Goal: Information Seeking & Learning: Learn about a topic

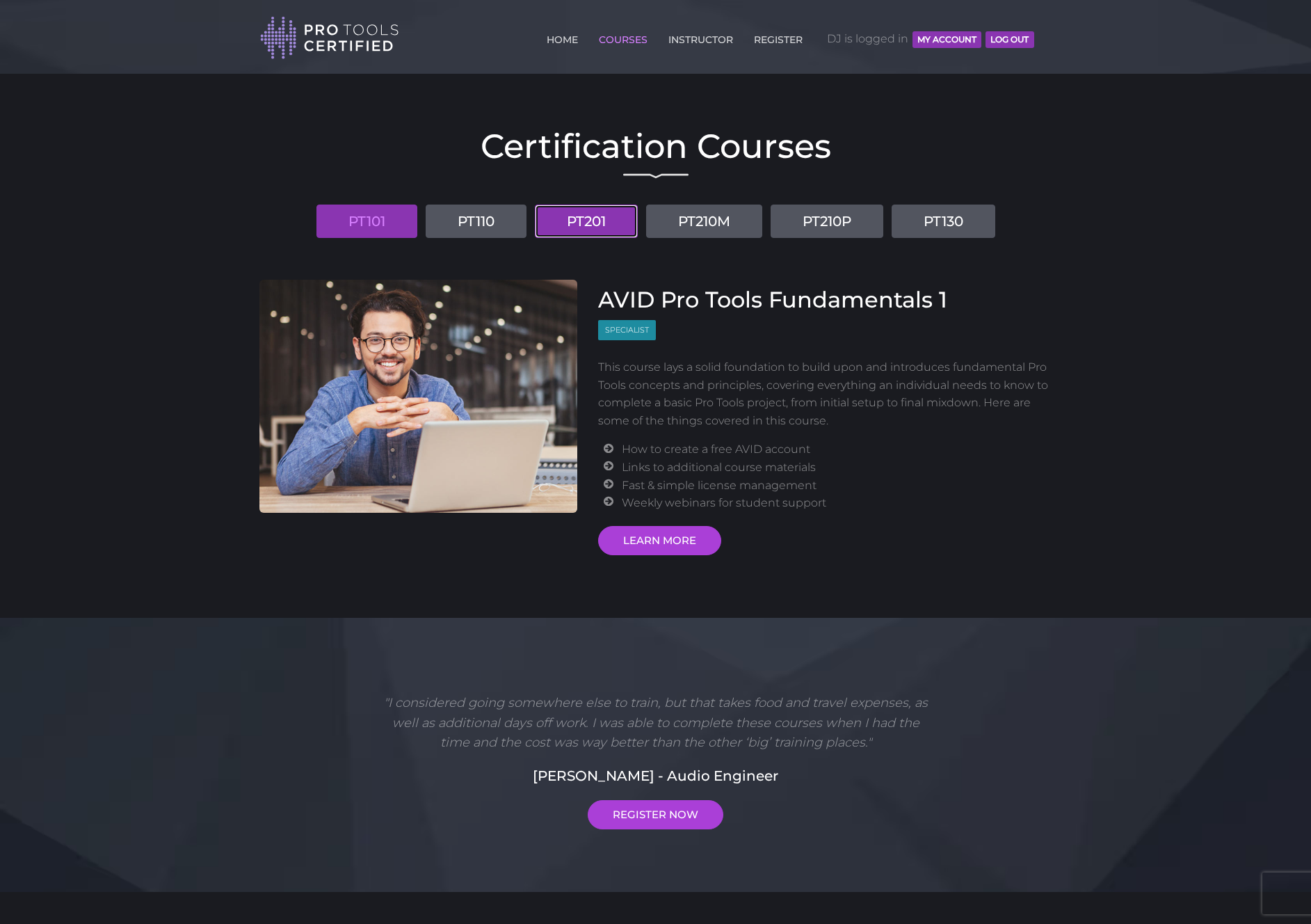
click at [589, 223] on link "PT201" at bounding box center [587, 221] width 103 height 33
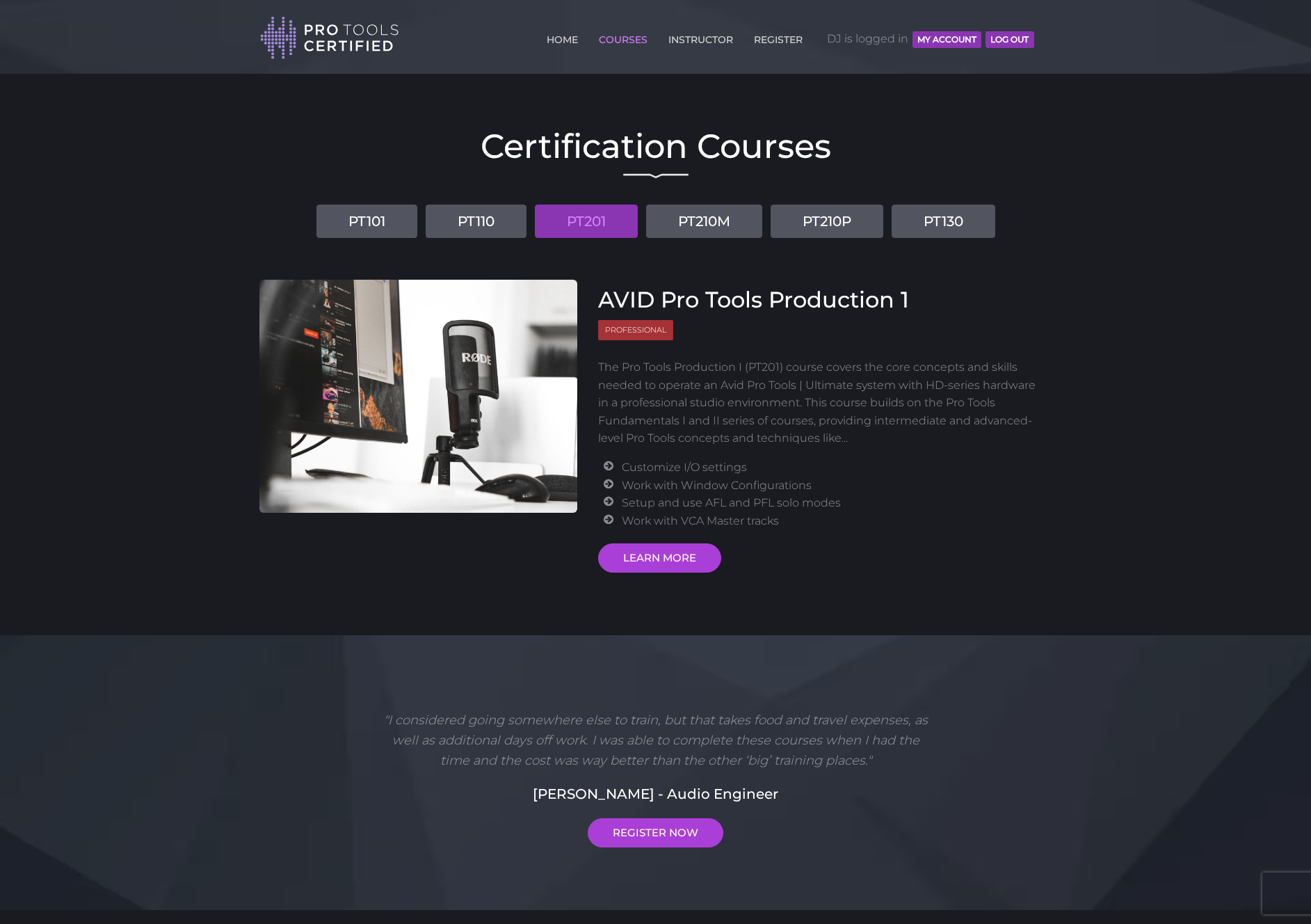
click at [1145, 48] on header "Toggle navigation HOME COURSES INSTRUCTOR REGISTER DJ is logged in MY ACCOUNT L…" at bounding box center [655, 37] width 1311 height 74
click at [673, 552] on link "LEARN MORE" at bounding box center [660, 558] width 123 height 29
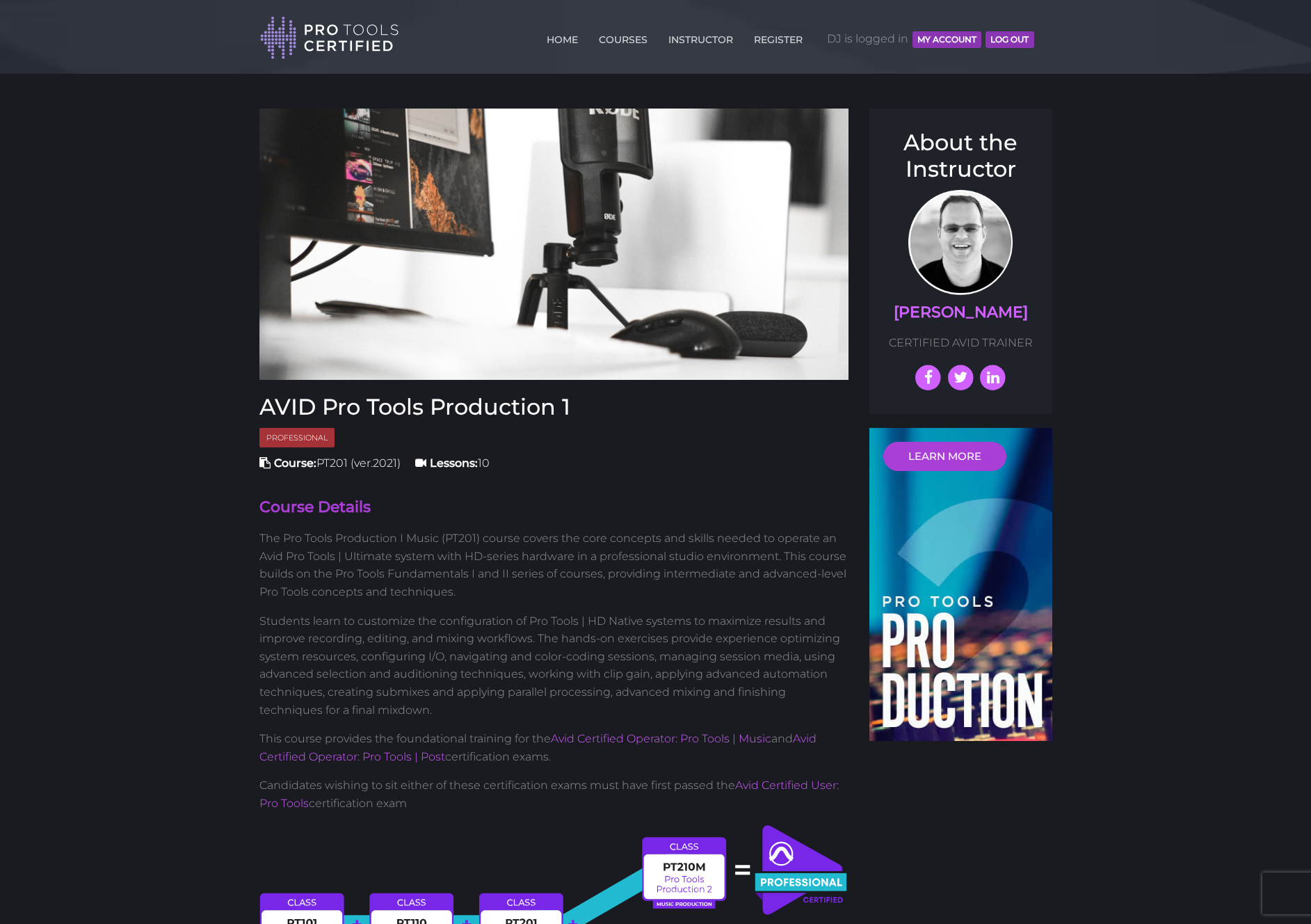
click at [154, 23] on header "Toggle navigation HOME COURSES INSTRUCTOR REGISTER DJ is logged in MY ACCOUNT L…" at bounding box center [655, 37] width 1311 height 74
click at [628, 35] on link "COURSES" at bounding box center [623, 37] width 56 height 22
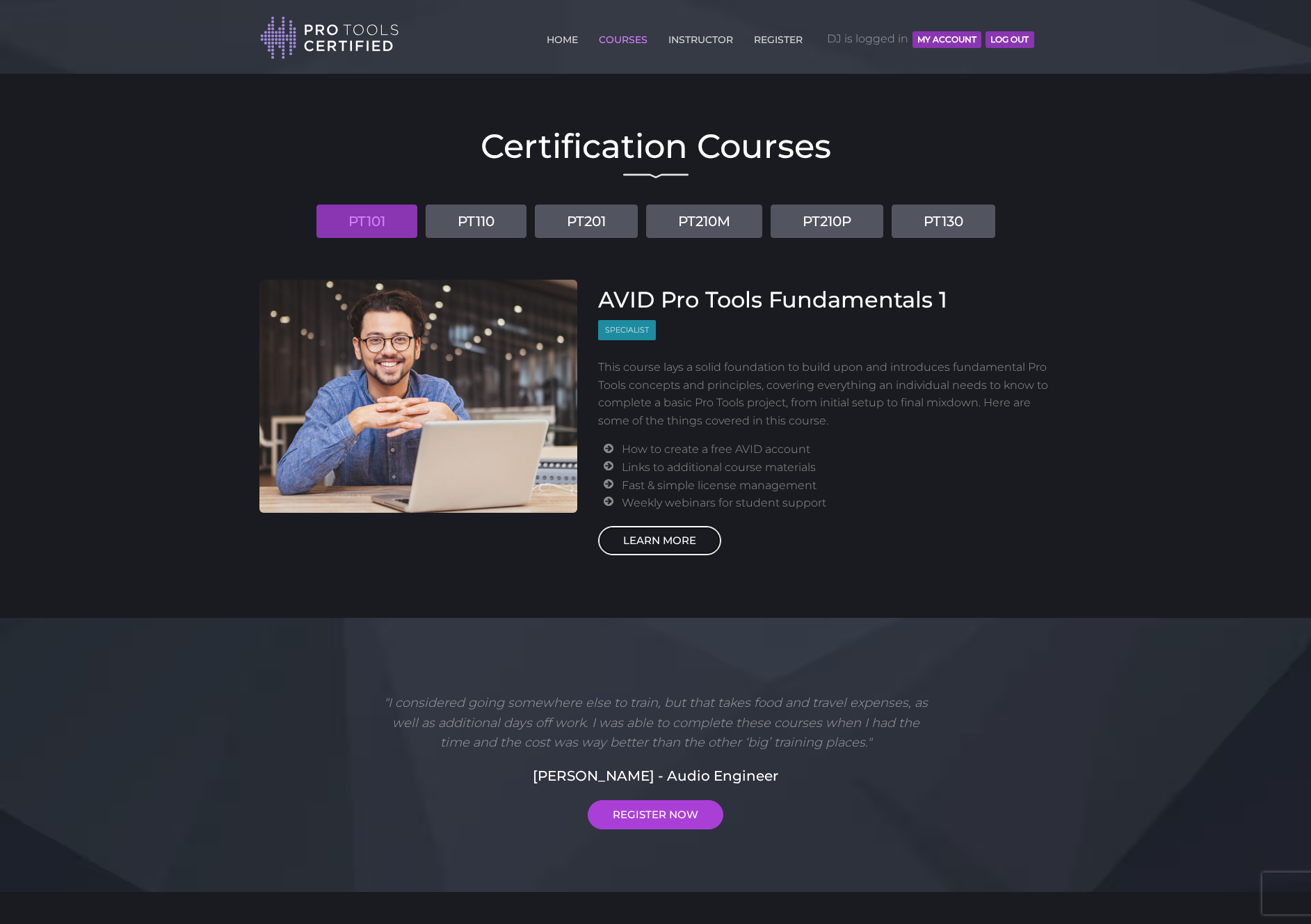
click at [676, 533] on link "LEARN MORE" at bounding box center [660, 540] width 123 height 29
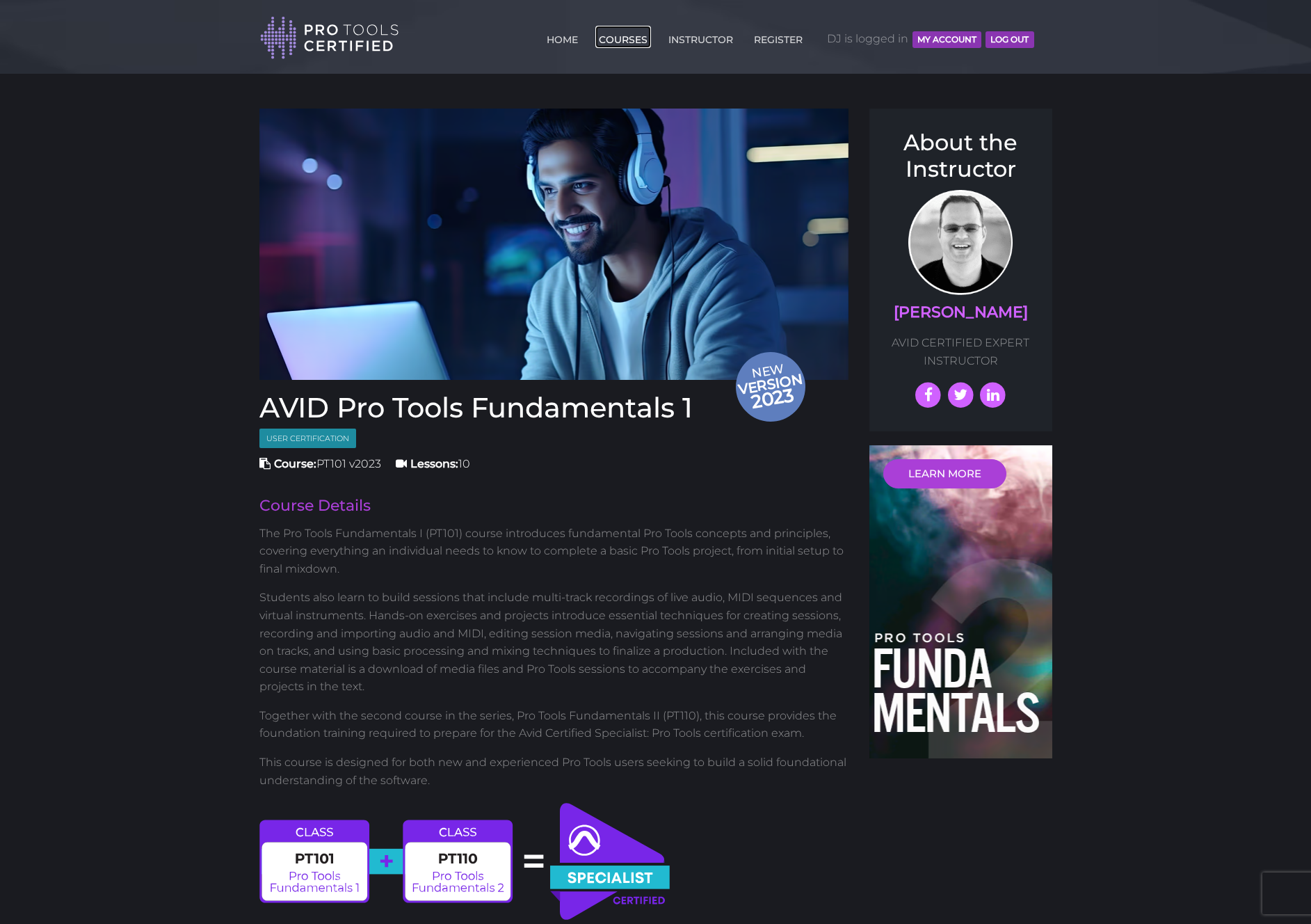
click at [623, 40] on link "COURSES" at bounding box center [623, 37] width 56 height 22
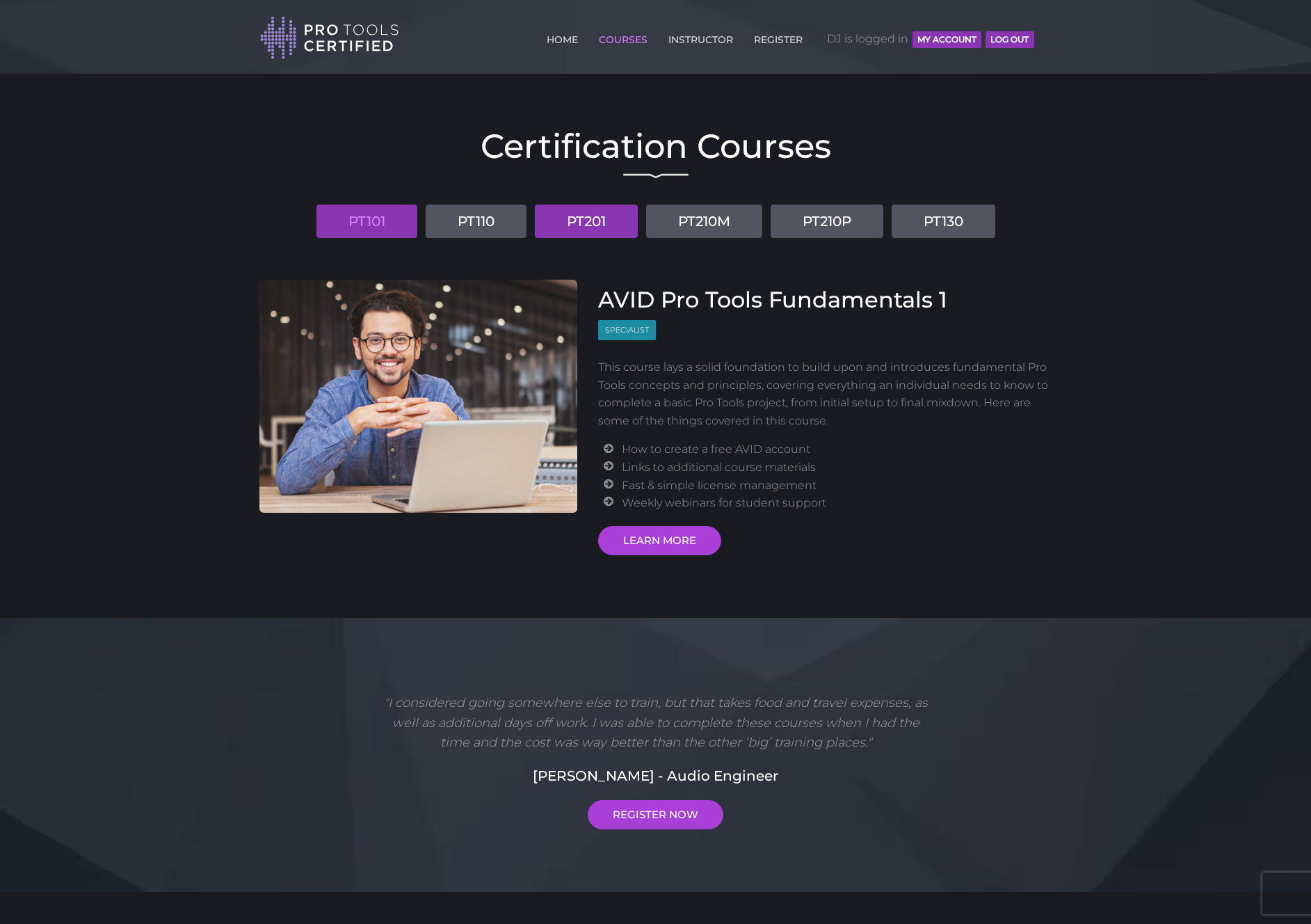
click at [595, 219] on link "PT201" at bounding box center [587, 221] width 103 height 33
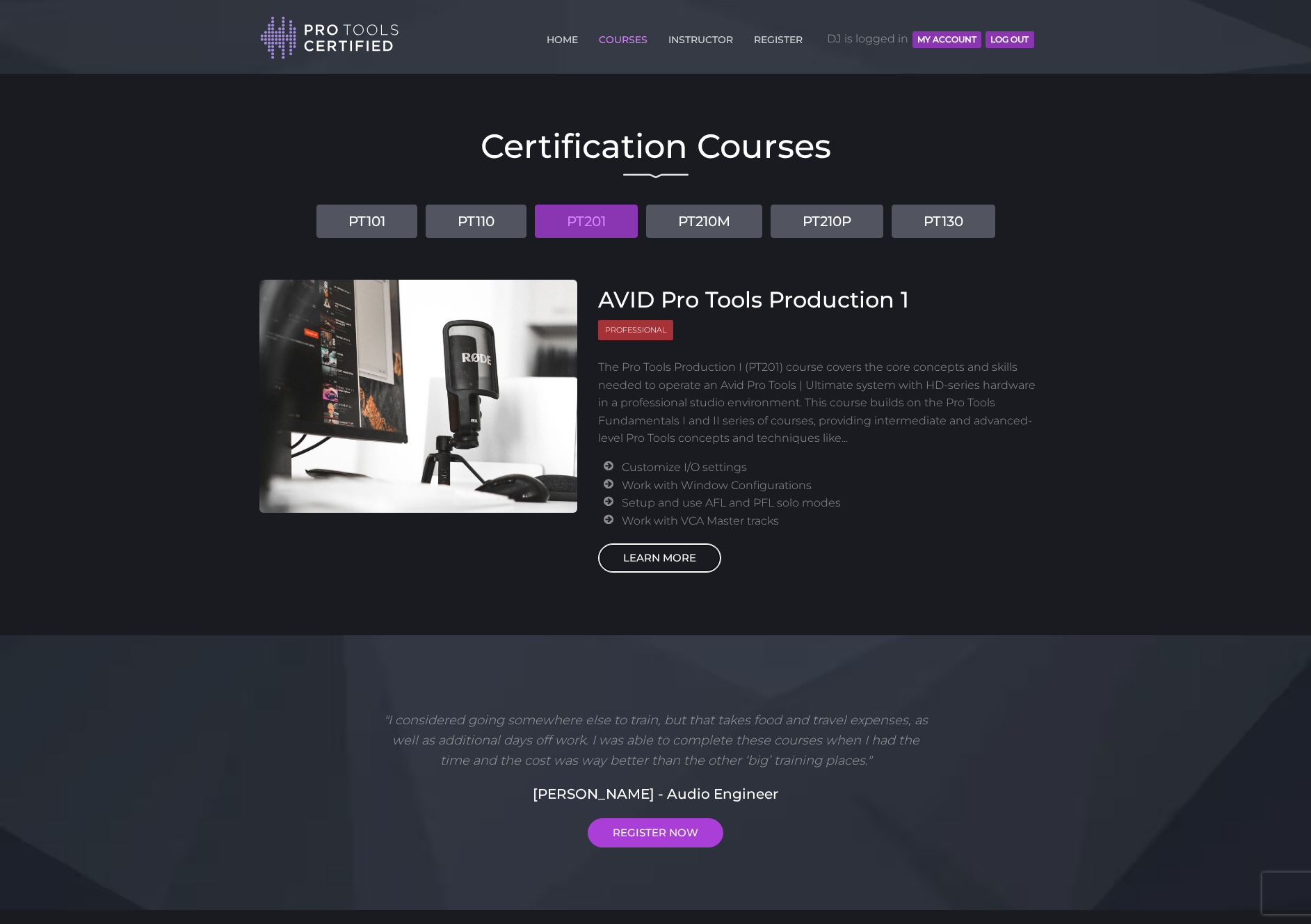
click at [674, 553] on link "LEARN MORE" at bounding box center [660, 558] width 123 height 29
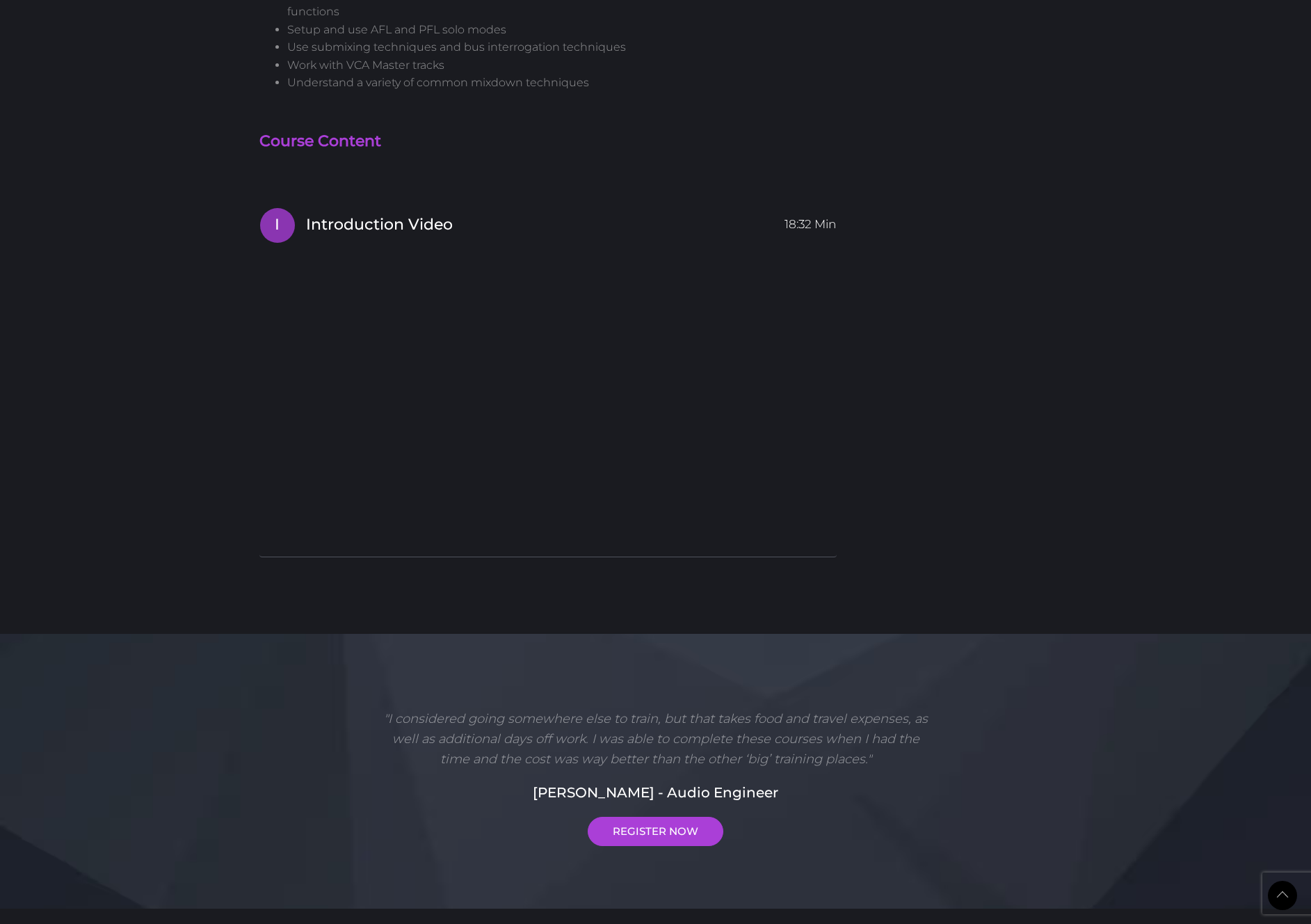
scroll to position [1552, 0]
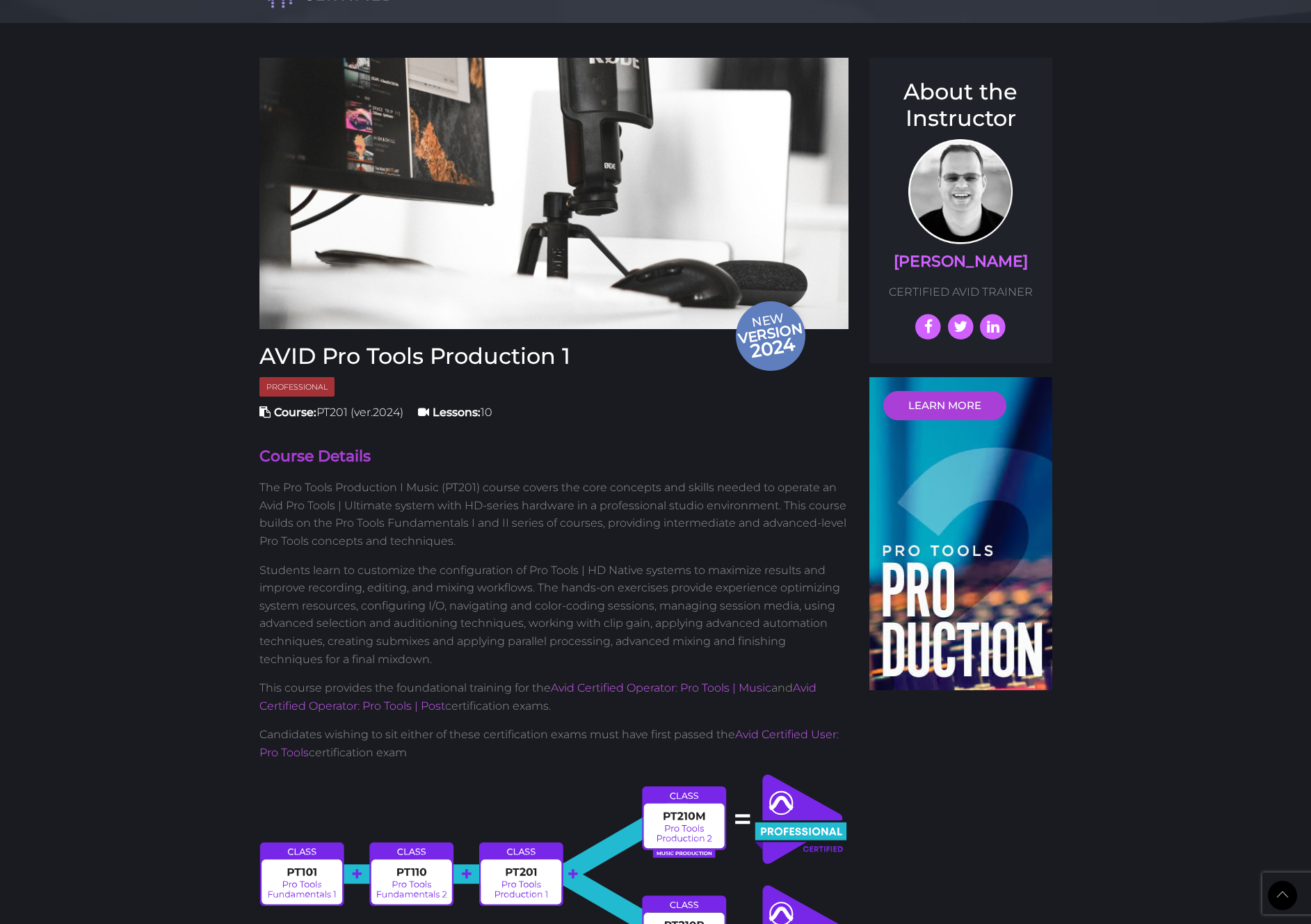
scroll to position [0, 0]
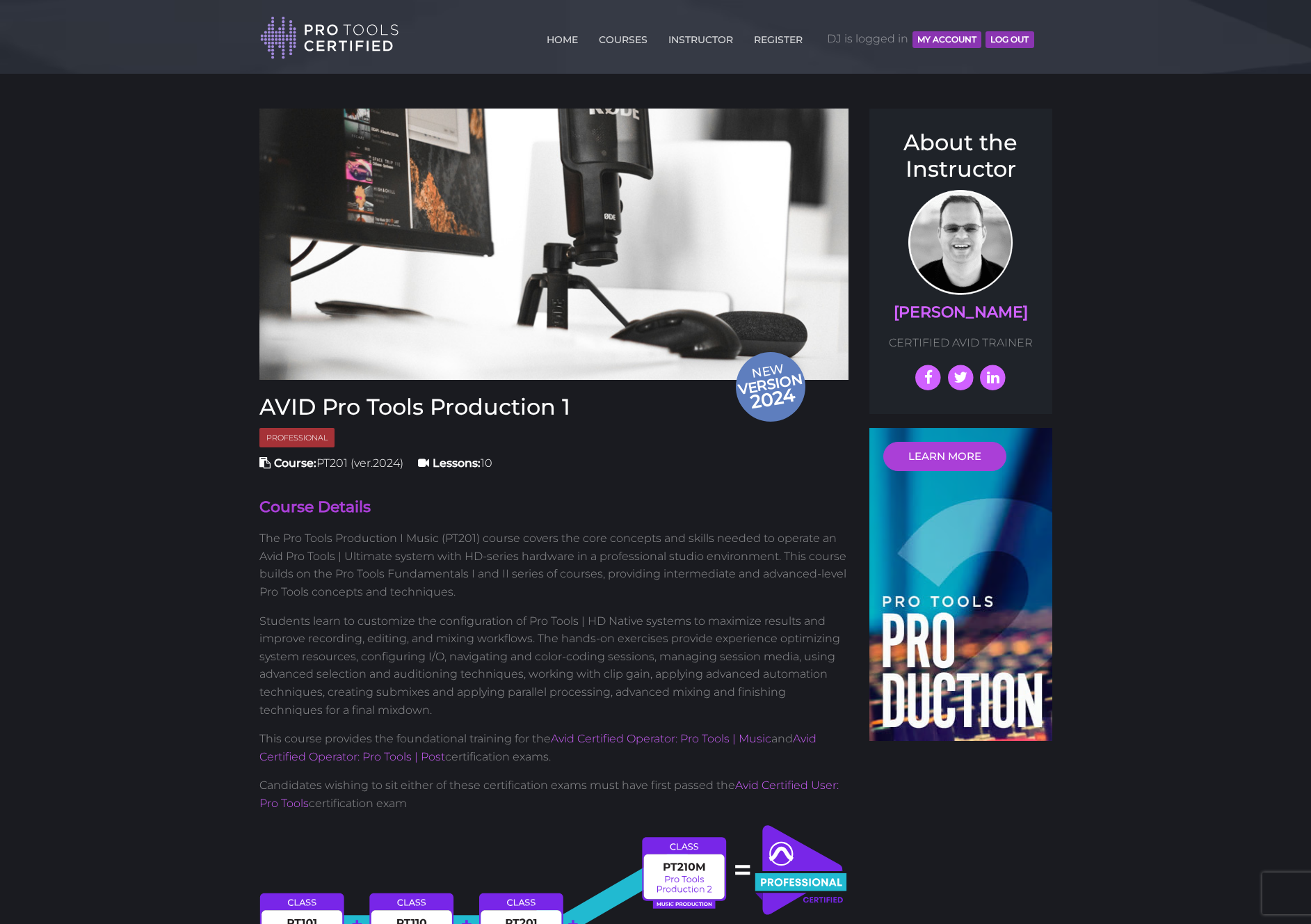
click at [76, 21] on header "Toggle navigation HOME COURSES INSTRUCTOR REGISTER DJ is logged in MY ACCOUNT L…" at bounding box center [655, 37] width 1311 height 74
click at [1040, 35] on div "HOME COURSES INSTRUCTOR REGISTER DJ is logged in MY ACCOUNT Log Out" at bounding box center [653, 35] width 784 height 49
click at [1039, 34] on div "HOME COURSES INSTRUCTOR REGISTER DJ is logged in MY ACCOUNT Log Out" at bounding box center [653, 35] width 784 height 49
click at [1040, 34] on div "HOME COURSES INSTRUCTOR REGISTER DJ is logged in MY ACCOUNT Log Out" at bounding box center [653, 35] width 784 height 49
click at [1038, 34] on div "HOME COURSES INSTRUCTOR REGISTER DJ is logged in MY ACCOUNT Log Out" at bounding box center [653, 35] width 784 height 49
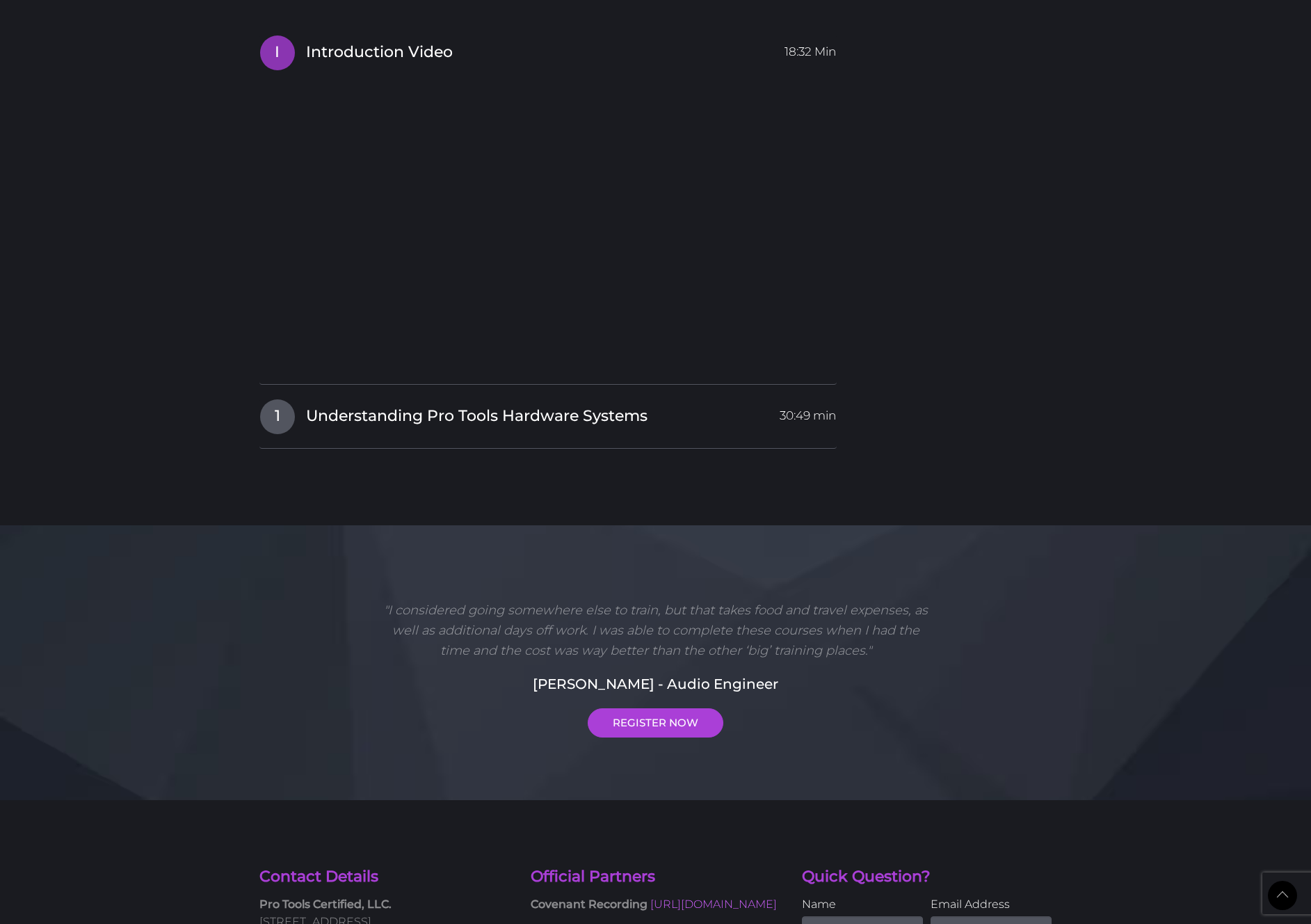
scroll to position [1759, 0]
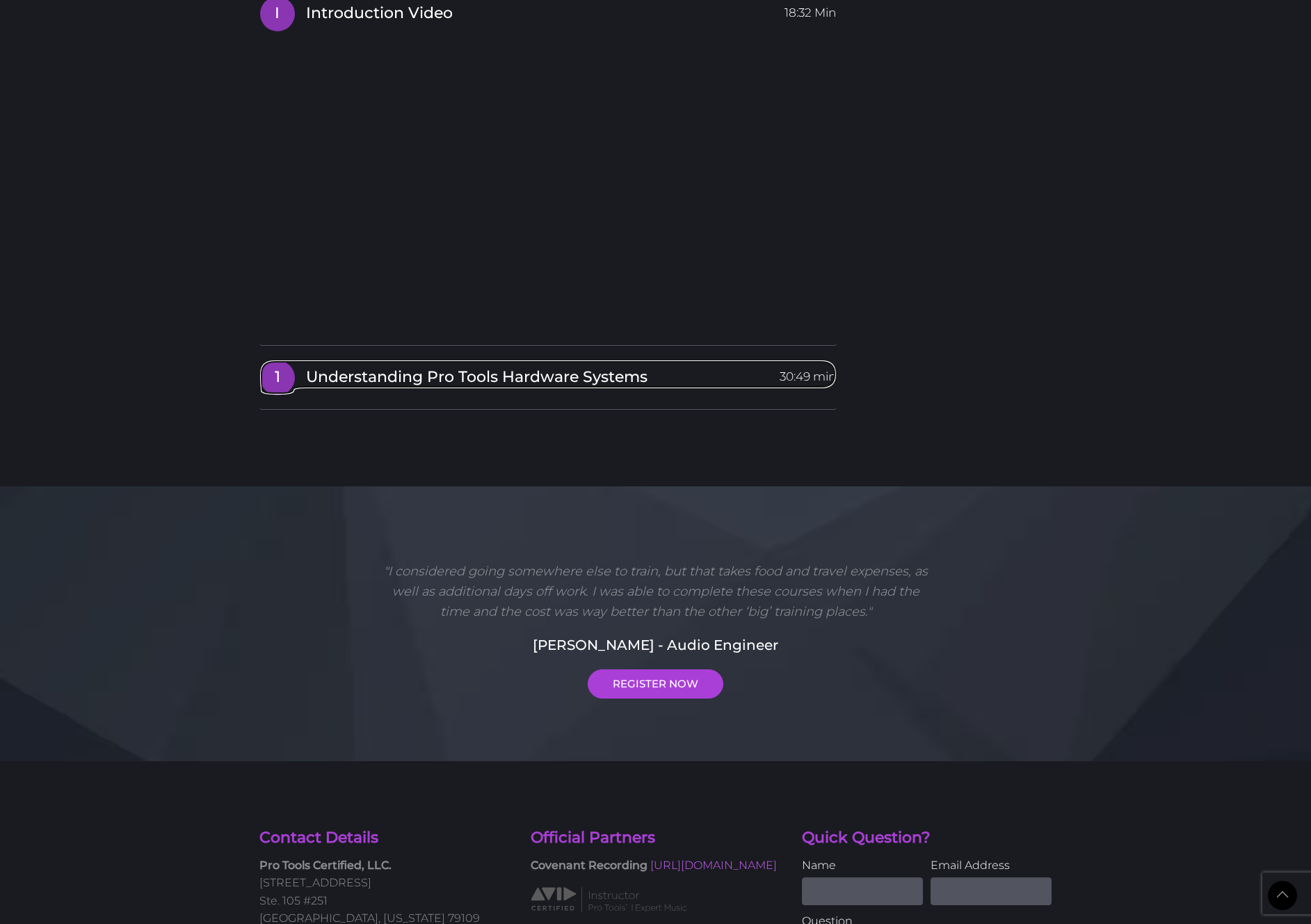
click at [407, 378] on span "Understanding Pro Tools Hardware Systems" at bounding box center [476, 377] width 342 height 21
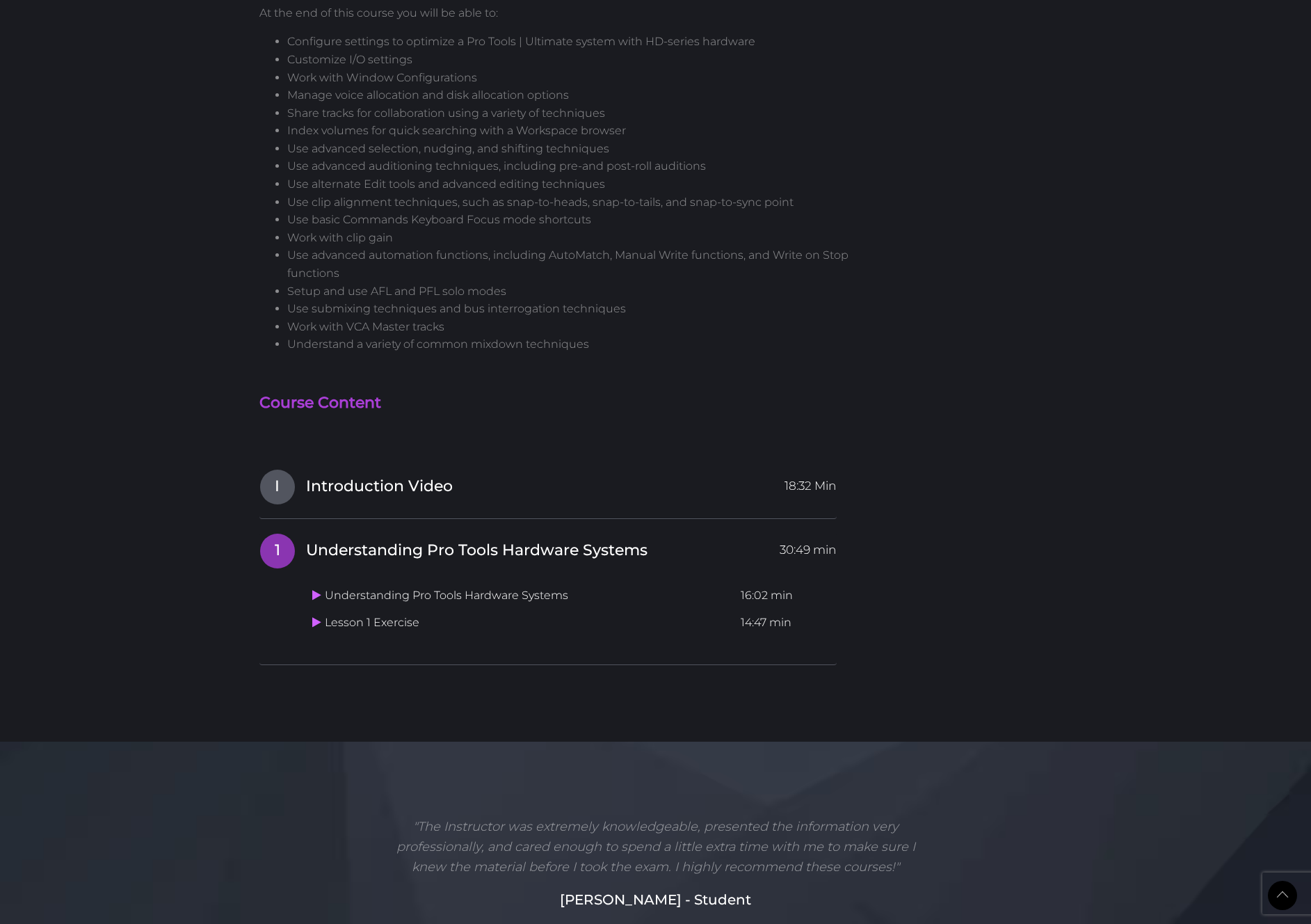
scroll to position [1456, 0]
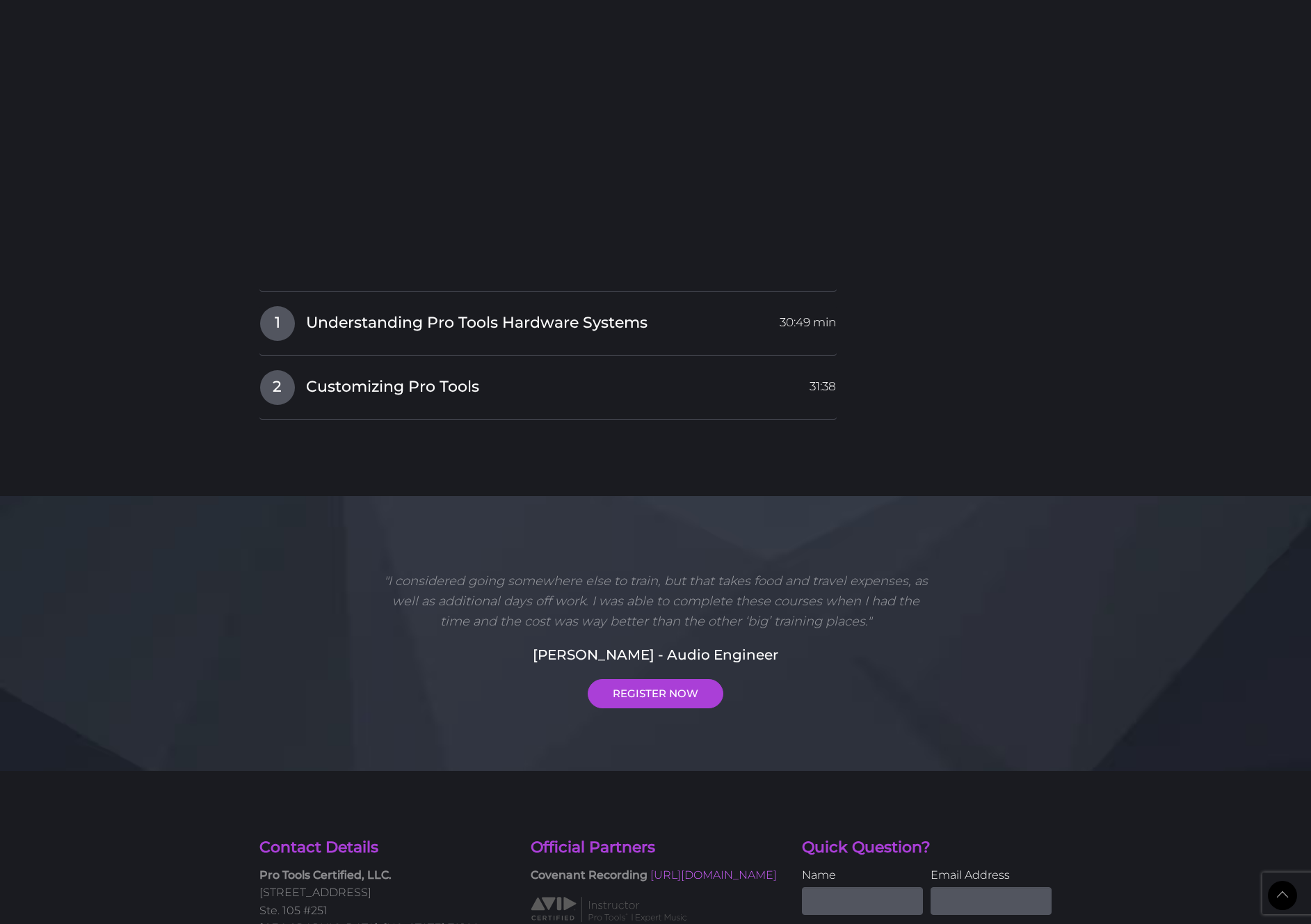
scroll to position [1815, 0]
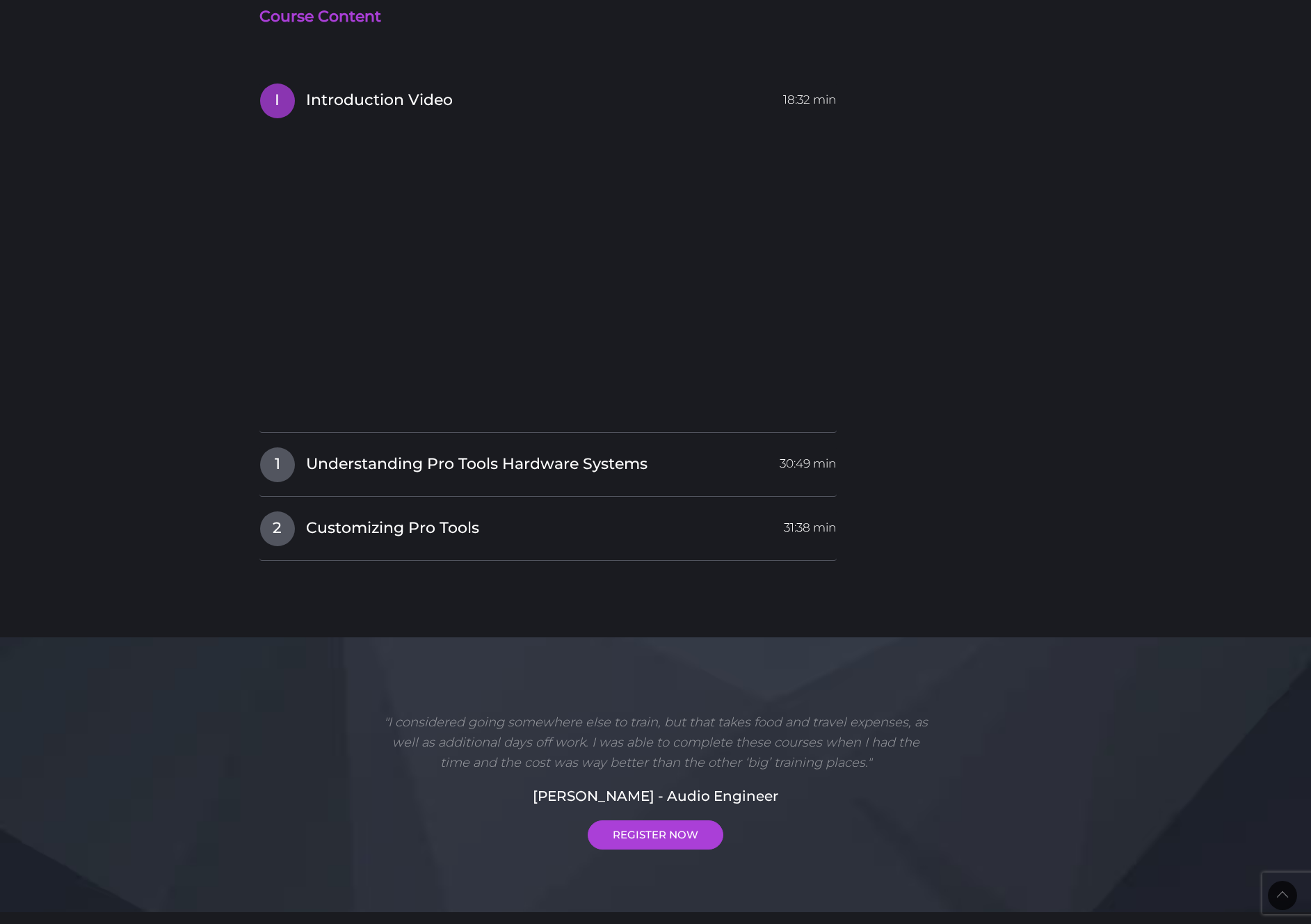
scroll to position [1672, 0]
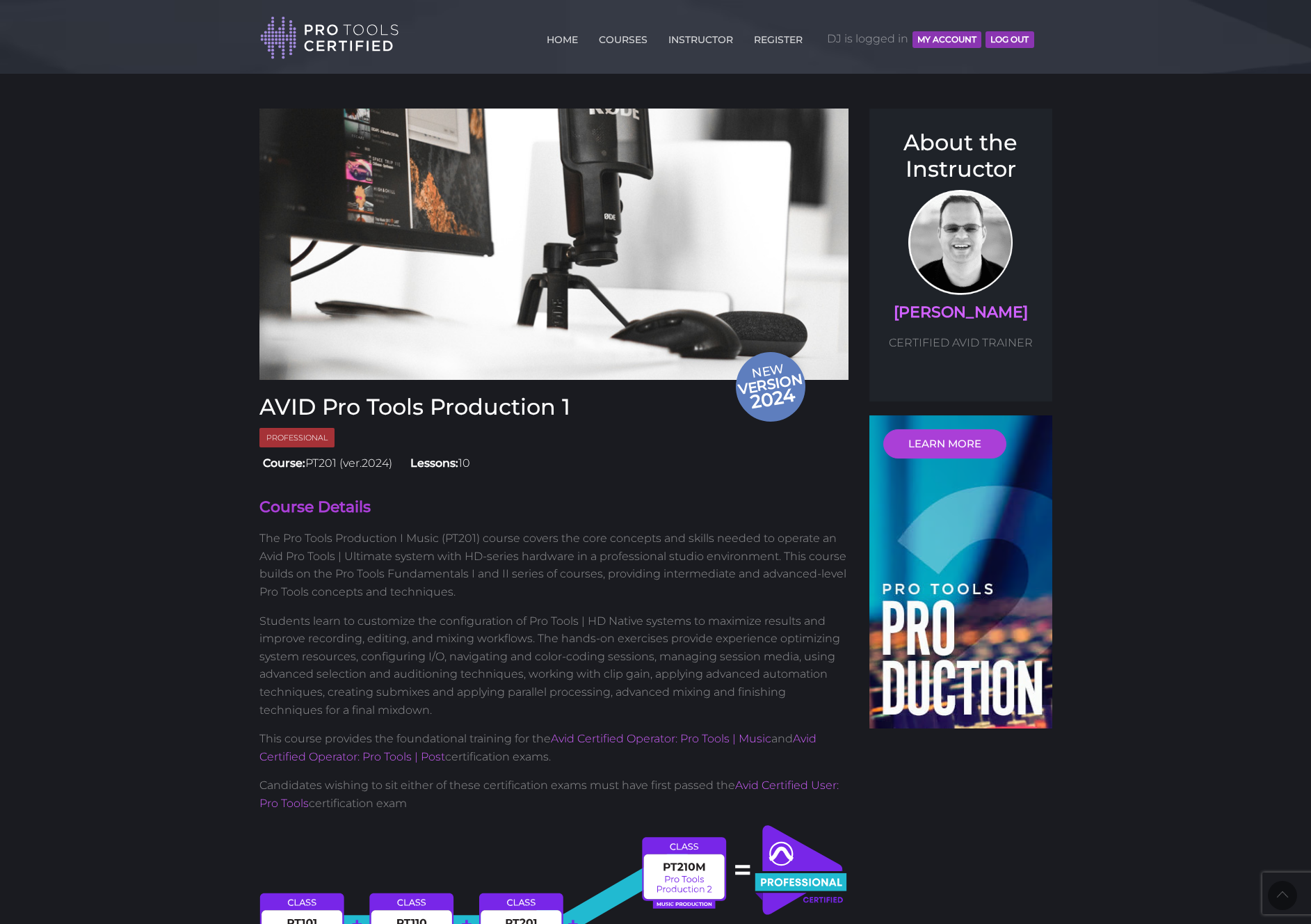
scroll to position [1672, 0]
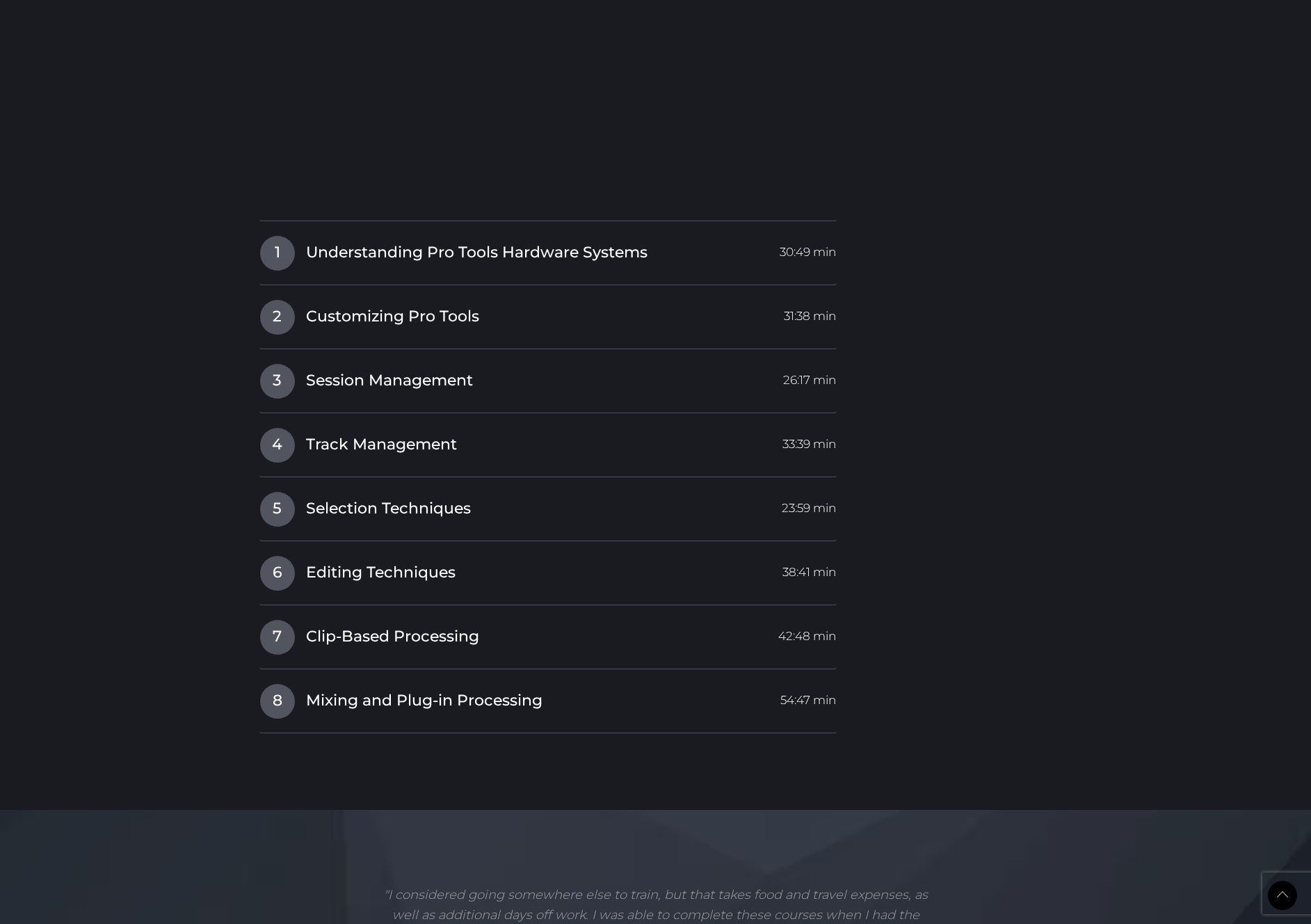
scroll to position [1895, 0]
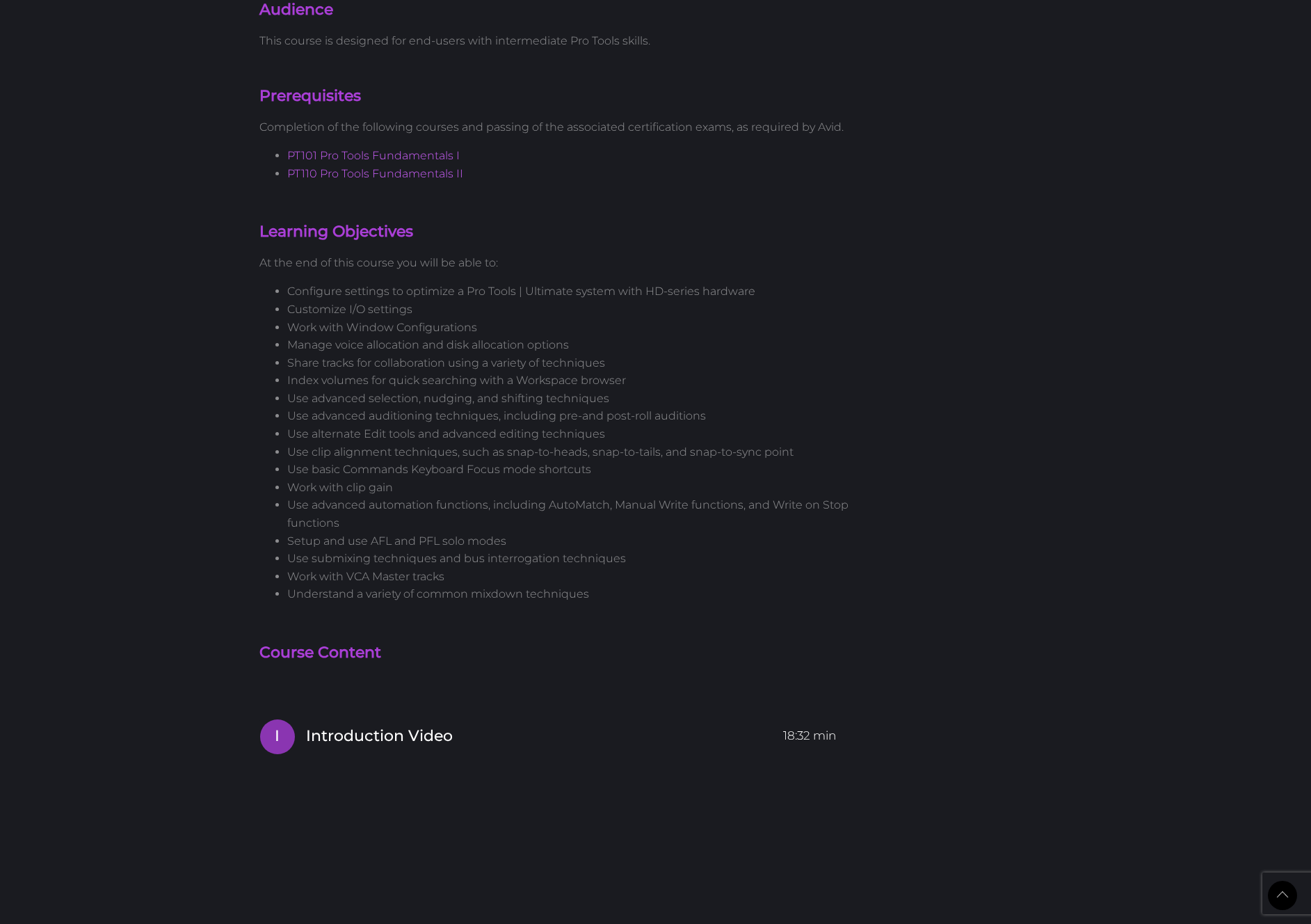
scroll to position [501, 0]
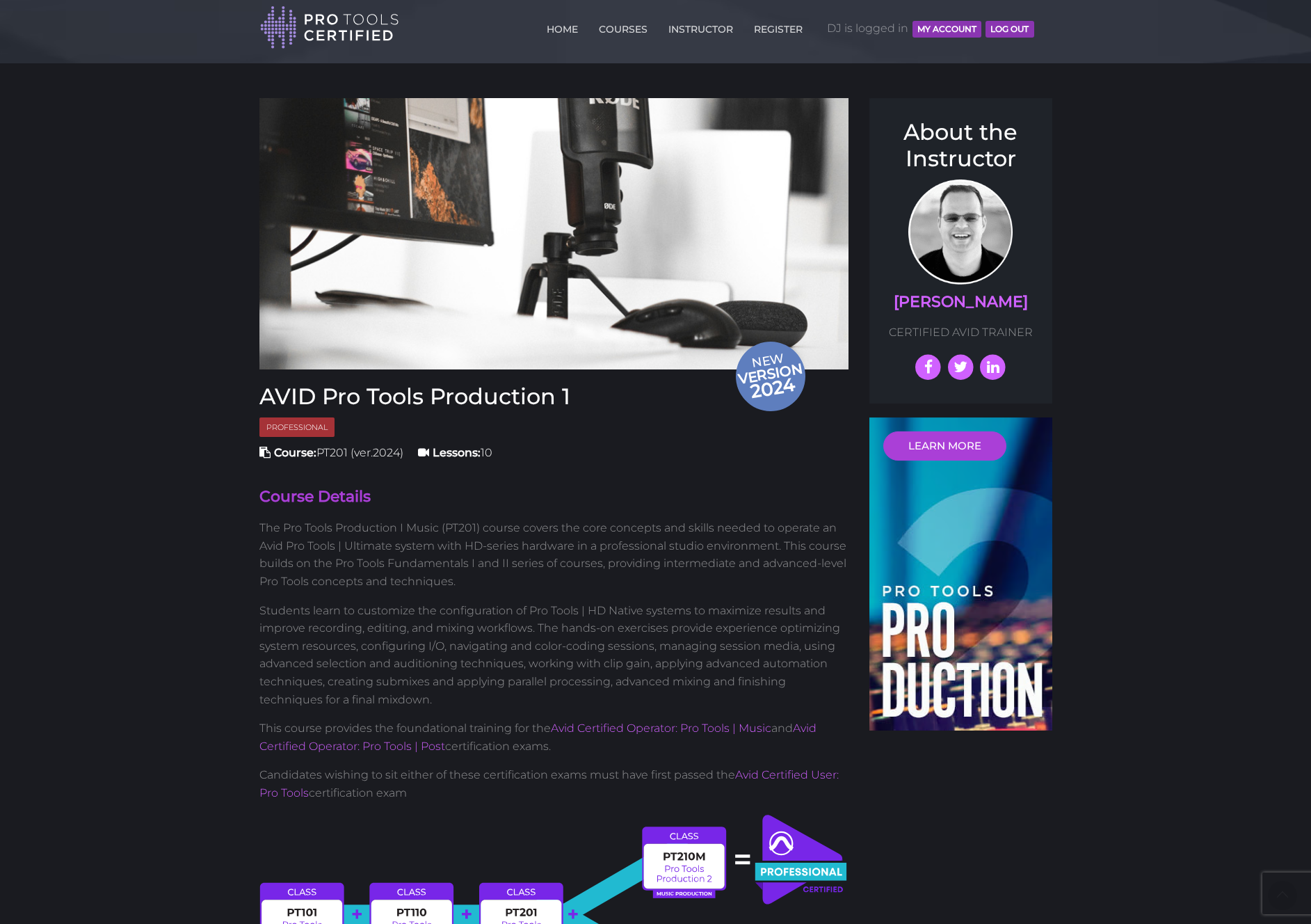
scroll to position [0, 0]
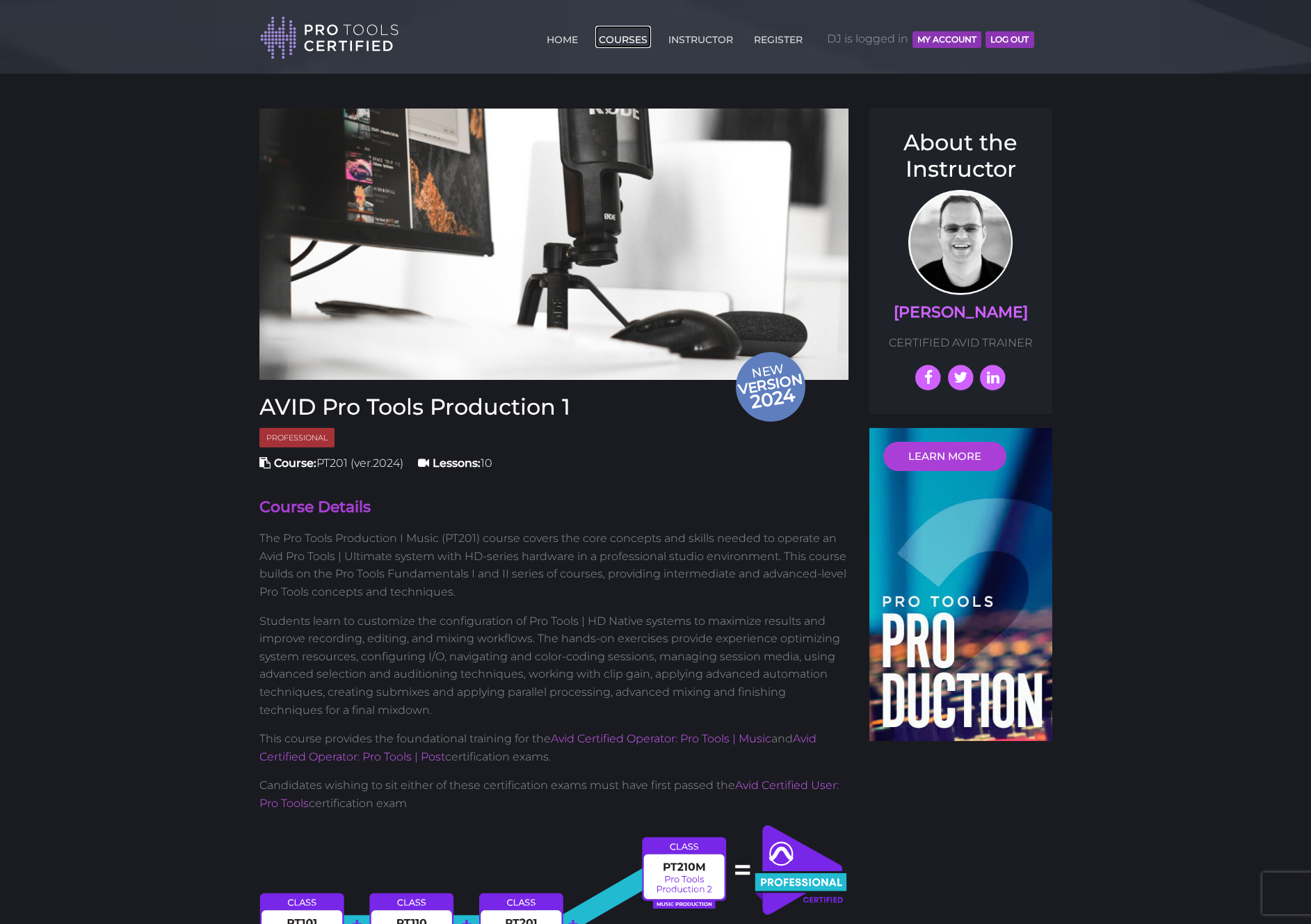
click at [633, 39] on link "COURSES" at bounding box center [623, 37] width 56 height 22
click at [1046, 34] on div "Toggle navigation HOME COURSES INSTRUCTOR REGISTER DJ is logged in MY ACCOUNT L…" at bounding box center [656, 30] width 814 height 60
click at [119, 18] on header "Toggle navigation HOME COURSES INSTRUCTOR REGISTER DJ is logged in MY ACCOUNT L…" at bounding box center [655, 37] width 1311 height 74
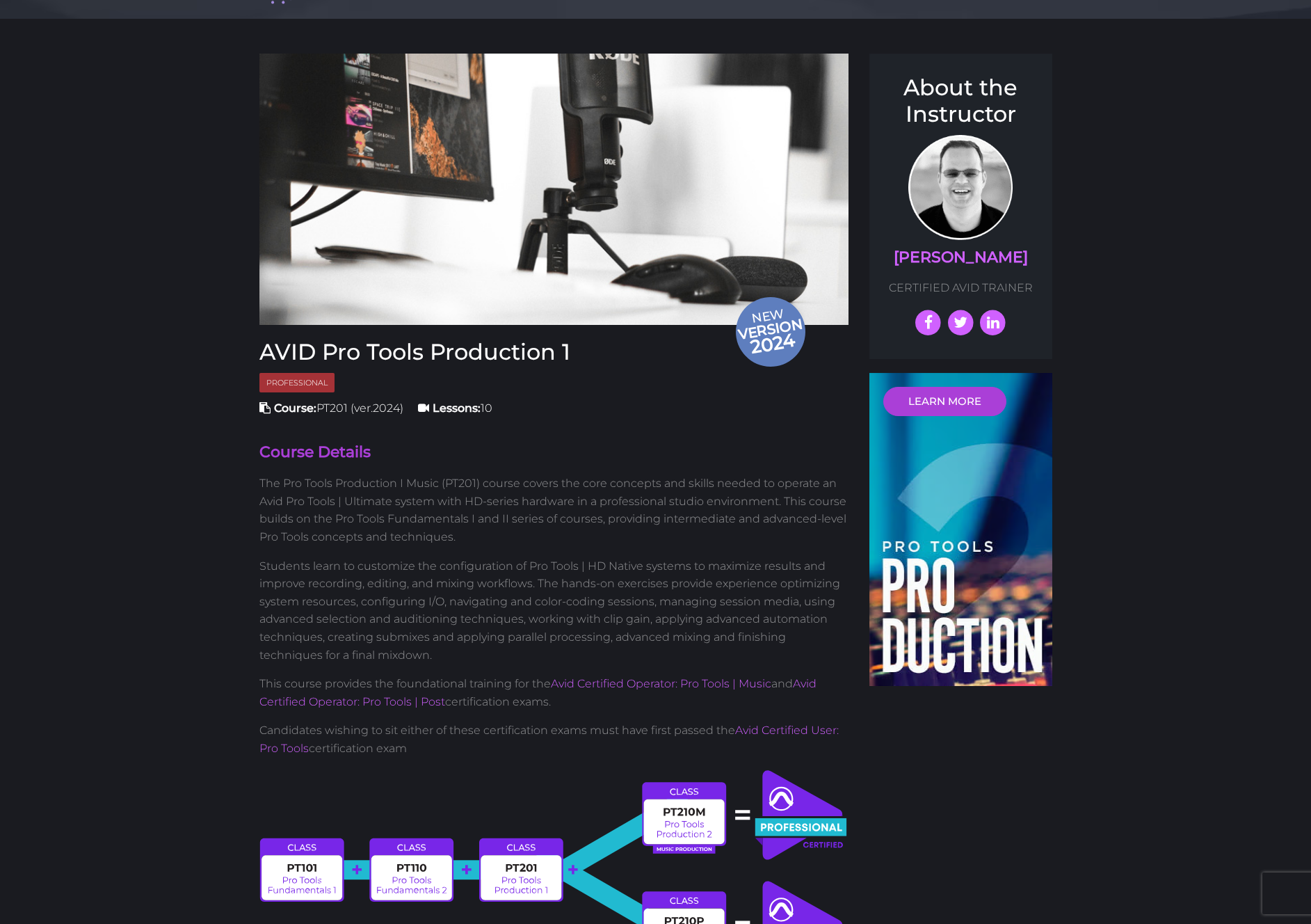
scroll to position [54, 0]
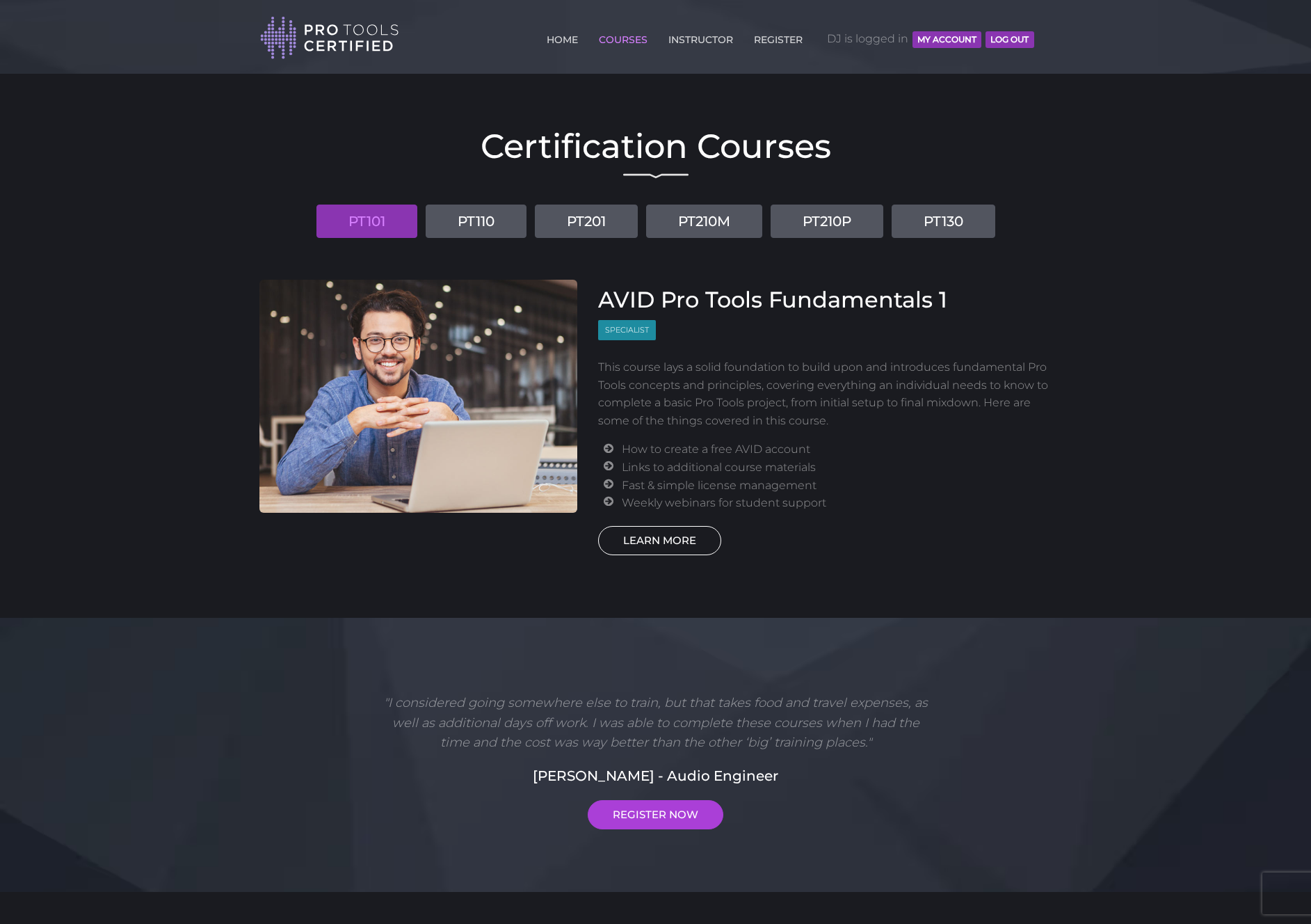
click at [666, 539] on link "LEARN MORE" at bounding box center [660, 540] width 123 height 29
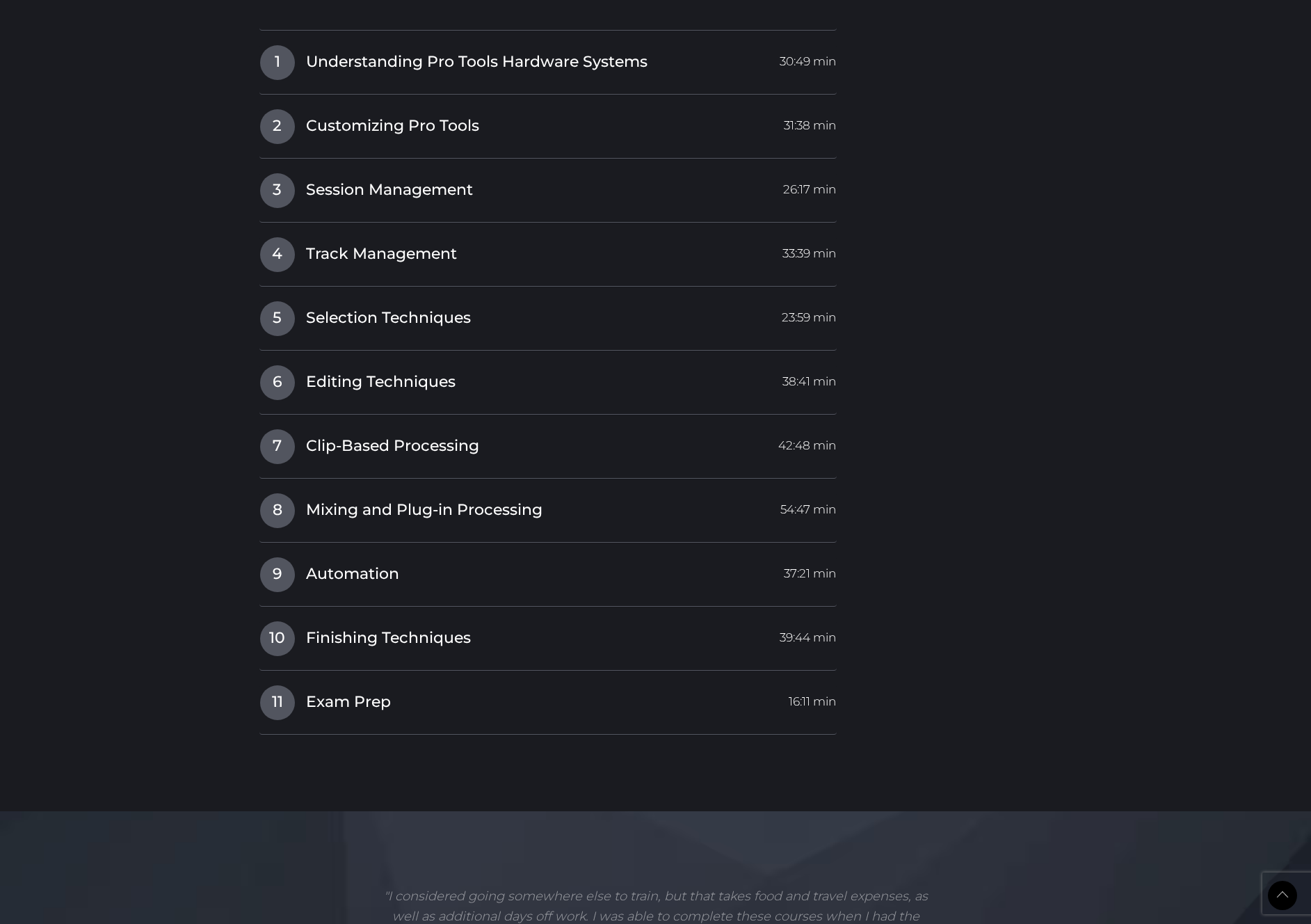
scroll to position [2300, 0]
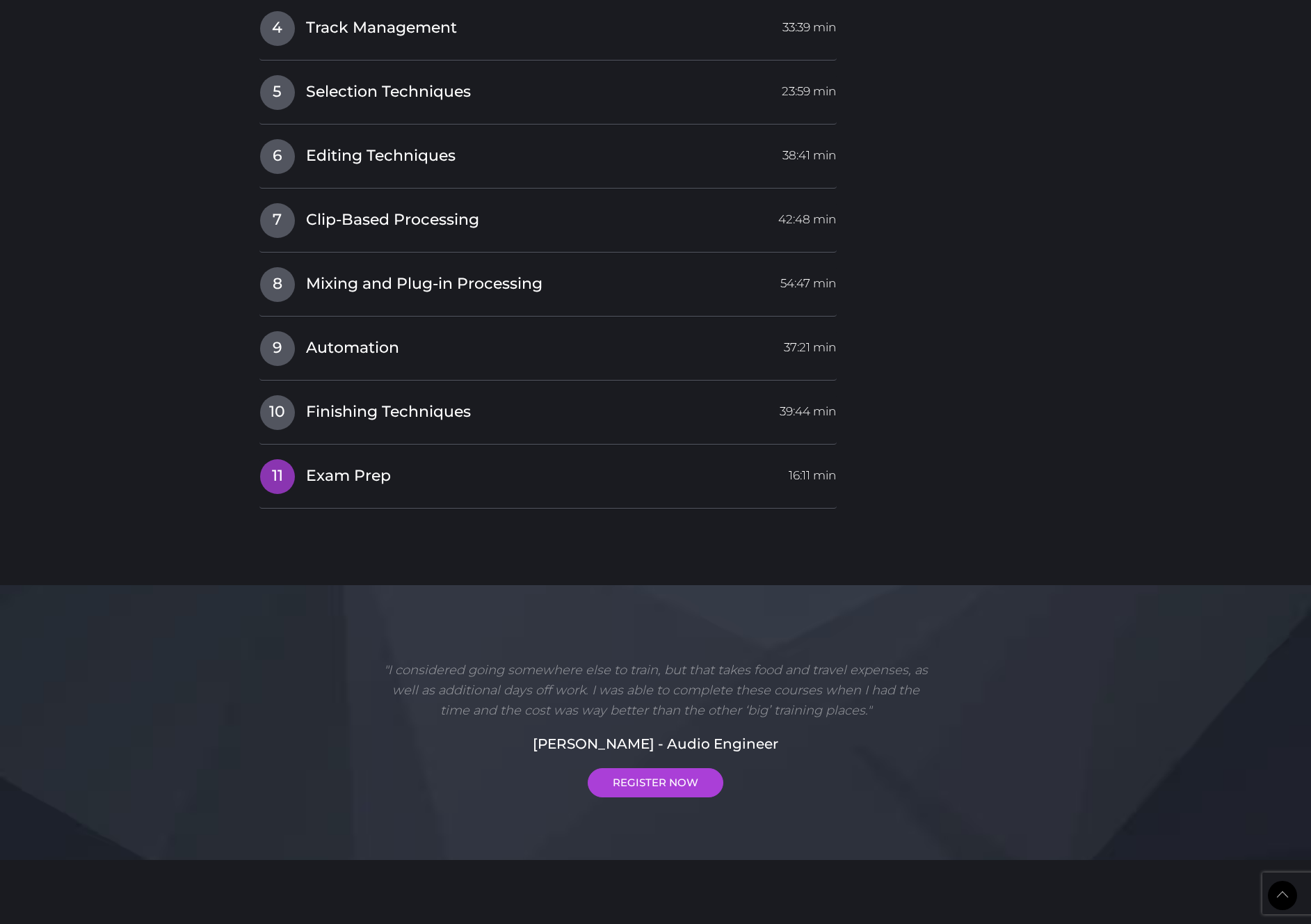
click at [388, 474] on span "Exam Prep" at bounding box center [348, 476] width 85 height 21
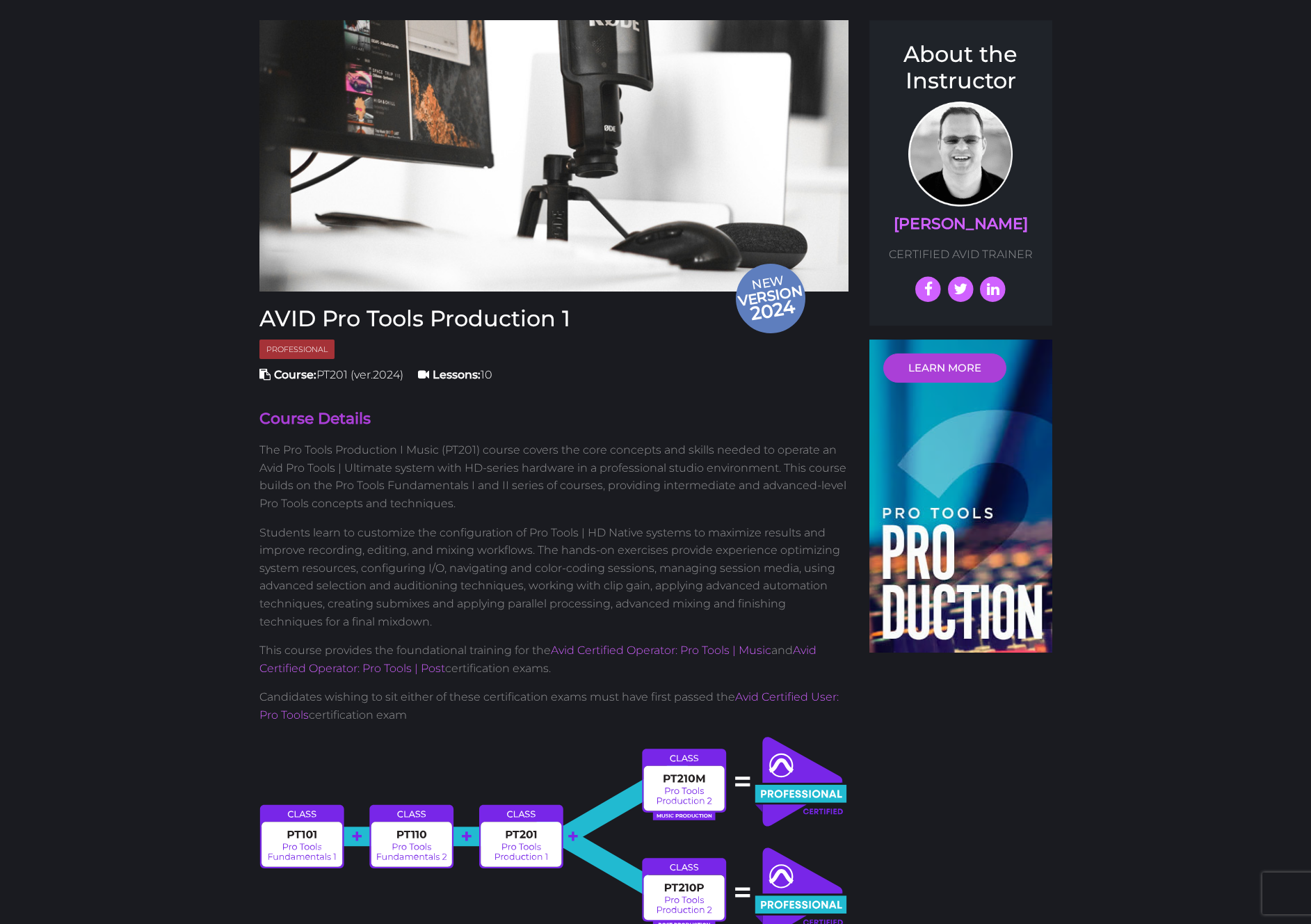
scroll to position [90, 0]
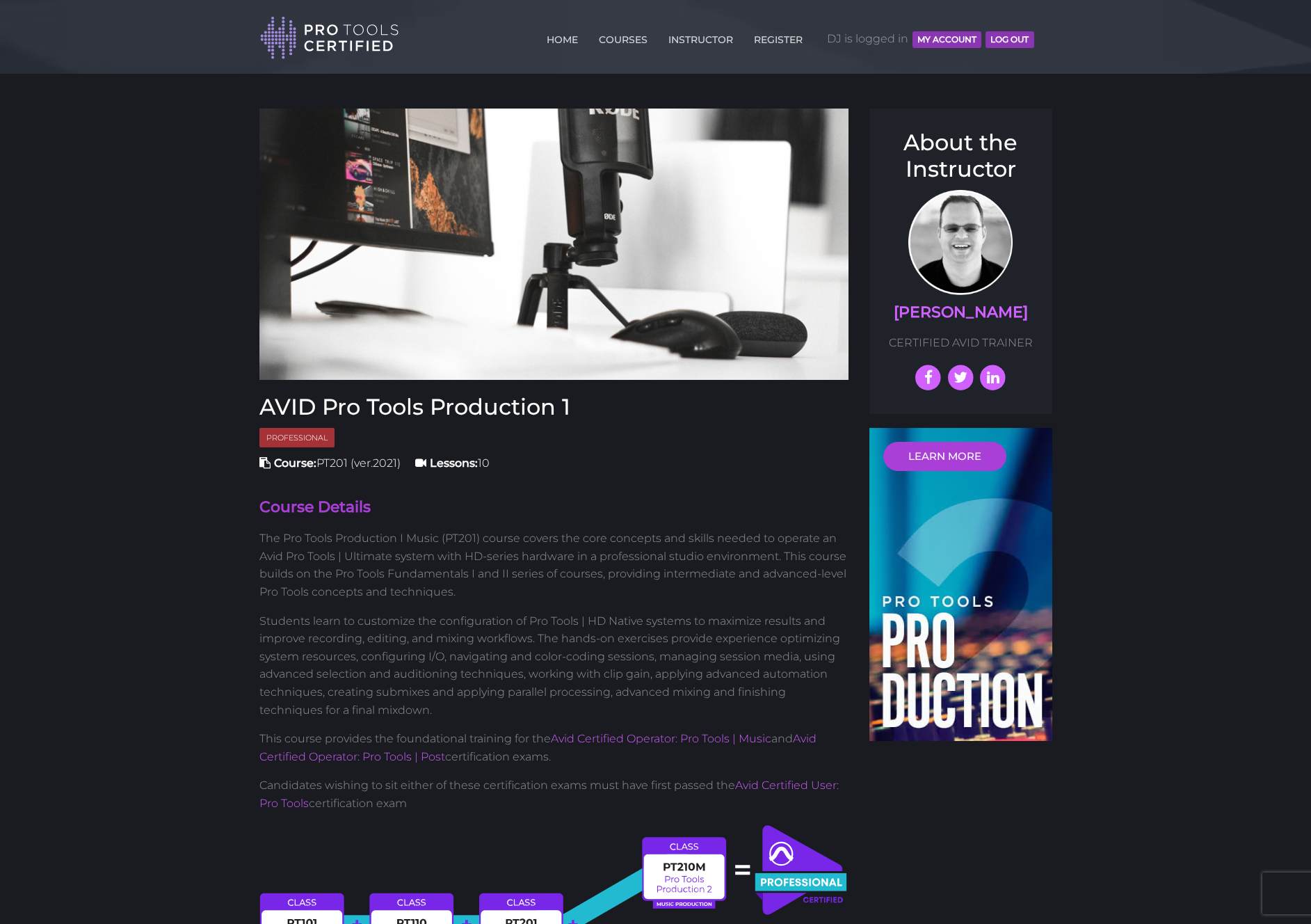
click at [111, 24] on header "Toggle navigation HOME COURSES INSTRUCTOR REGISTER DJ is logged in MY ACCOUNT L…" at bounding box center [655, 37] width 1311 height 74
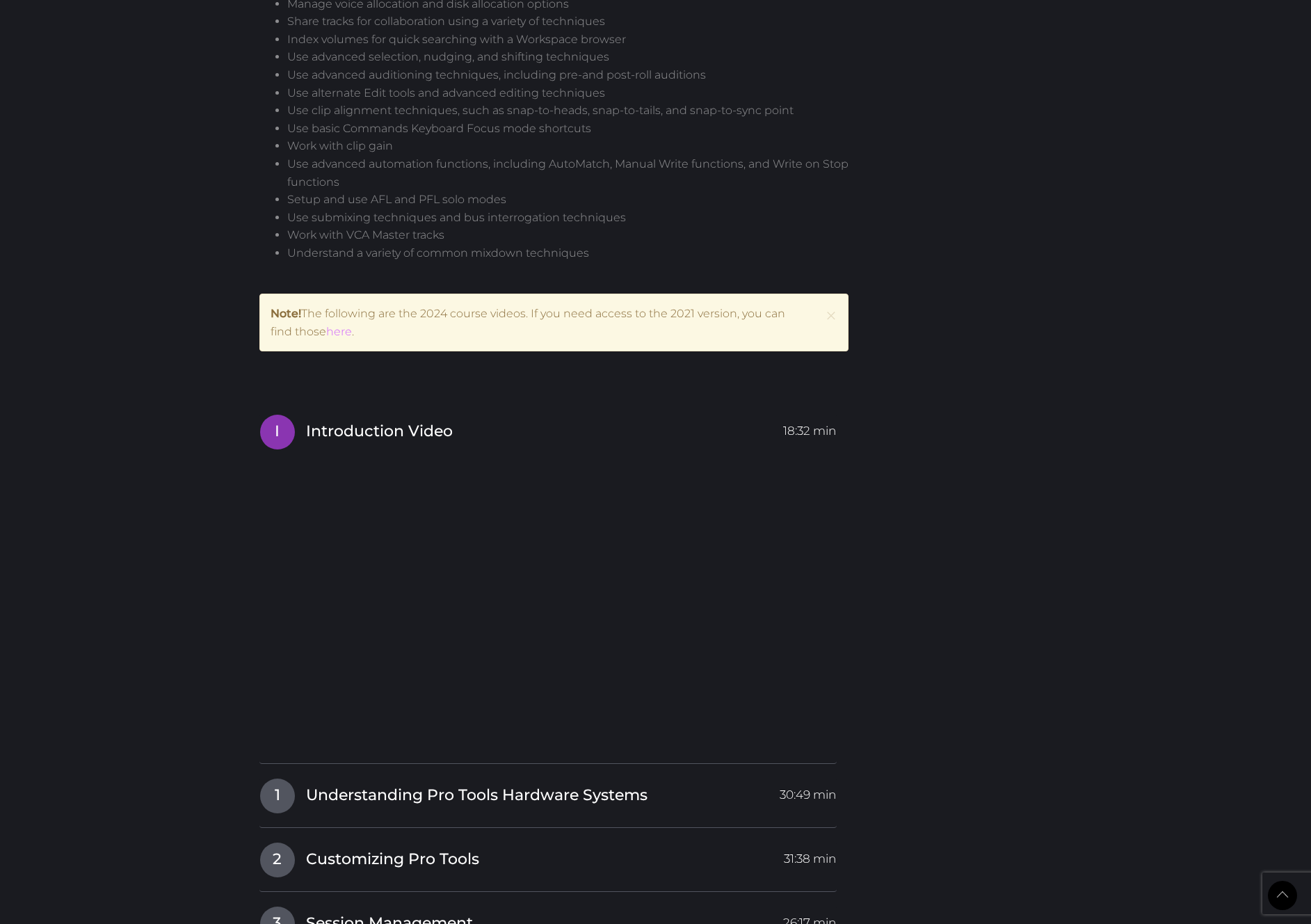
scroll to position [1357, 0]
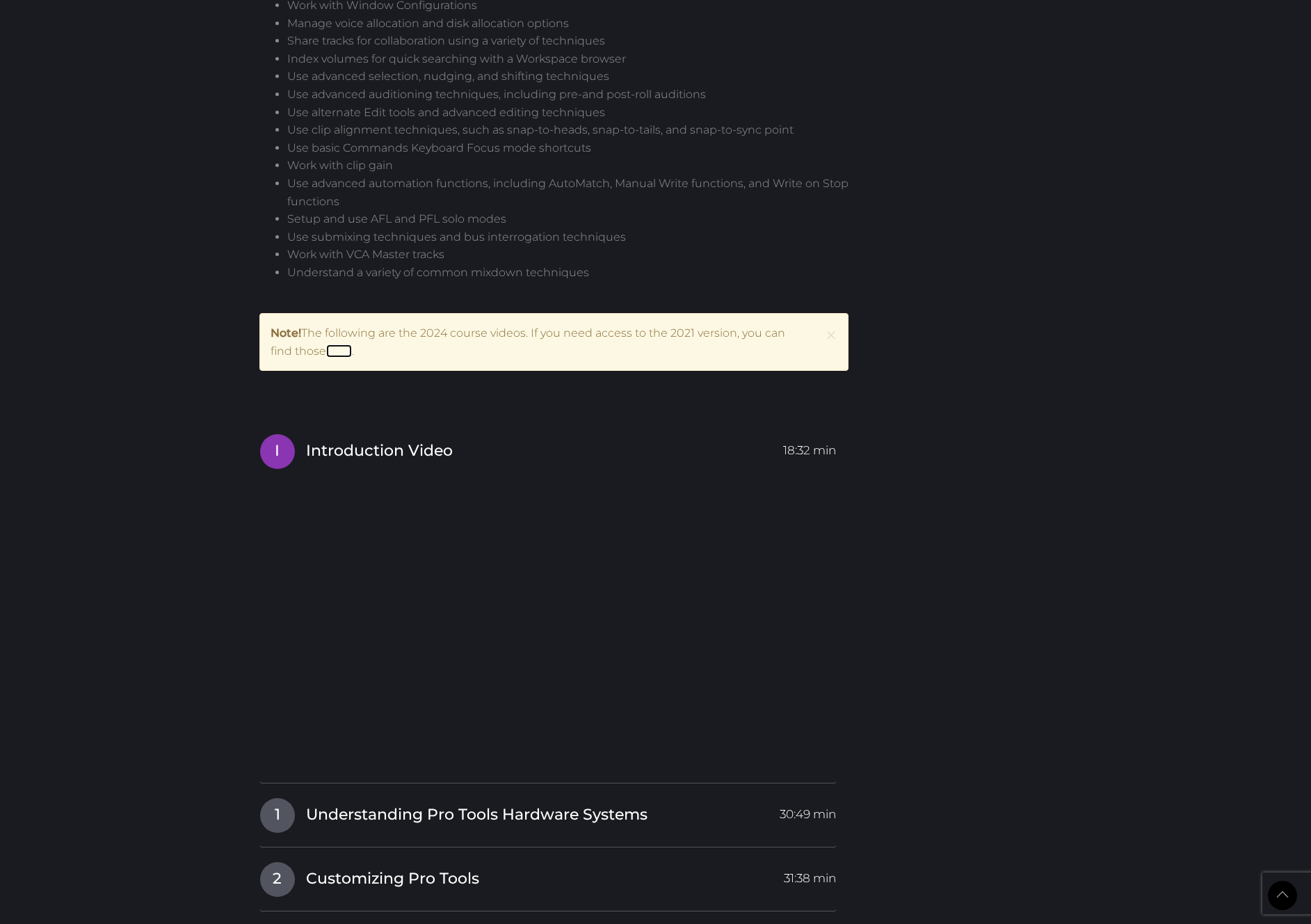
click at [345, 349] on link "here" at bounding box center [339, 350] width 26 height 13
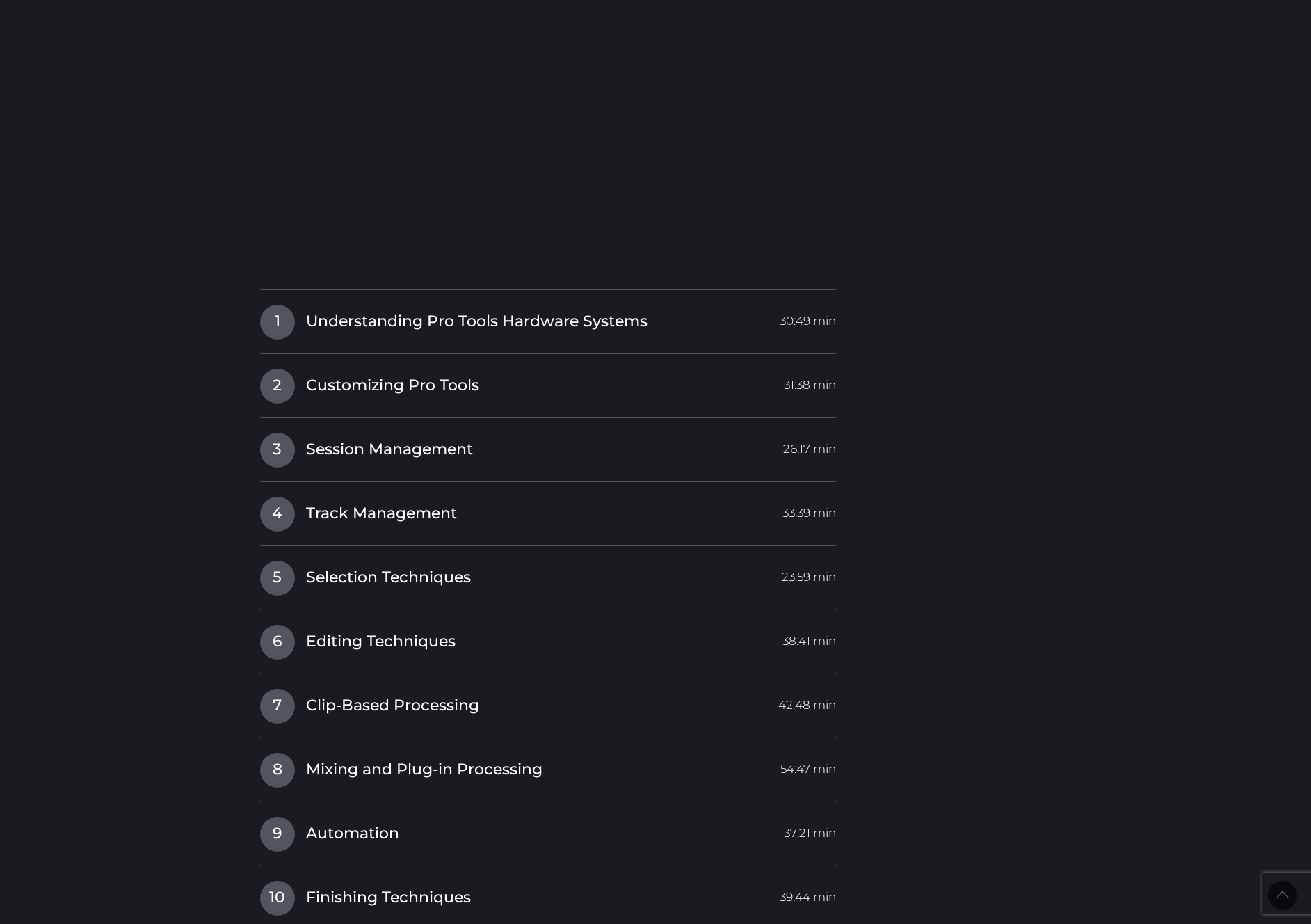
scroll to position [1357, 0]
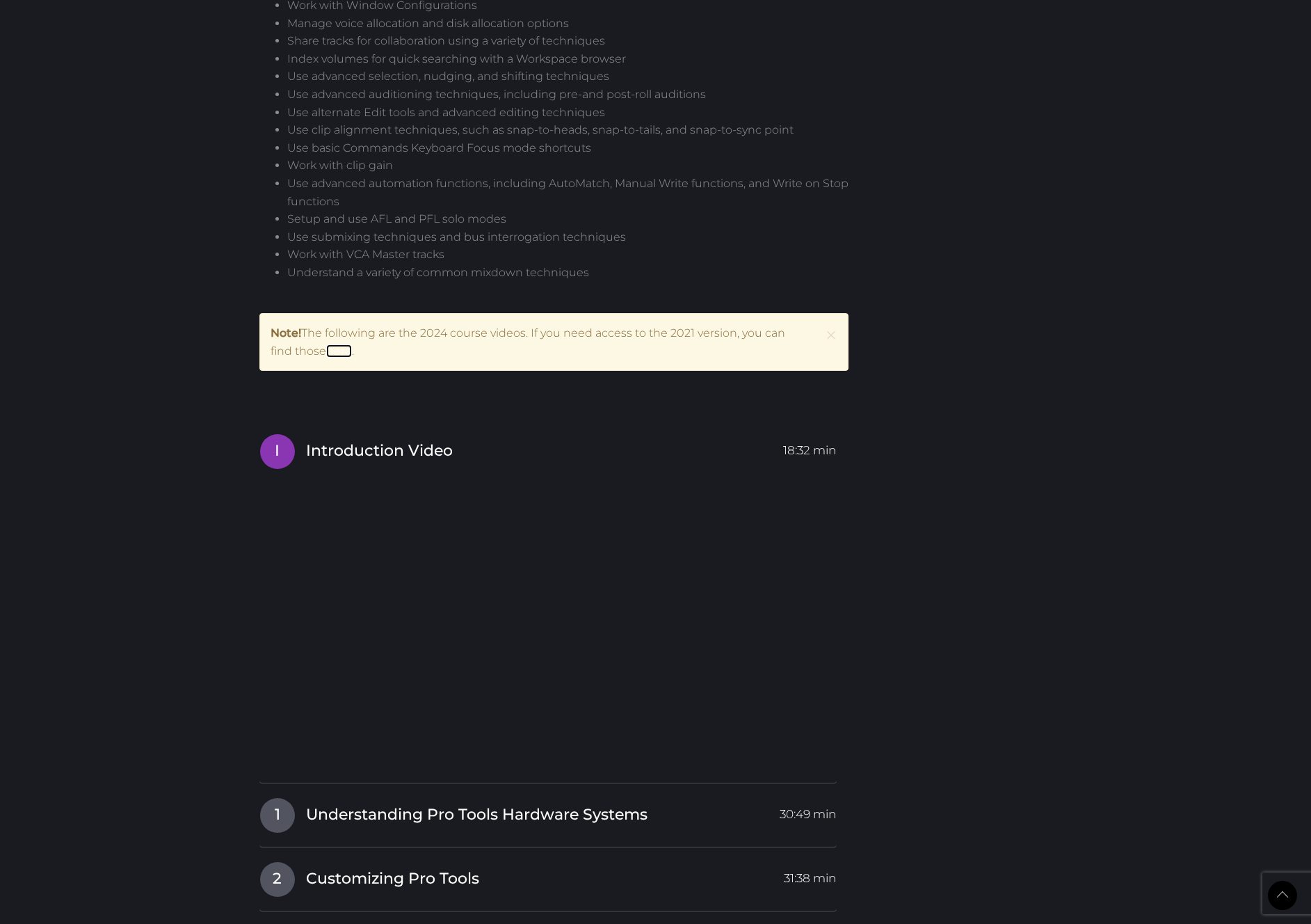
click at [343, 350] on link "here" at bounding box center [339, 350] width 26 height 13
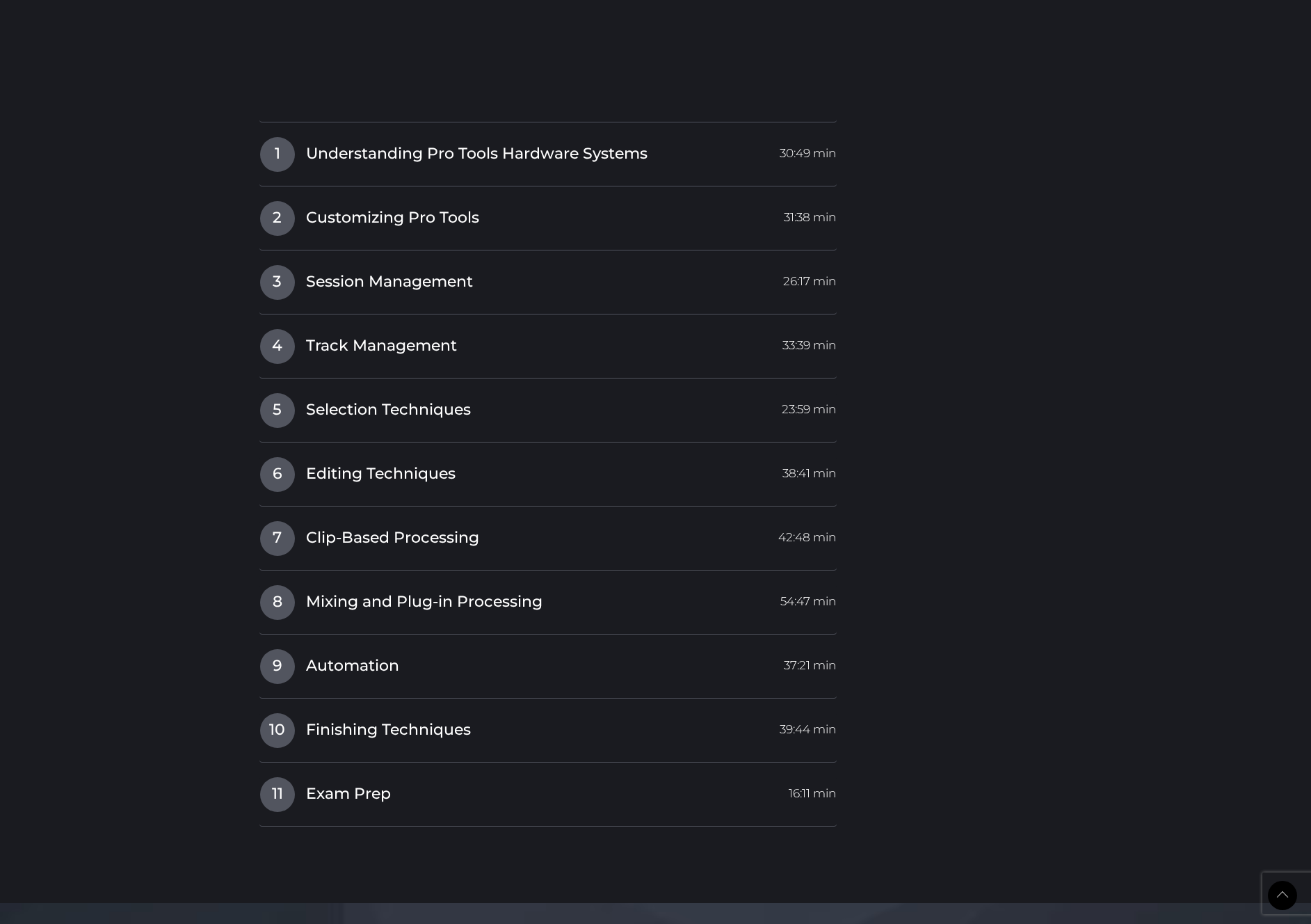
scroll to position [2049, 0]
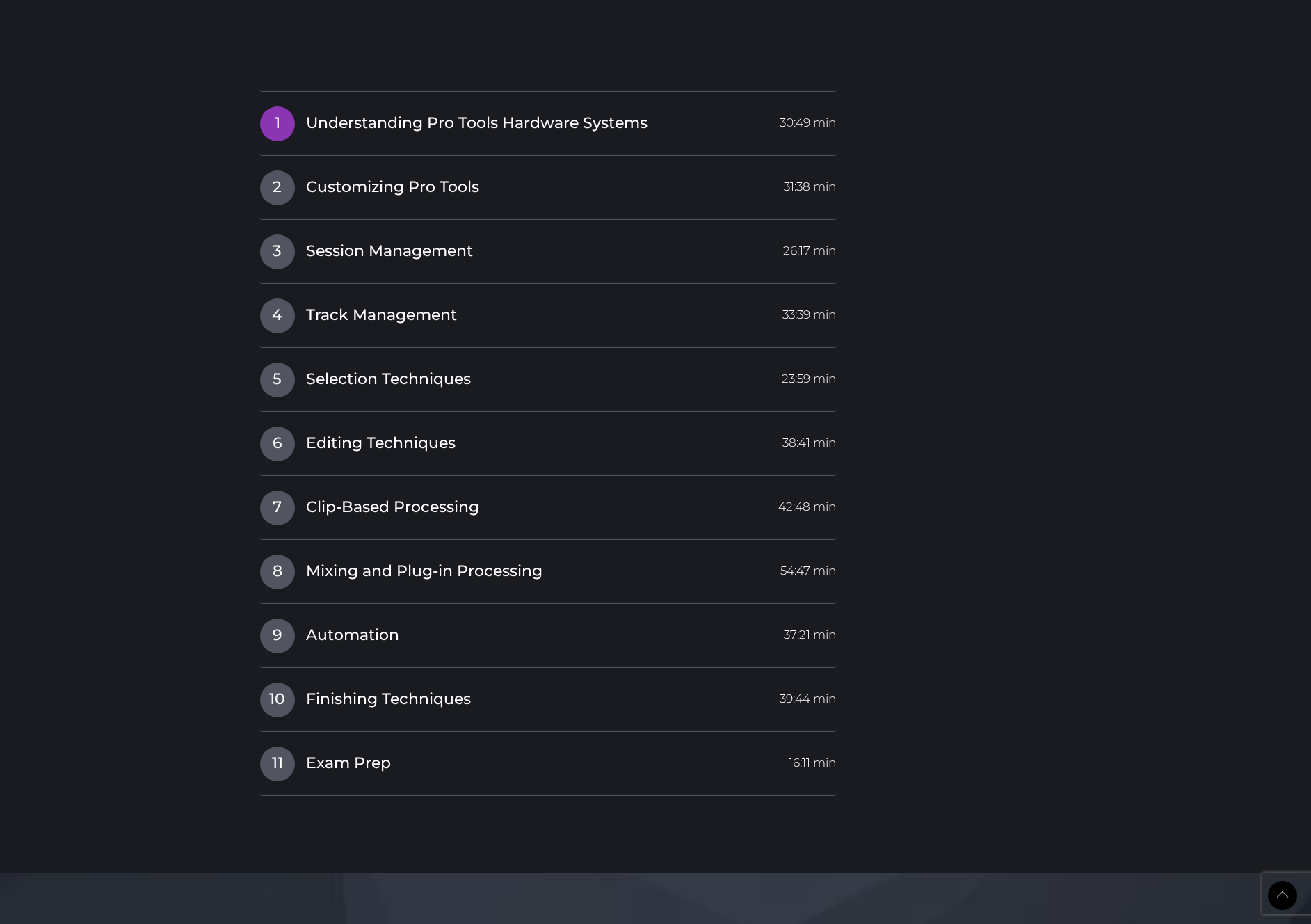
click at [368, 125] on span "Understanding Pro Tools Hardware Systems" at bounding box center [476, 123] width 342 height 21
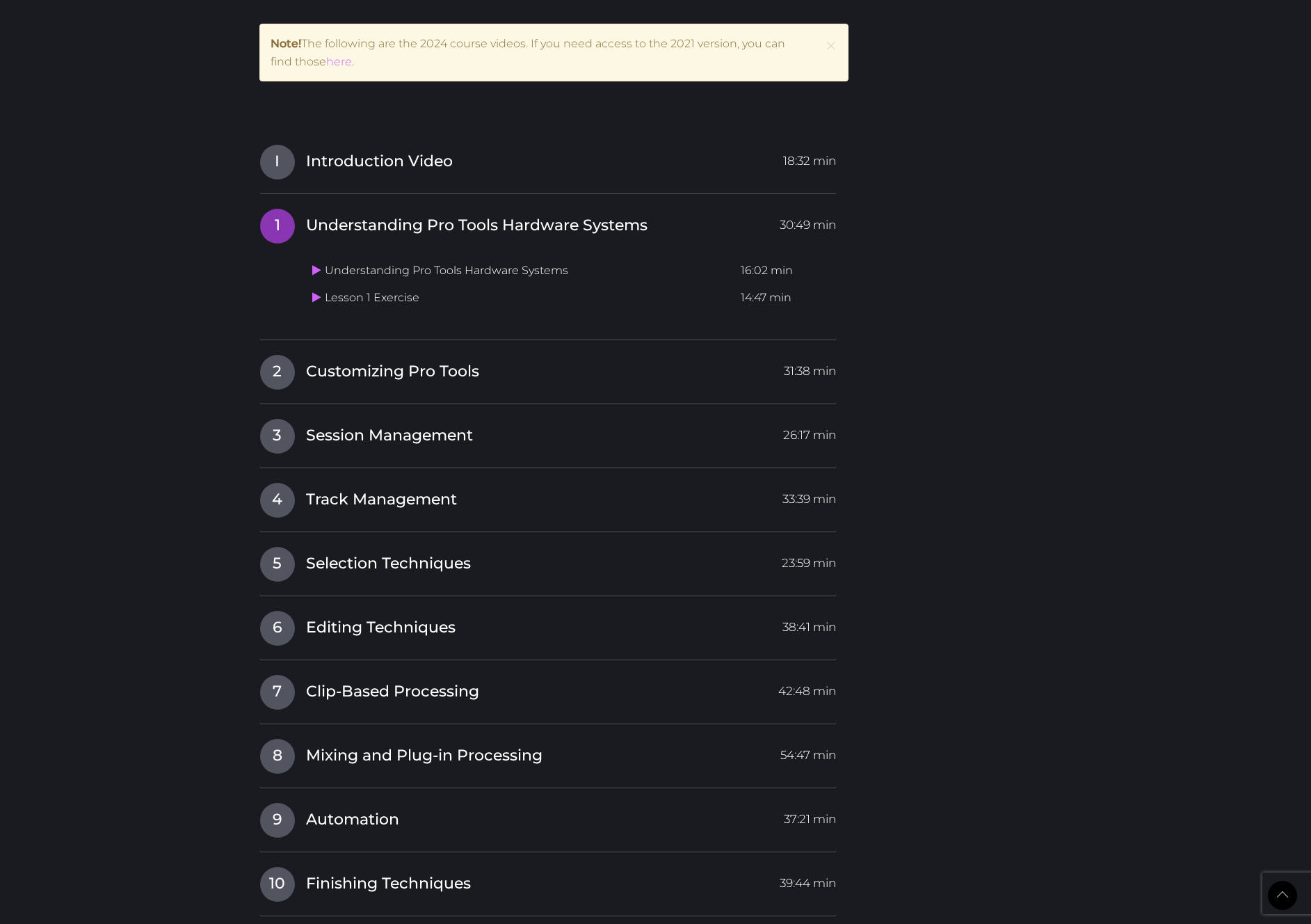
scroll to position [1560, 0]
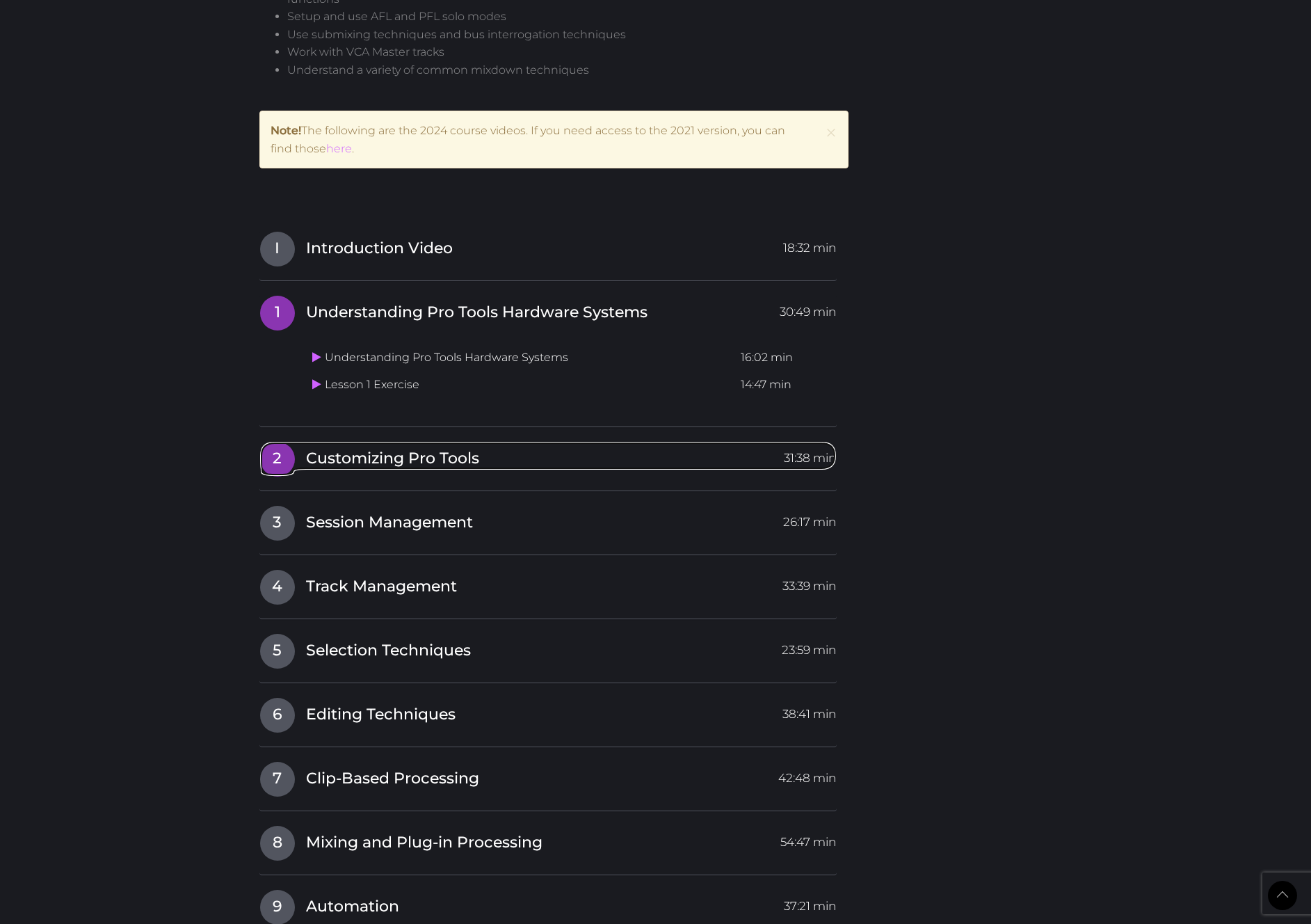
click at [359, 446] on link "2 Customizing Pro Tools 31:38 min" at bounding box center [548, 456] width 578 height 29
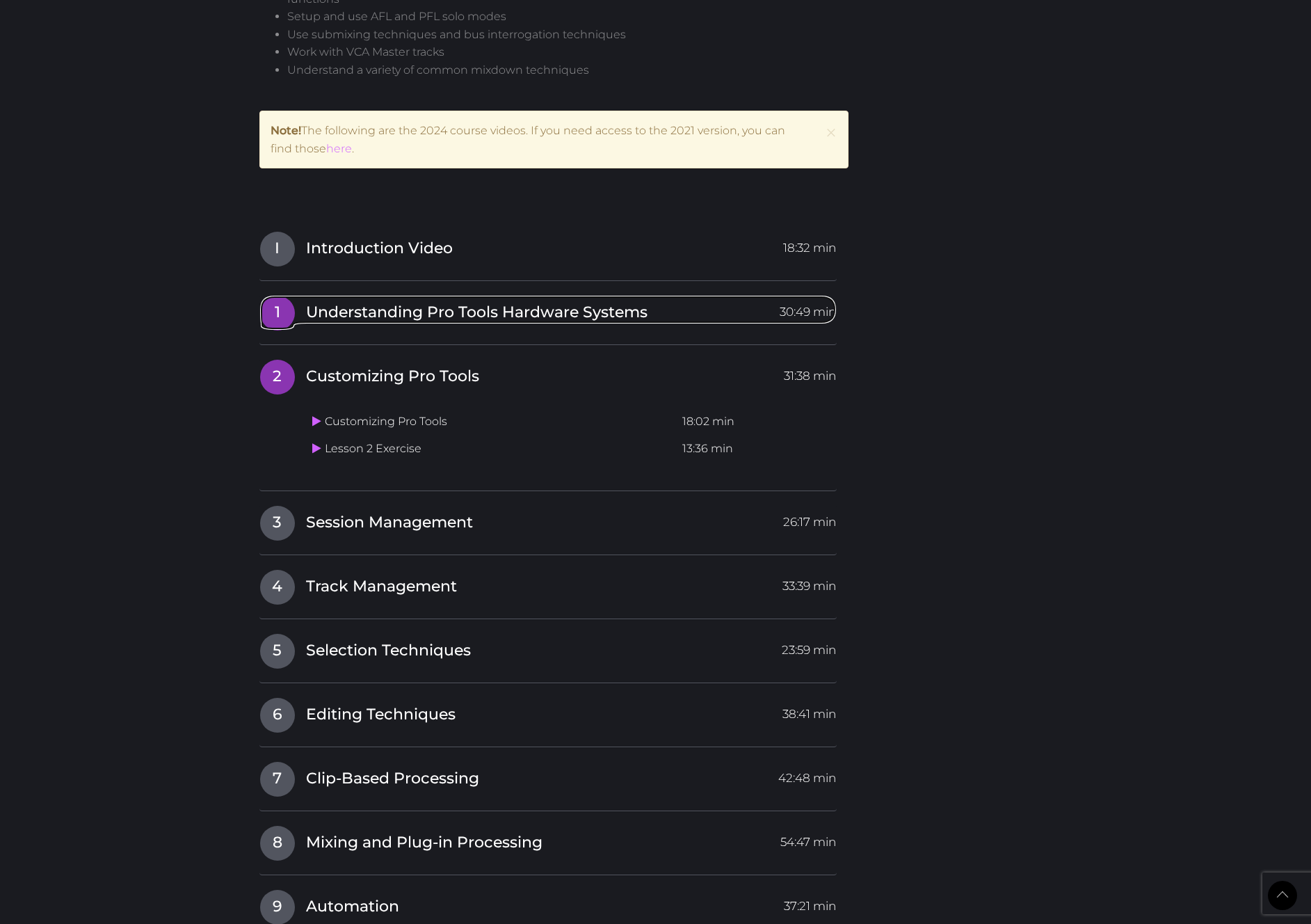
click at [366, 317] on span "Understanding Pro Tools Hardware Systems" at bounding box center [476, 313] width 342 height 21
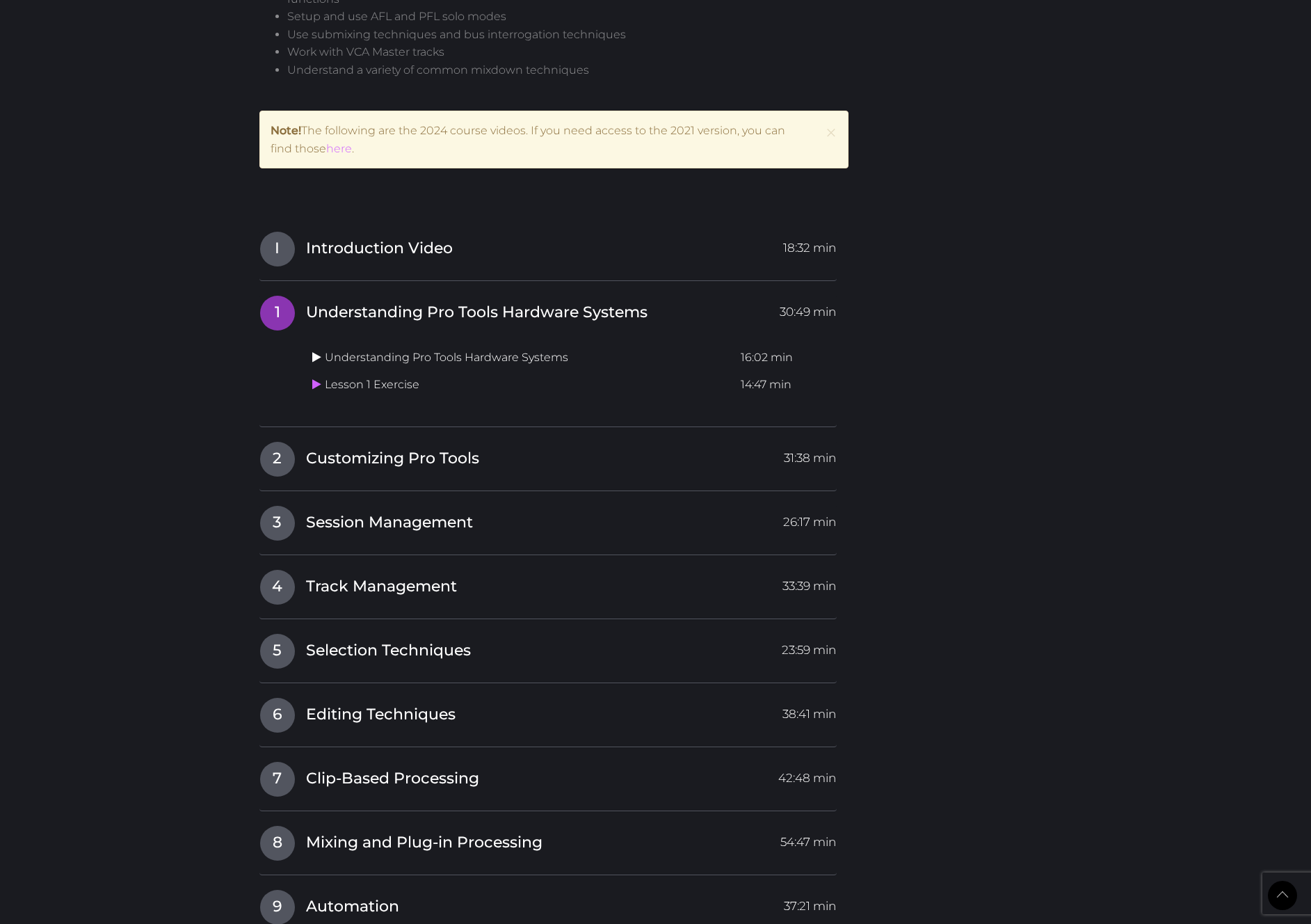
click at [313, 356] on icon at bounding box center [317, 356] width 9 height 11
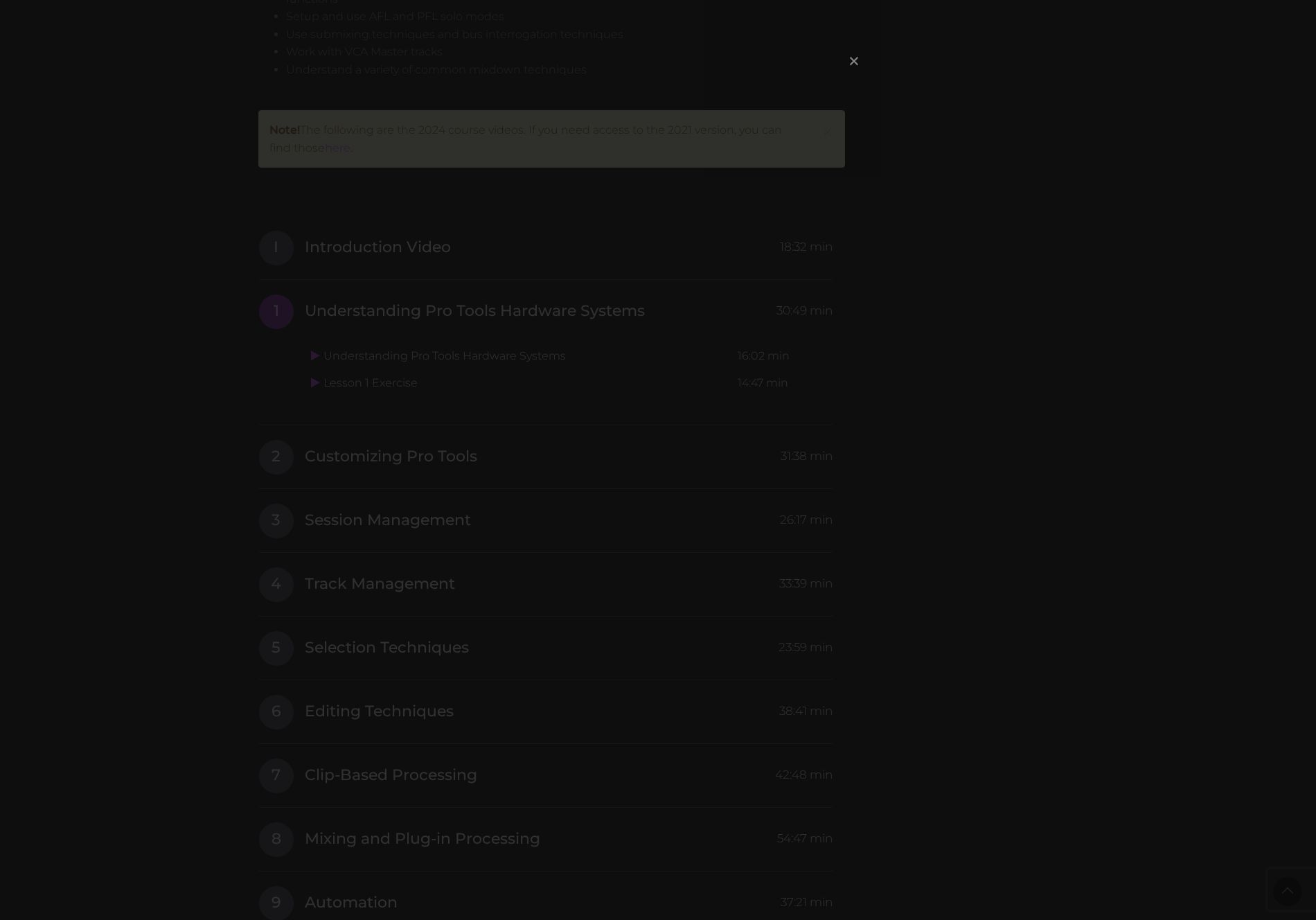
click at [854, 59] on span "×" at bounding box center [854, 61] width 14 height 30
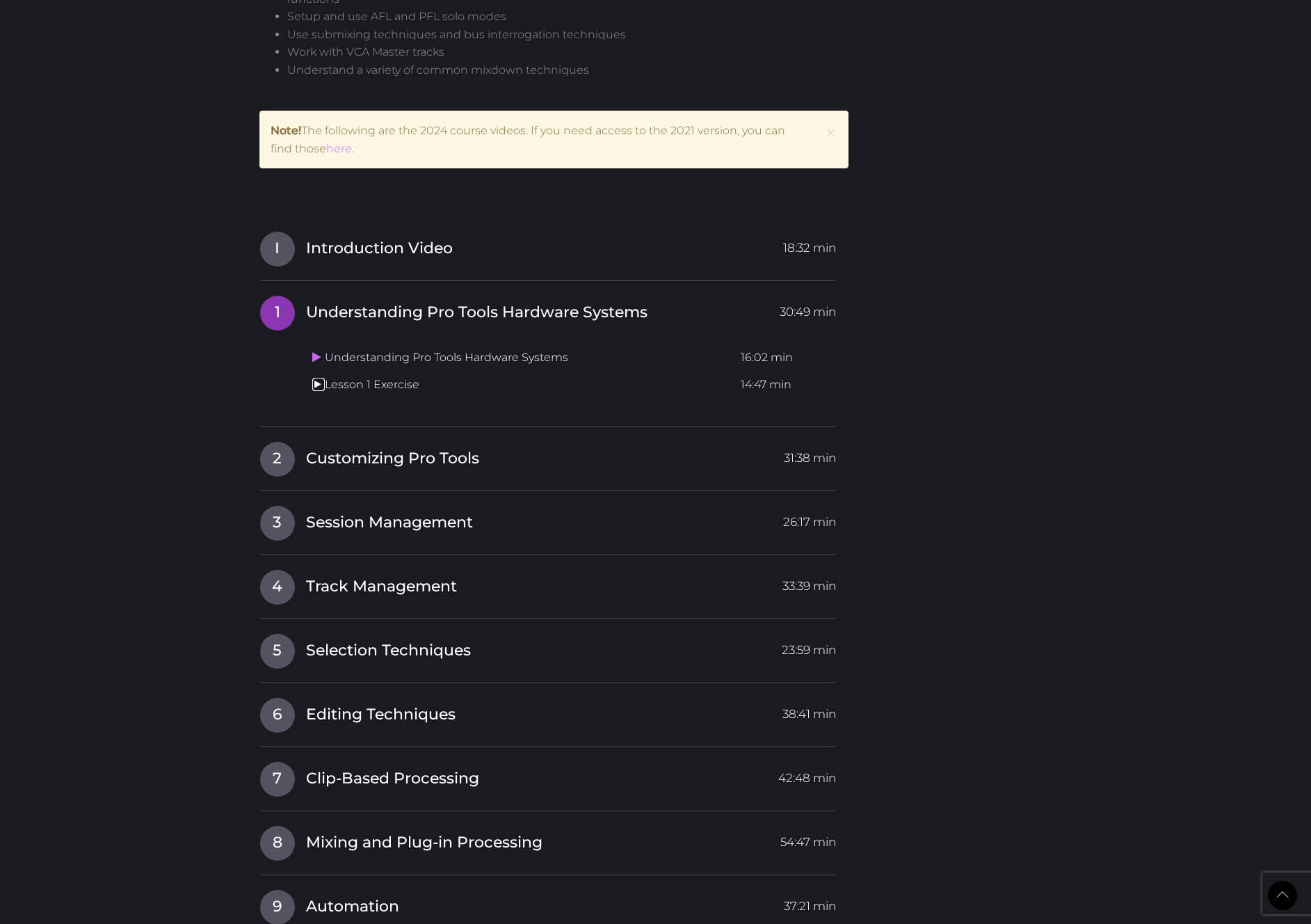
click at [314, 385] on icon at bounding box center [317, 384] width 9 height 11
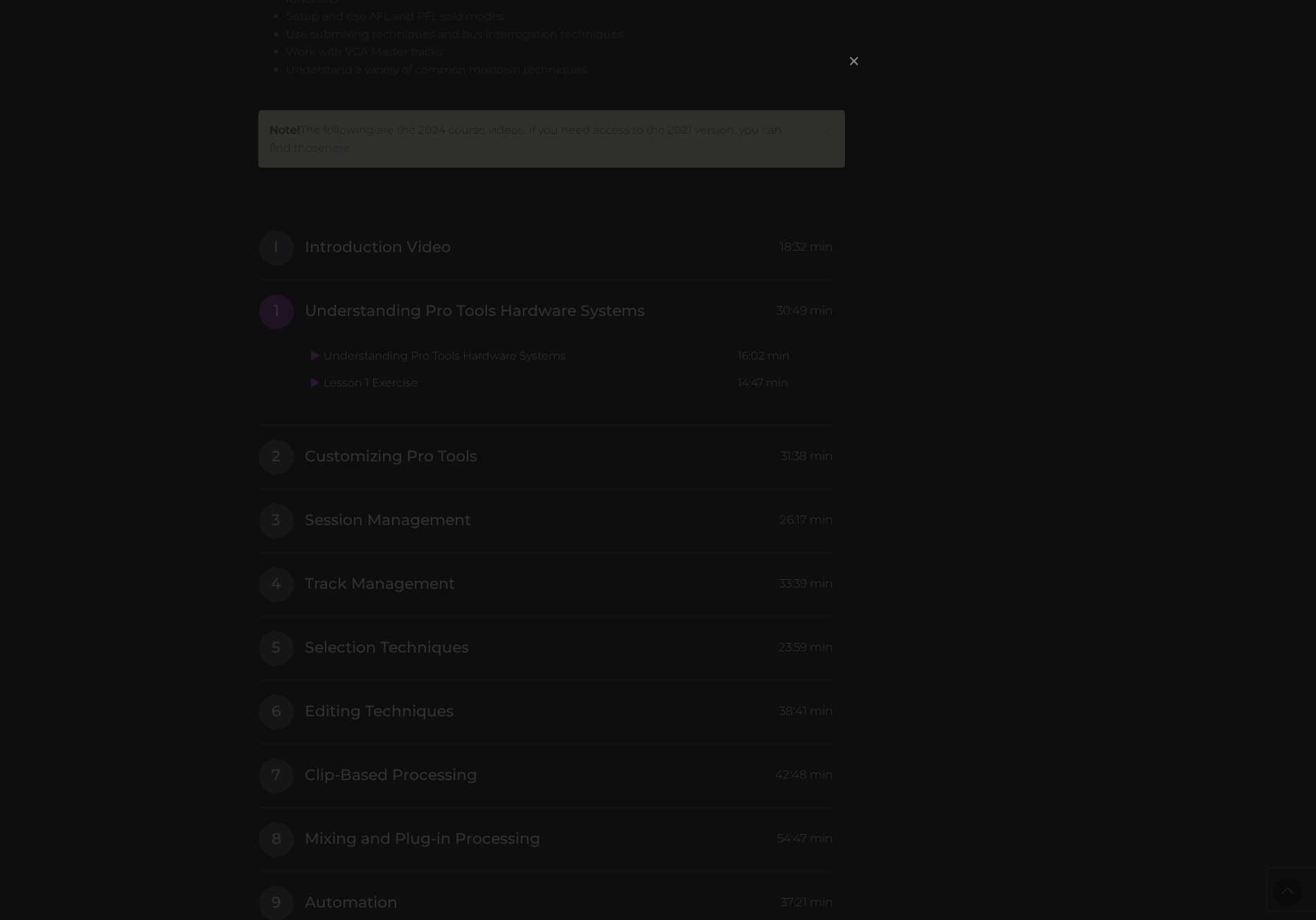
click at [852, 60] on span "×" at bounding box center [854, 61] width 14 height 30
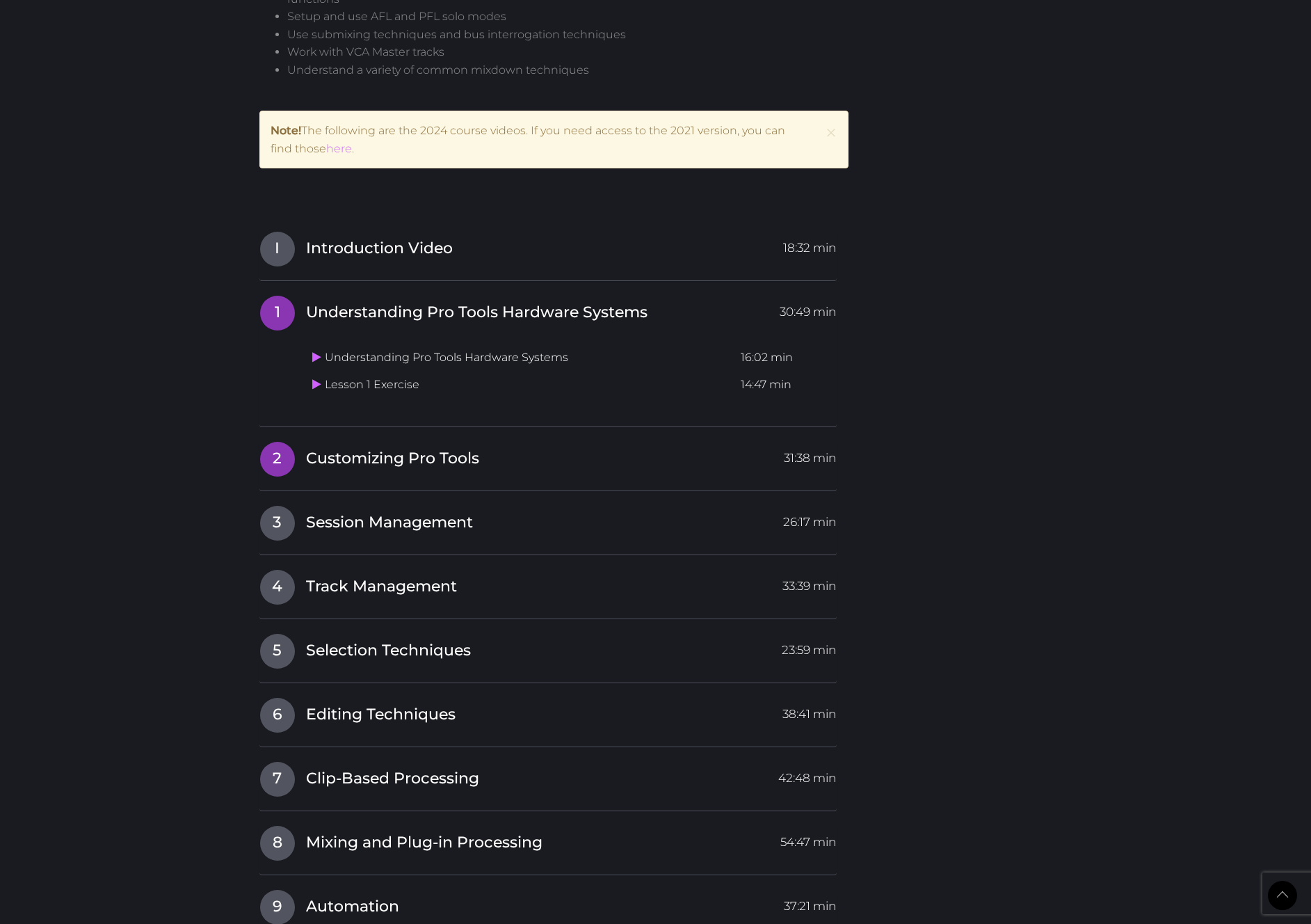
click at [331, 456] on span "Customizing Pro Tools" at bounding box center [392, 458] width 173 height 21
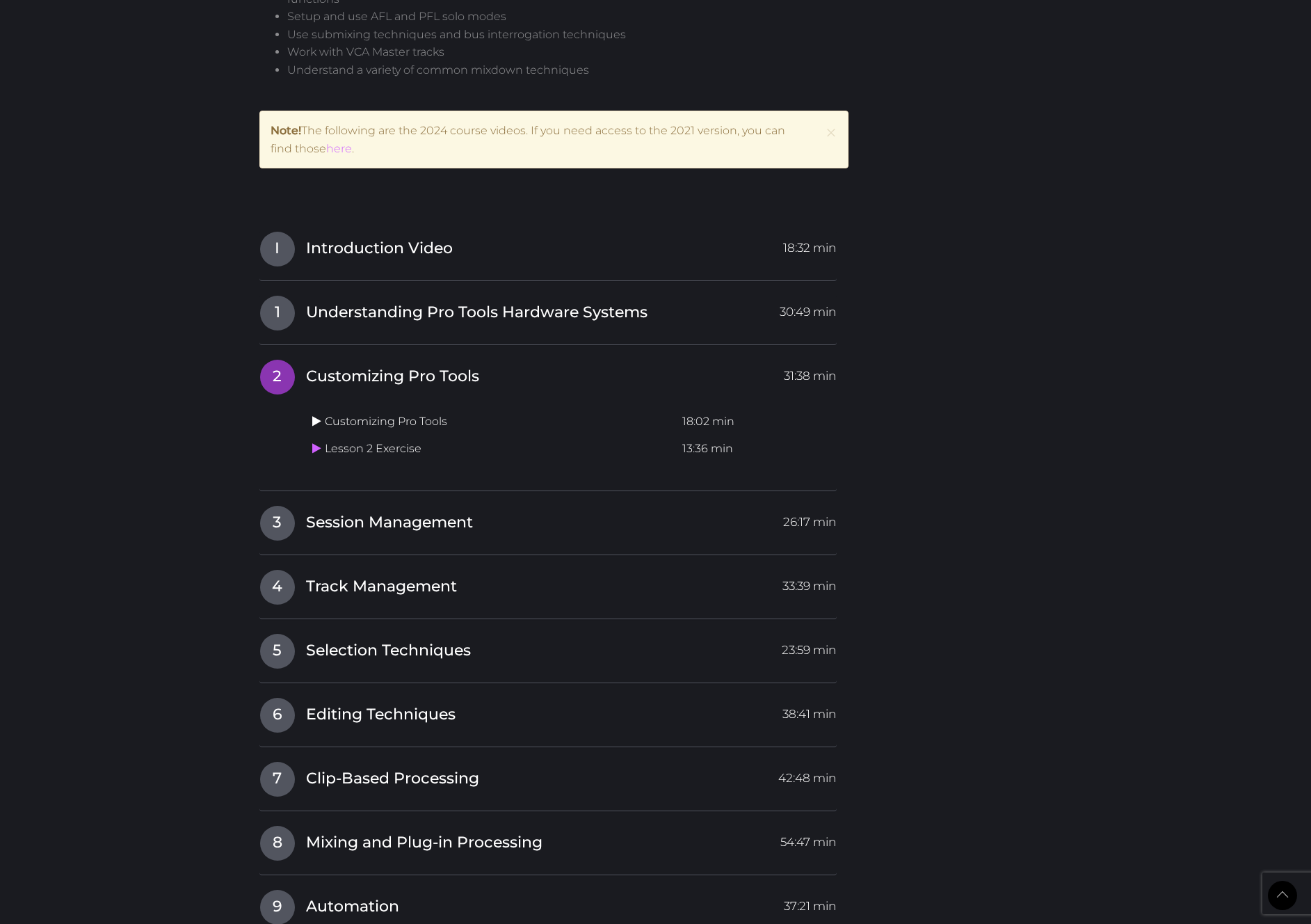
click at [317, 421] on icon at bounding box center [317, 420] width 9 height 11
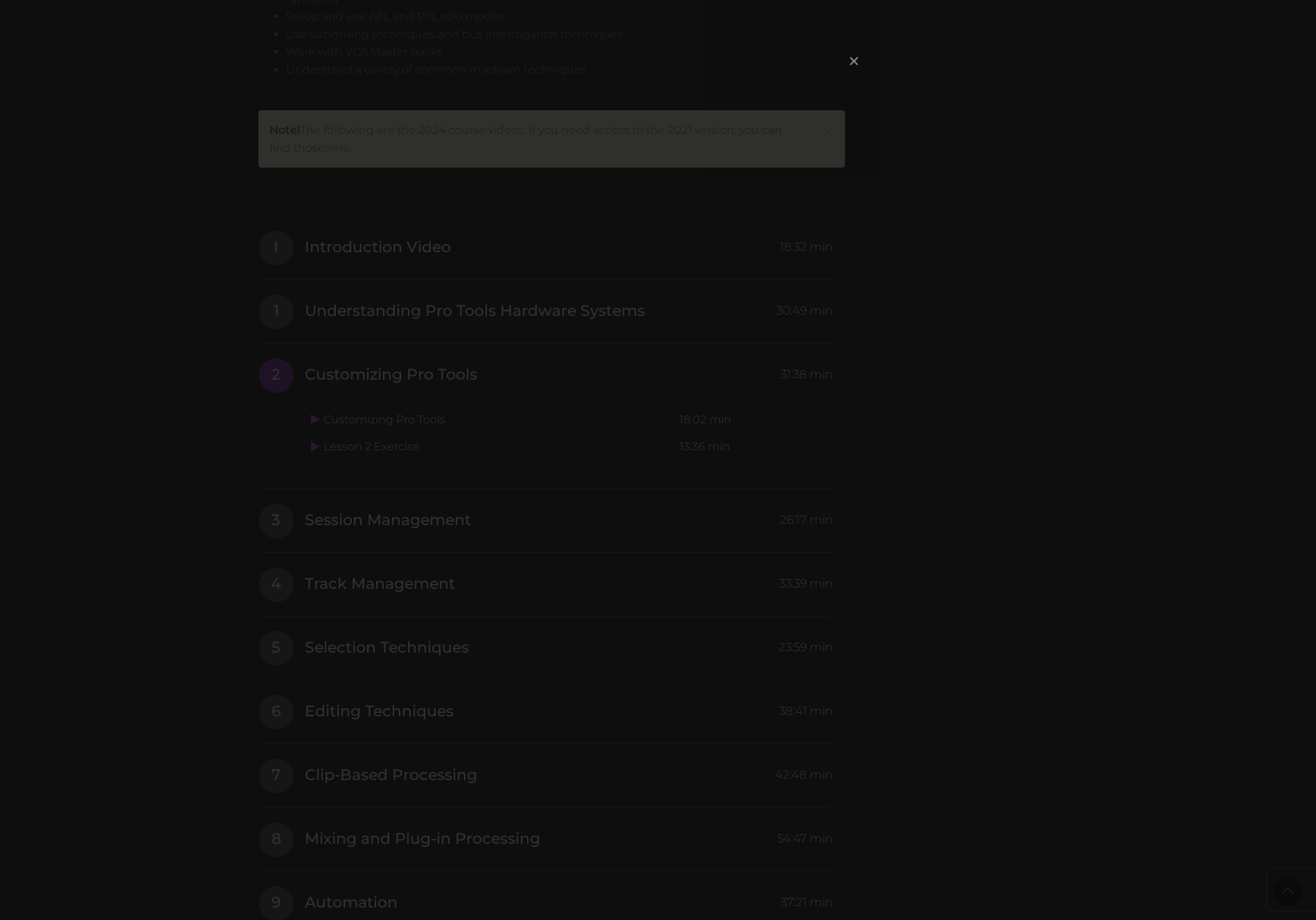
click at [852, 61] on span "×" at bounding box center [854, 61] width 14 height 30
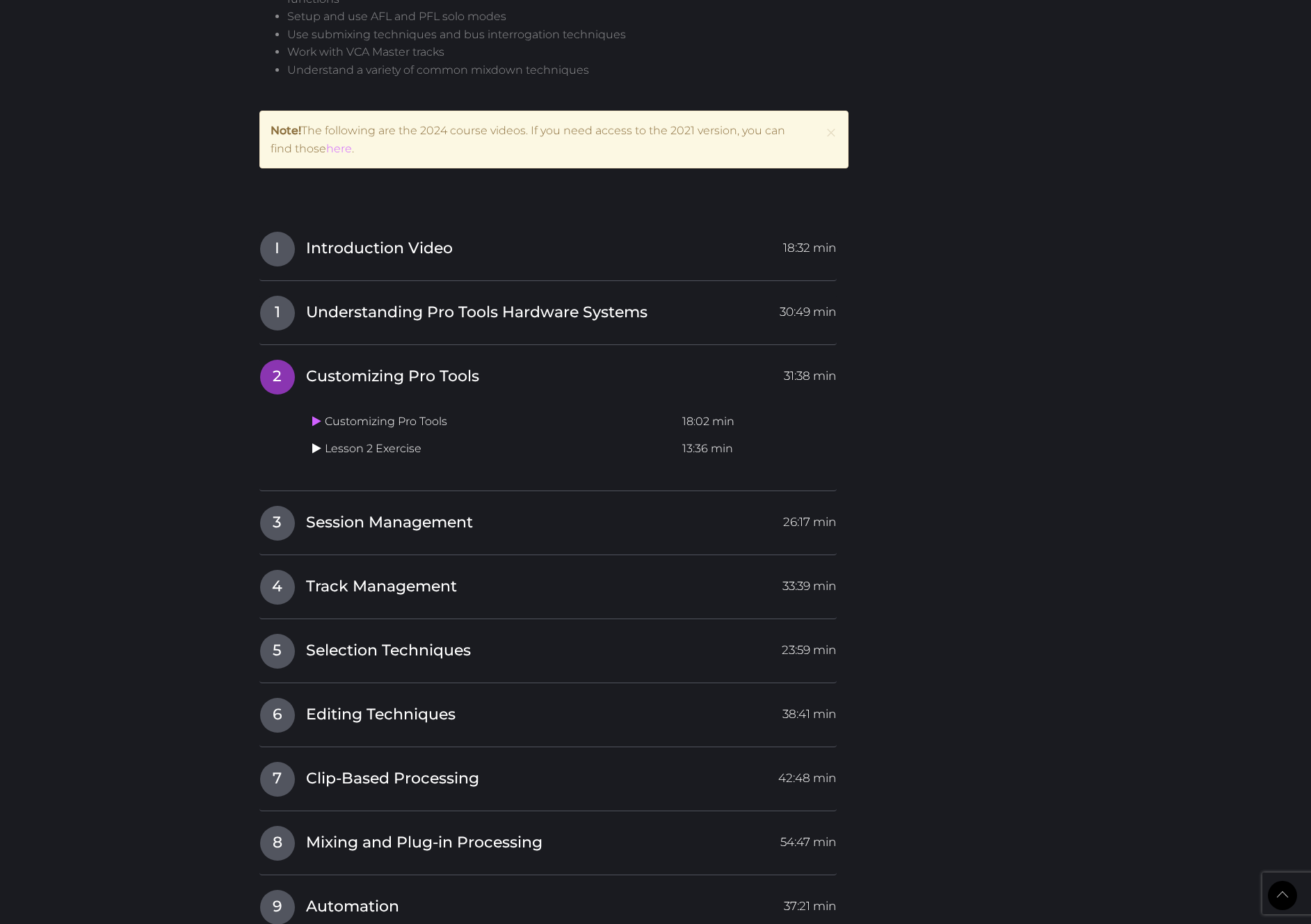
click at [315, 449] on icon at bounding box center [317, 448] width 9 height 11
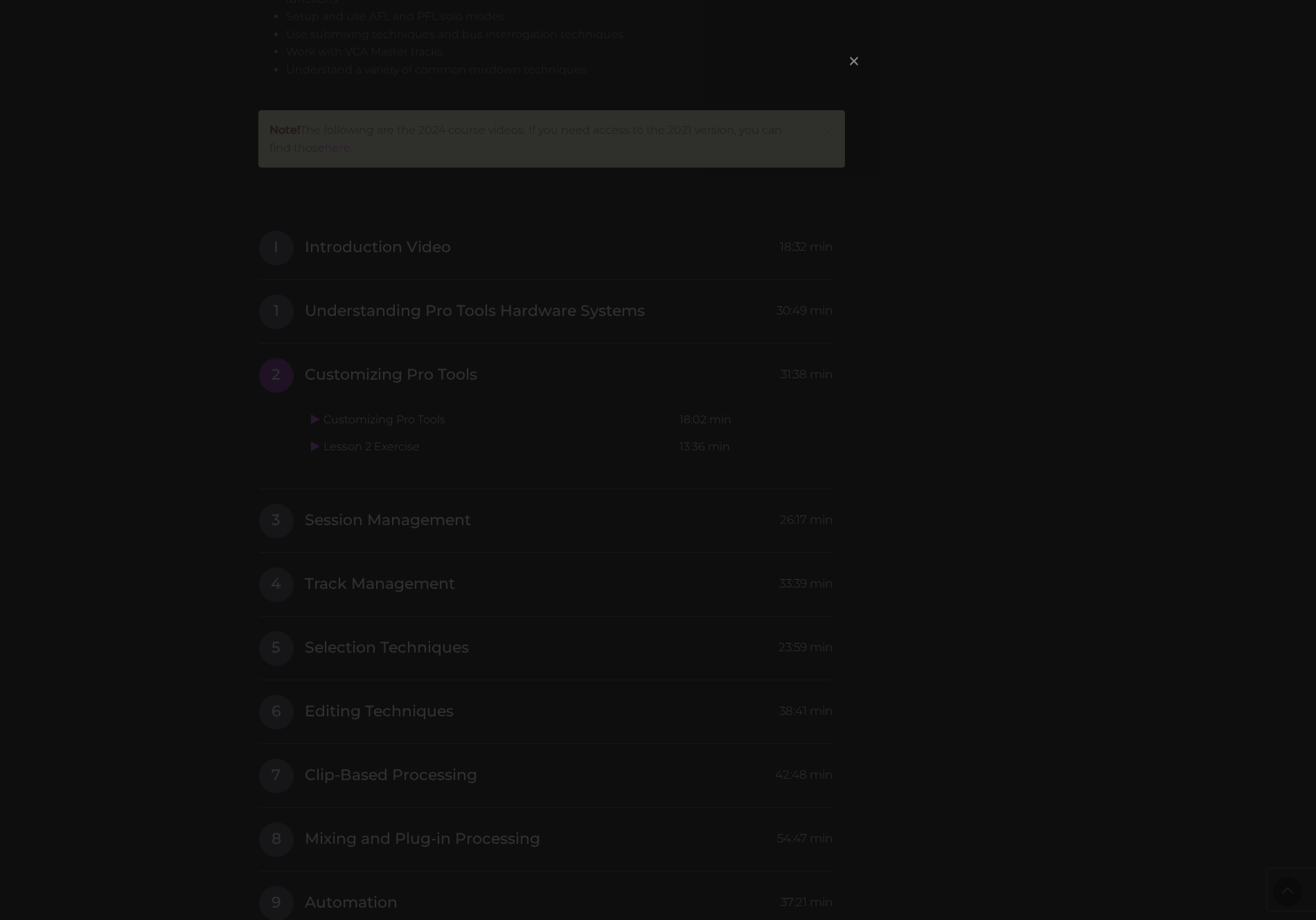
click at [855, 62] on span "×" at bounding box center [854, 61] width 14 height 30
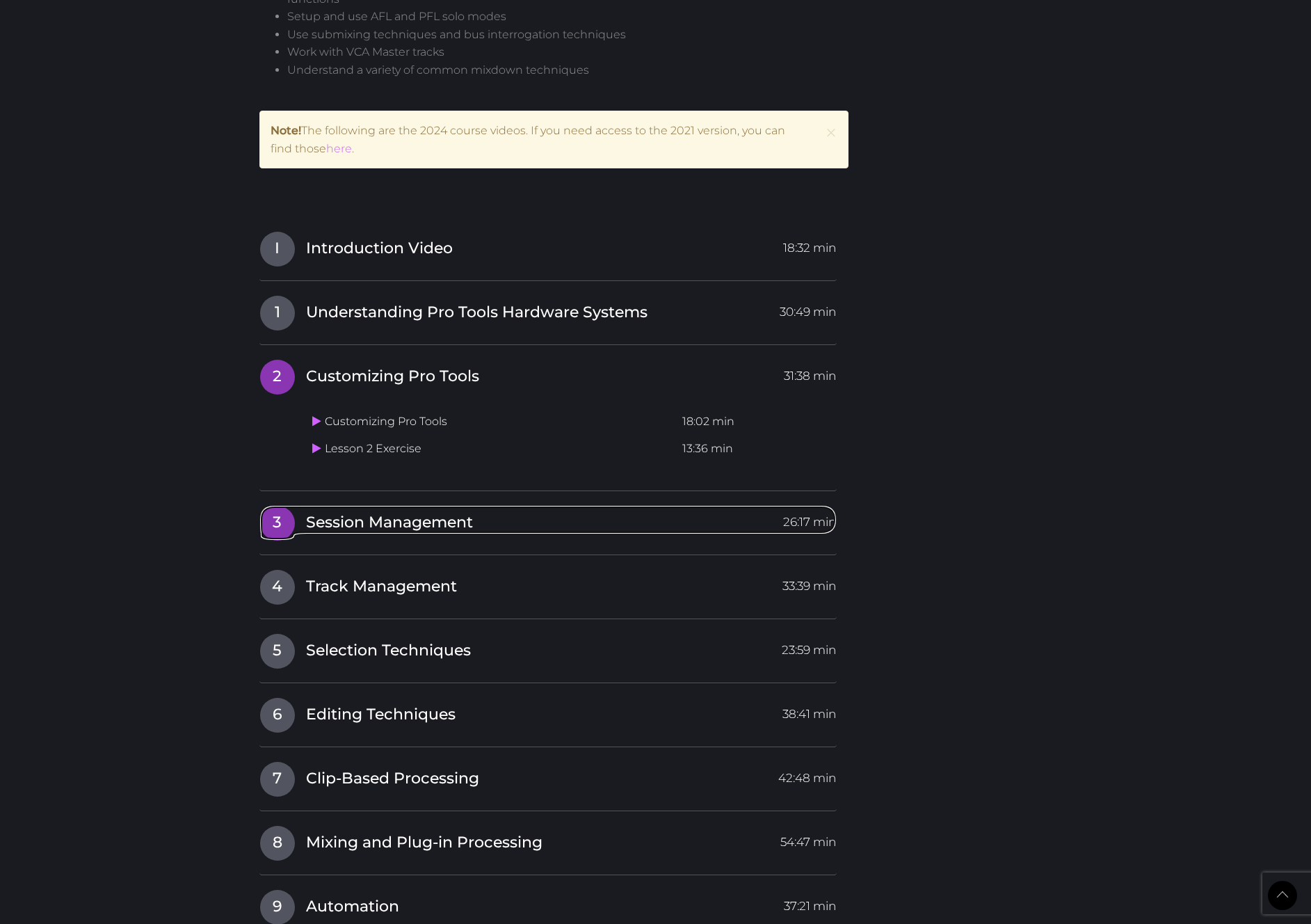
click at [339, 524] on span "Session Management" at bounding box center [389, 522] width 167 height 21
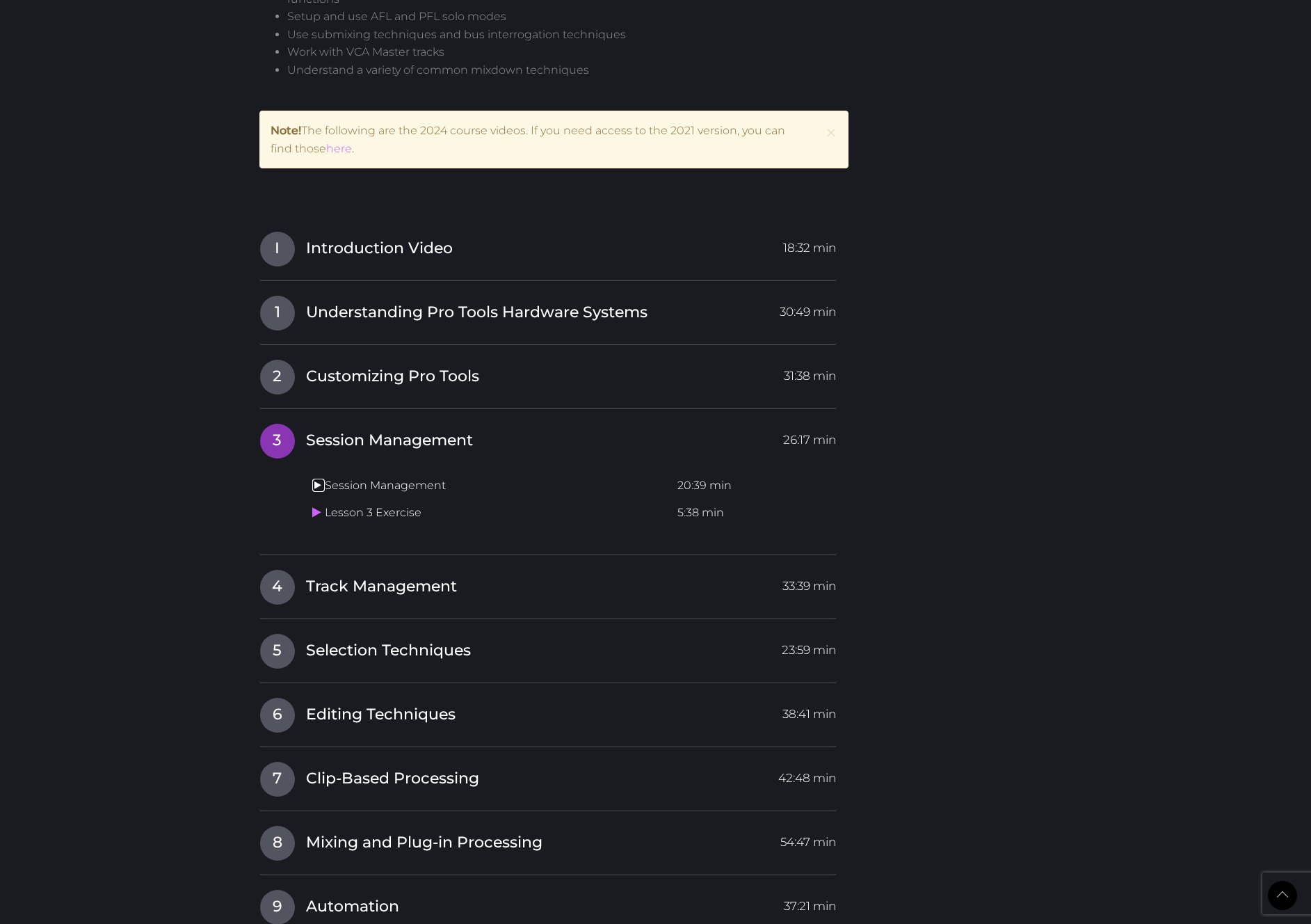
click at [317, 481] on icon at bounding box center [317, 485] width 9 height 11
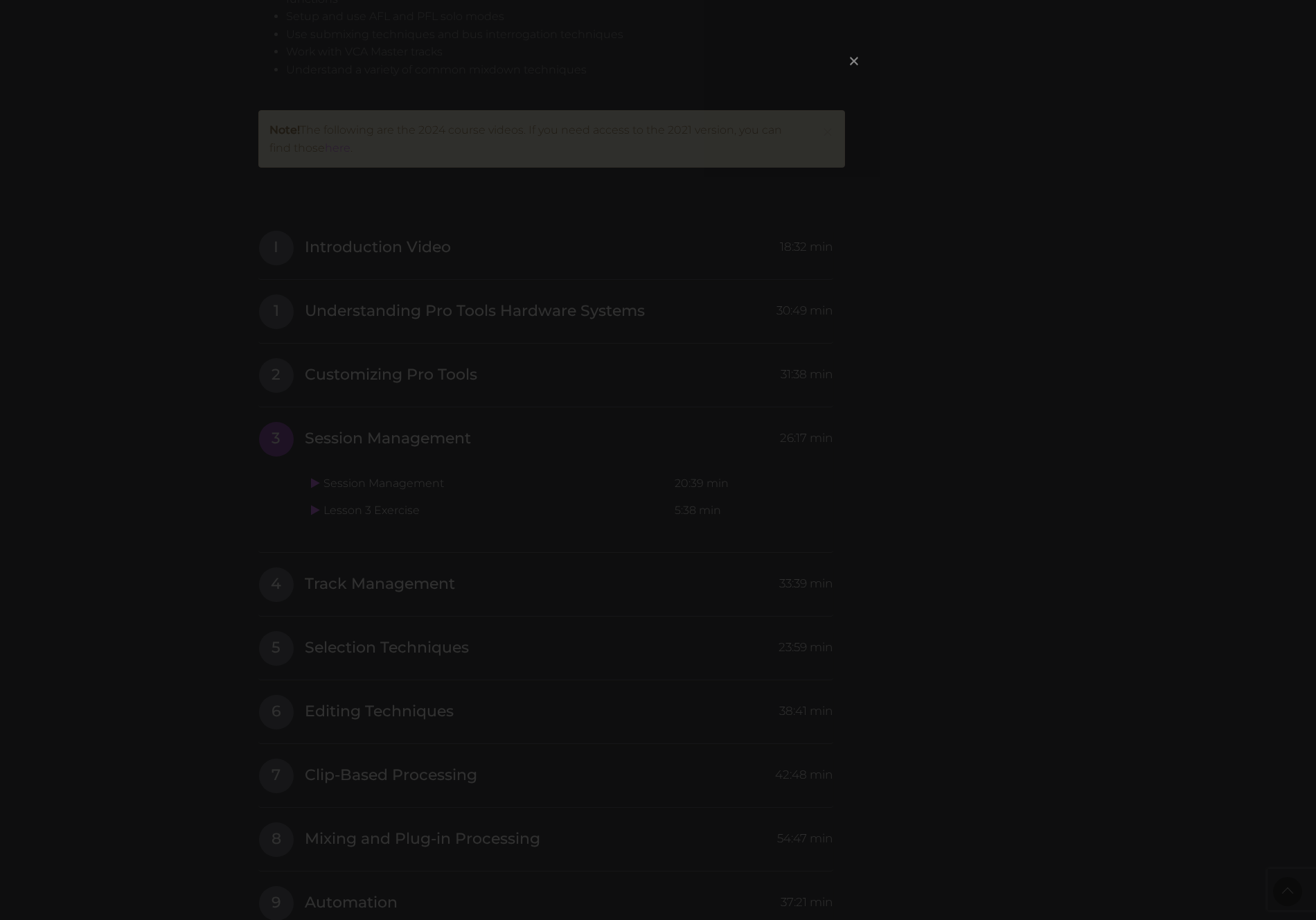
click at [850, 58] on span "×" at bounding box center [854, 61] width 14 height 30
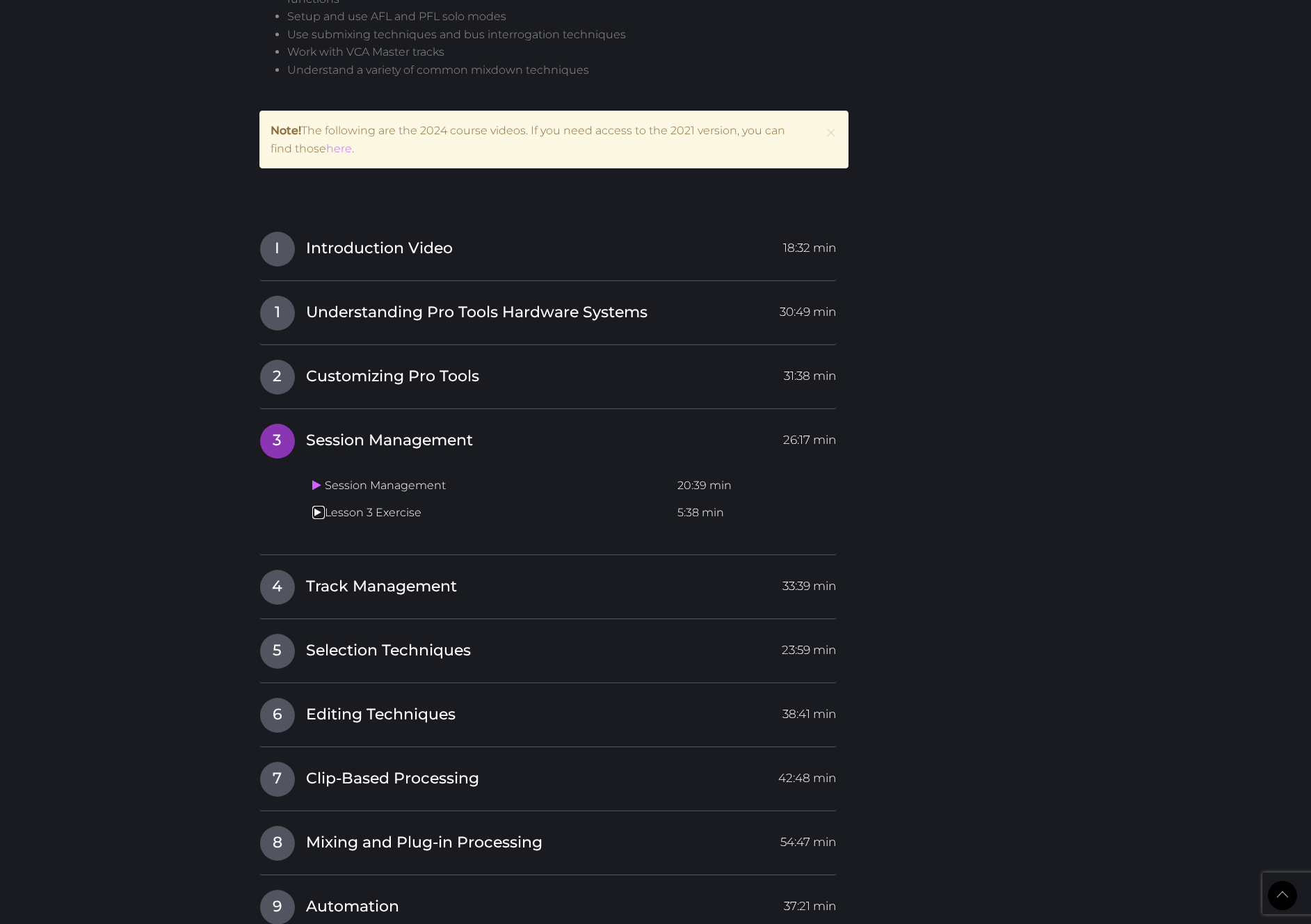
click at [316, 511] on icon at bounding box center [317, 511] width 9 height 11
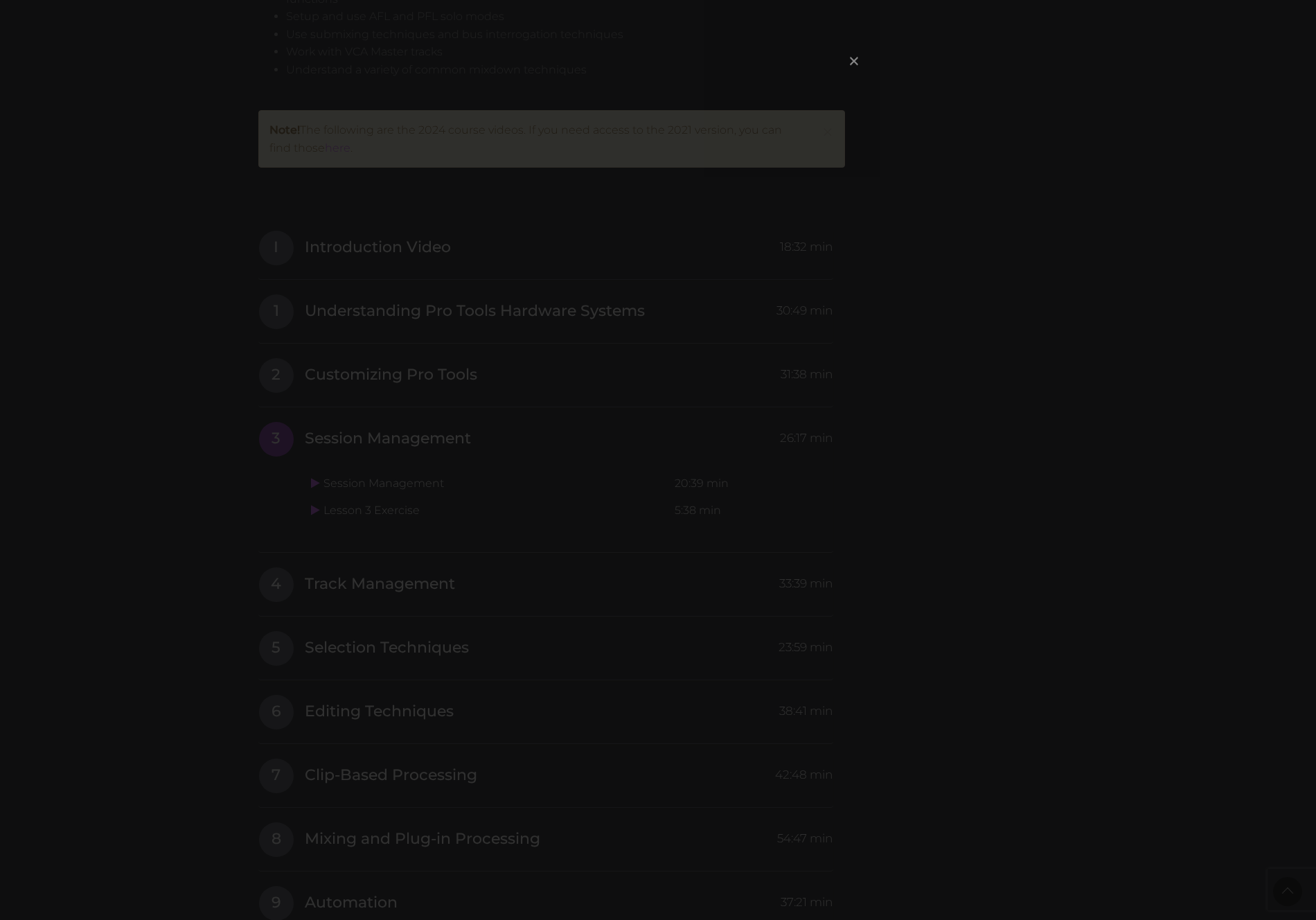
click at [850, 61] on span "×" at bounding box center [854, 61] width 14 height 30
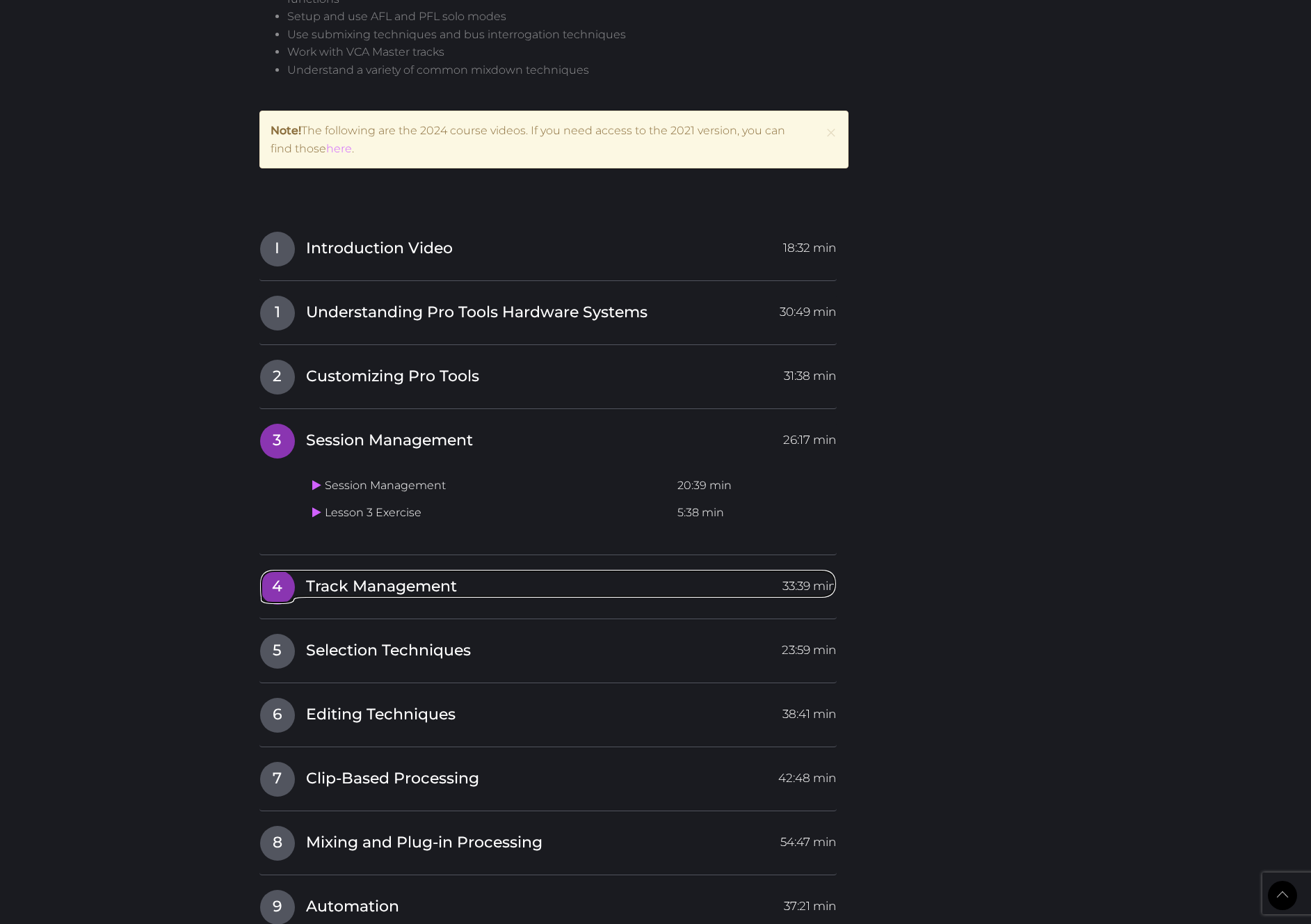
click at [333, 580] on span "Track Management" at bounding box center [381, 587] width 151 height 21
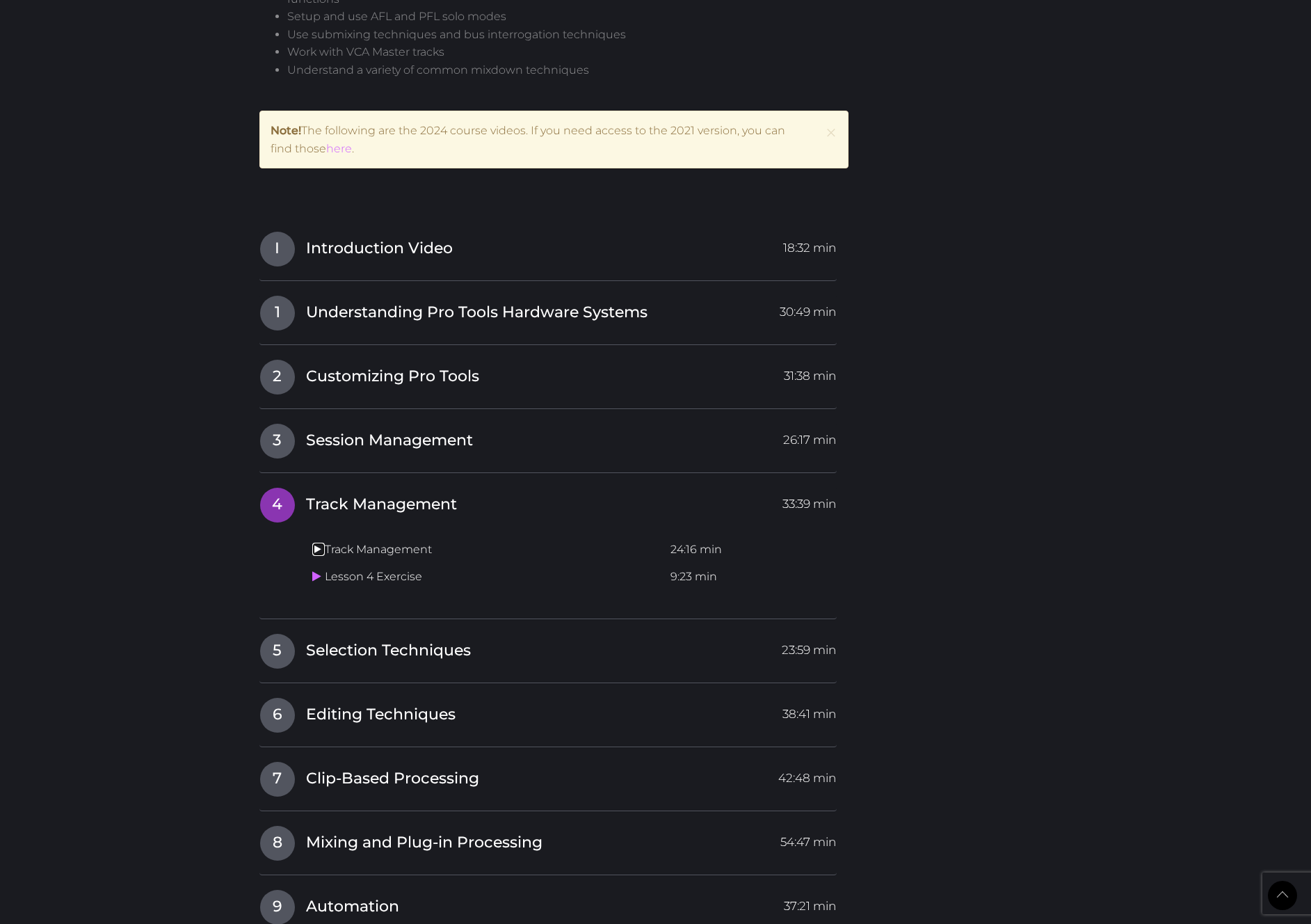
click at [317, 549] on icon at bounding box center [317, 549] width 9 height 11
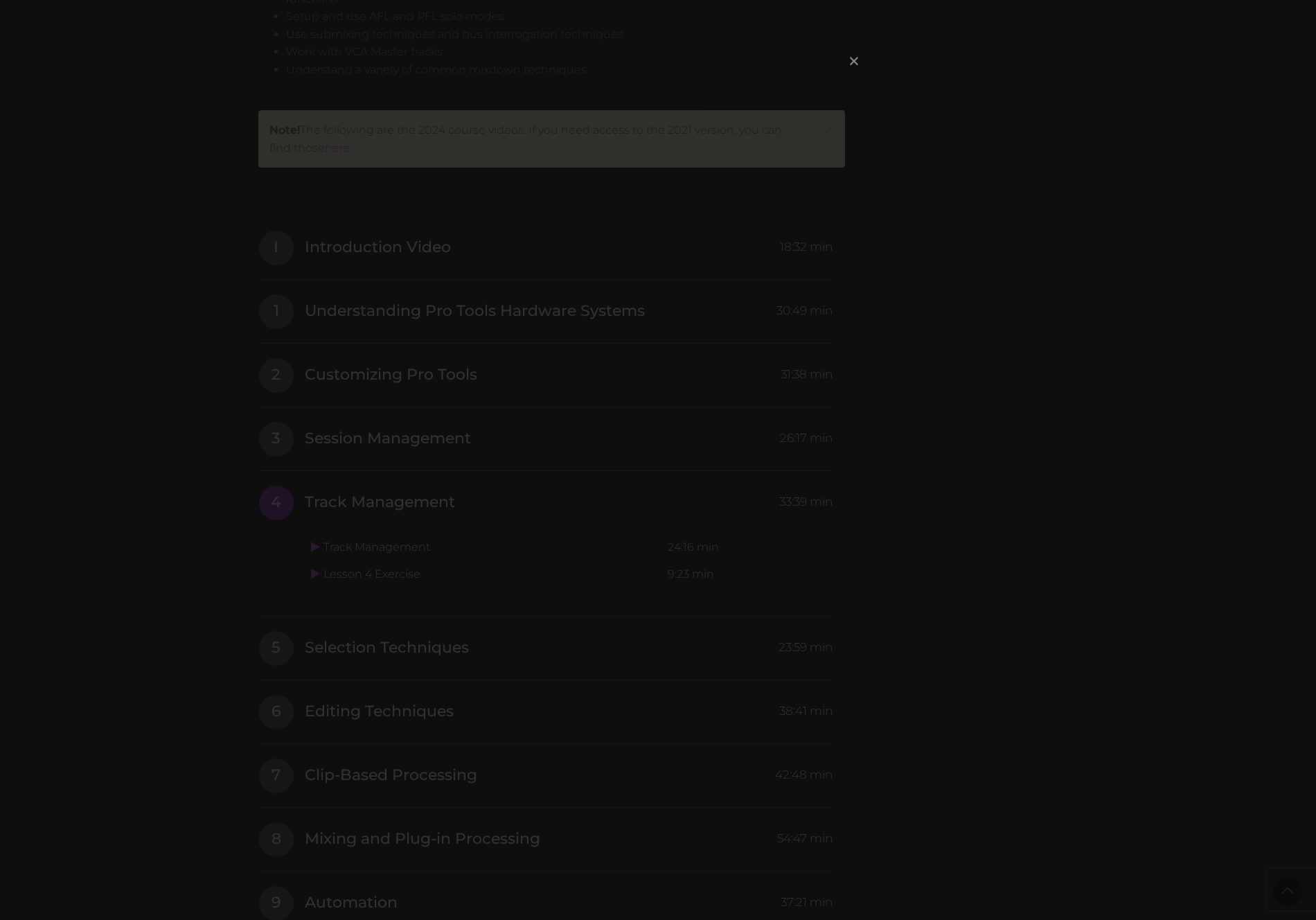
click at [857, 58] on span "×" at bounding box center [854, 61] width 14 height 30
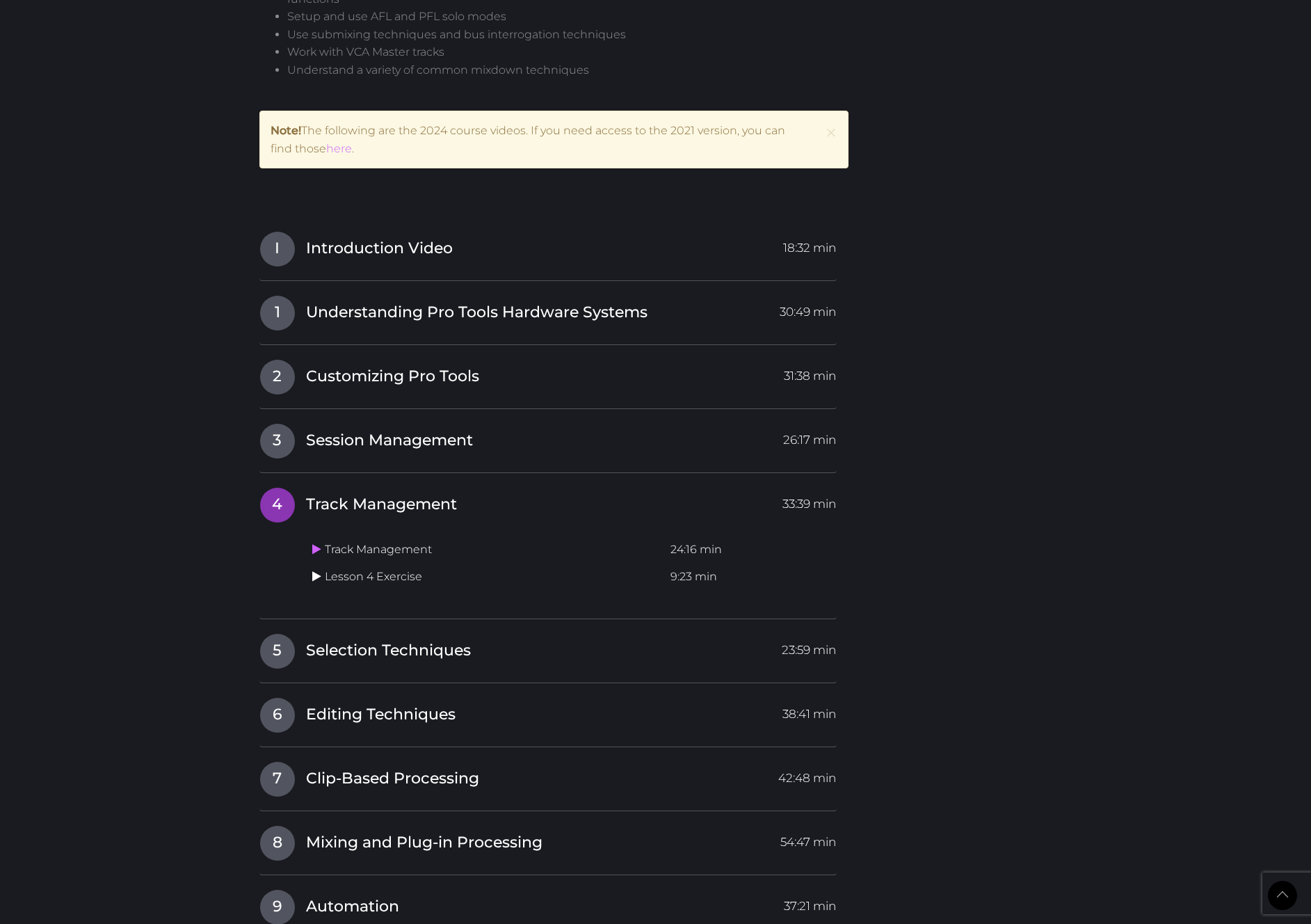
click at [314, 579] on icon at bounding box center [317, 575] width 9 height 11
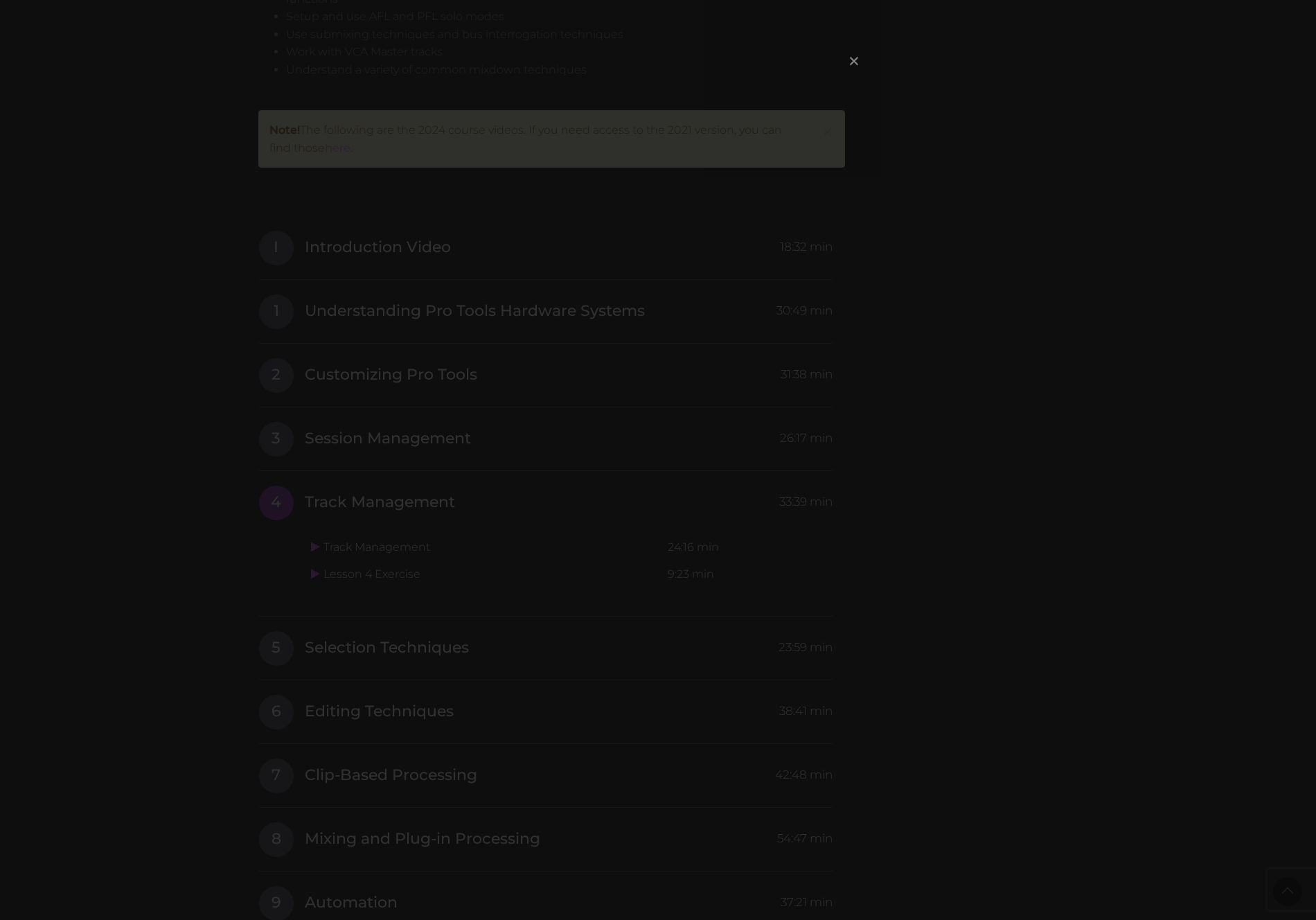
click at [856, 57] on span "×" at bounding box center [854, 61] width 14 height 30
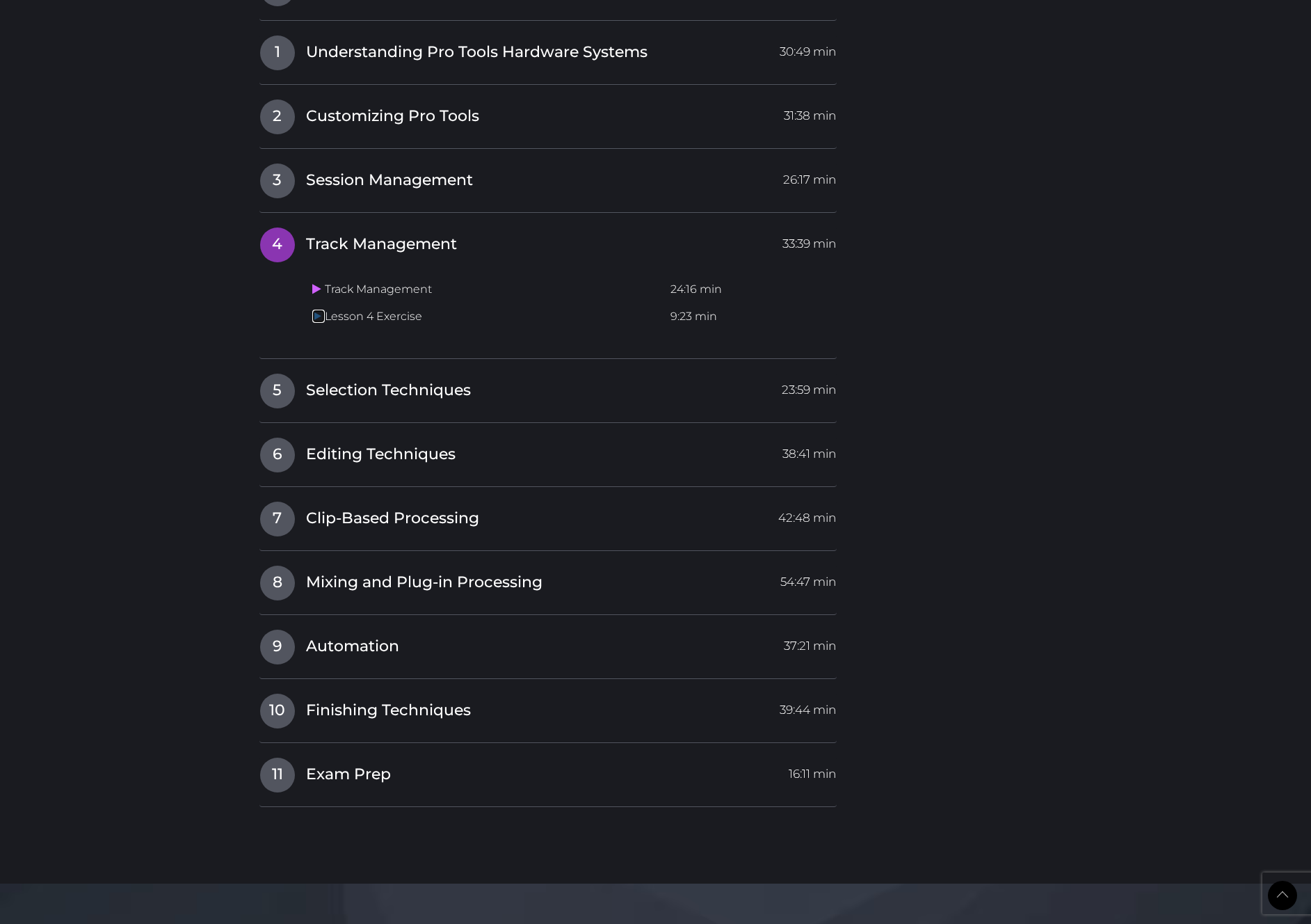
scroll to position [1893, 0]
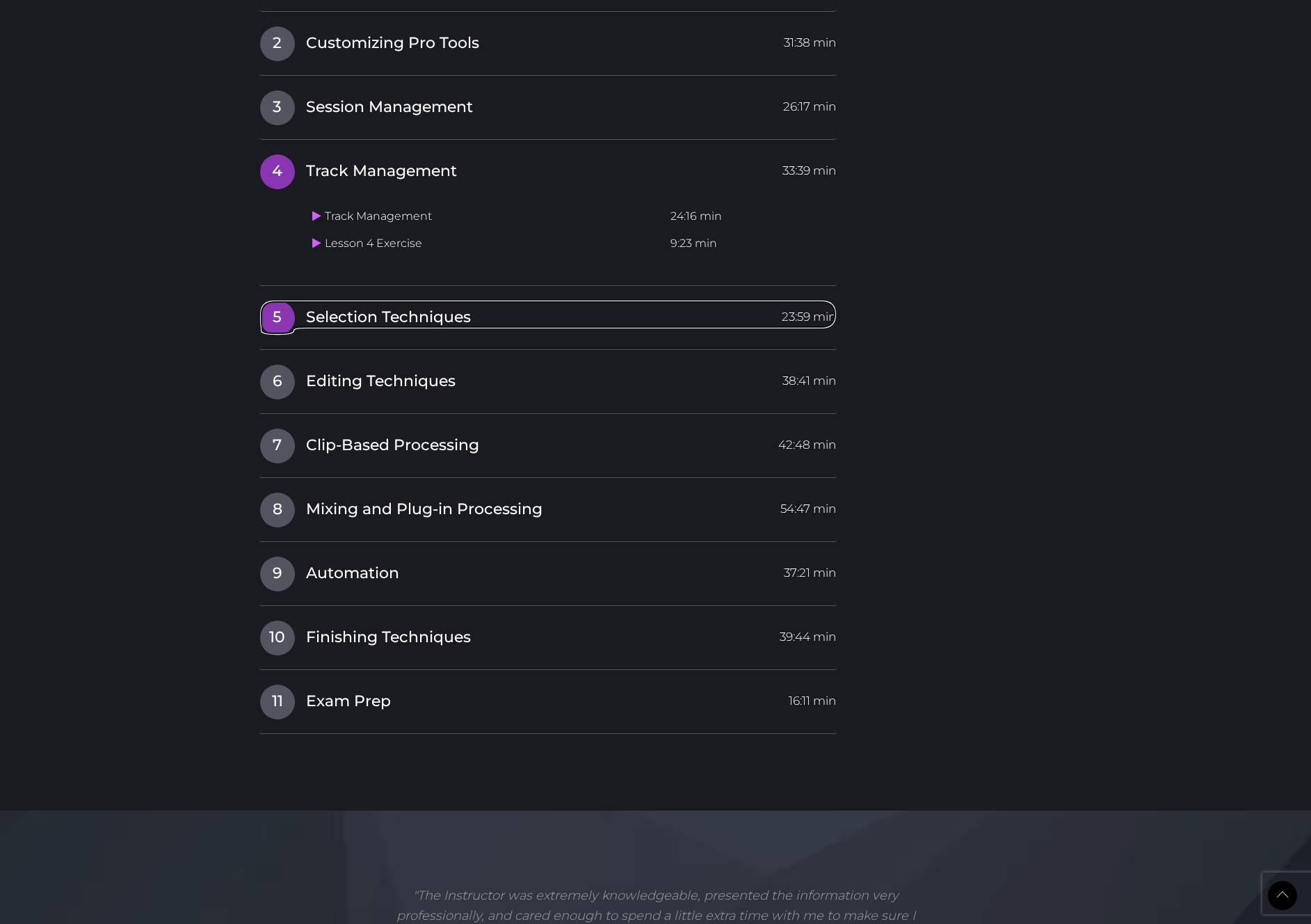
click at [348, 314] on span "Selection Techniques" at bounding box center [388, 317] width 165 height 21
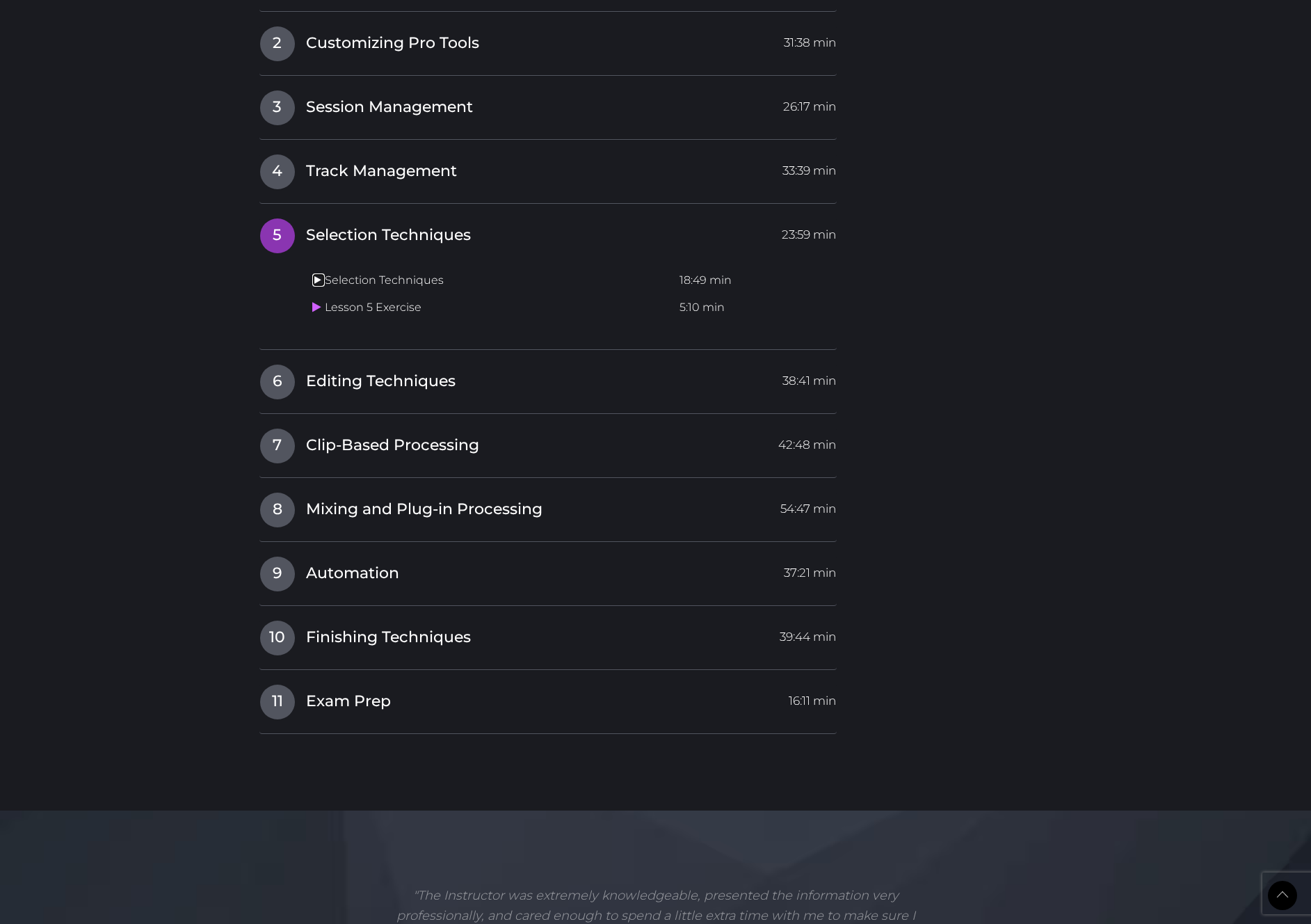
click at [316, 280] on icon at bounding box center [317, 279] width 9 height 11
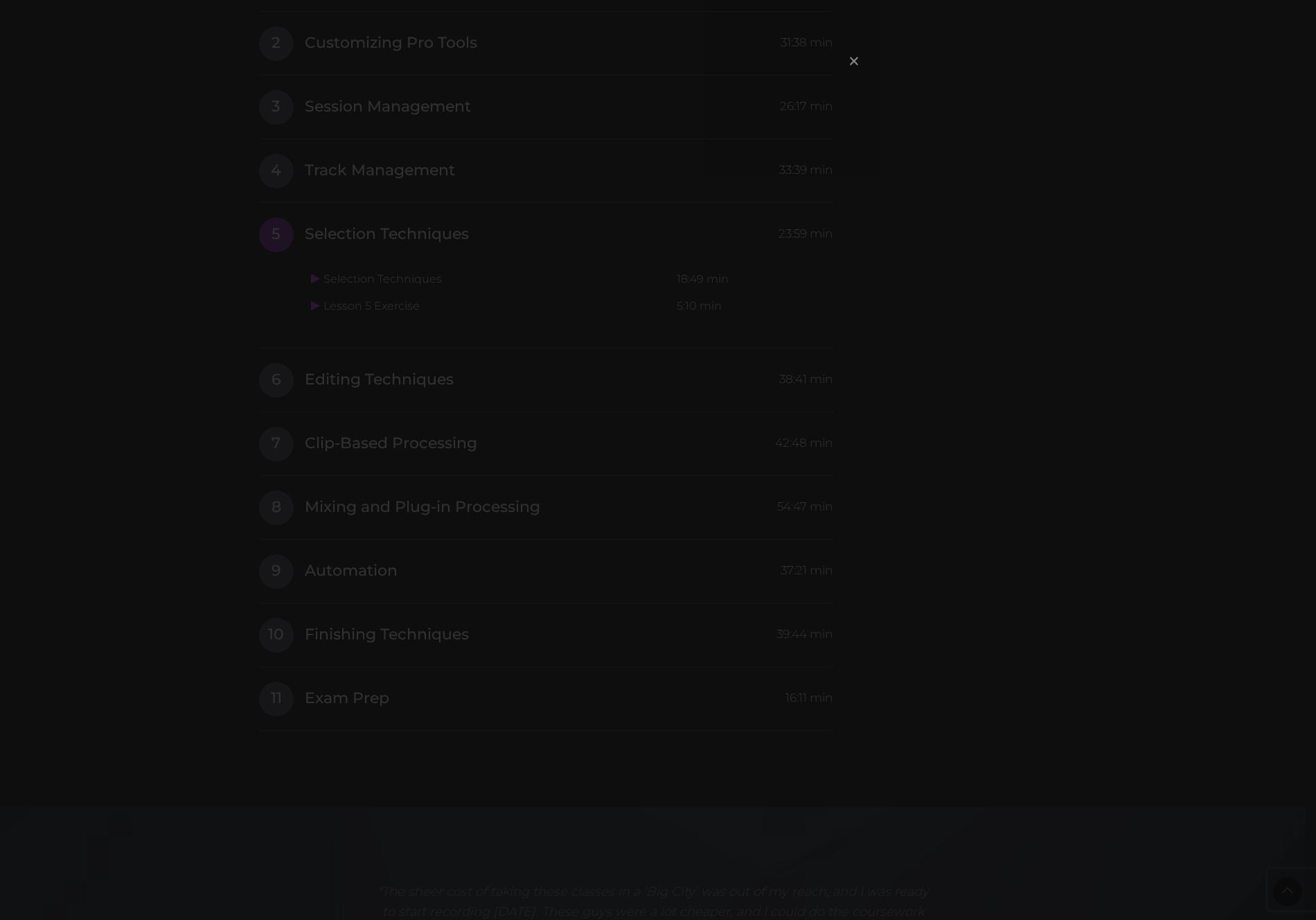
click at [851, 60] on span "×" at bounding box center [854, 61] width 14 height 30
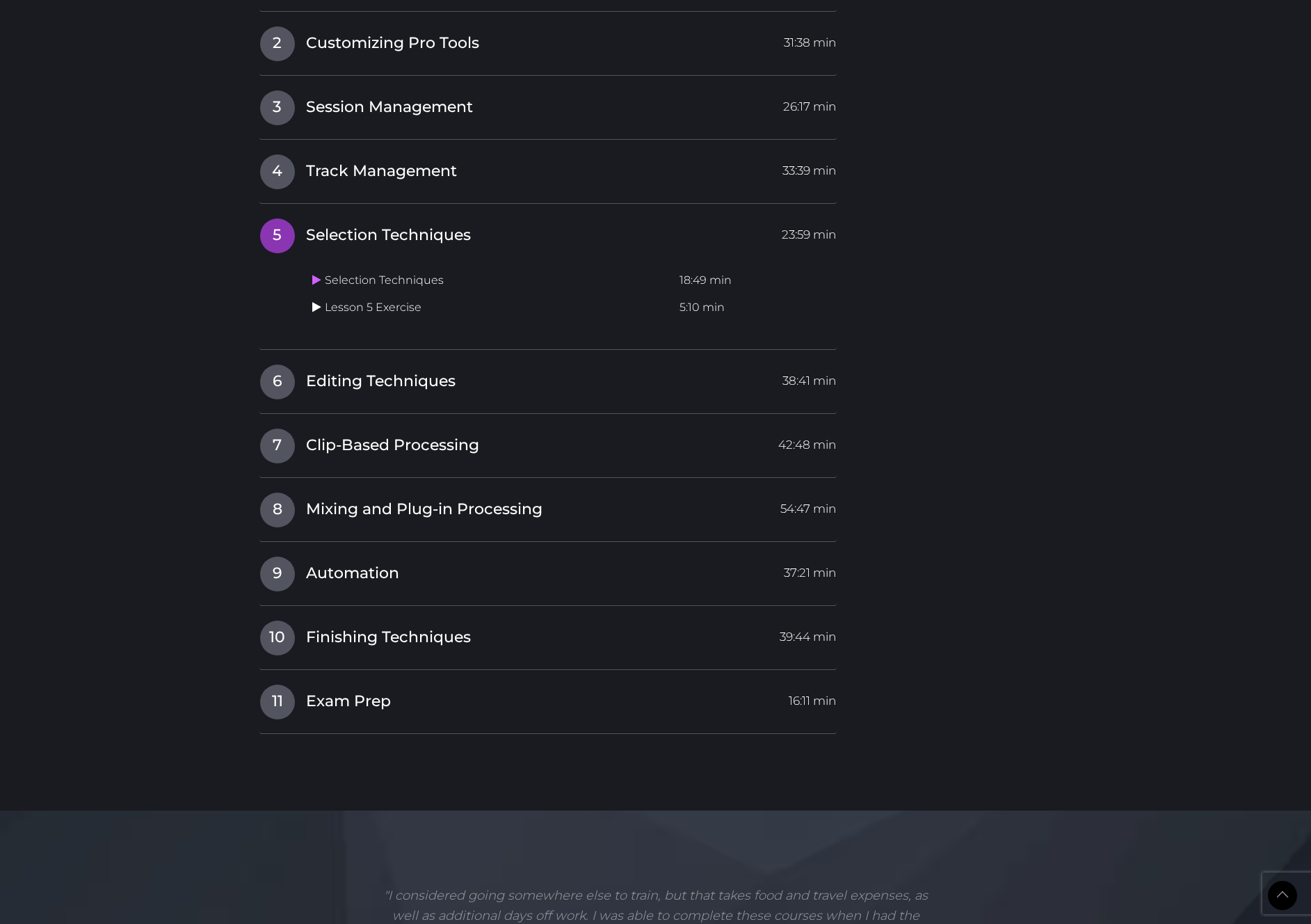
click at [316, 308] on icon at bounding box center [317, 307] width 9 height 11
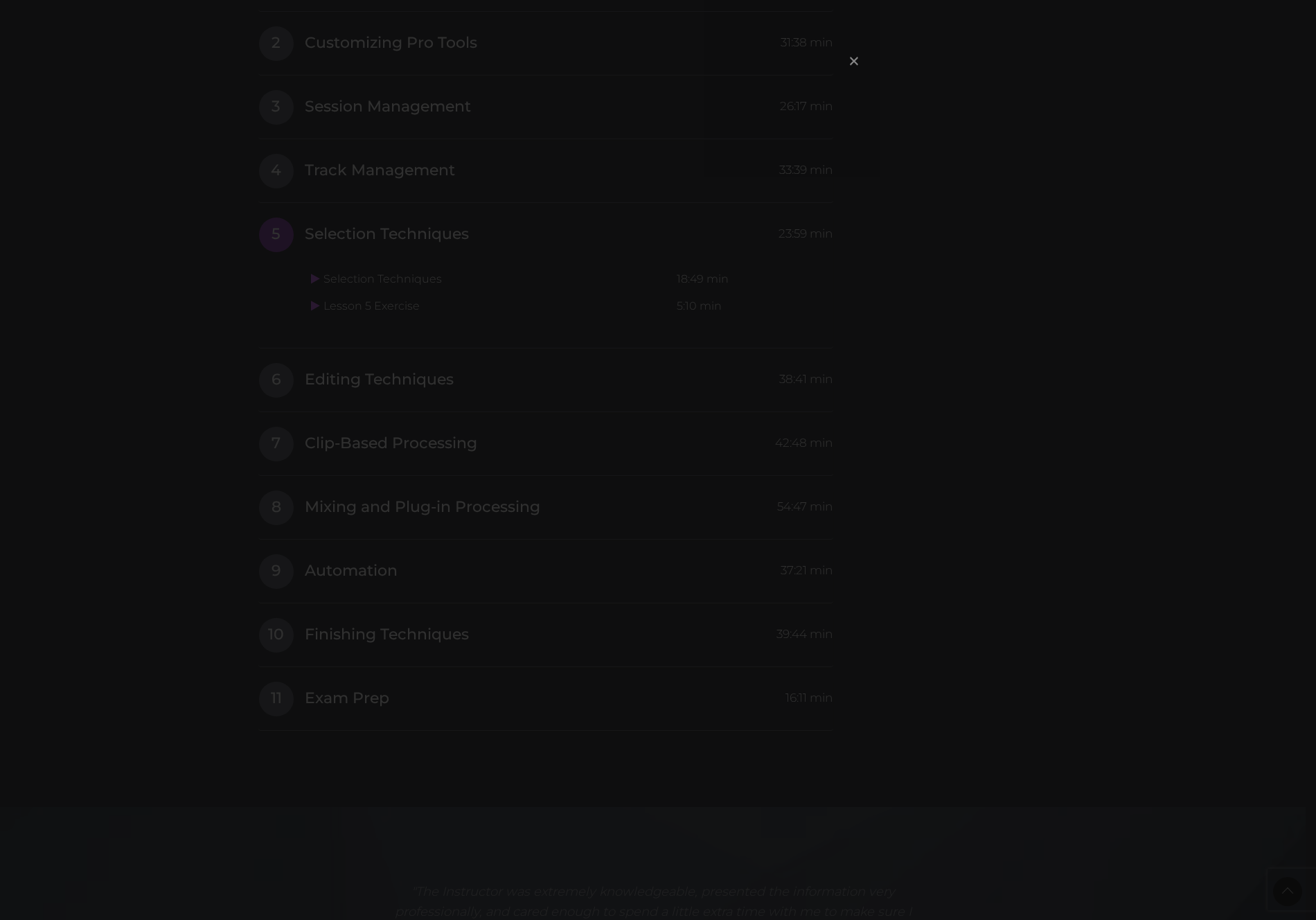
click at [855, 62] on span "×" at bounding box center [854, 61] width 14 height 30
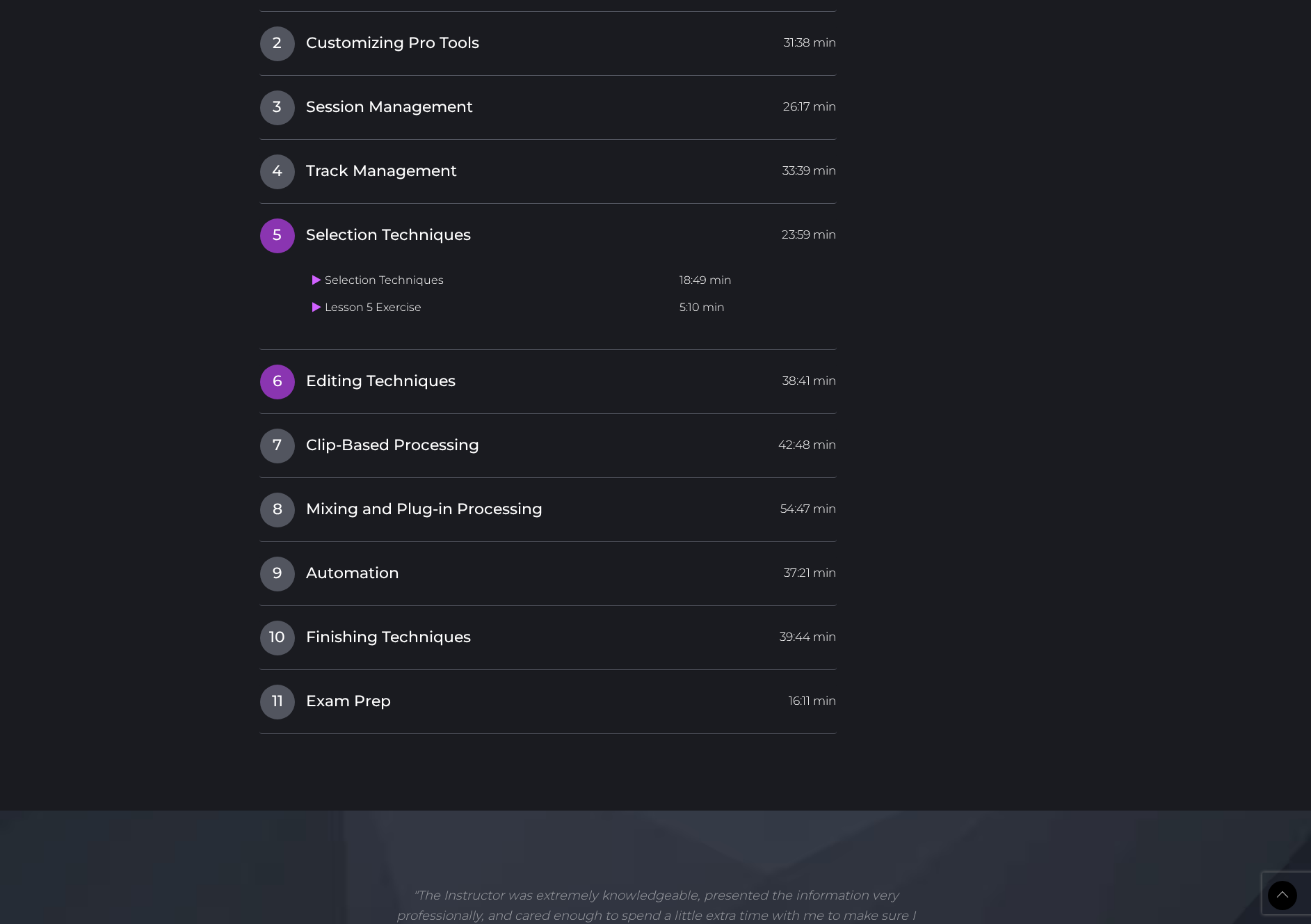
click at [355, 383] on span "Editing Techniques" at bounding box center [380, 381] width 150 height 21
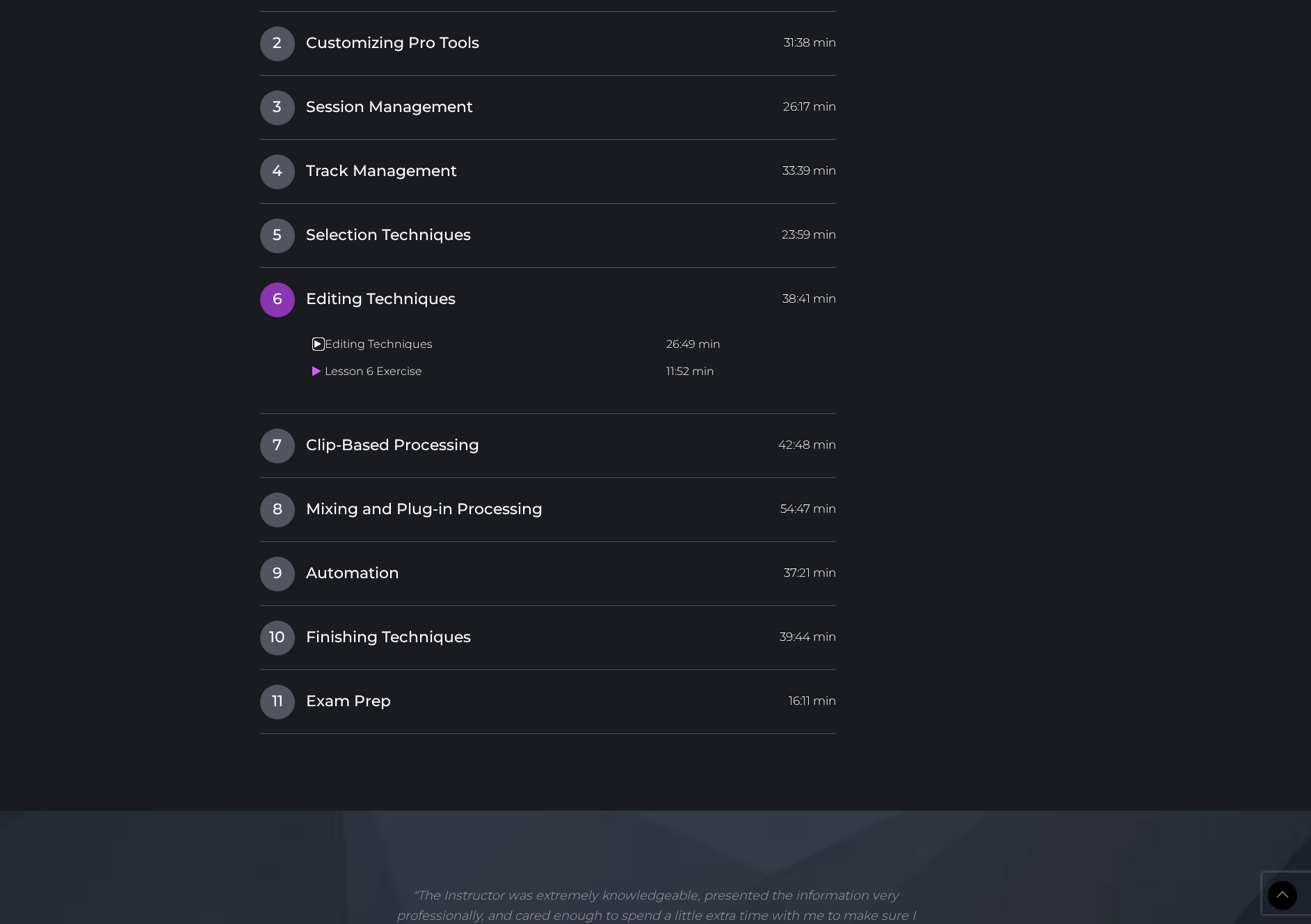
click at [316, 343] on icon at bounding box center [317, 343] width 9 height 11
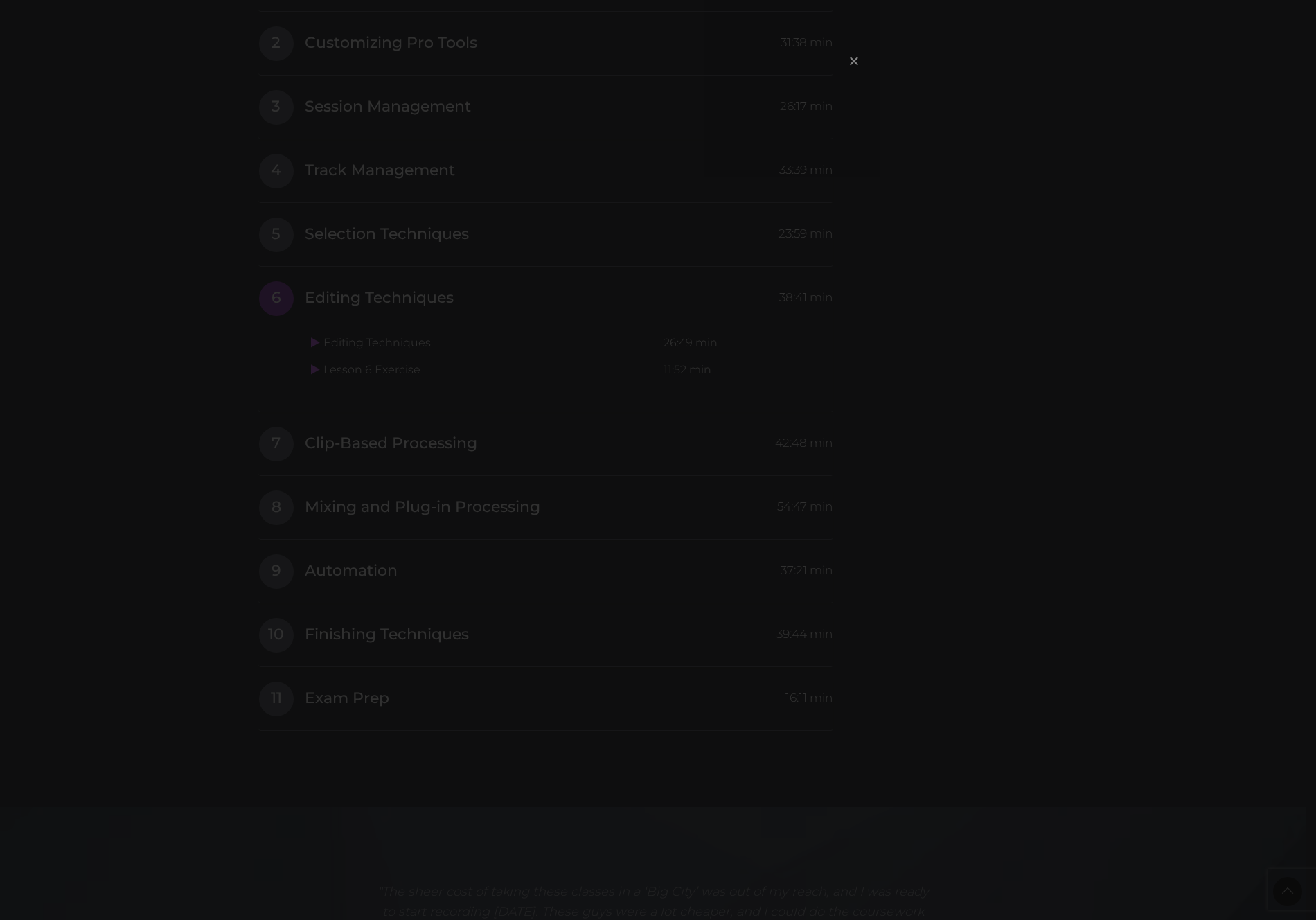
click at [853, 59] on span "×" at bounding box center [854, 61] width 14 height 30
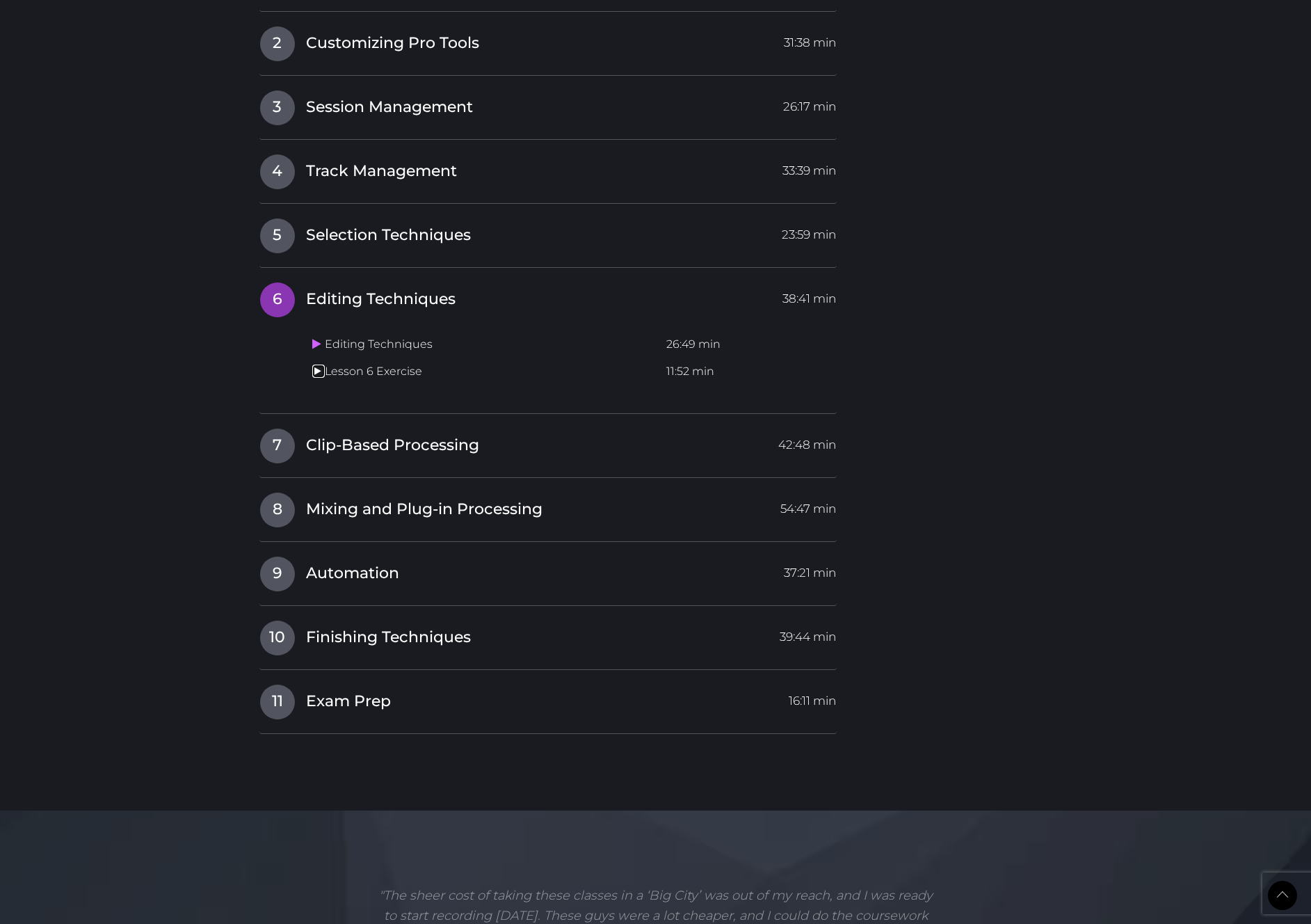
click at [315, 372] on icon at bounding box center [317, 371] width 9 height 11
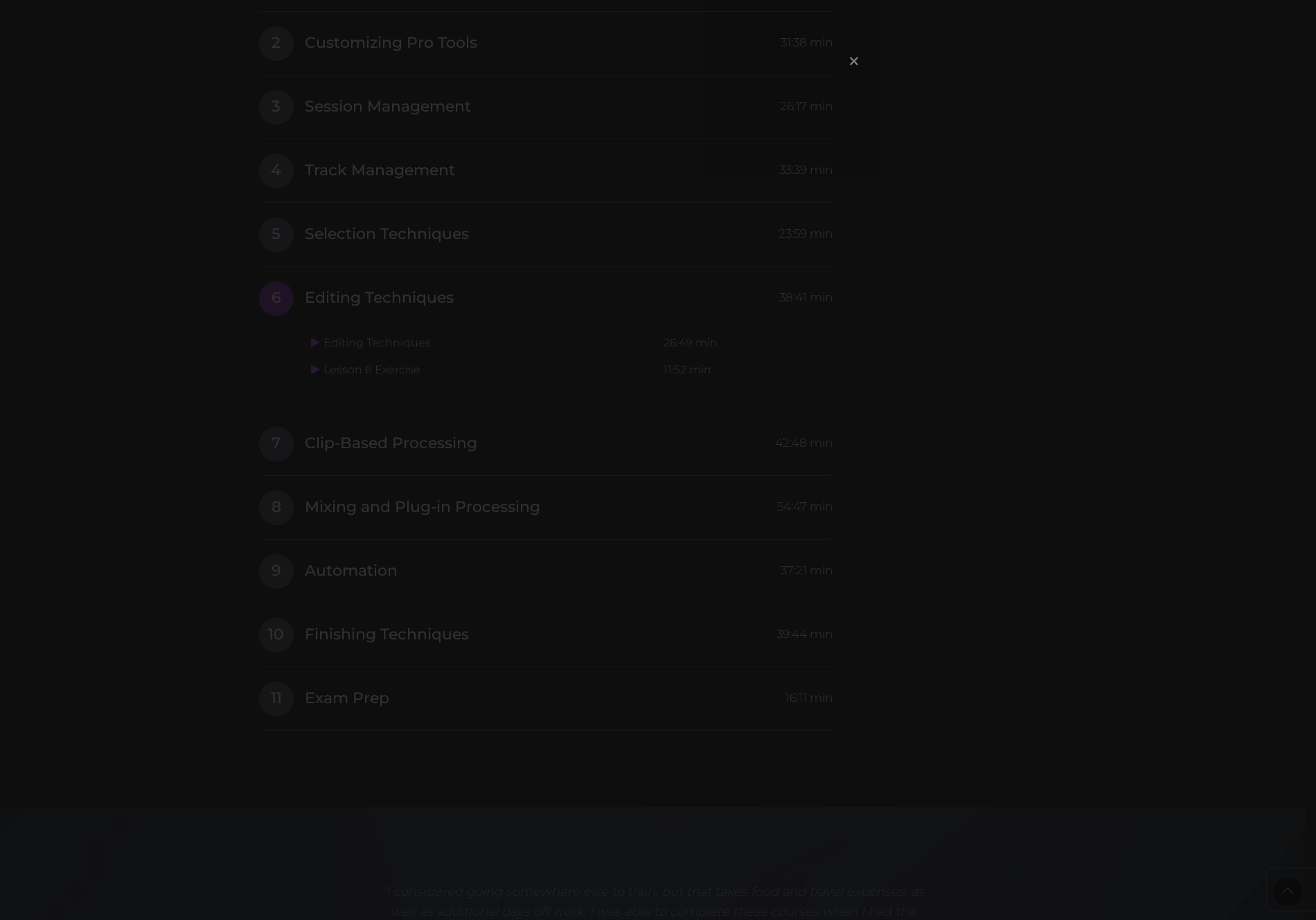
click at [856, 61] on span "×" at bounding box center [854, 61] width 14 height 30
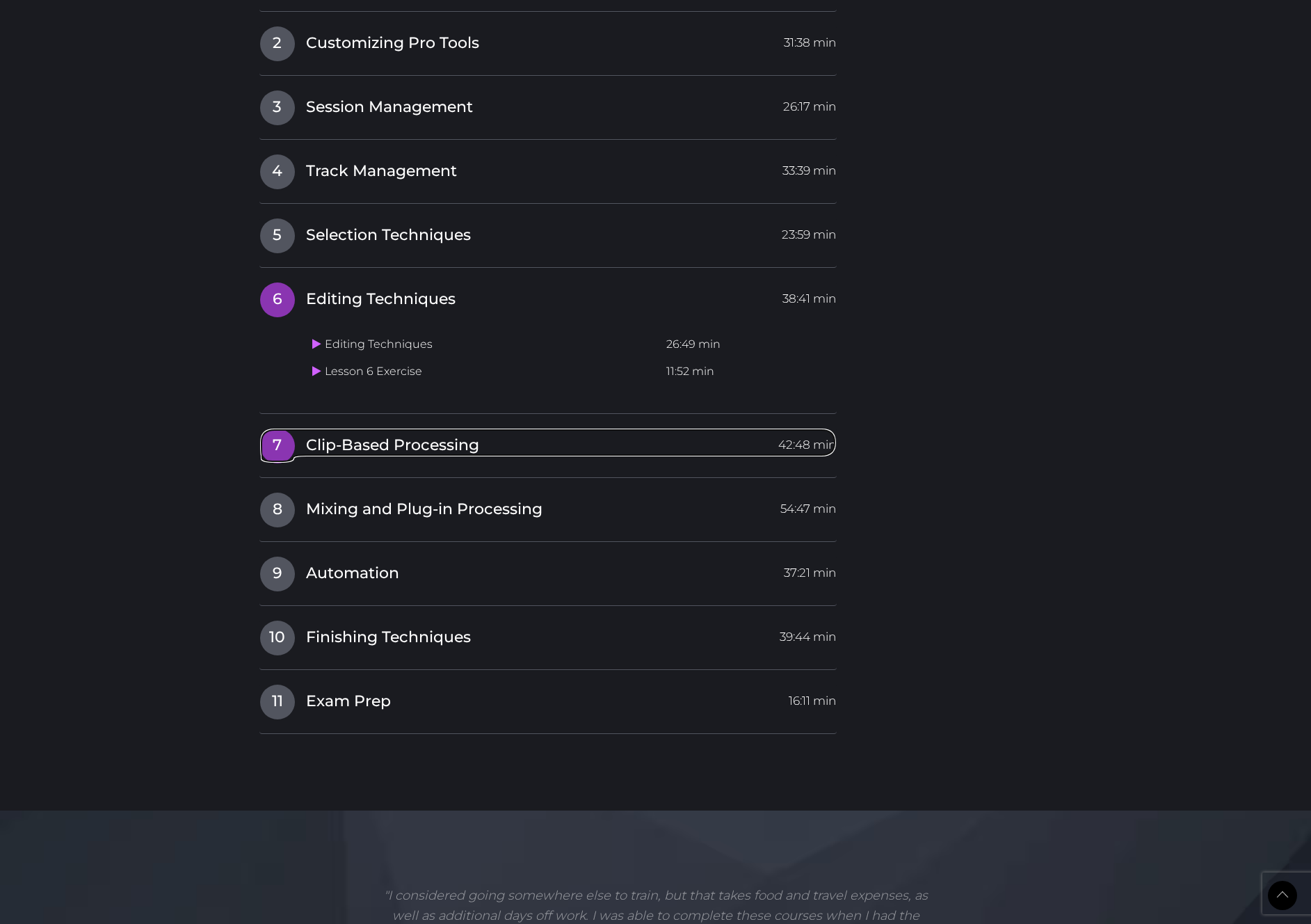
click at [358, 445] on span "Clip-Based Processing" at bounding box center [392, 445] width 173 height 21
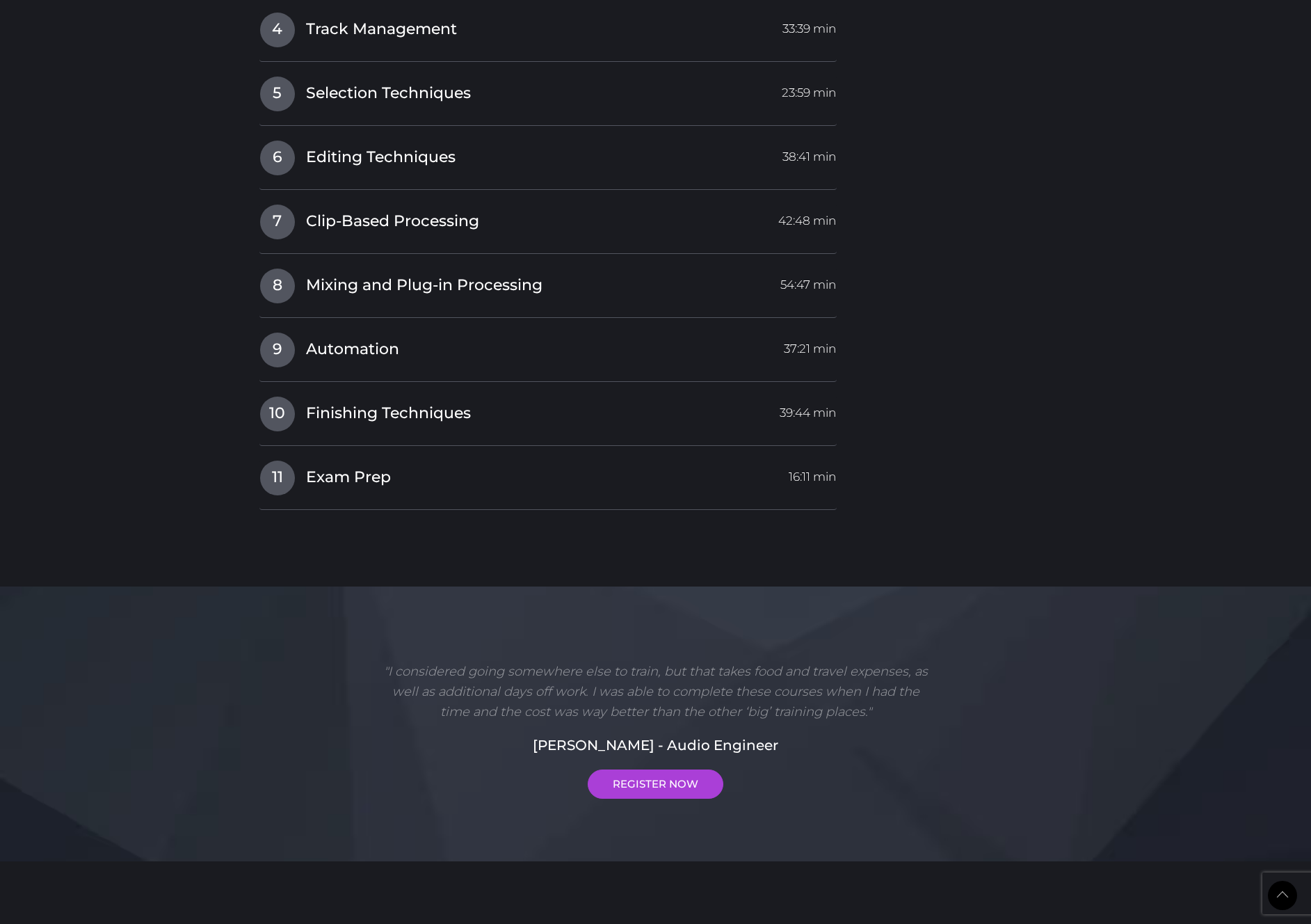
scroll to position [2349, 0]
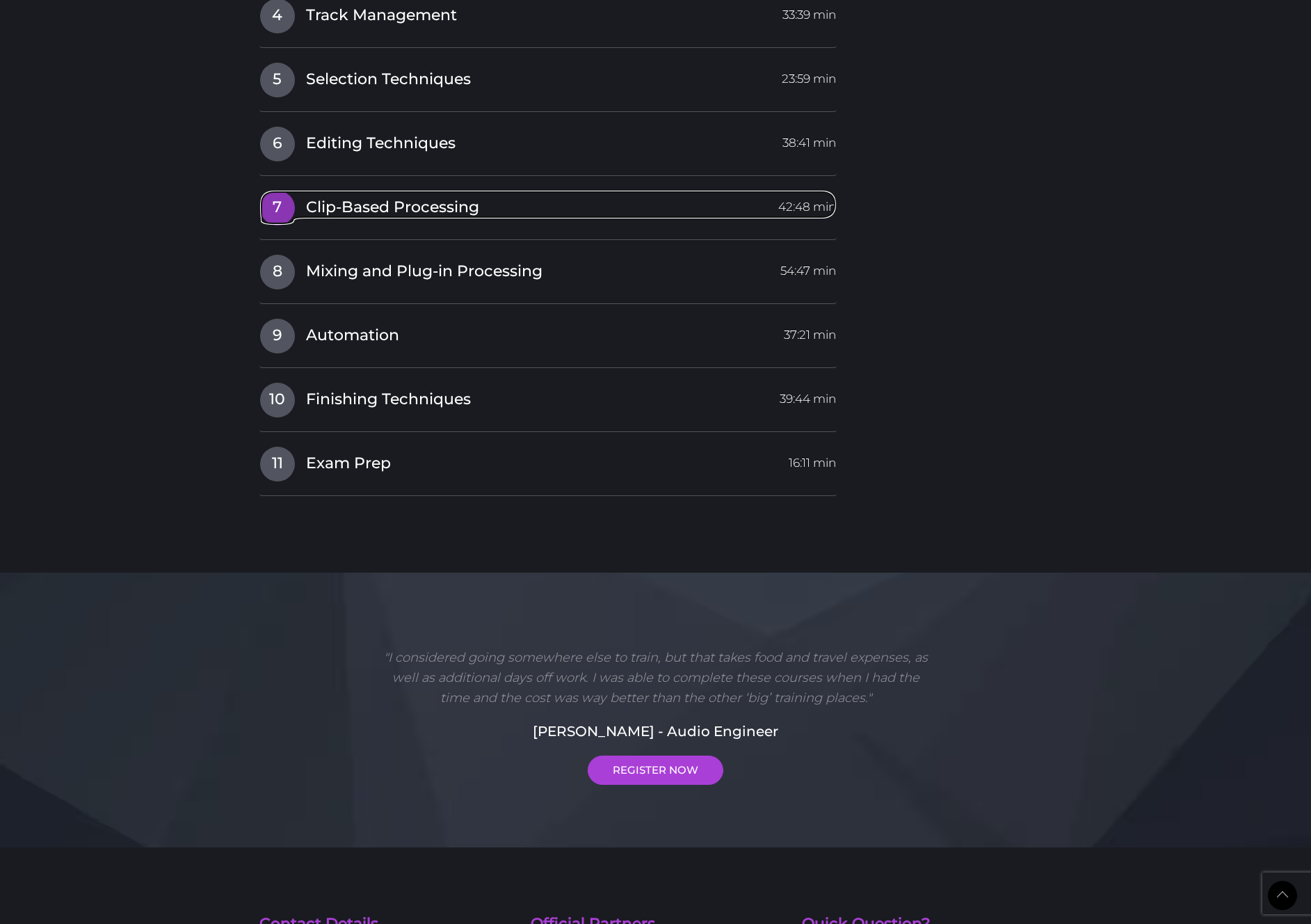
click at [388, 208] on span "Clip-Based Processing" at bounding box center [392, 207] width 173 height 21
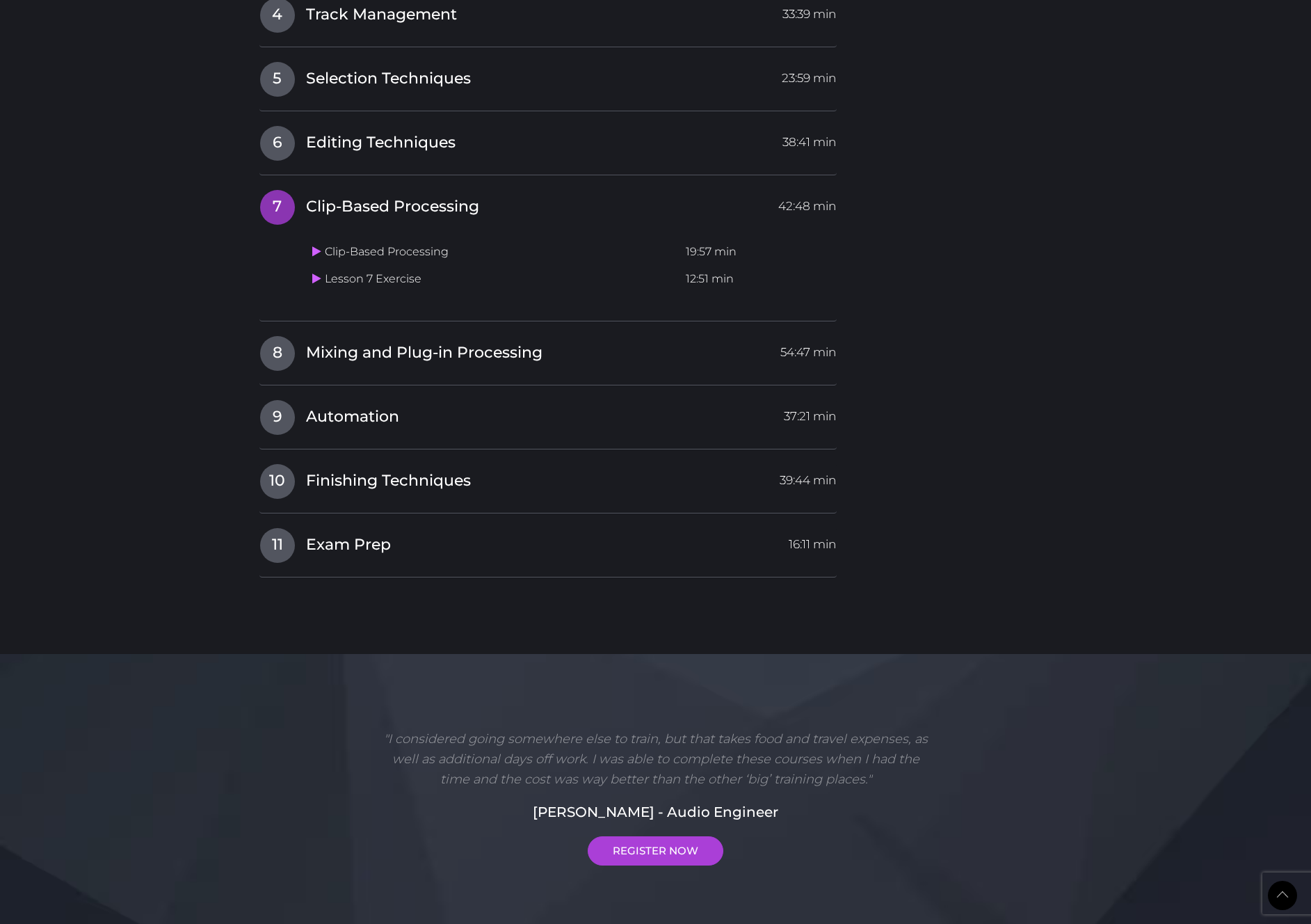
scroll to position [2049, 0]
click at [316, 253] on icon at bounding box center [317, 252] width 9 height 11
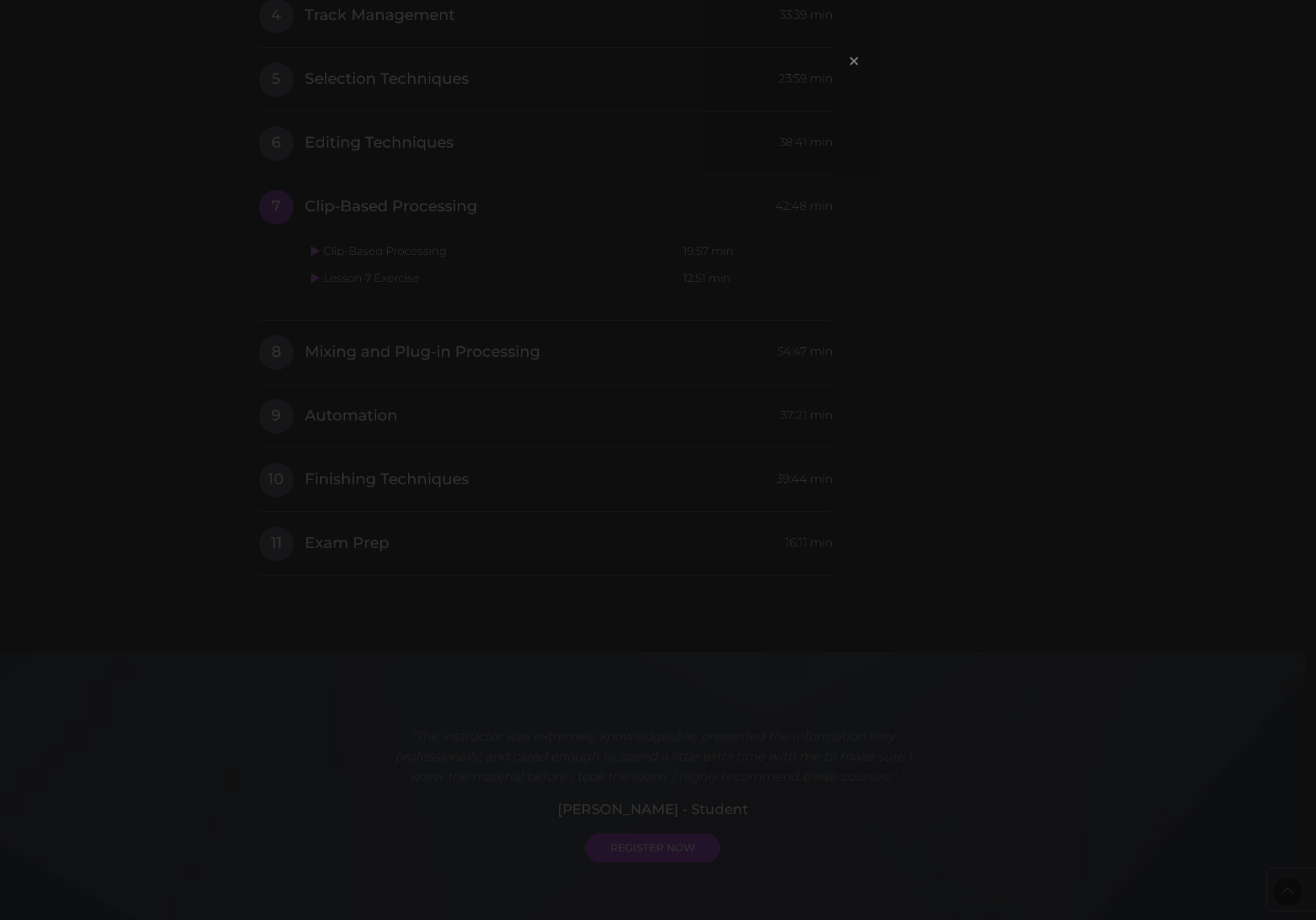
click at [854, 63] on span "×" at bounding box center [854, 61] width 14 height 30
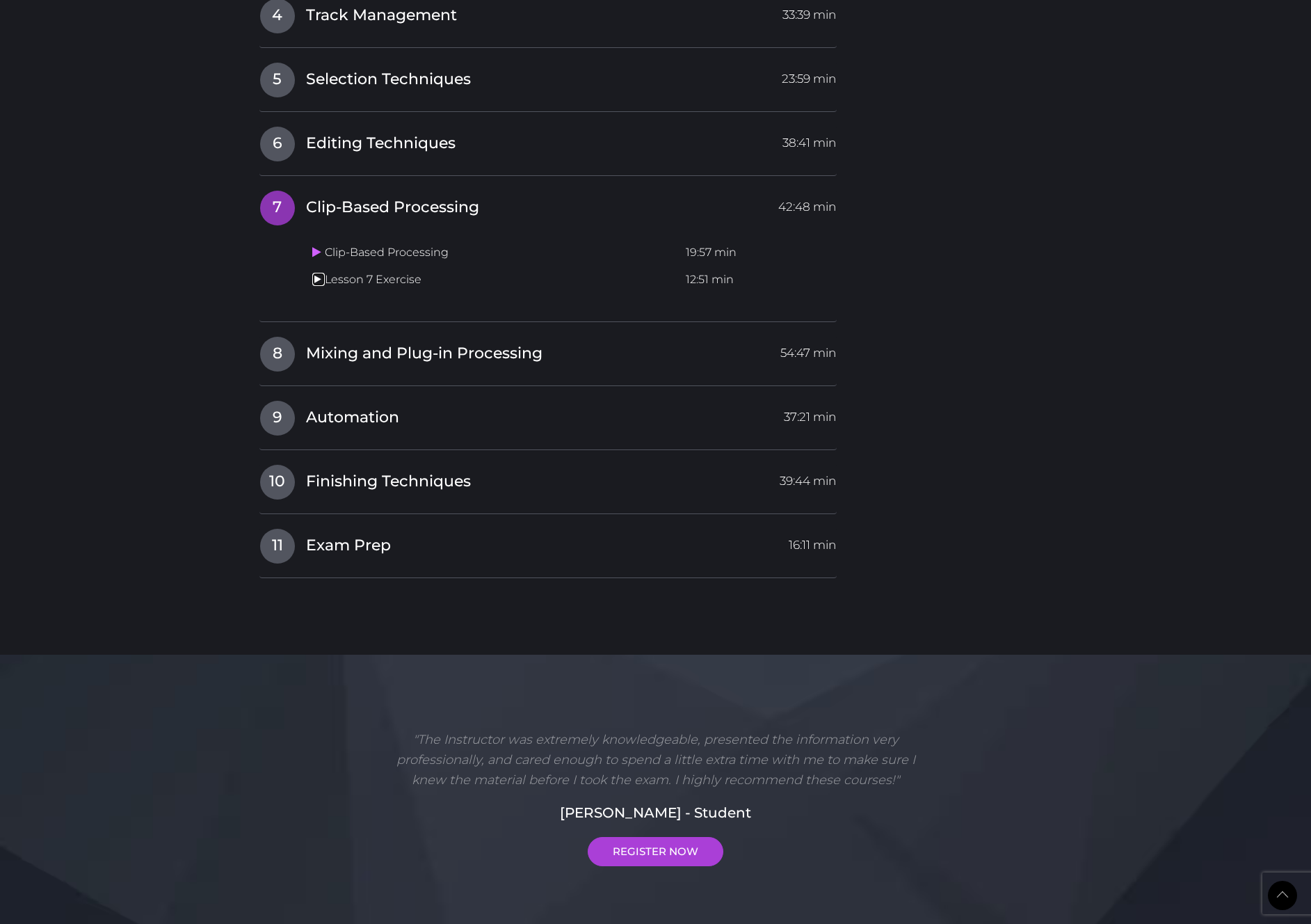
click at [317, 278] on icon at bounding box center [317, 278] width 9 height 11
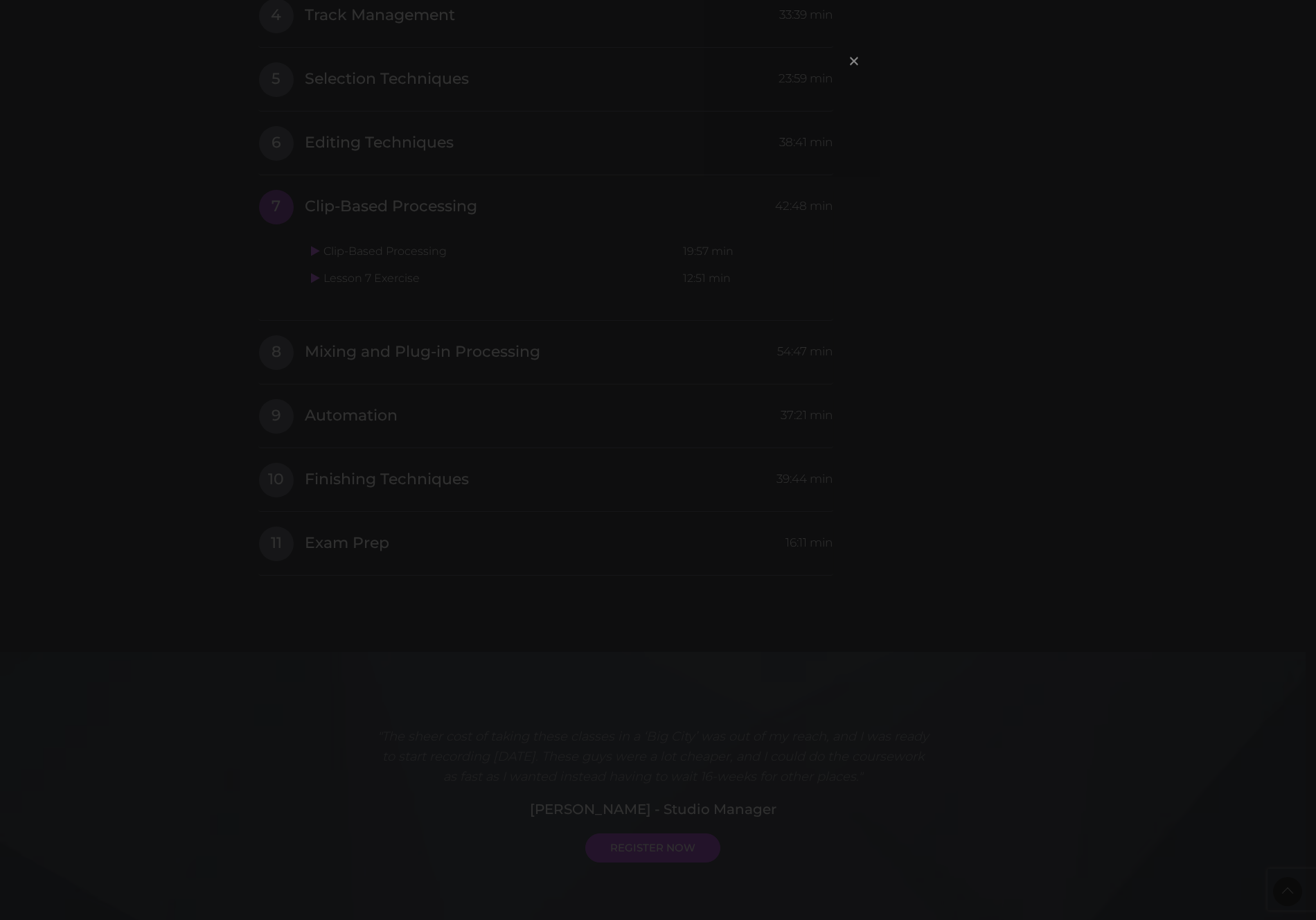
click at [857, 61] on span "×" at bounding box center [854, 61] width 14 height 30
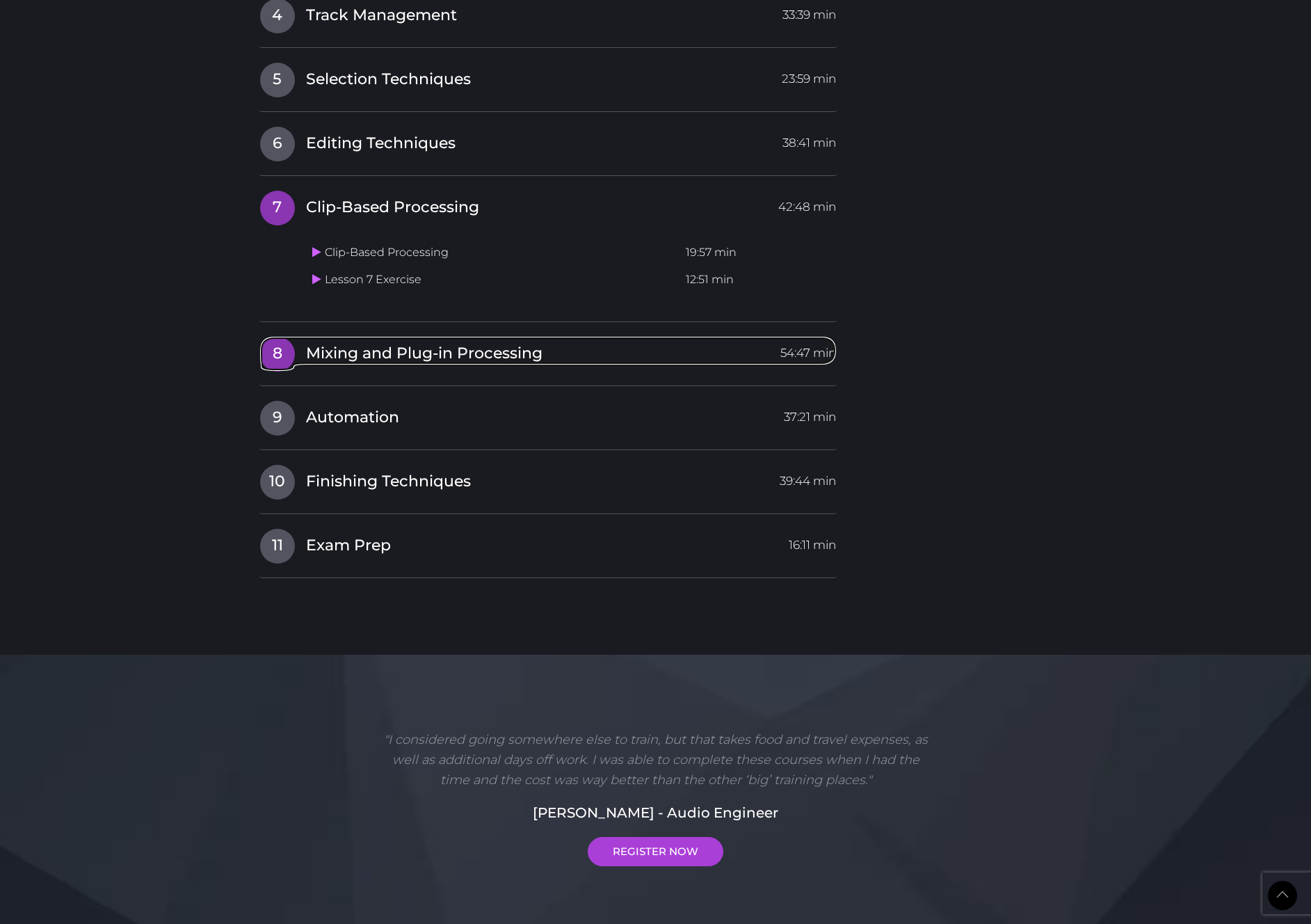
click at [368, 352] on span "Mixing and Plug-in Processing" at bounding box center [424, 354] width 236 height 21
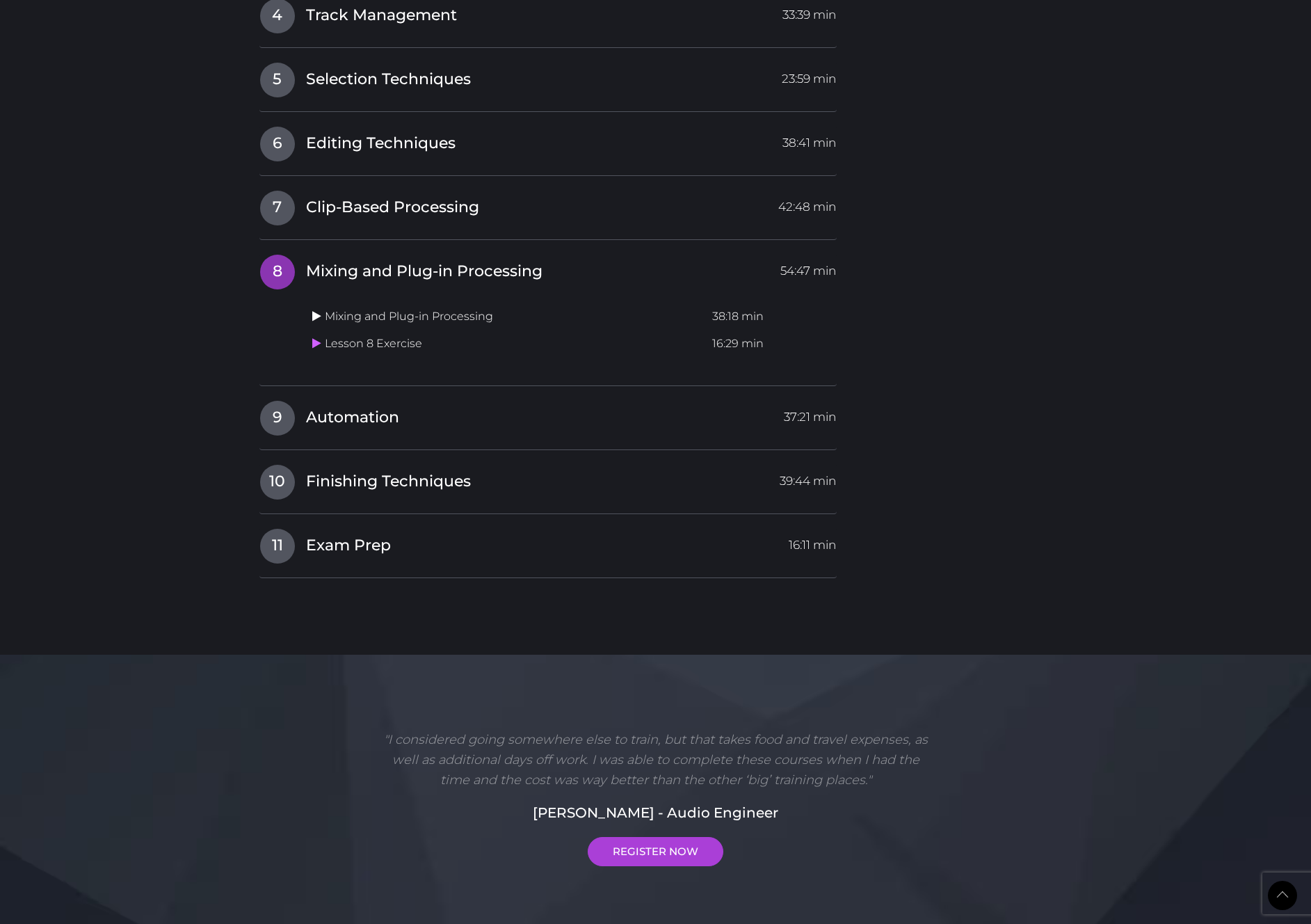
click at [316, 316] on icon at bounding box center [317, 315] width 9 height 11
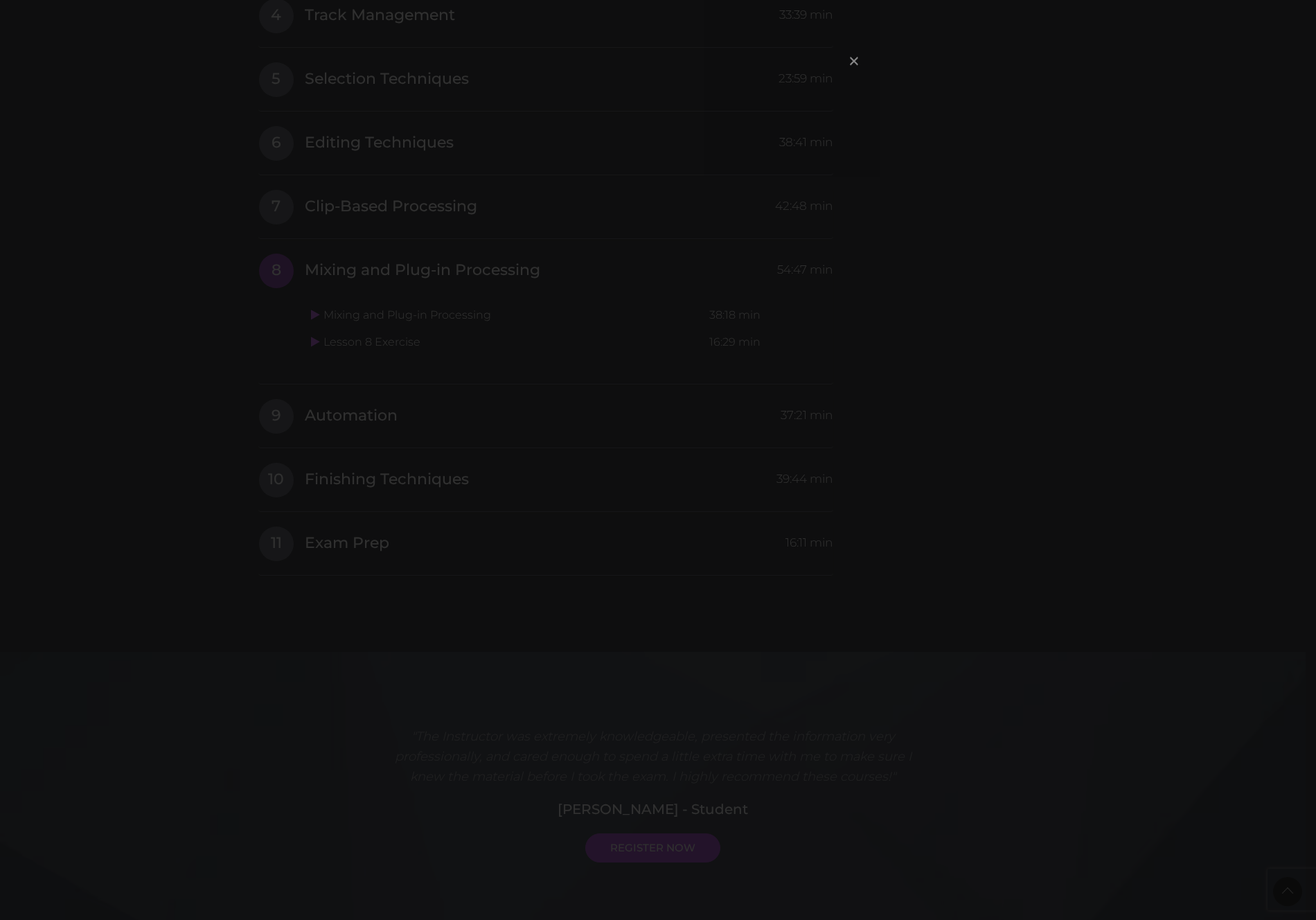
click at [855, 62] on span "×" at bounding box center [854, 61] width 14 height 30
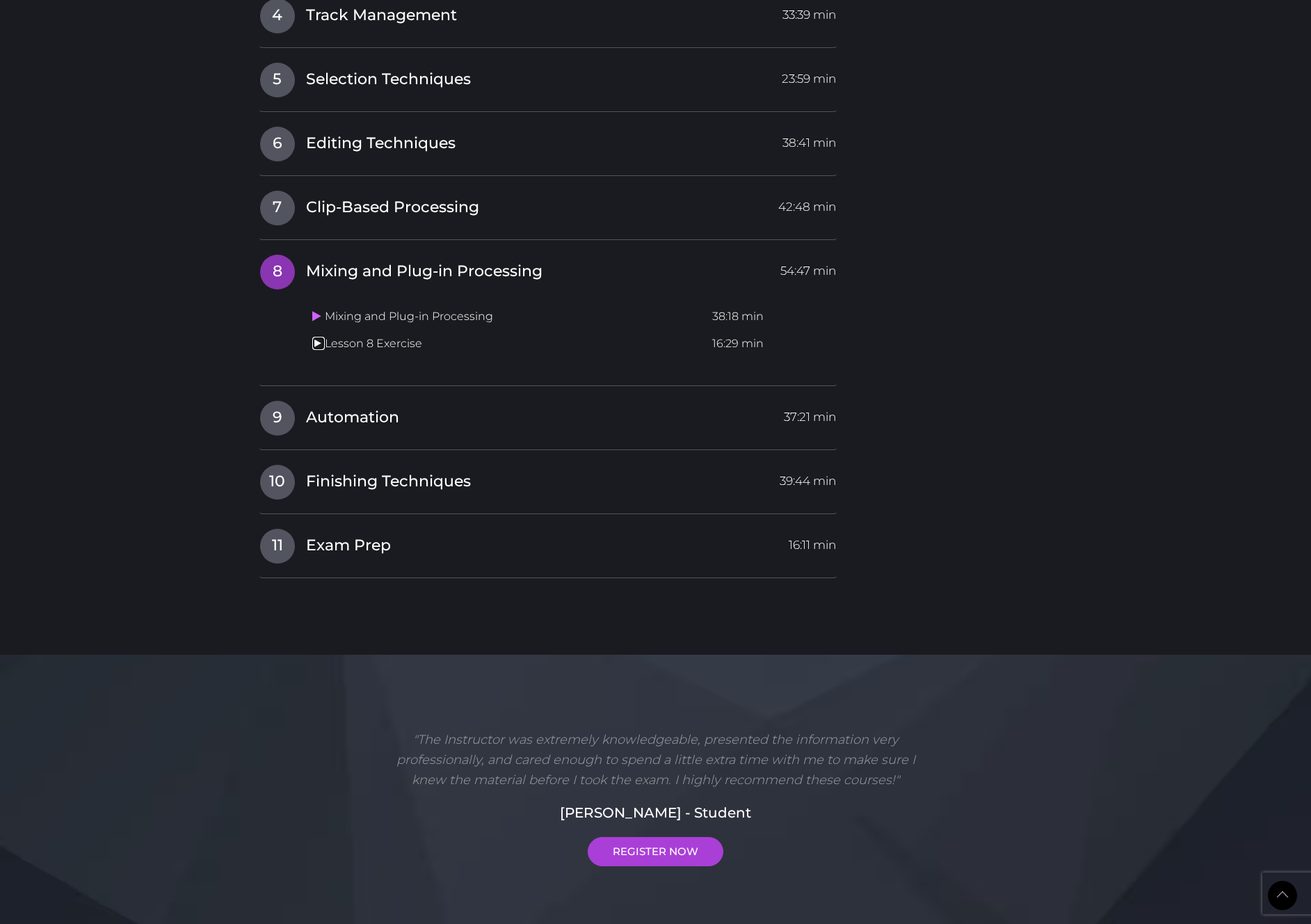
click at [319, 342] on icon at bounding box center [317, 343] width 9 height 11
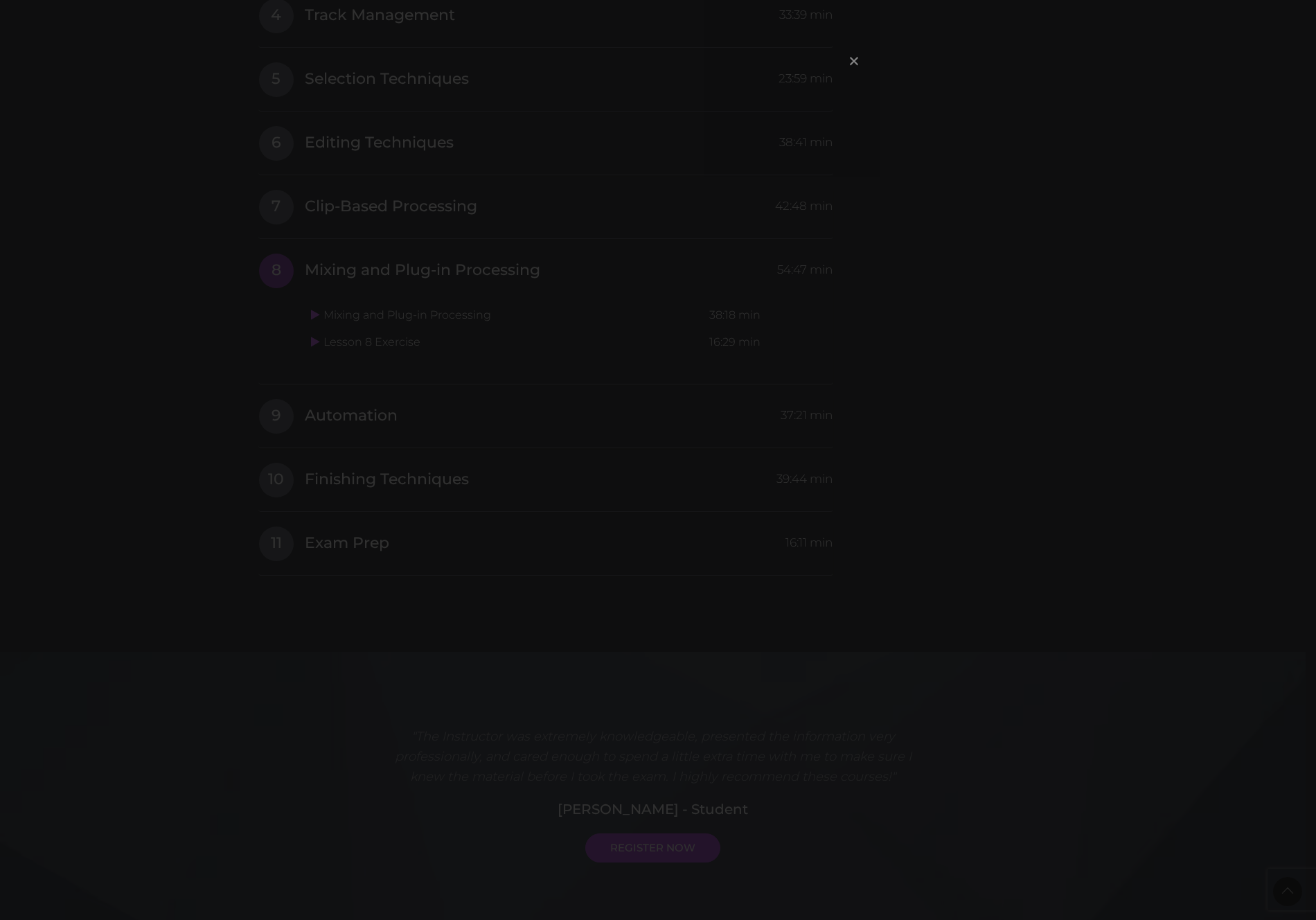
click at [850, 57] on span "×" at bounding box center [854, 61] width 14 height 30
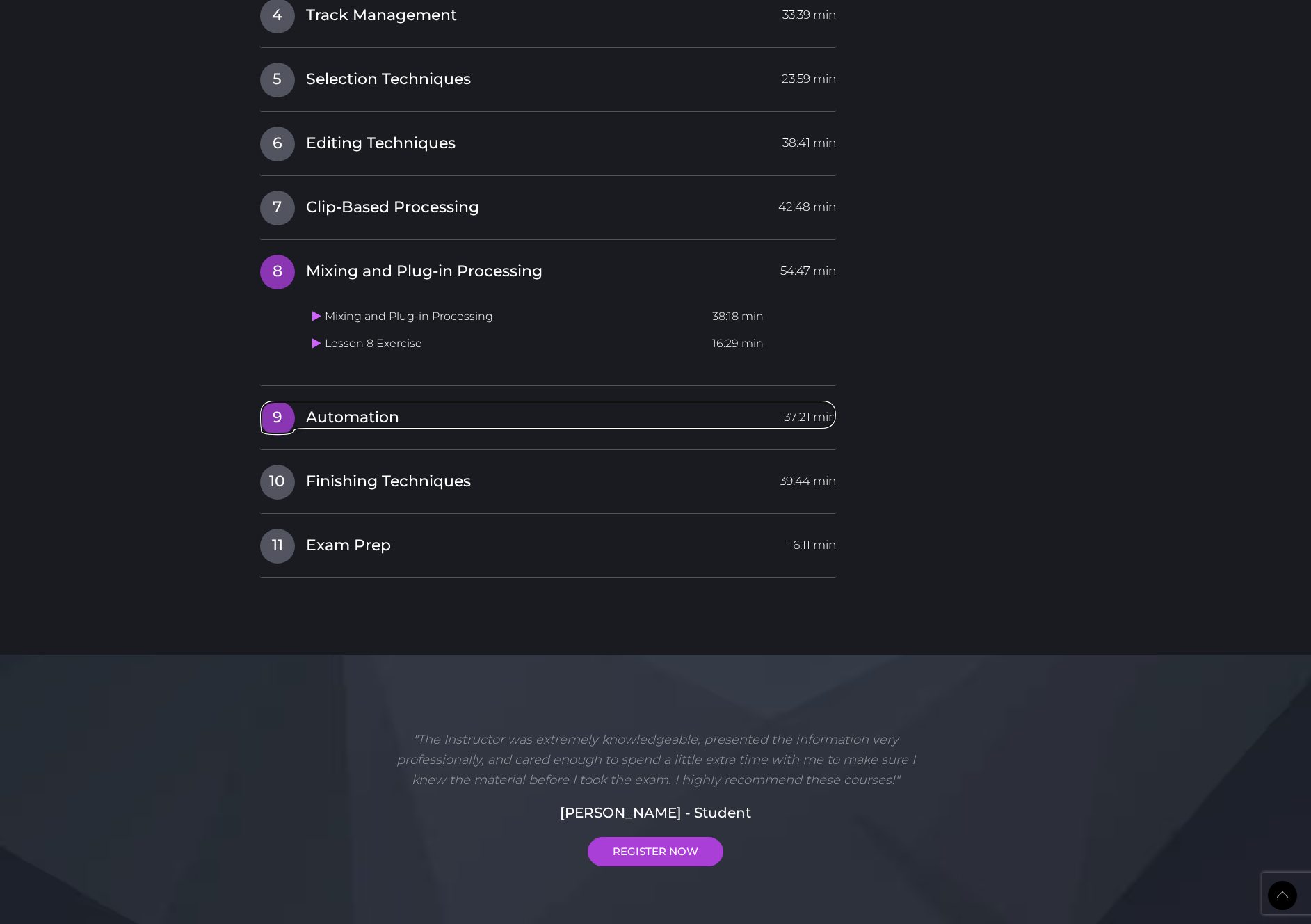
click at [349, 419] on span "Automation" at bounding box center [352, 417] width 93 height 21
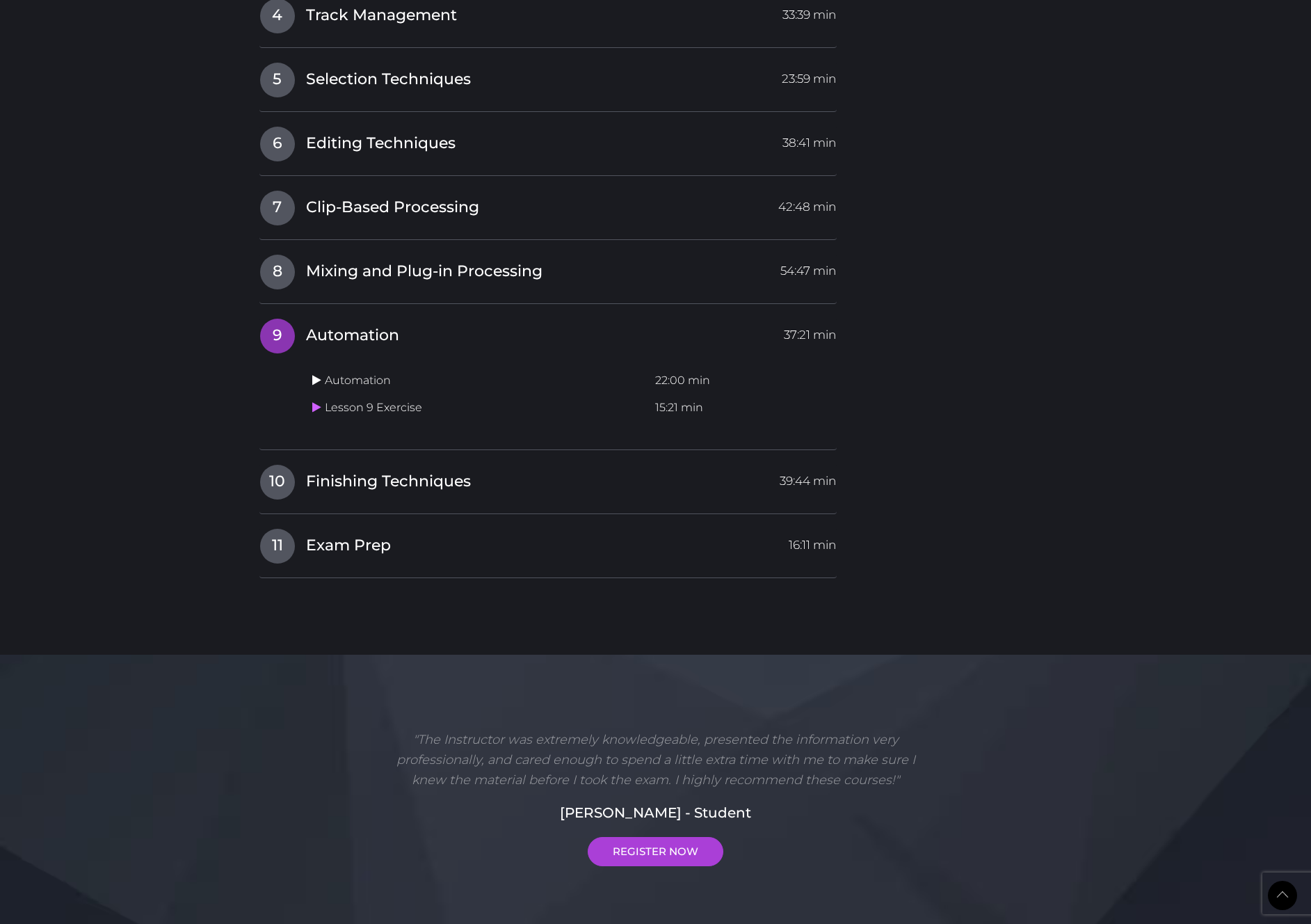
click at [317, 381] on icon at bounding box center [317, 379] width 9 height 11
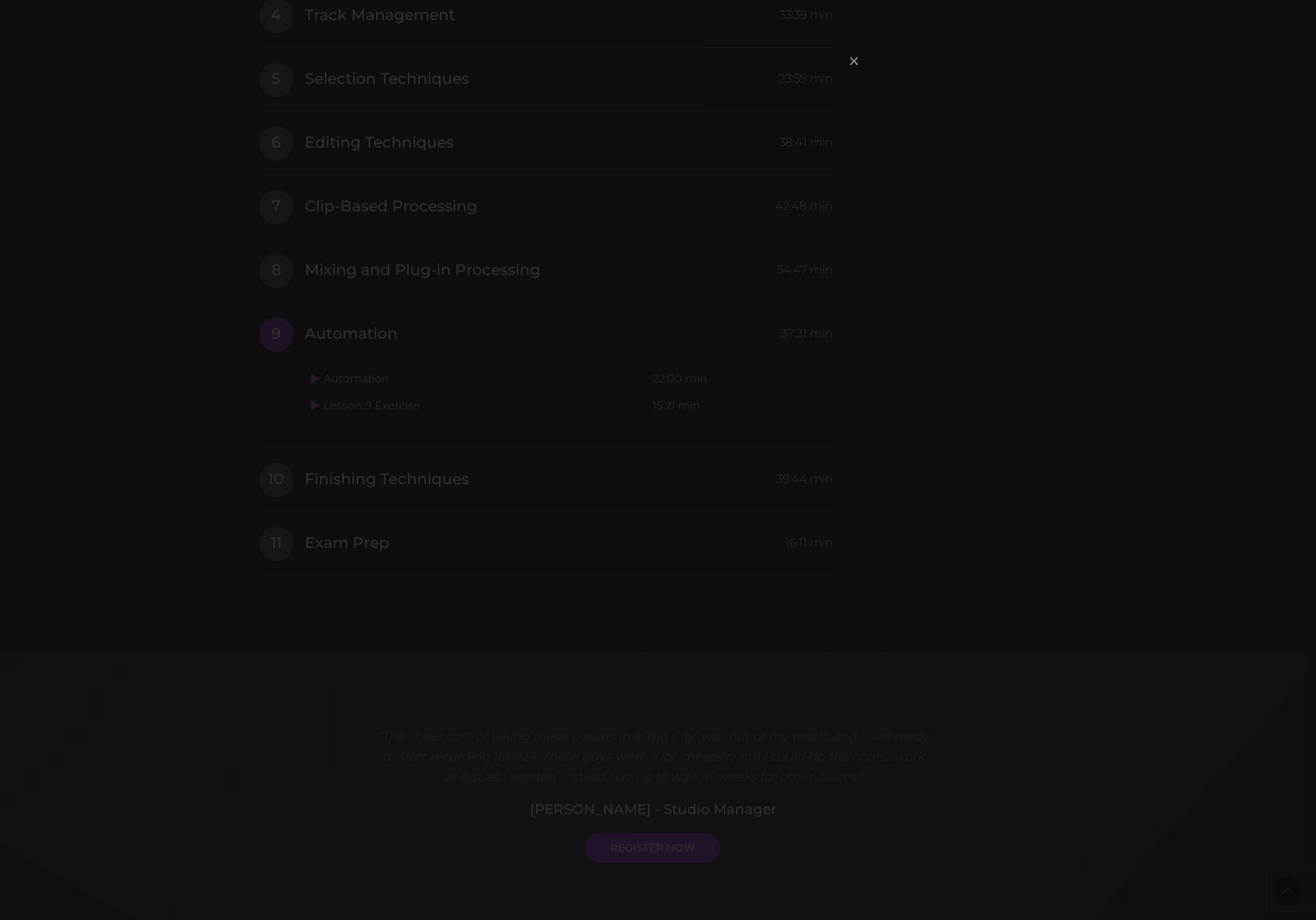
click at [854, 57] on span "×" at bounding box center [854, 61] width 14 height 30
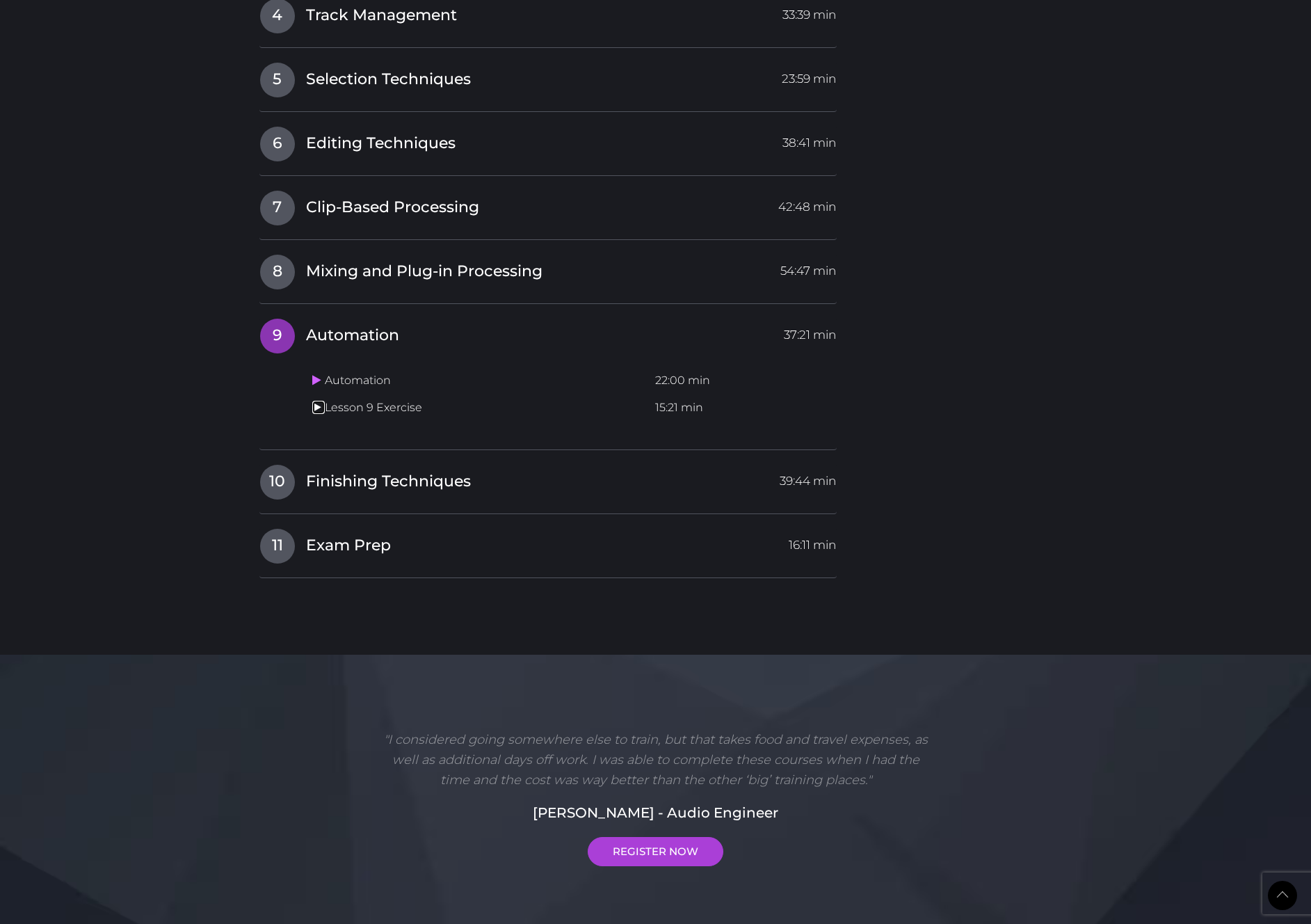
click at [315, 406] on icon at bounding box center [317, 407] width 9 height 11
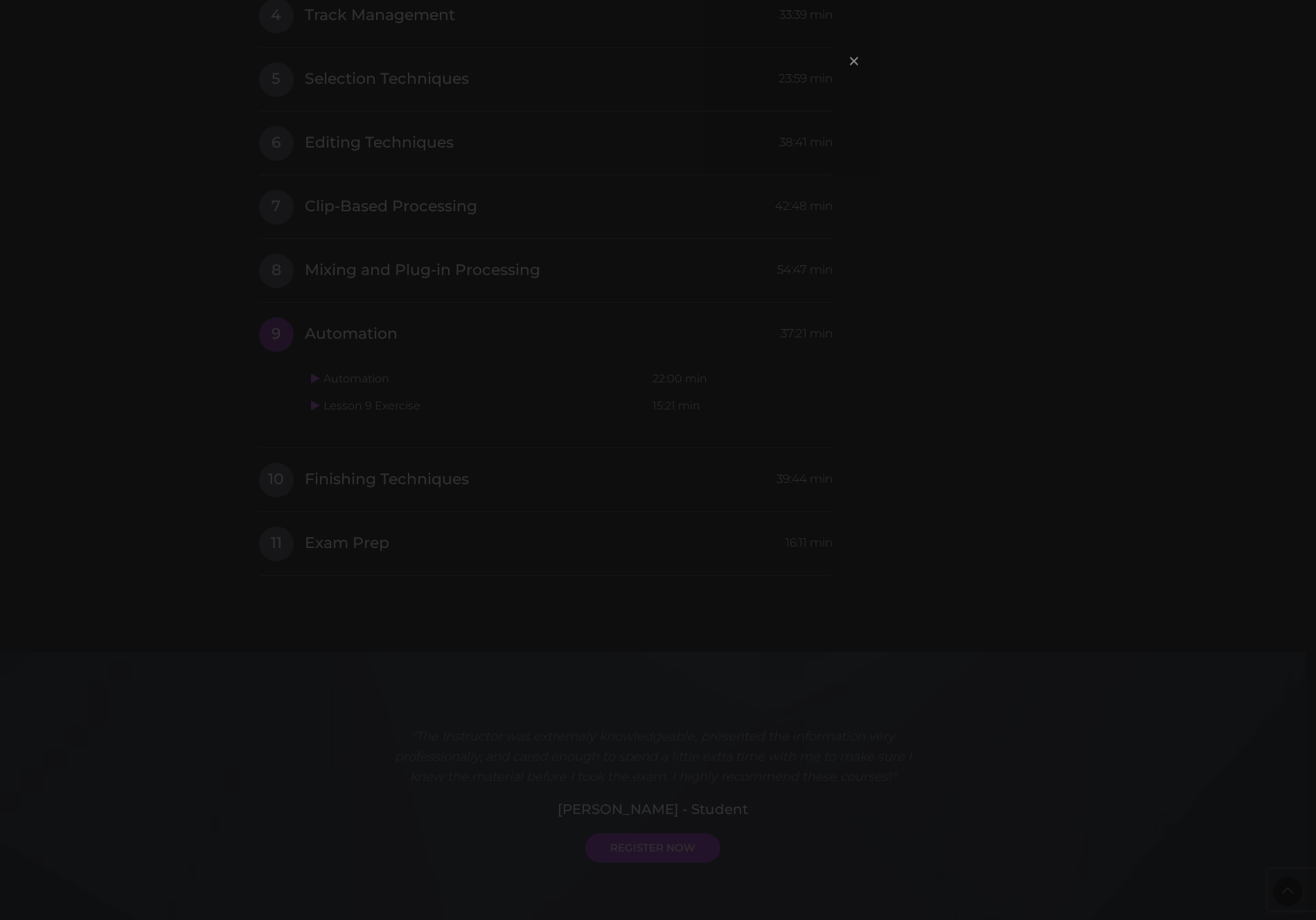
click at [856, 59] on span "×" at bounding box center [854, 61] width 14 height 30
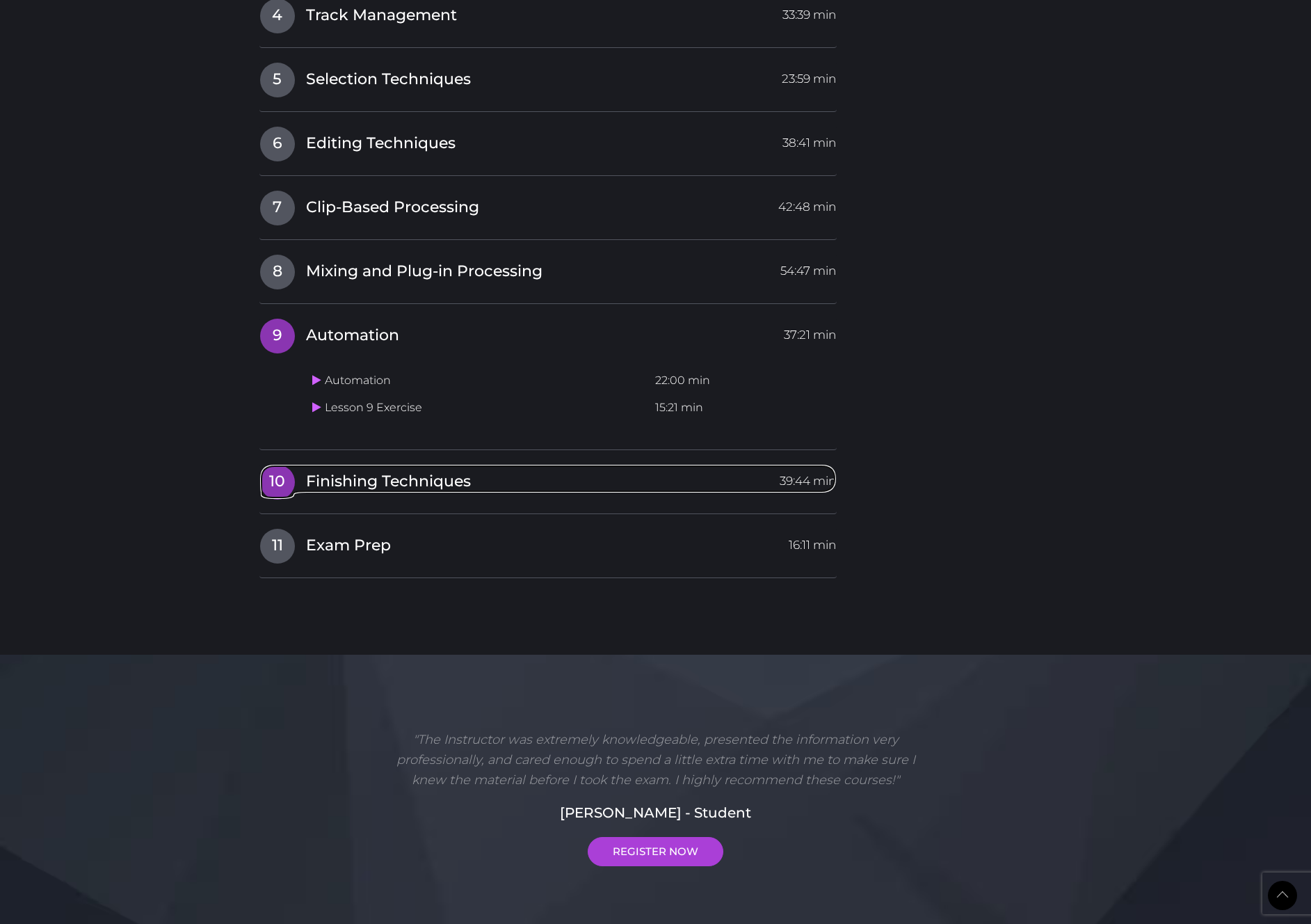
click at [341, 483] on span "Finishing Techniques" at bounding box center [388, 481] width 165 height 21
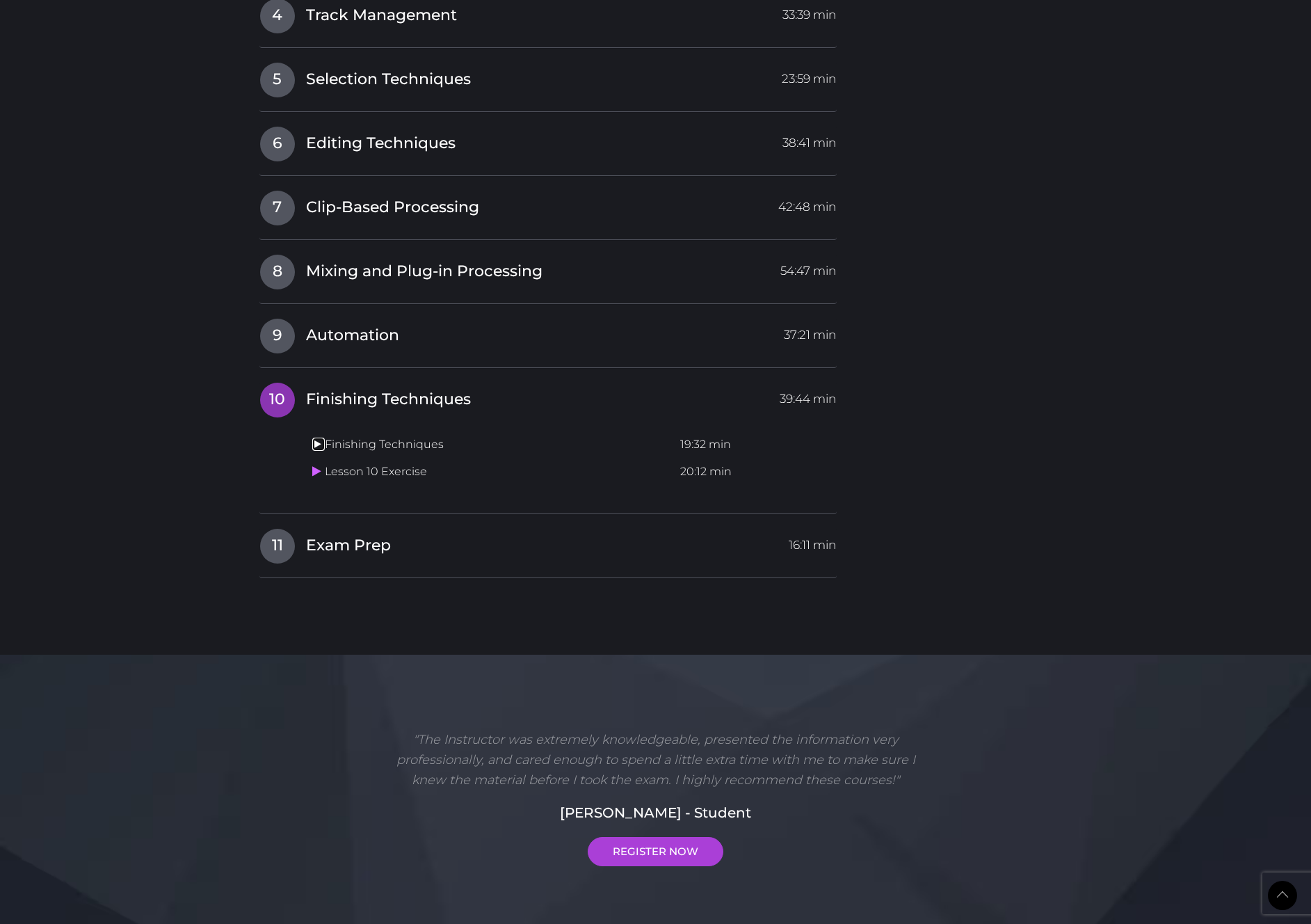
click at [317, 444] on icon at bounding box center [317, 444] width 9 height 11
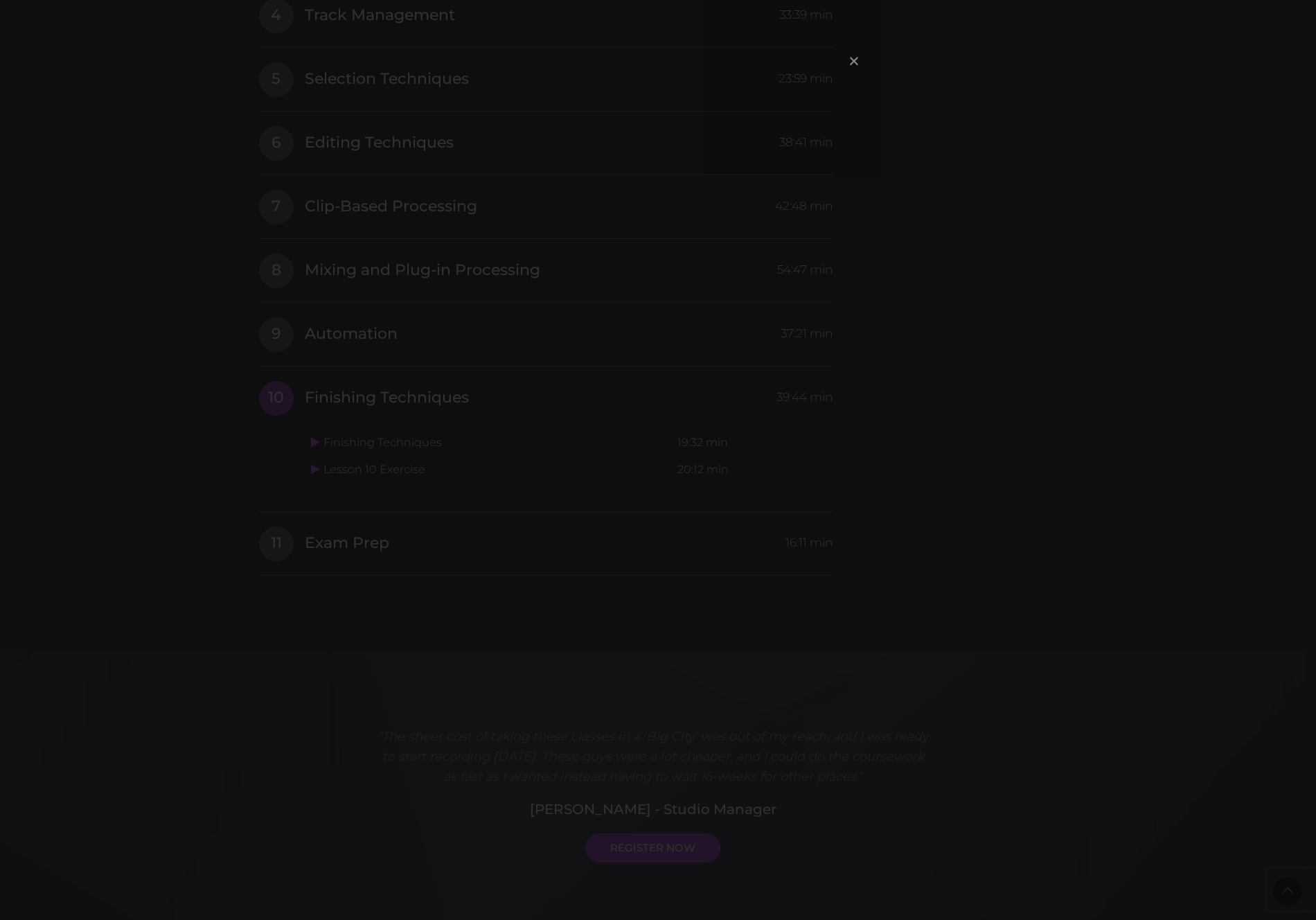
click at [857, 61] on span "×" at bounding box center [854, 61] width 14 height 30
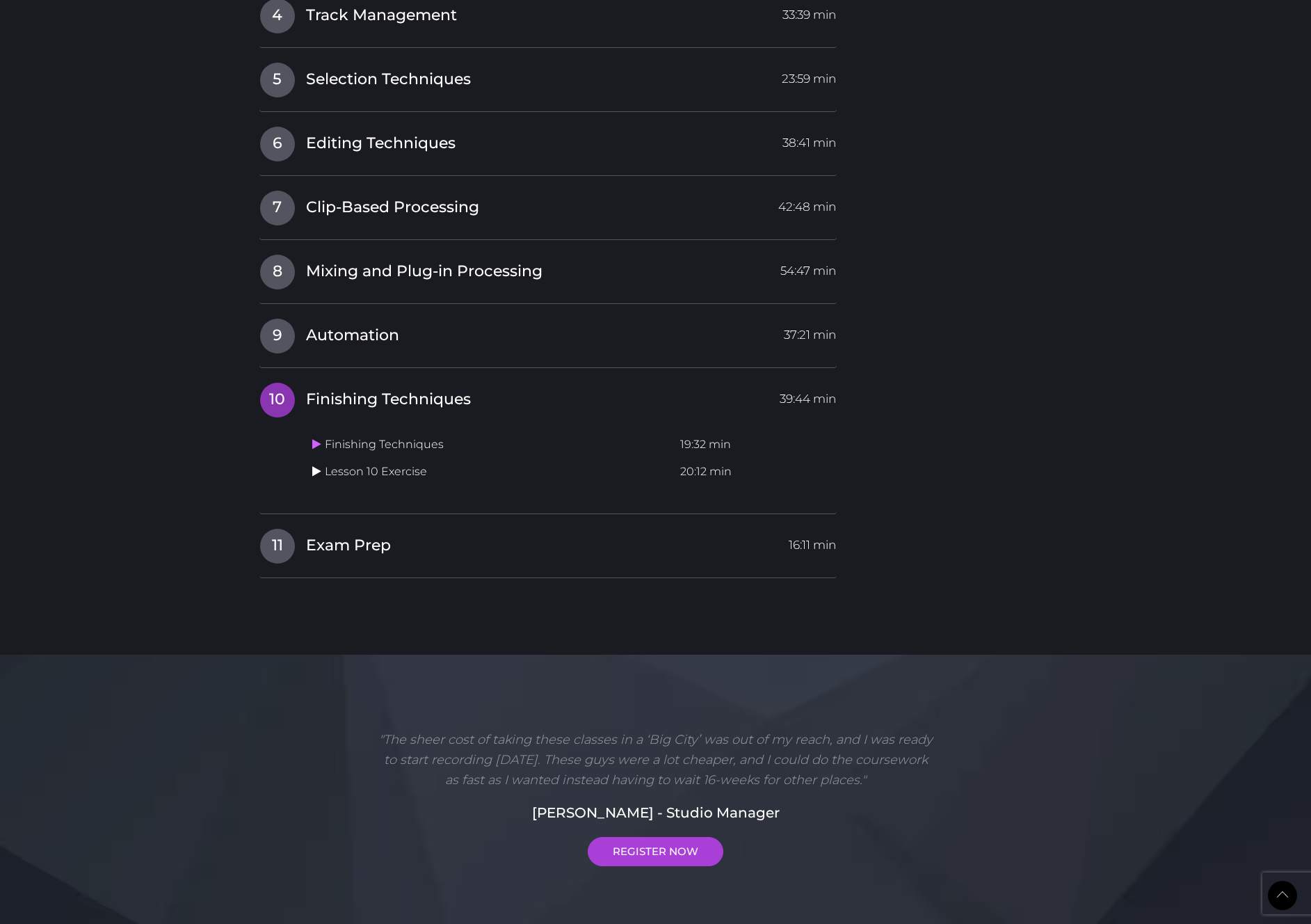
click at [317, 474] on icon at bounding box center [317, 471] width 9 height 11
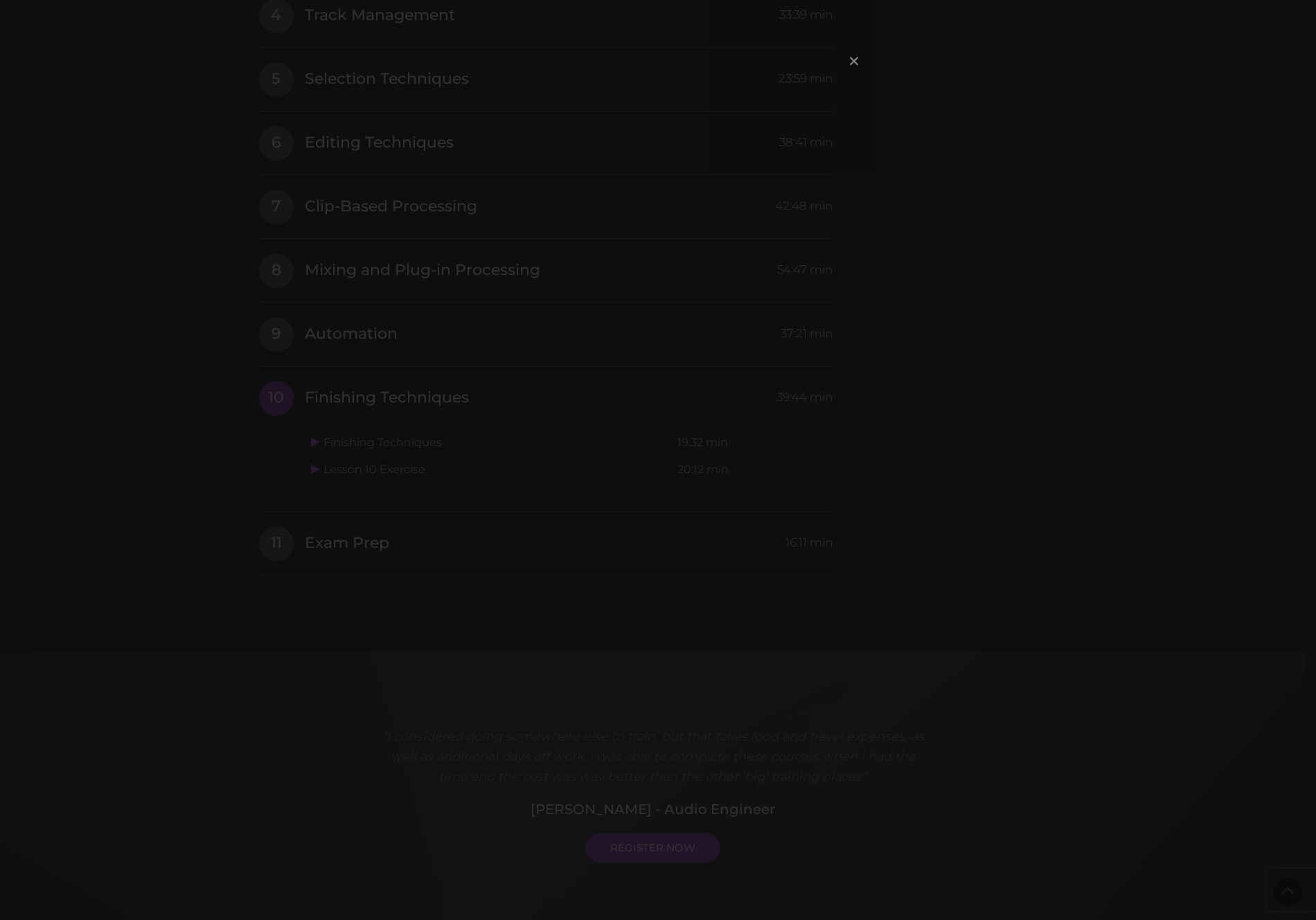
click at [852, 61] on span "×" at bounding box center [854, 61] width 14 height 30
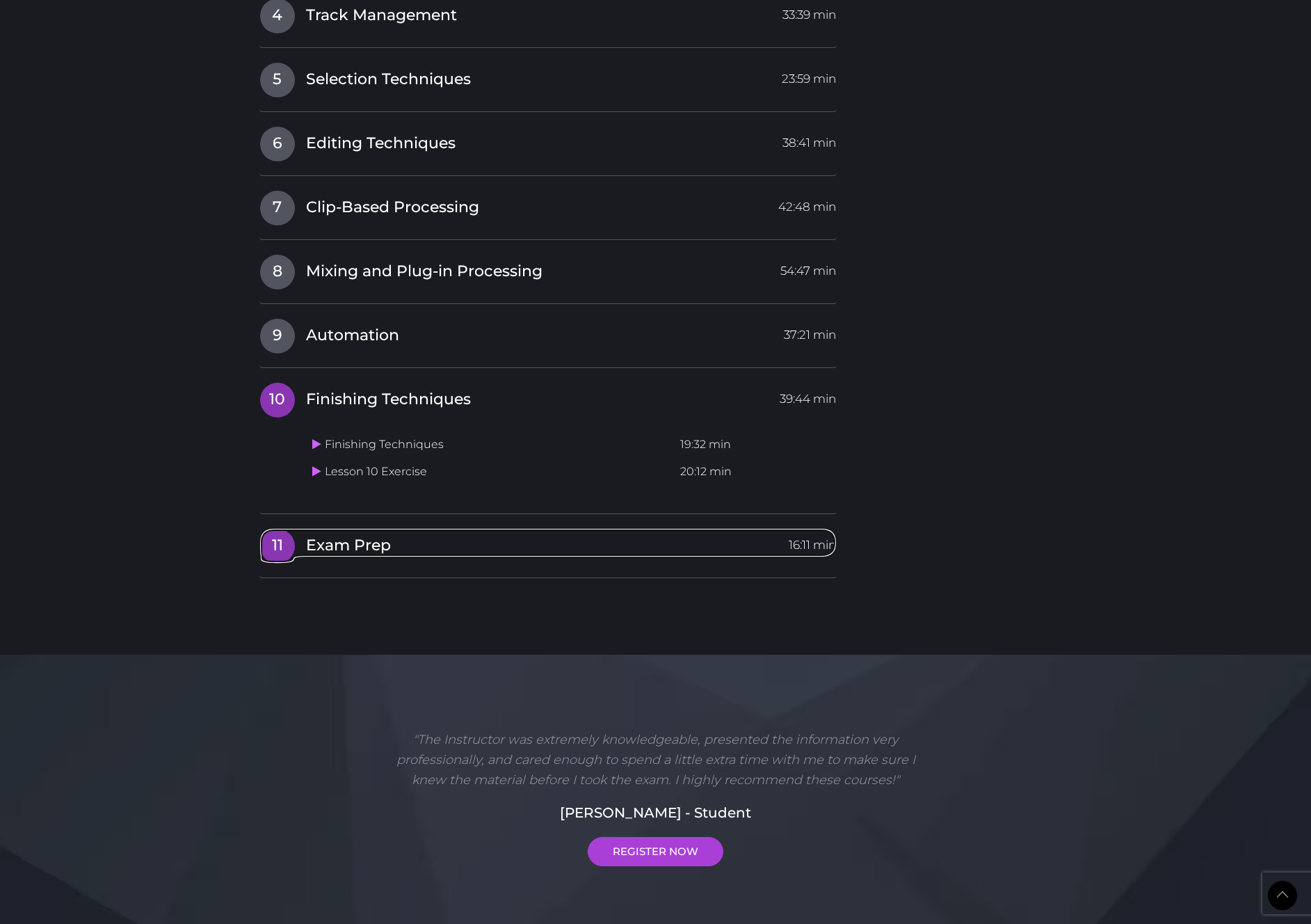
click at [338, 544] on span "Exam Prep" at bounding box center [348, 545] width 85 height 21
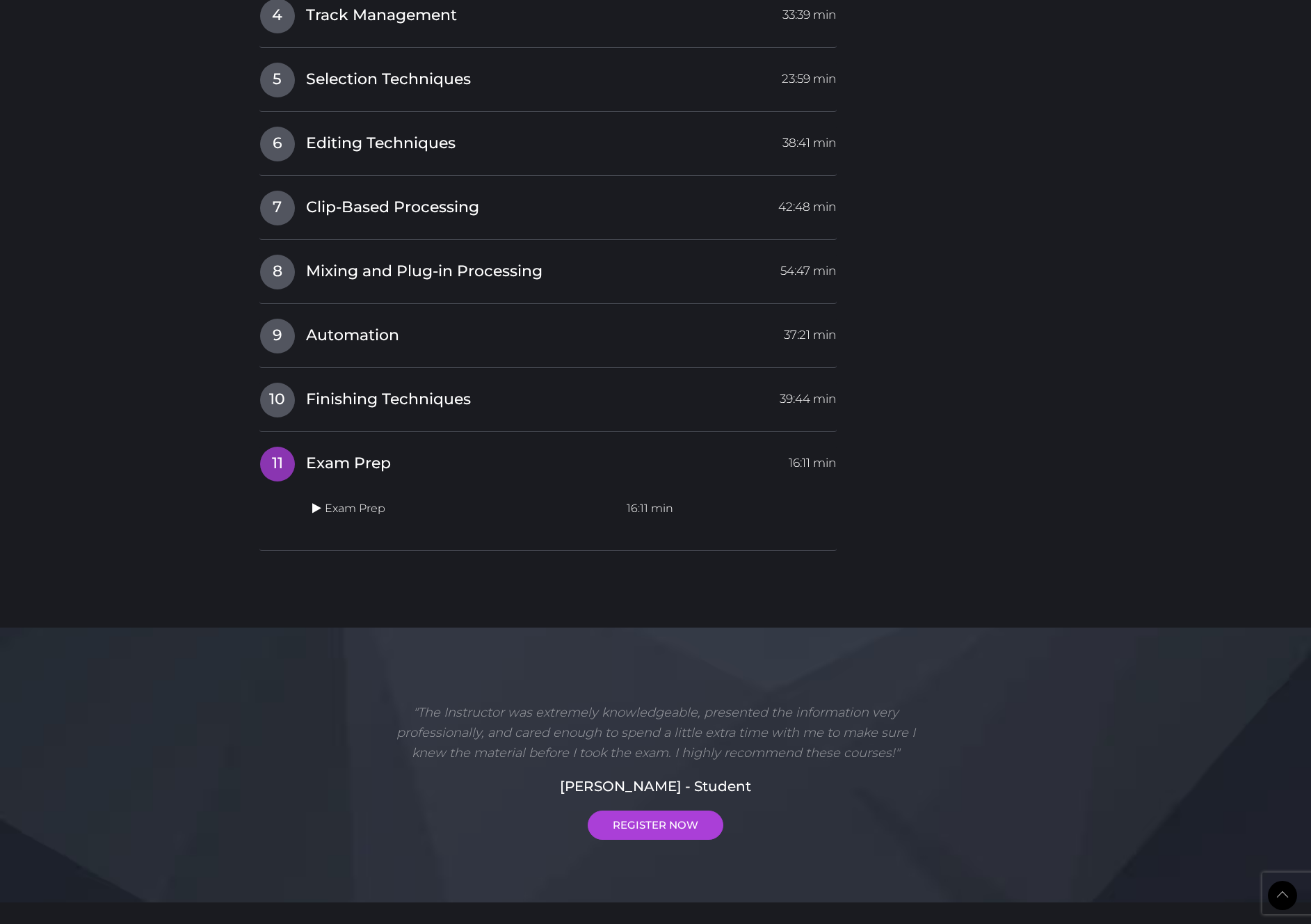
click at [315, 509] on icon at bounding box center [317, 508] width 9 height 11
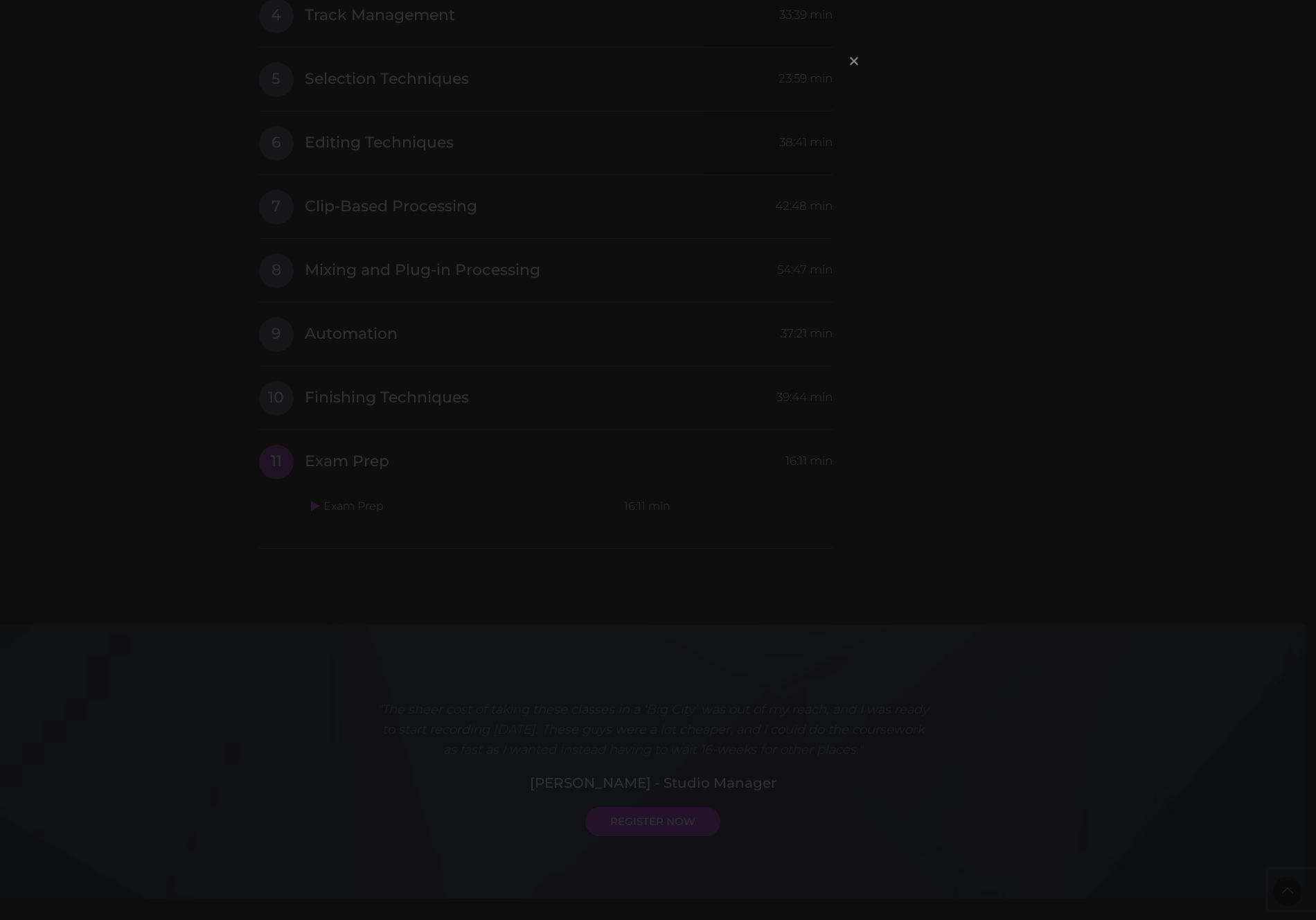
click at [851, 61] on span "×" at bounding box center [854, 61] width 14 height 30
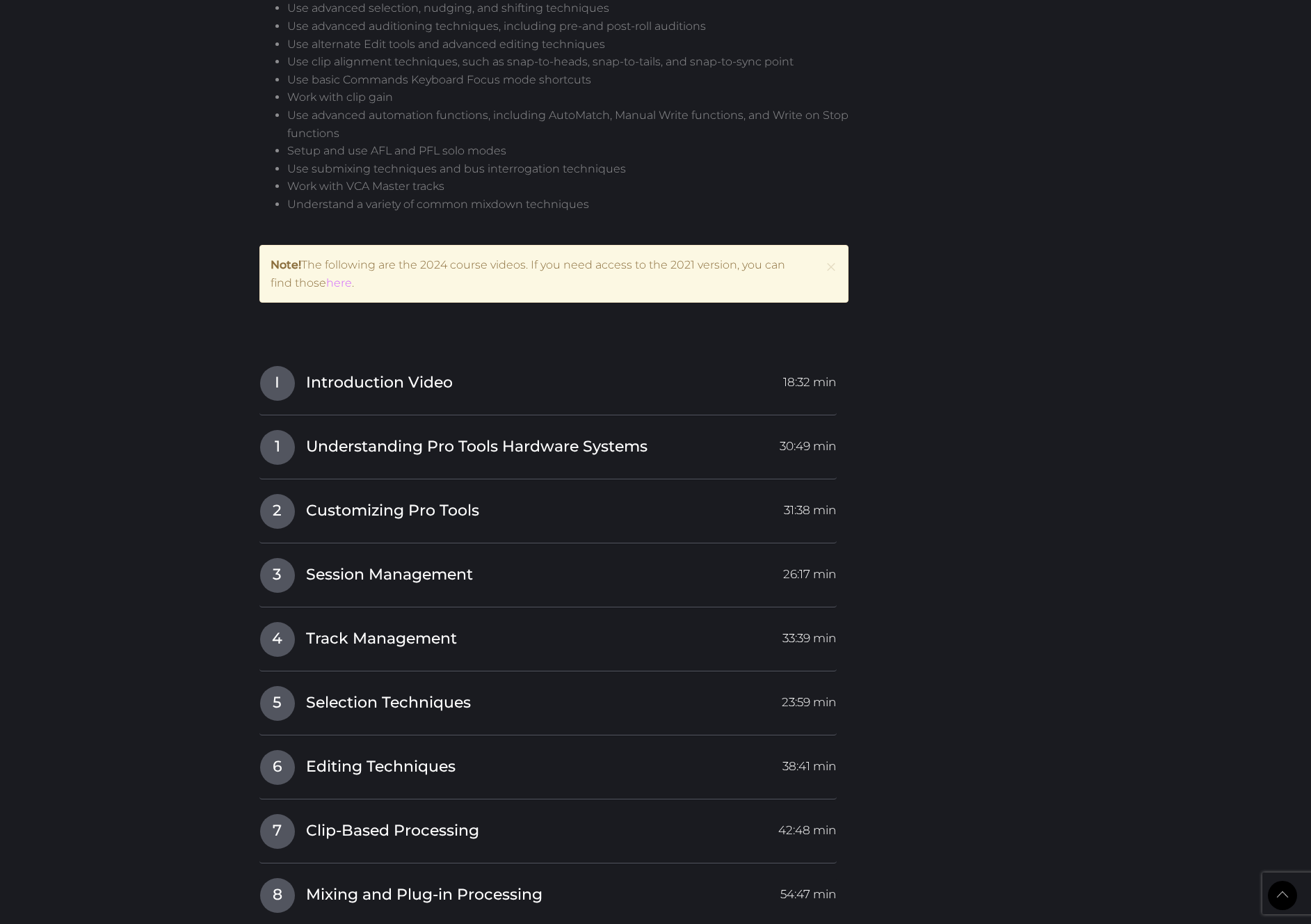
scroll to position [1451, 0]
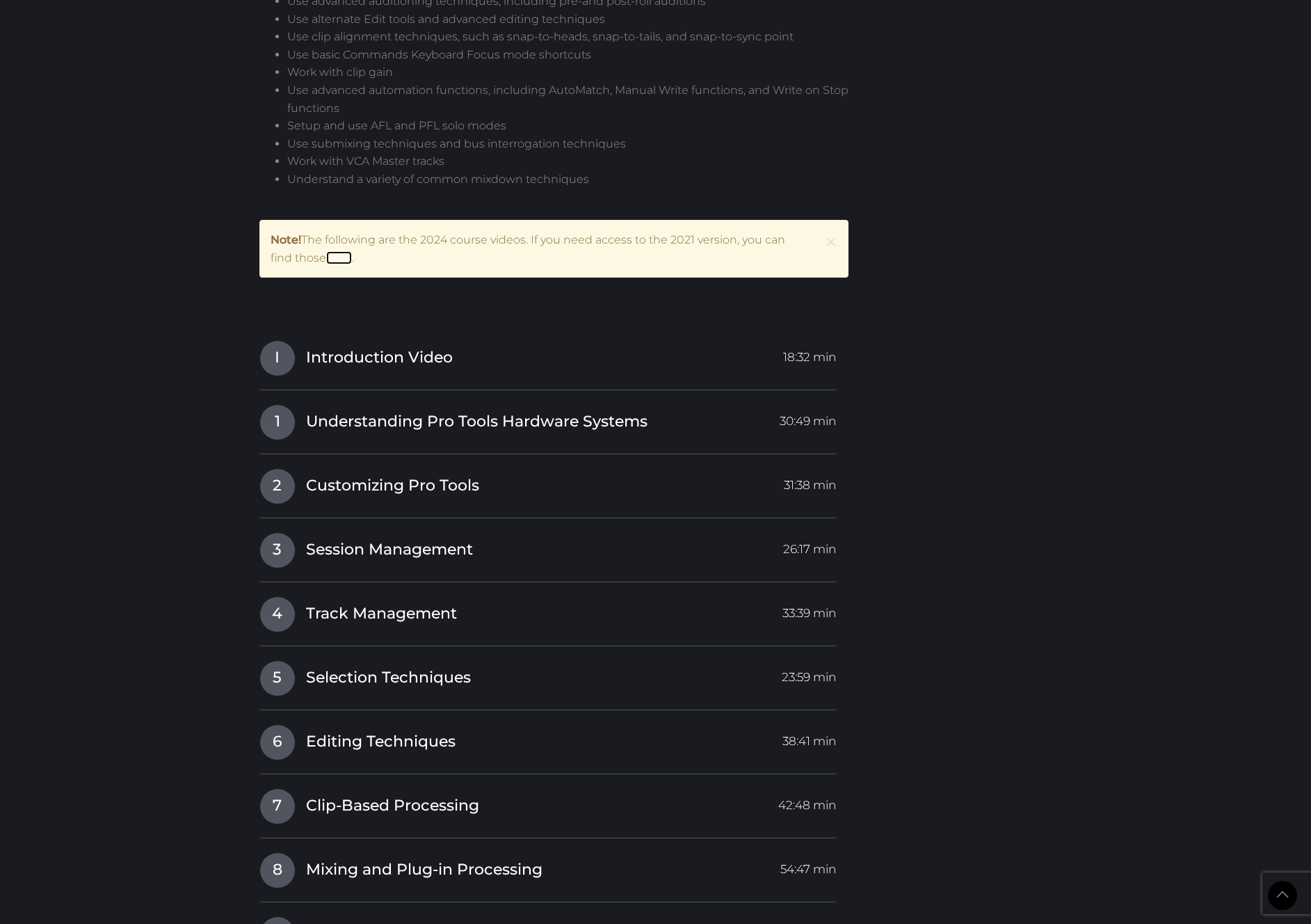
click at [338, 258] on link "here" at bounding box center [339, 257] width 26 height 13
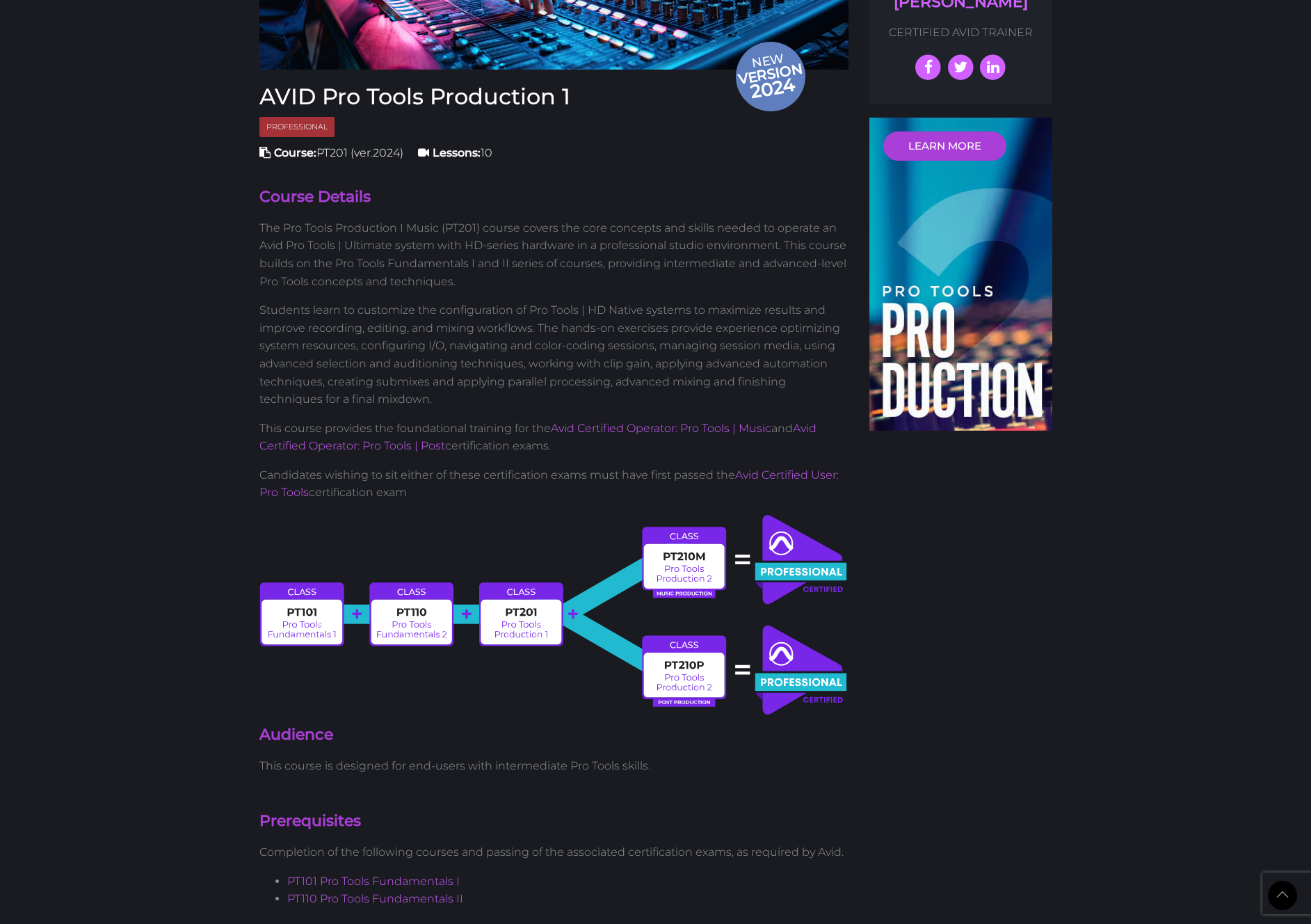
scroll to position [0, 0]
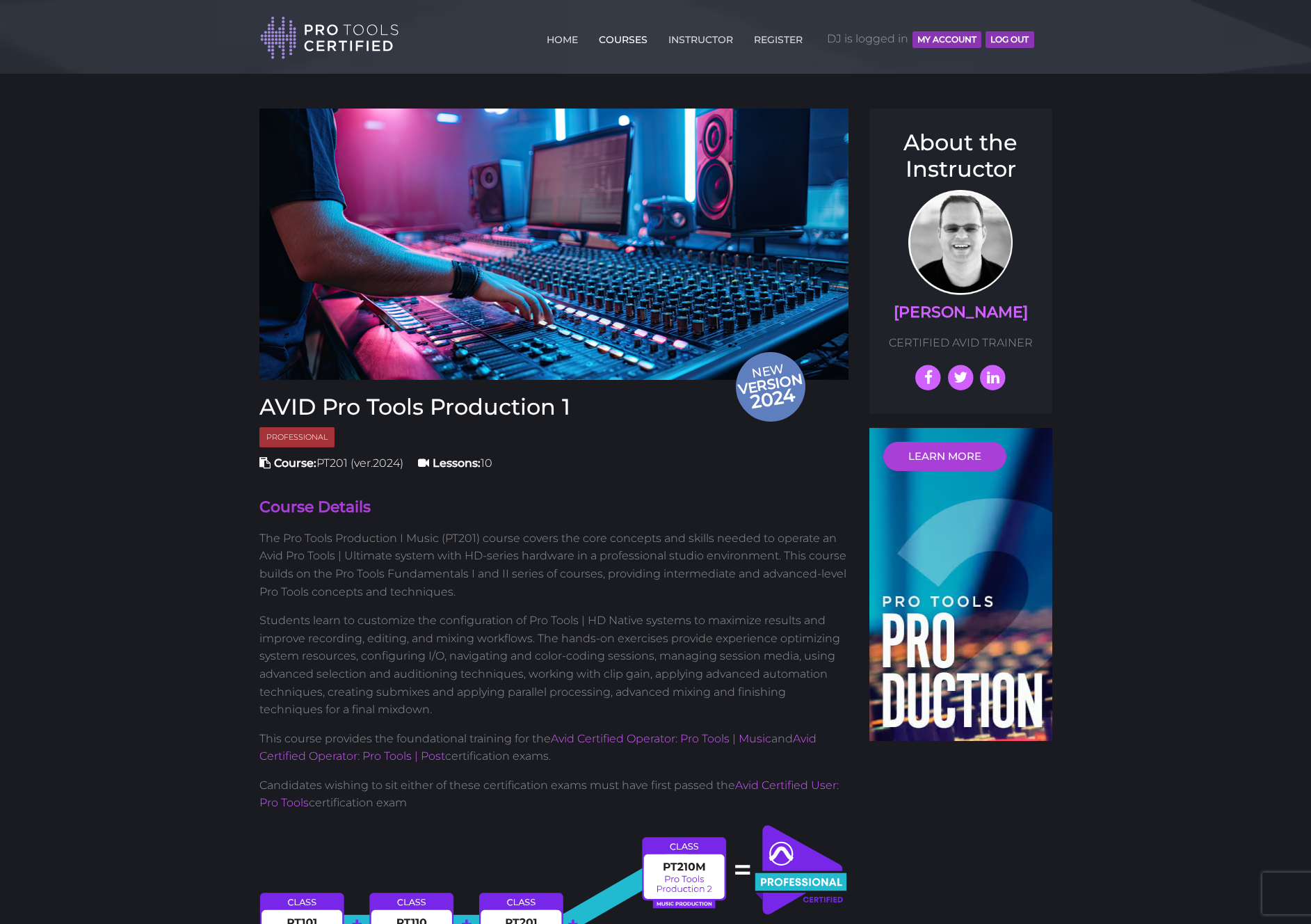
click at [629, 39] on link "COURSES" at bounding box center [623, 37] width 56 height 22
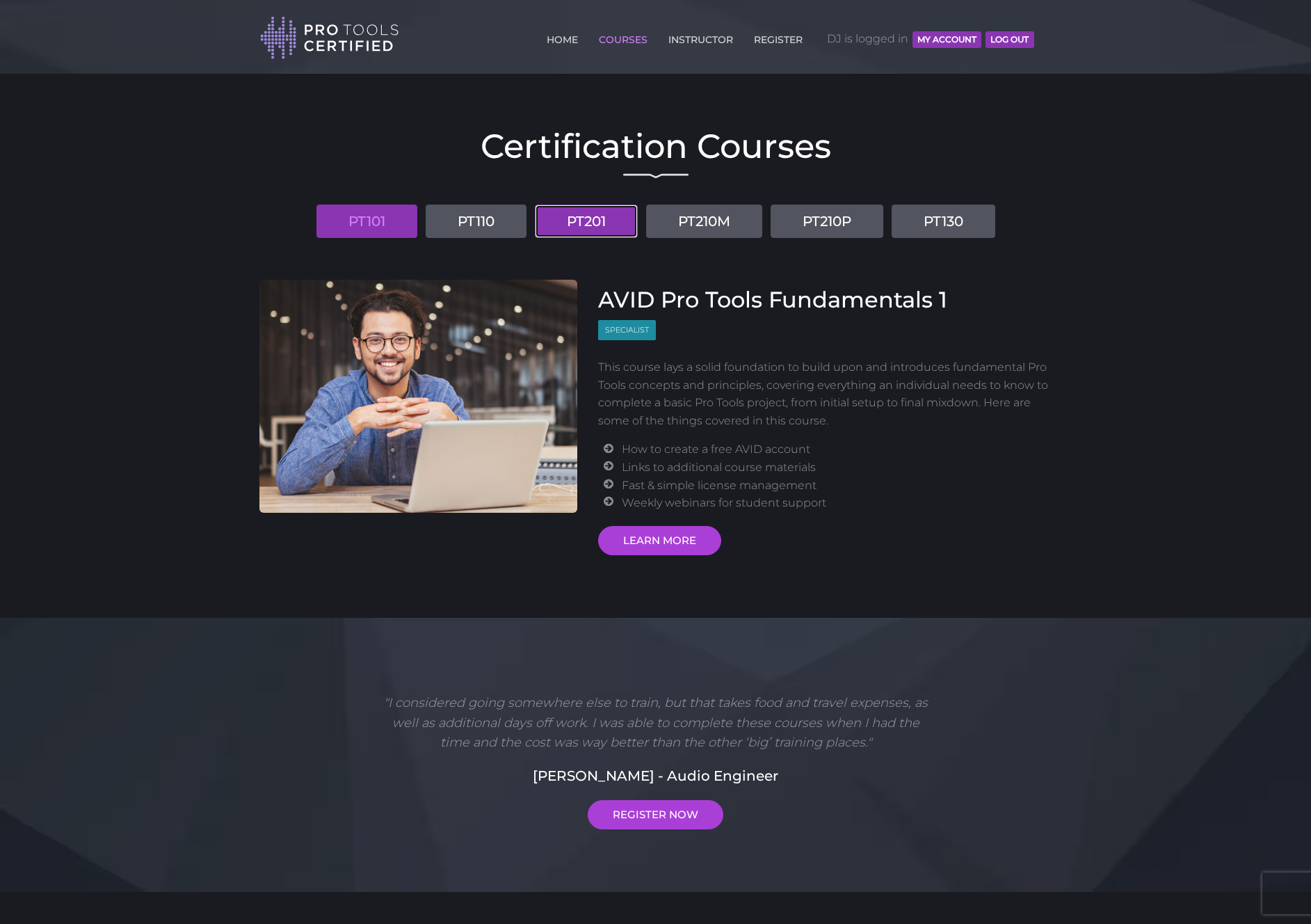
click at [603, 219] on link "PT201" at bounding box center [587, 221] width 103 height 33
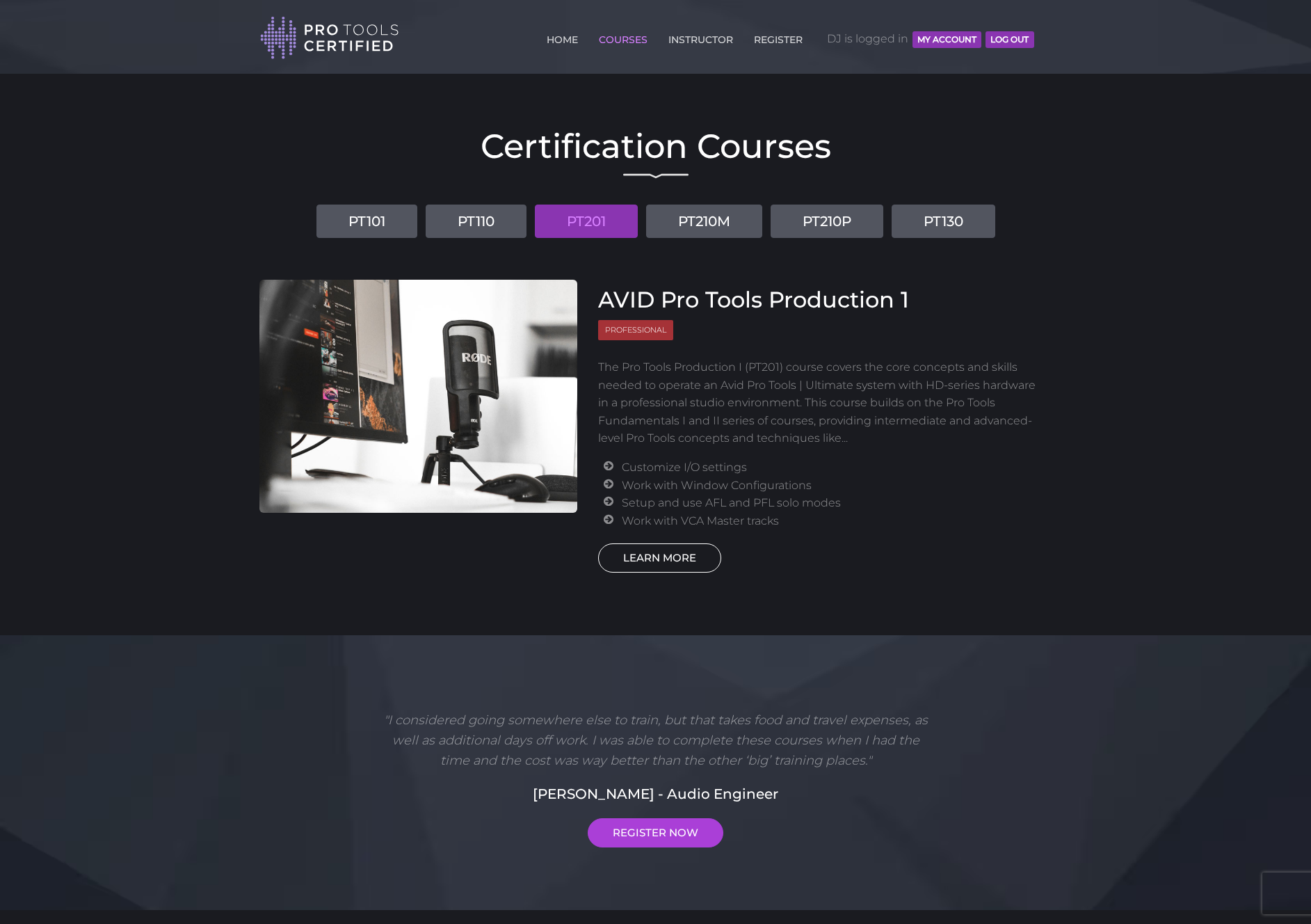
click at [682, 552] on link "LEARN MORE" at bounding box center [660, 558] width 123 height 29
click at [682, 555] on link "LEARN MORE" at bounding box center [660, 558] width 123 height 29
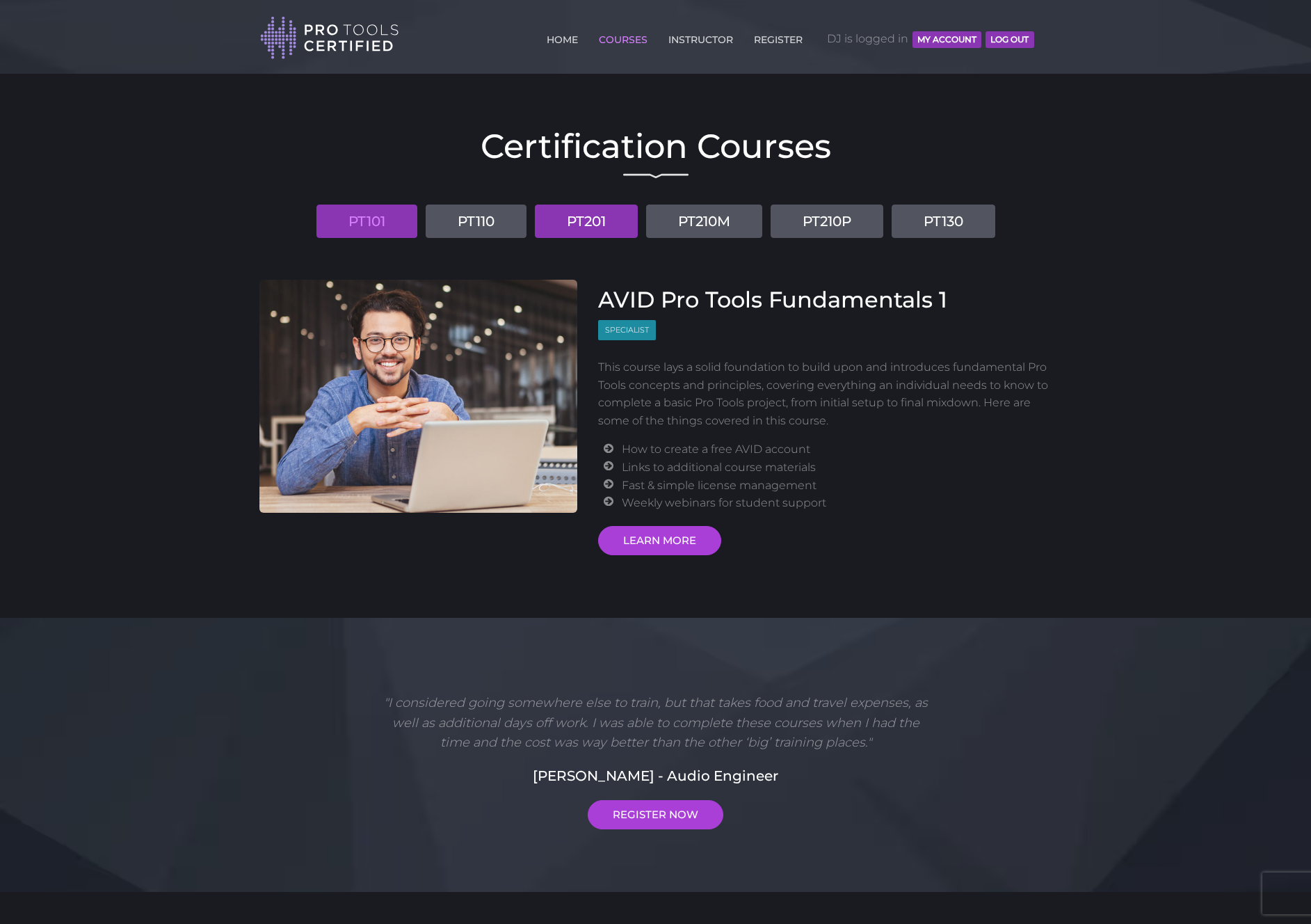
click at [583, 221] on link "PT201" at bounding box center [587, 221] width 103 height 33
click at [595, 221] on link "PT201" at bounding box center [587, 221] width 103 height 33
click at [587, 218] on link "PT201" at bounding box center [587, 221] width 103 height 33
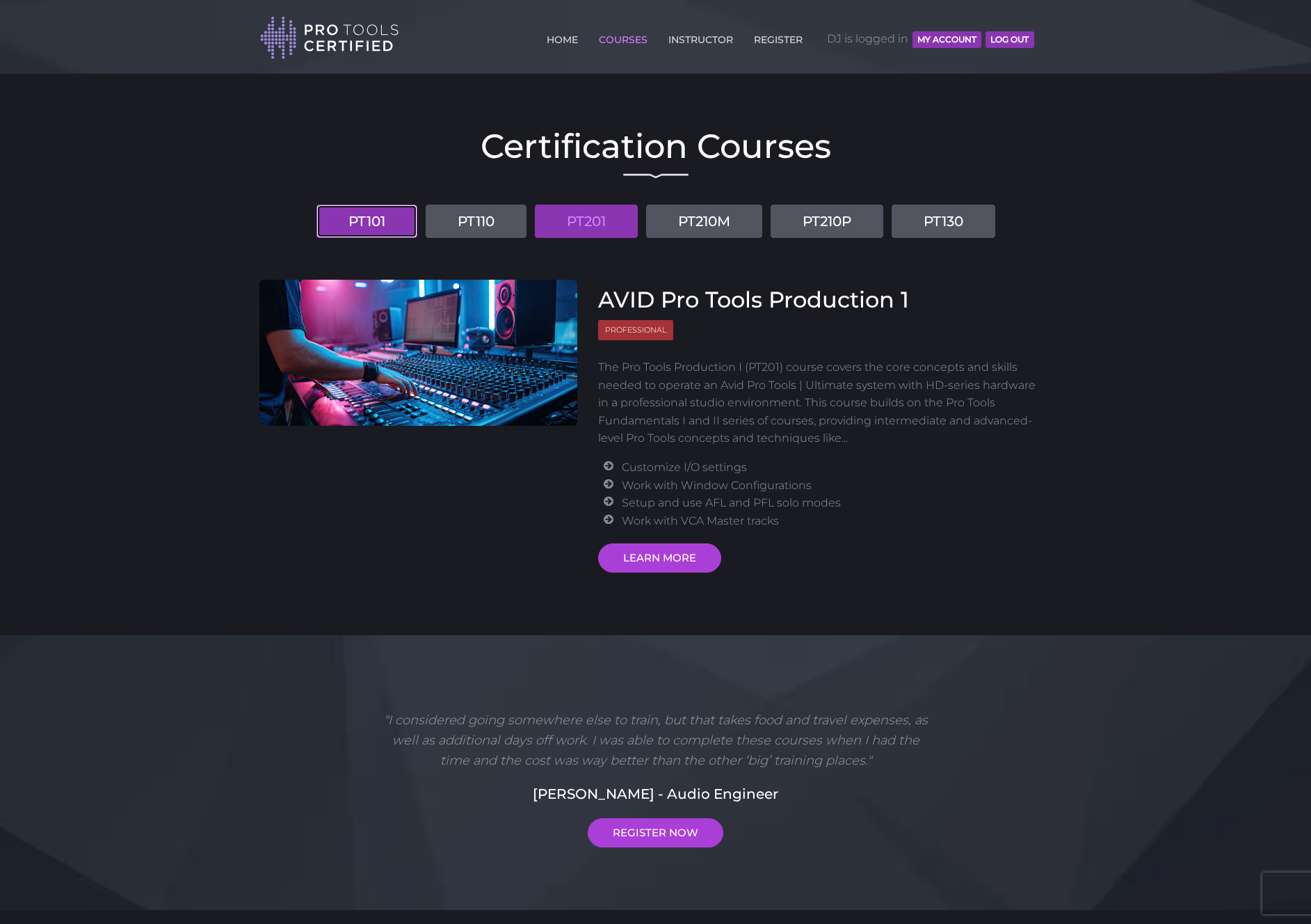
click at [388, 213] on link "PT101" at bounding box center [367, 221] width 101 height 33
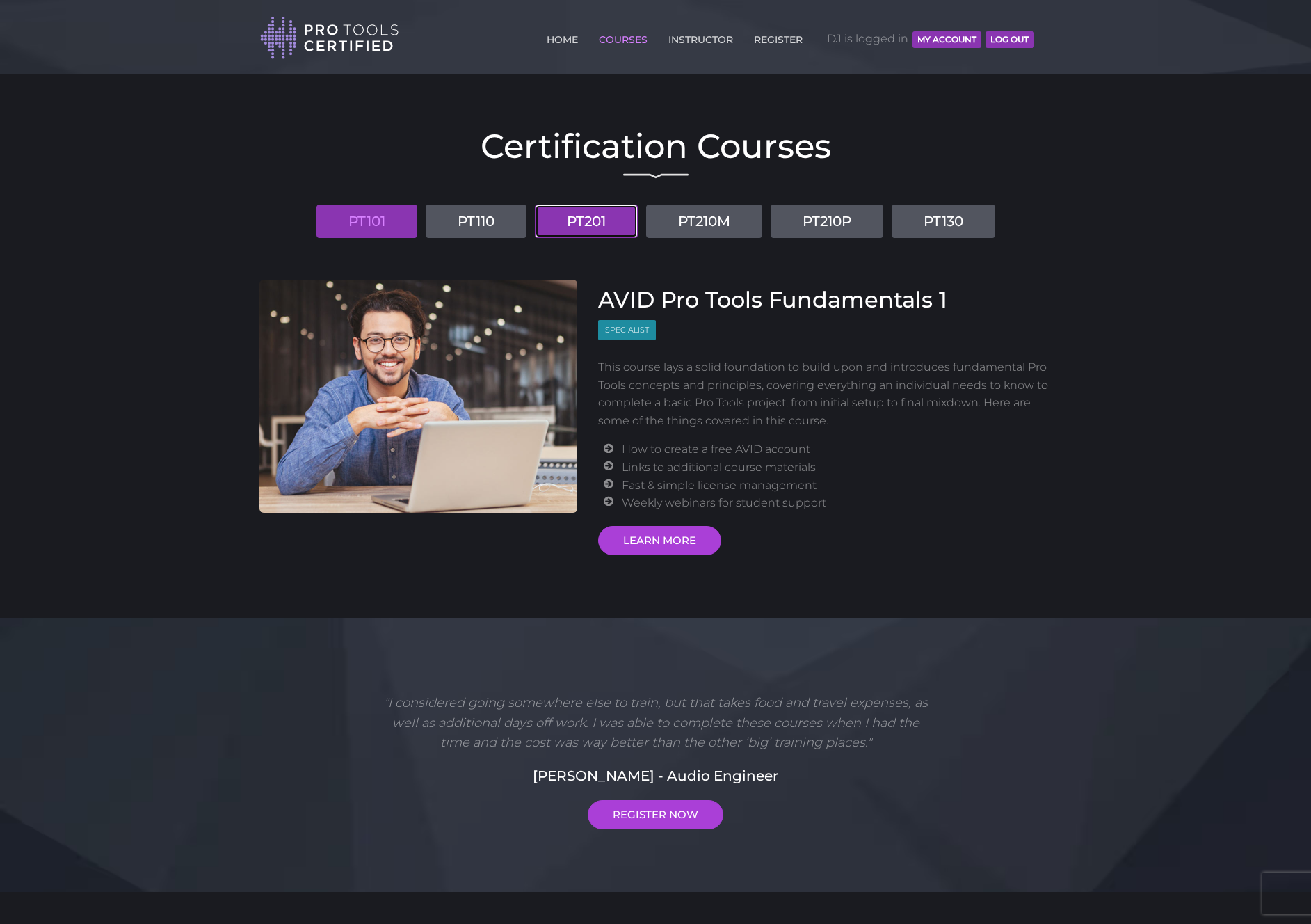
click at [579, 215] on link "PT201" at bounding box center [587, 221] width 103 height 33
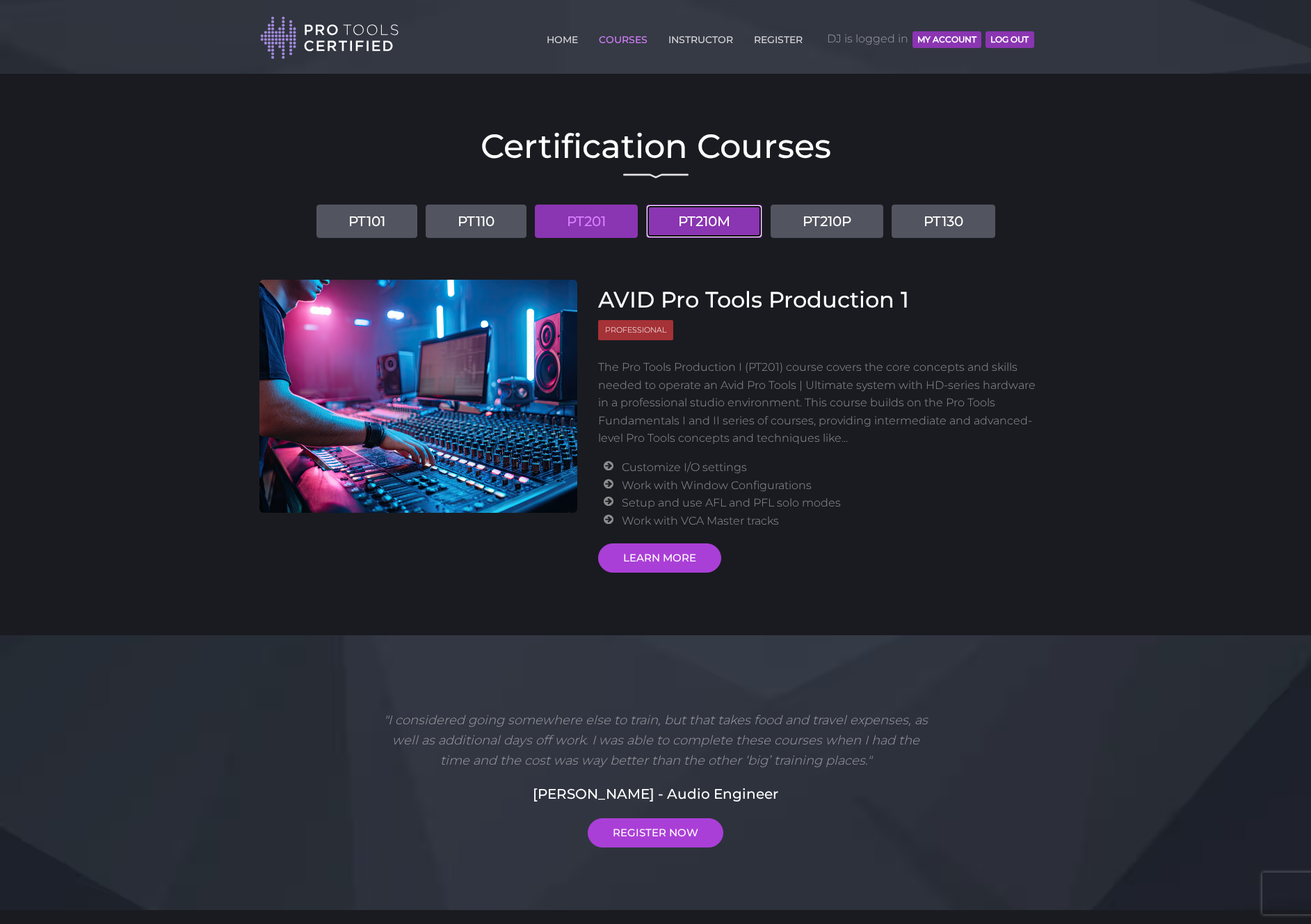
click at [714, 217] on link "PT210M" at bounding box center [705, 221] width 116 height 33
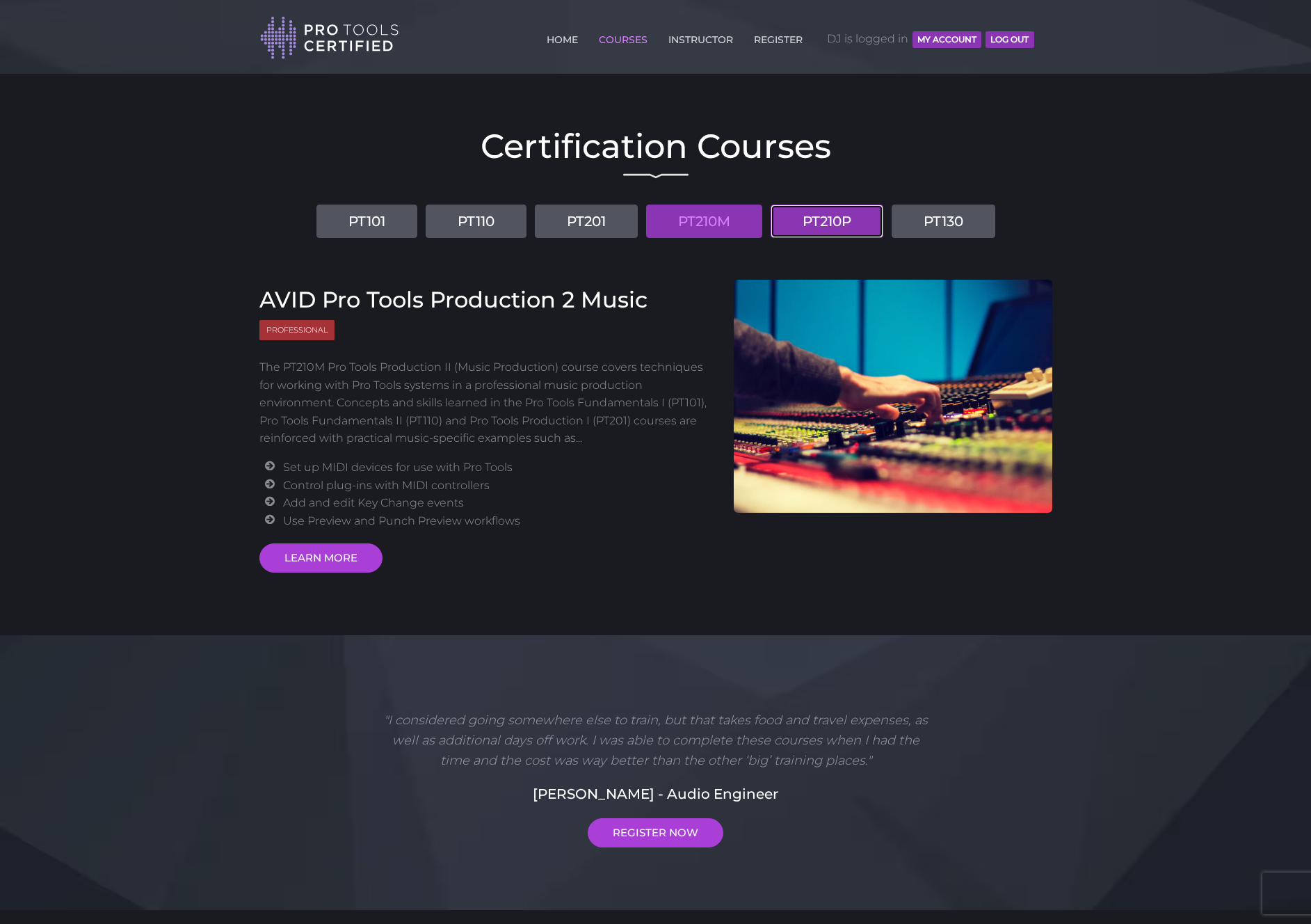
click at [831, 221] on link "PT210P" at bounding box center [827, 221] width 113 height 33
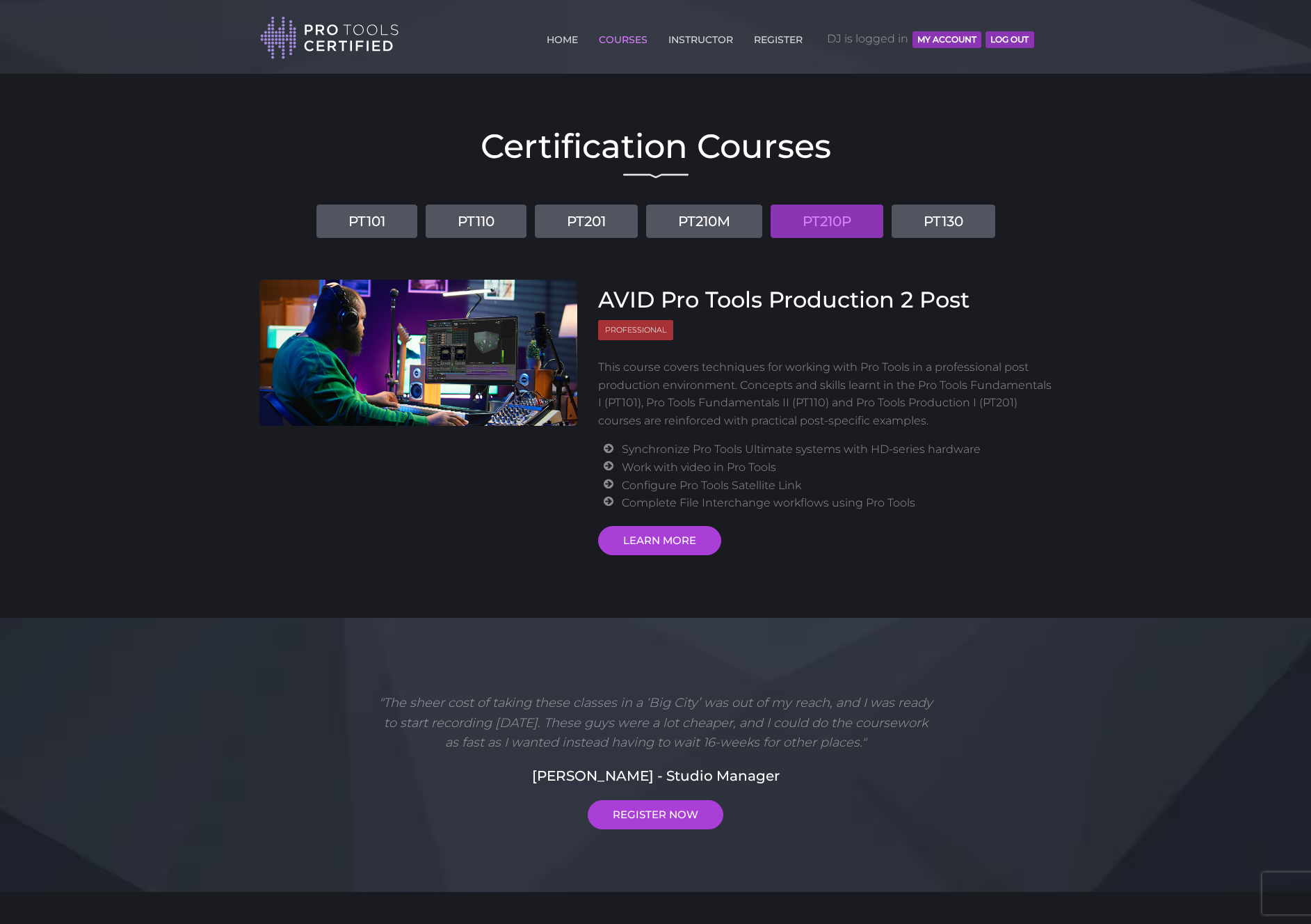
click at [1050, 31] on div "Toggle navigation HOME COURSES INSTRUCTOR REGISTER DJ is logged in MY ACCOUNT L…" at bounding box center [656, 30] width 814 height 60
click at [945, 224] on link "PT130" at bounding box center [944, 221] width 104 height 33
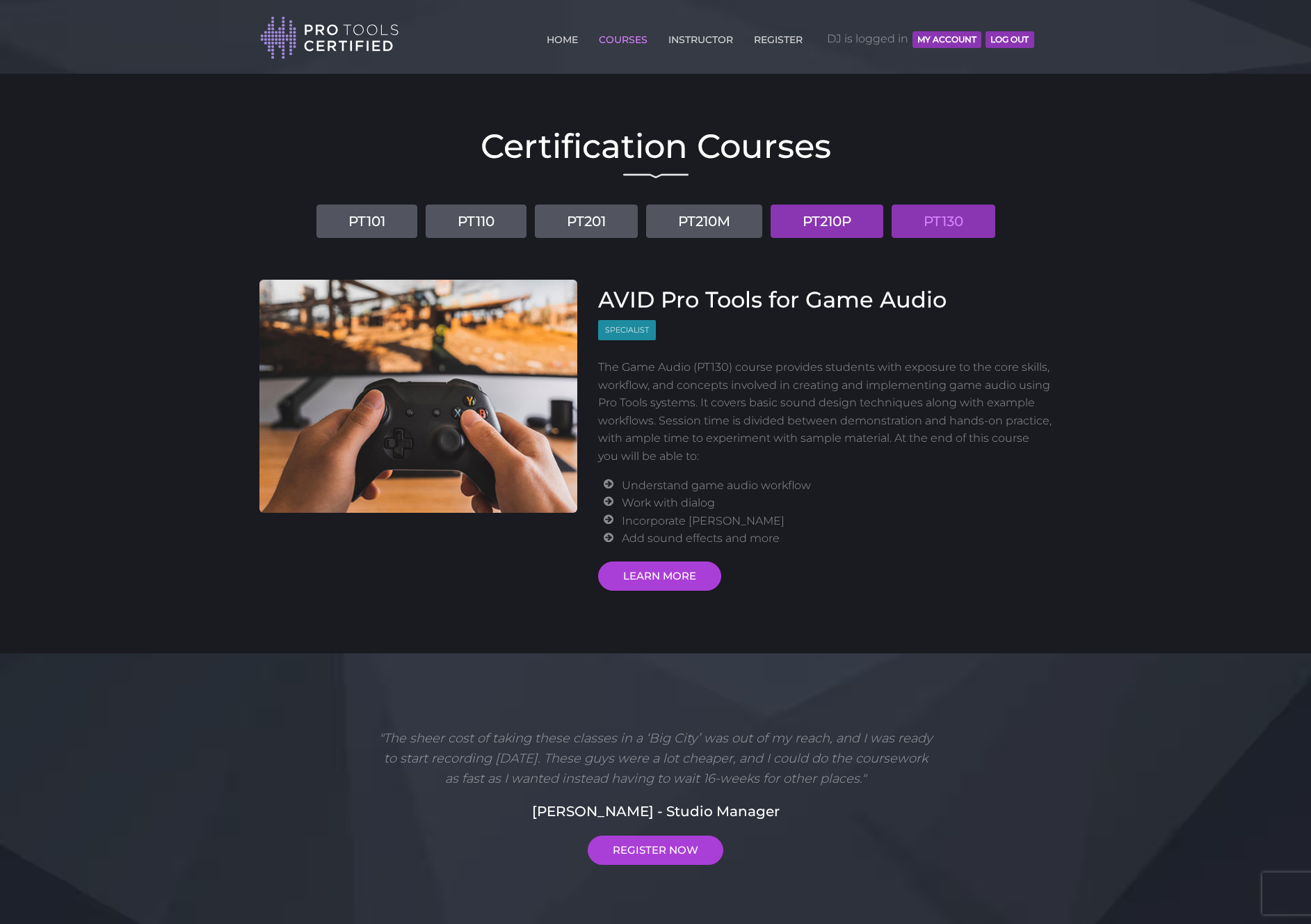
click at [839, 216] on link "PT210P" at bounding box center [827, 221] width 113 height 33
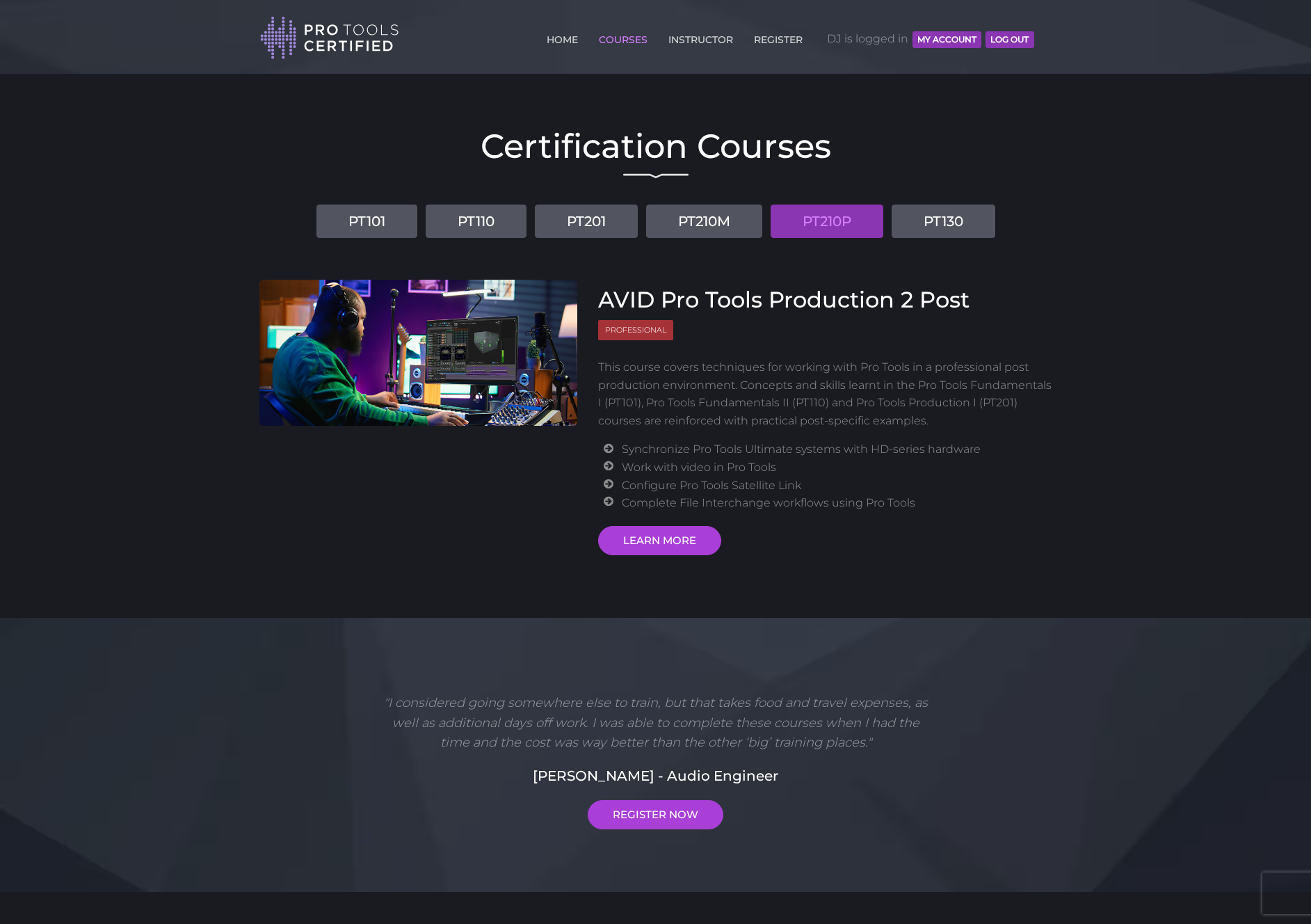
click at [1046, 33] on div "Toggle navigation HOME COURSES INSTRUCTOR REGISTER DJ is logged in MY ACCOUNT L…" at bounding box center [656, 30] width 814 height 60
click at [54, 24] on header "Toggle navigation HOME COURSES INSTRUCTOR REGISTER DJ is logged in MY ACCOUNT L…" at bounding box center [655, 37] width 1311 height 74
drag, startPoint x: 390, startPoint y: 339, endPoint x: 332, endPoint y: 1, distance: 342.9
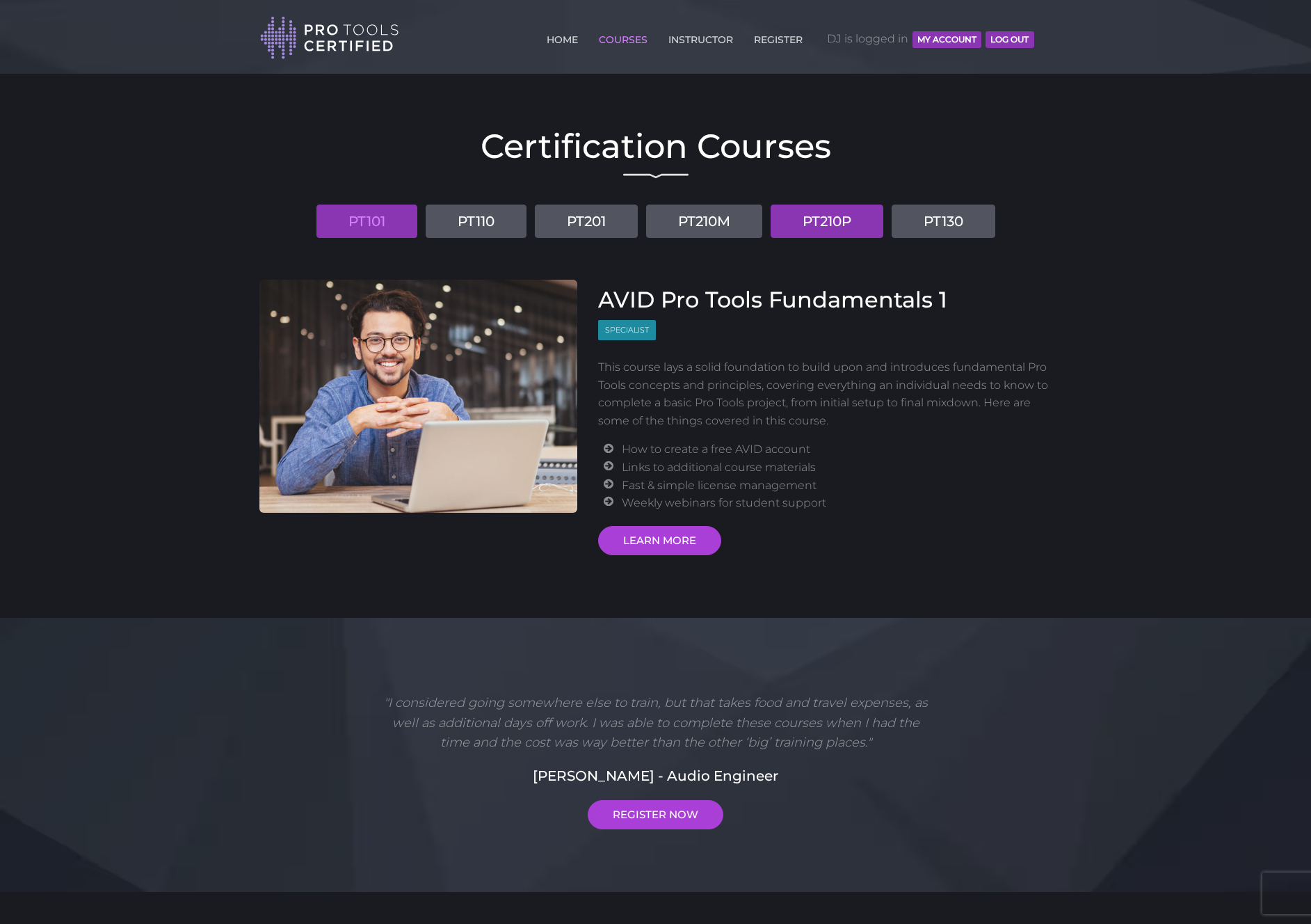
click at [835, 217] on link "PT210P" at bounding box center [827, 221] width 113 height 33
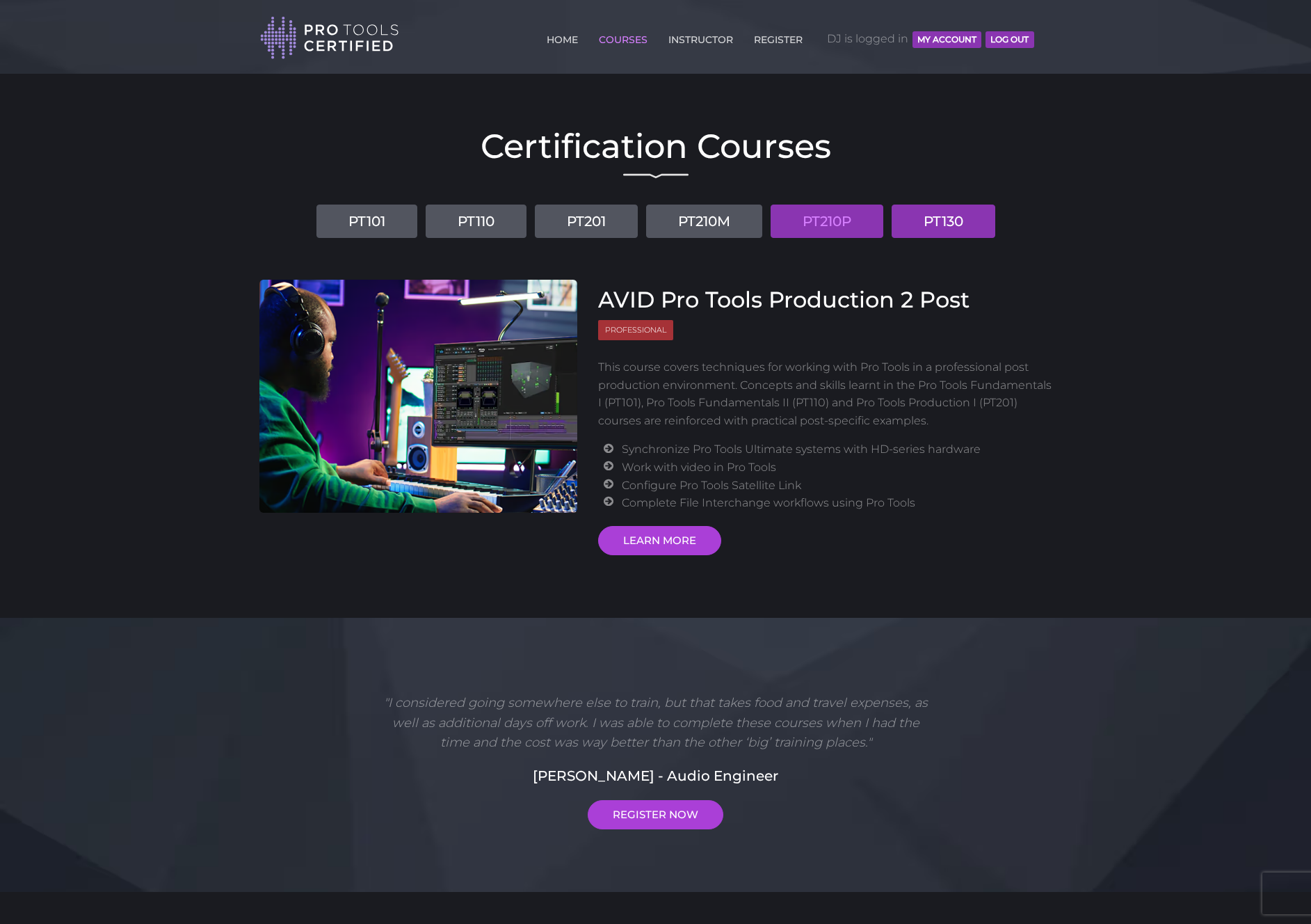
click at [944, 223] on link "PT130" at bounding box center [944, 221] width 104 height 33
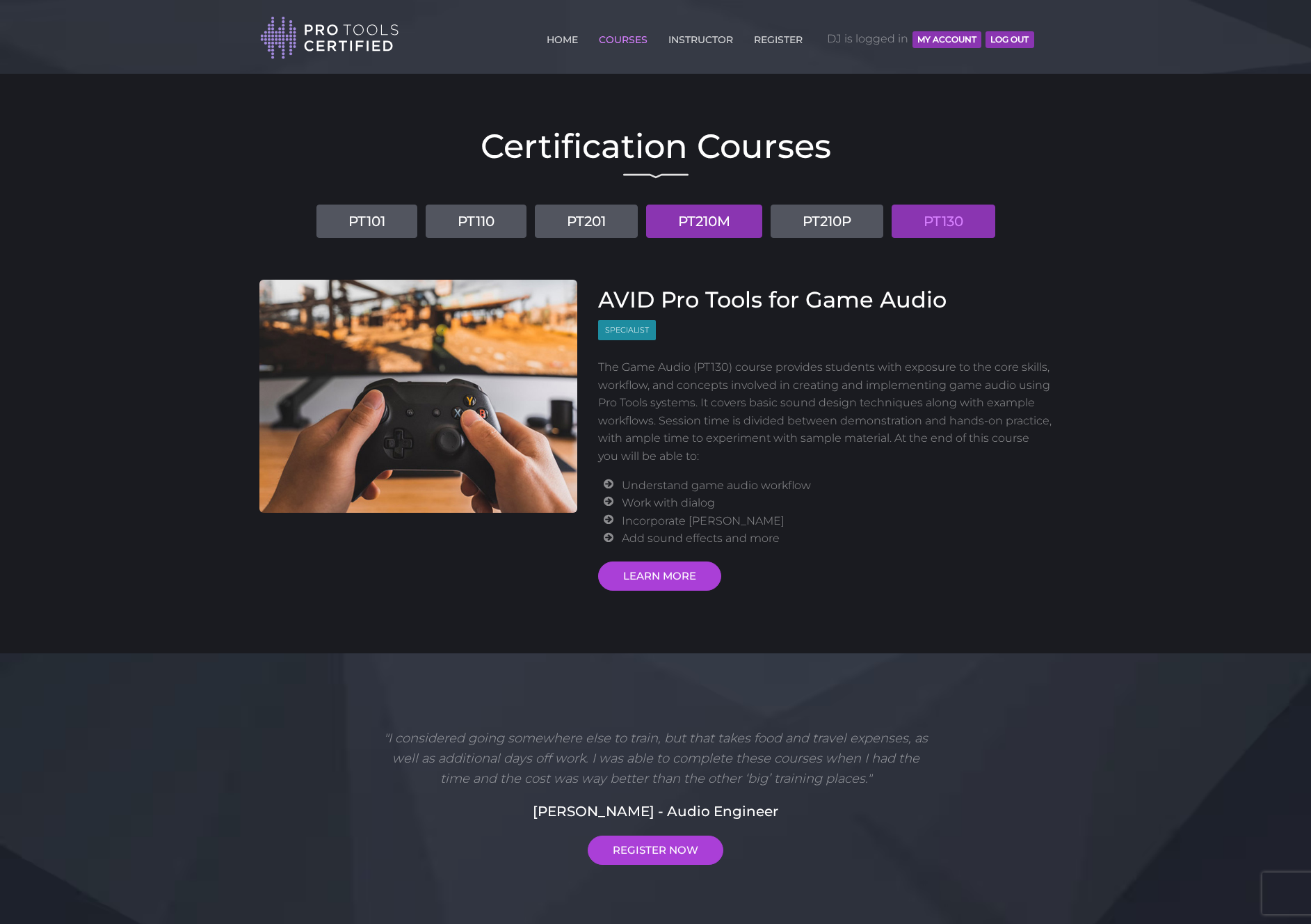
click at [721, 218] on link "PT210M" at bounding box center [705, 221] width 116 height 33
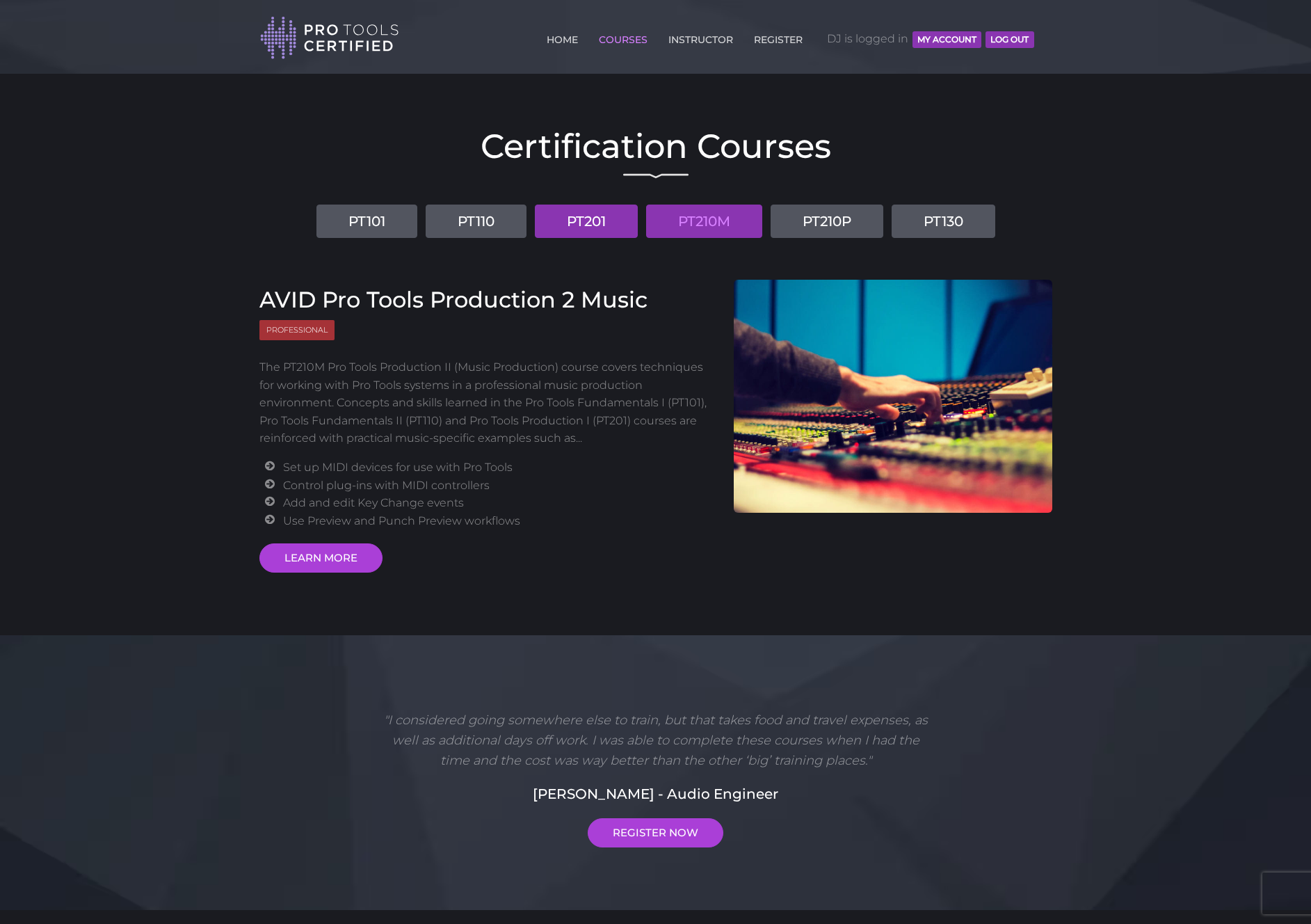
click at [599, 217] on link "PT201" at bounding box center [587, 221] width 103 height 33
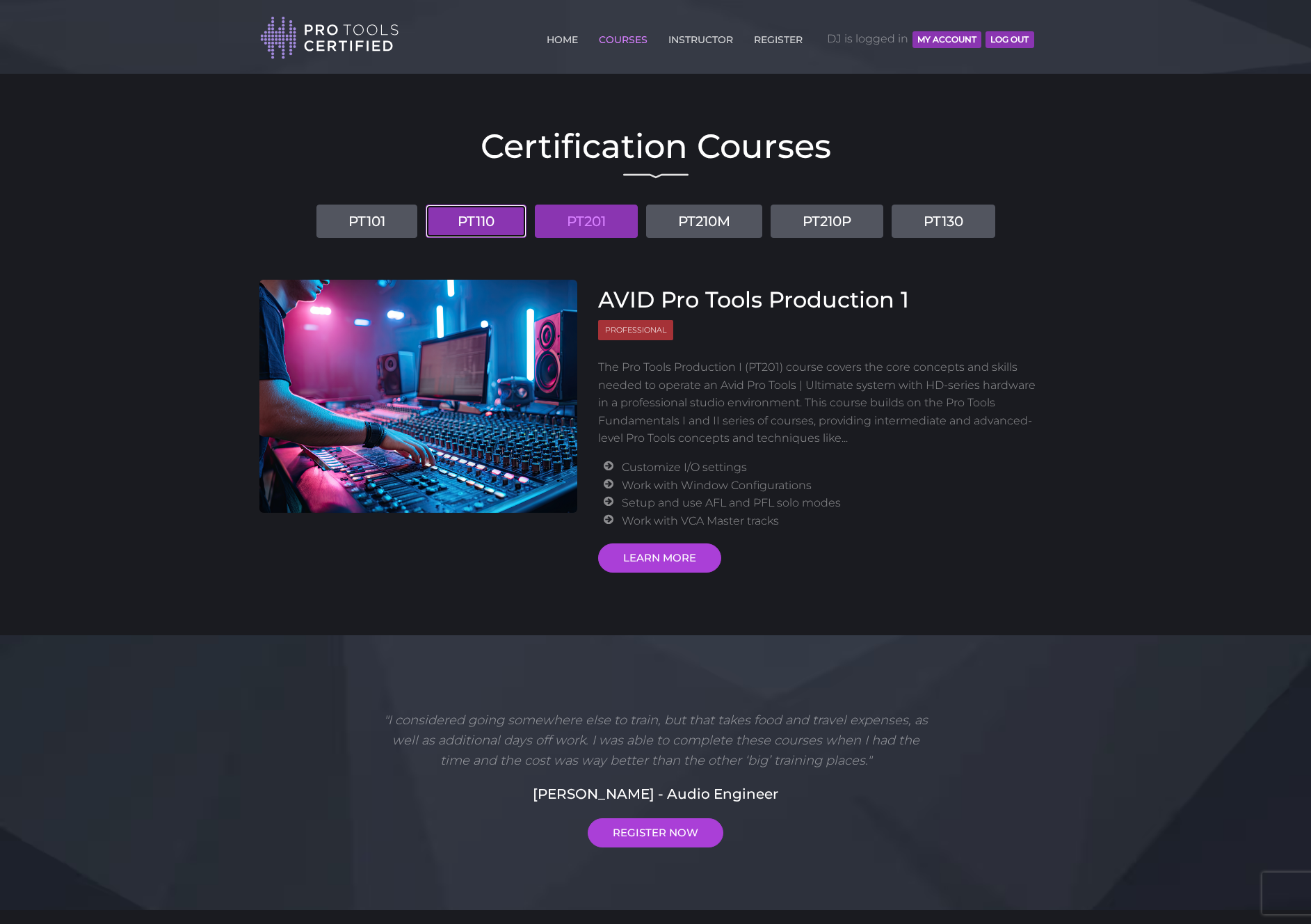
click at [499, 216] on link "PT110" at bounding box center [476, 221] width 101 height 33
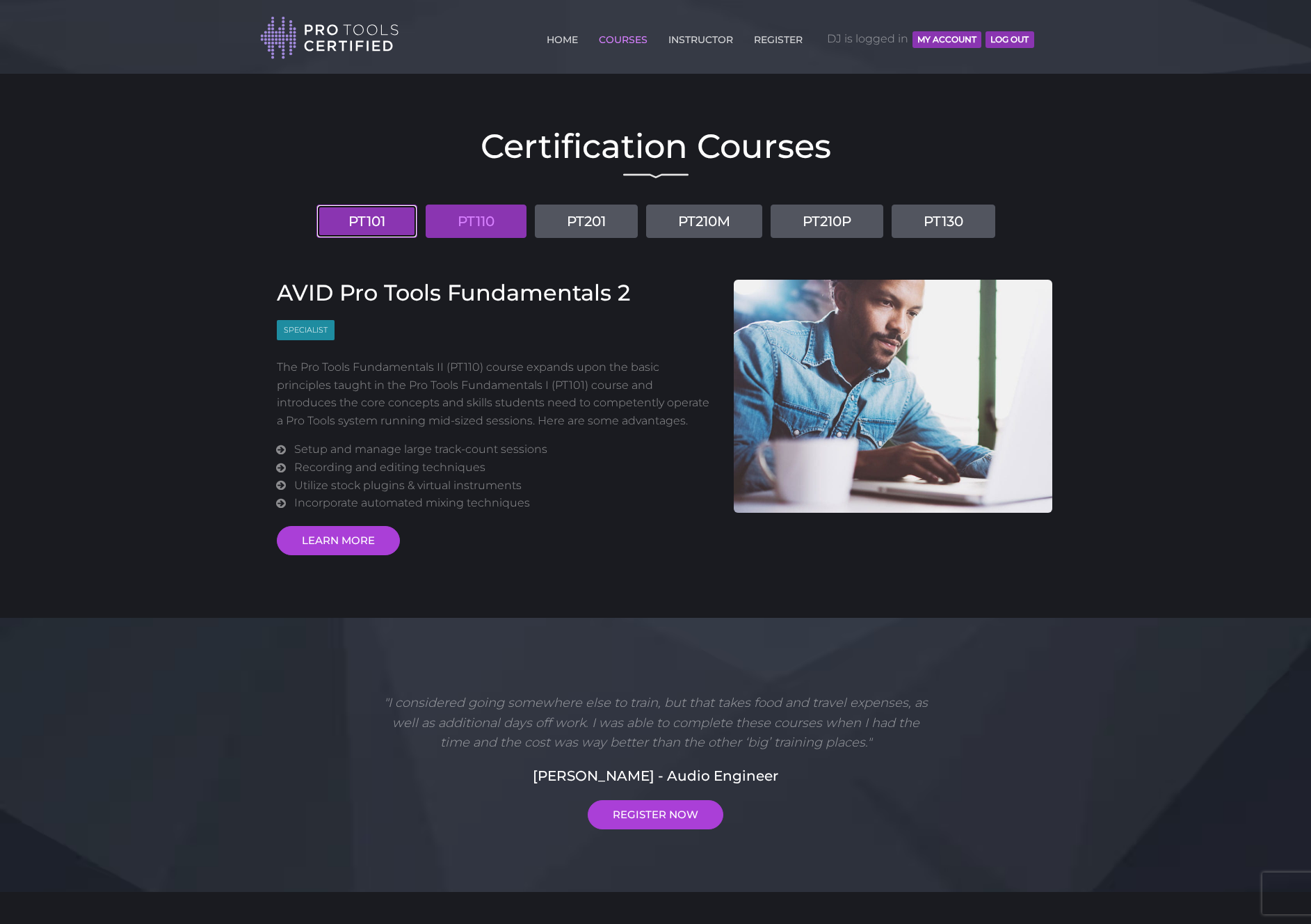
click at [384, 217] on link "PT101" at bounding box center [367, 221] width 101 height 33
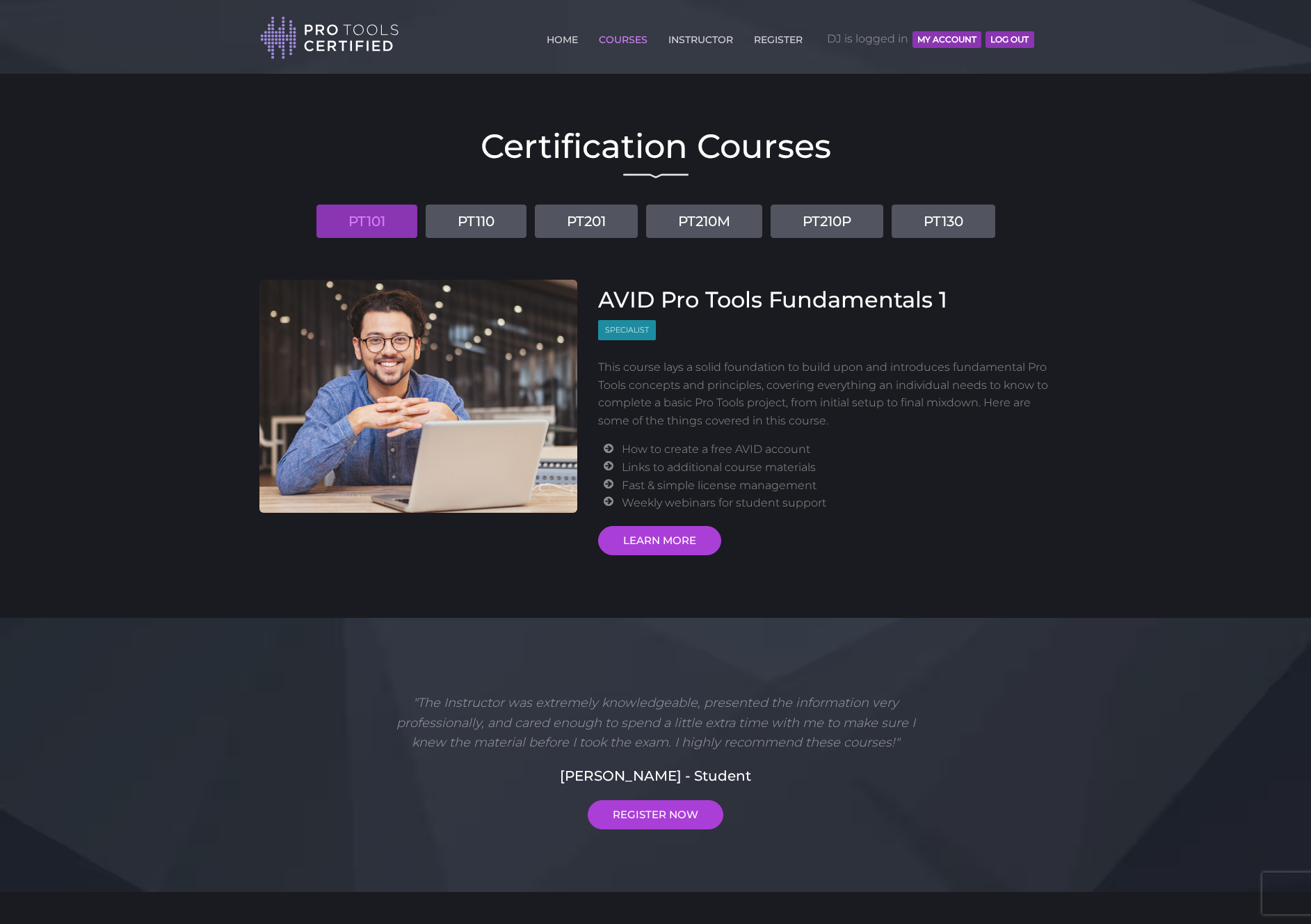
click at [185, 188] on body "Back to Top Toggle navigation HOME COURSES INSTRUCTOR REGISTER DJ is logged in …" at bounding box center [655, 619] width 1311 height 1239
click at [129, 33] on header "Toggle navigation HOME COURSES INSTRUCTOR REGISTER DJ is logged in MY ACCOUNT L…" at bounding box center [655, 37] width 1311 height 74
click at [1040, 35] on div "HOME COURSES INSTRUCTOR REGISTER DJ is logged in MY ACCOUNT Log Out" at bounding box center [653, 35] width 784 height 49
click at [1039, 35] on div "HOME COURSES INSTRUCTOR REGISTER DJ is logged in MY ACCOUNT Log Out" at bounding box center [653, 35] width 784 height 49
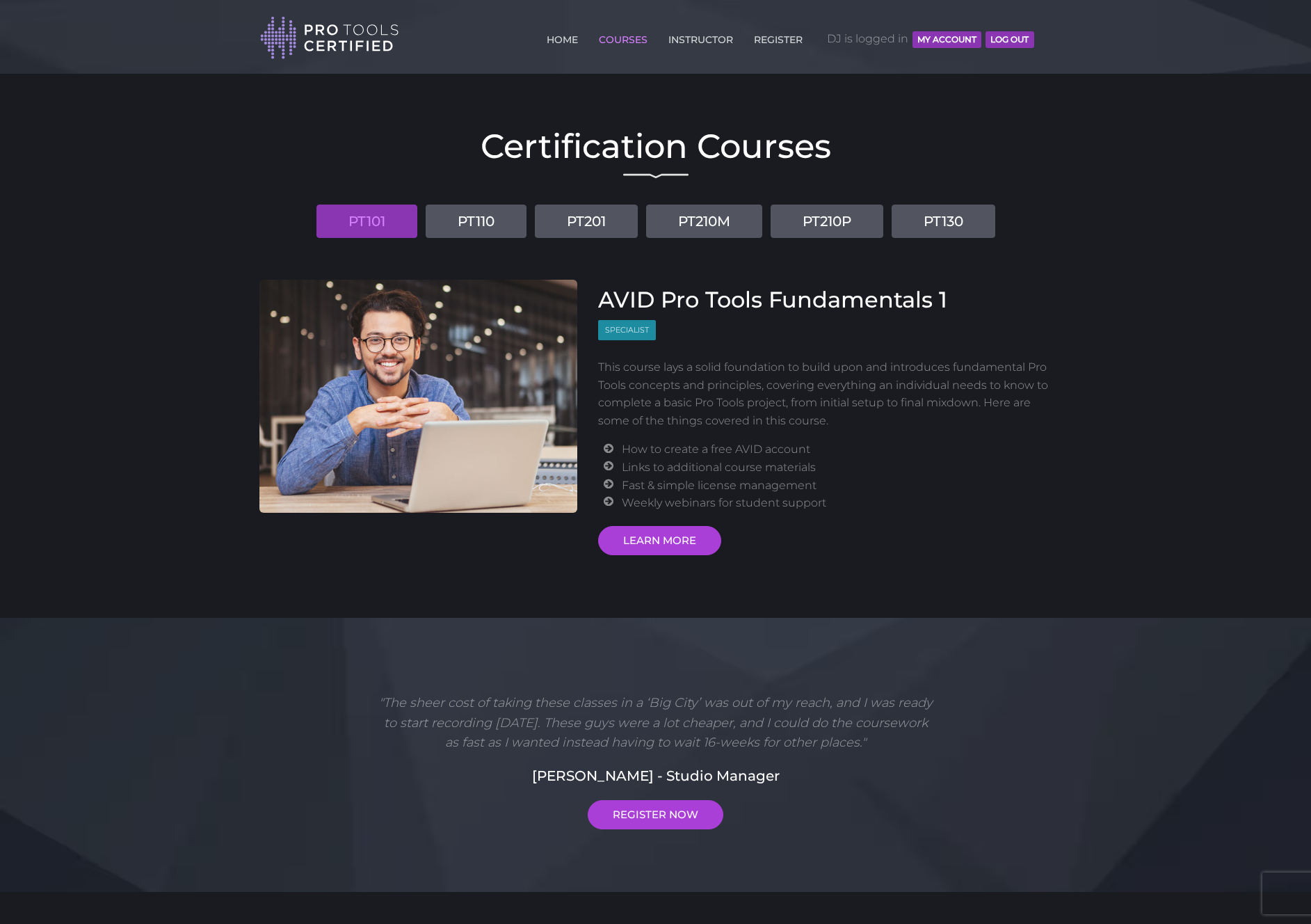
click at [104, 21] on header "Toggle navigation HOME COURSES INSTRUCTOR REGISTER DJ is logged in MY ACCOUNT L…" at bounding box center [655, 37] width 1311 height 74
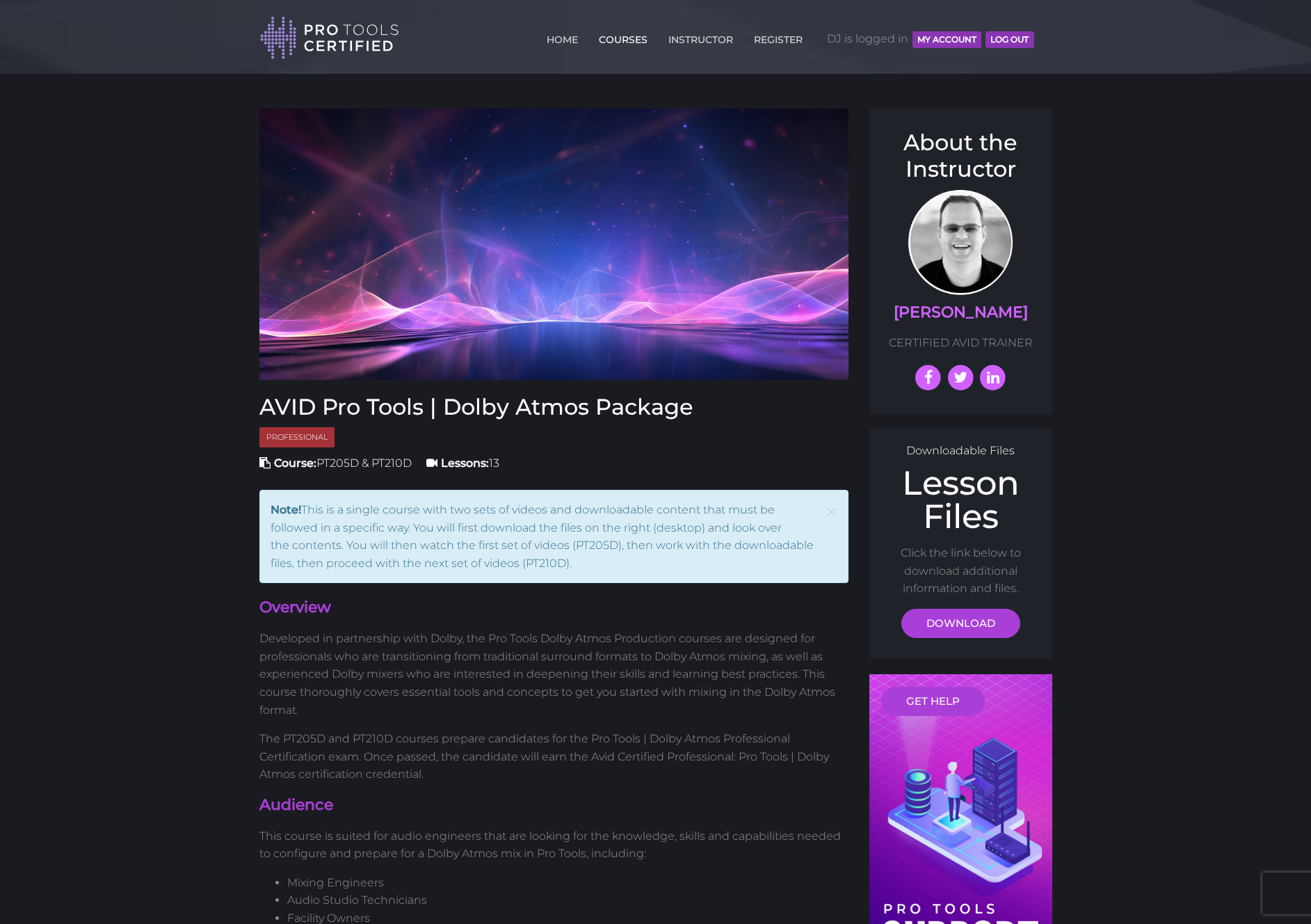
click at [621, 36] on link "COURSES" at bounding box center [623, 37] width 56 height 22
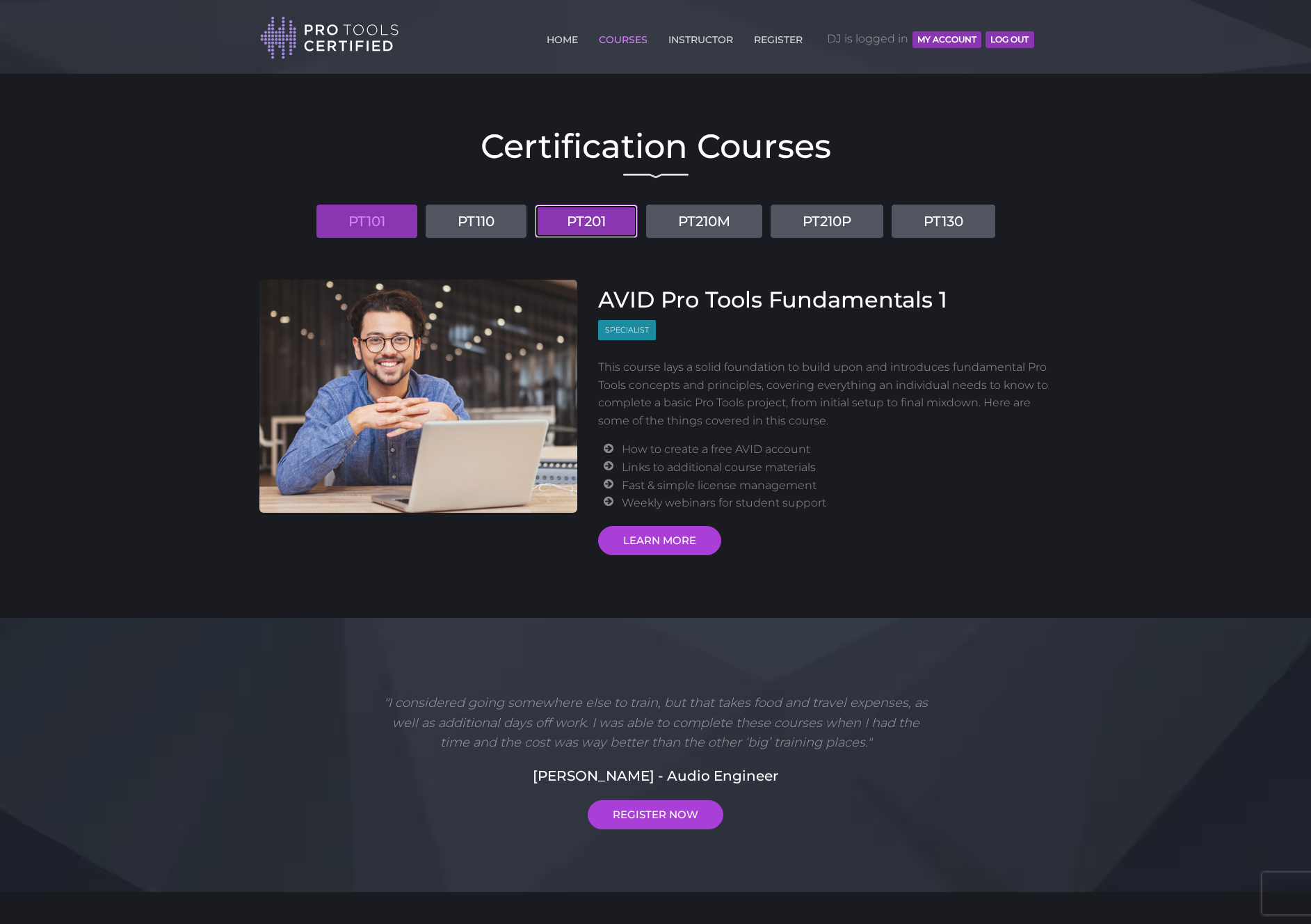
click at [603, 213] on link "PT201" at bounding box center [587, 221] width 103 height 33
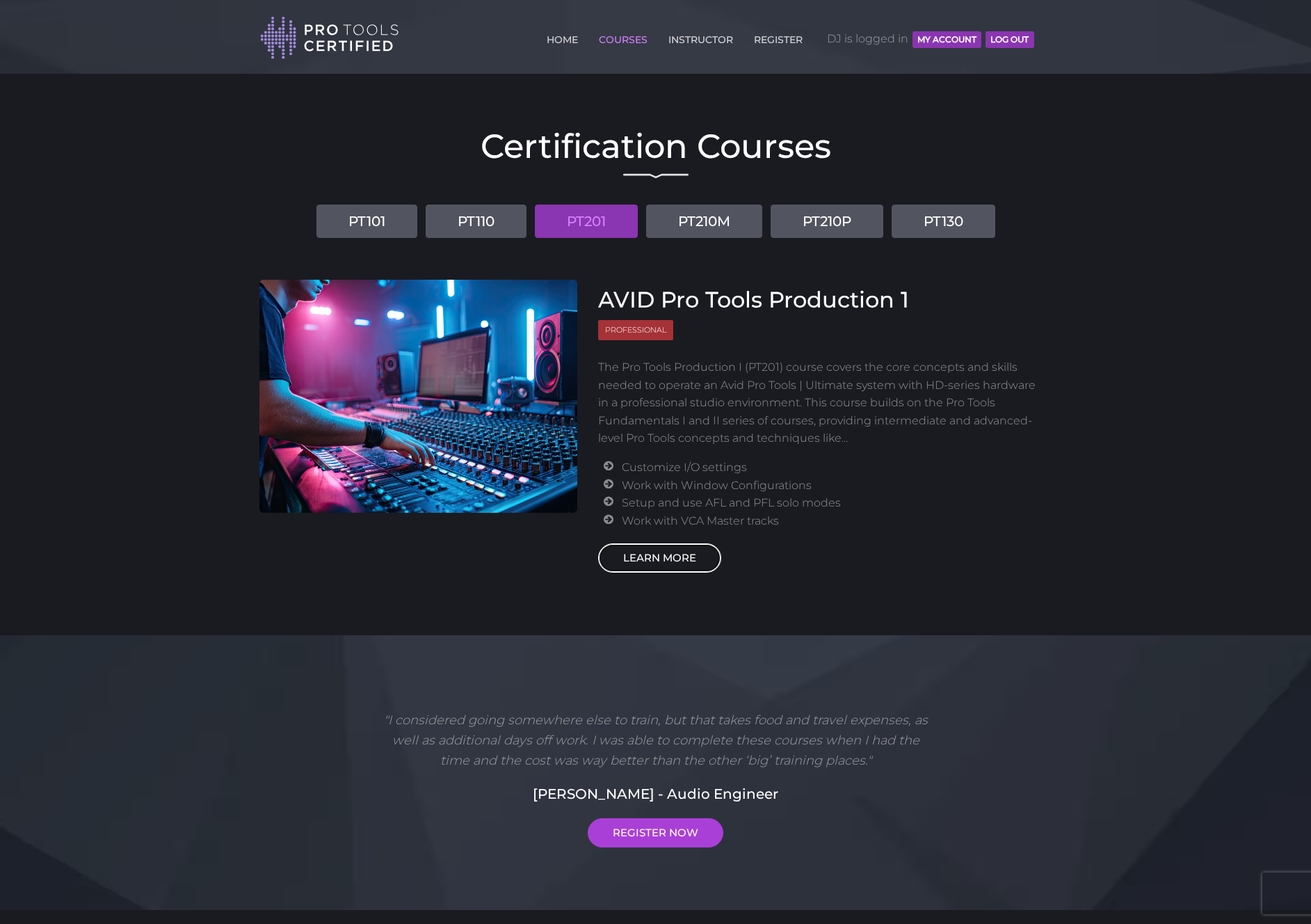
click at [684, 550] on link "LEARN MORE" at bounding box center [660, 558] width 123 height 29
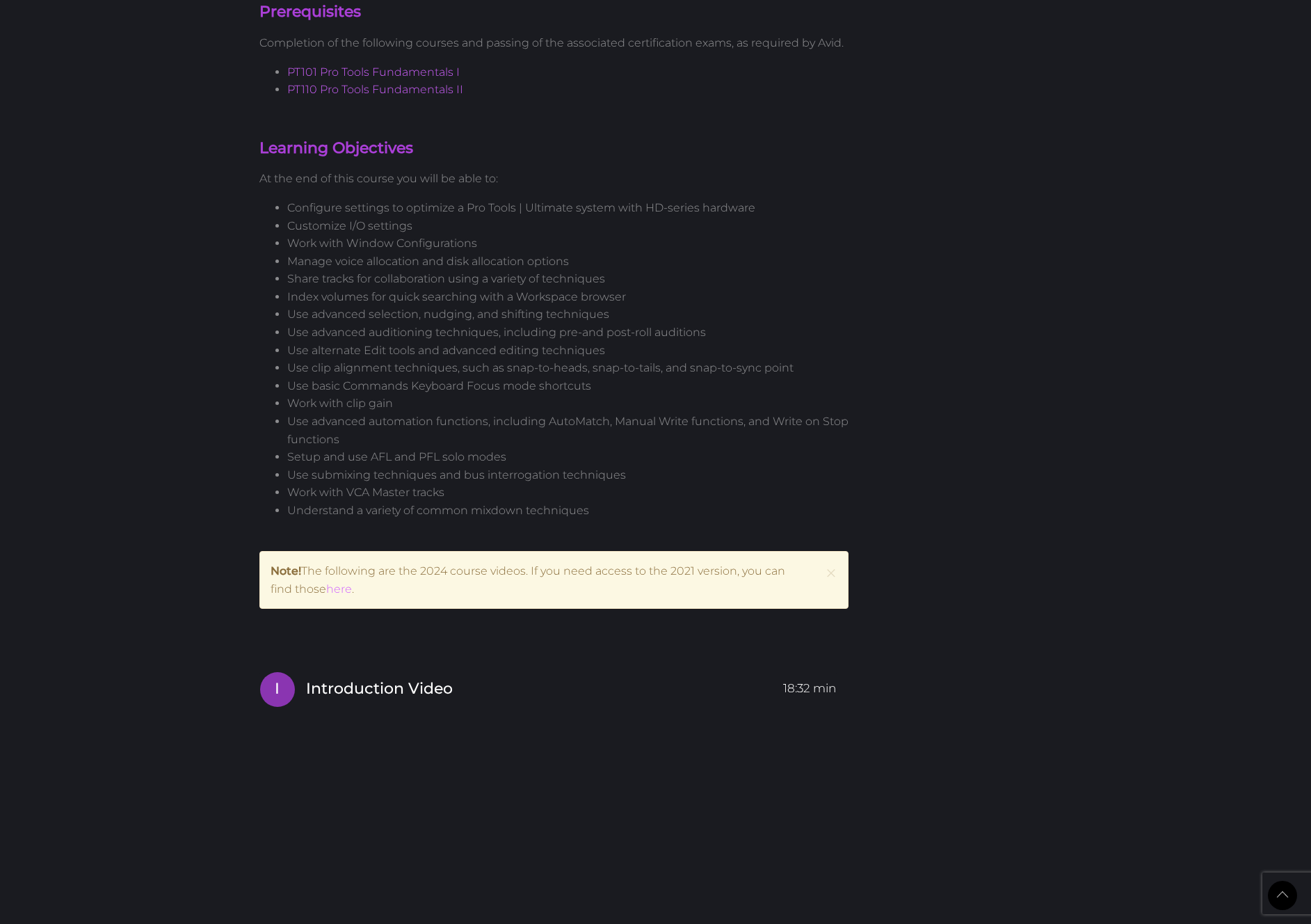
scroll to position [1374, 0]
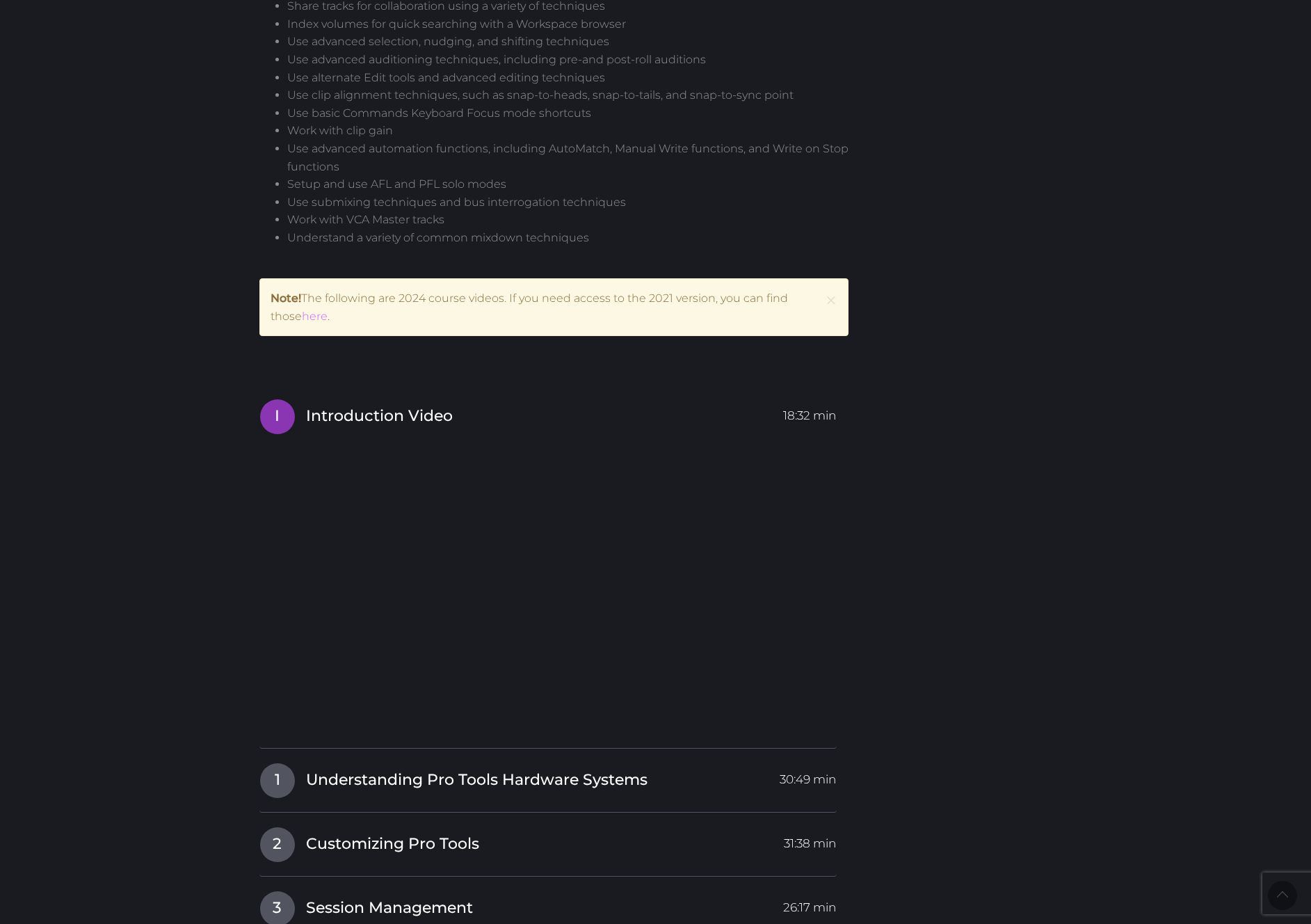
scroll to position [1374, 0]
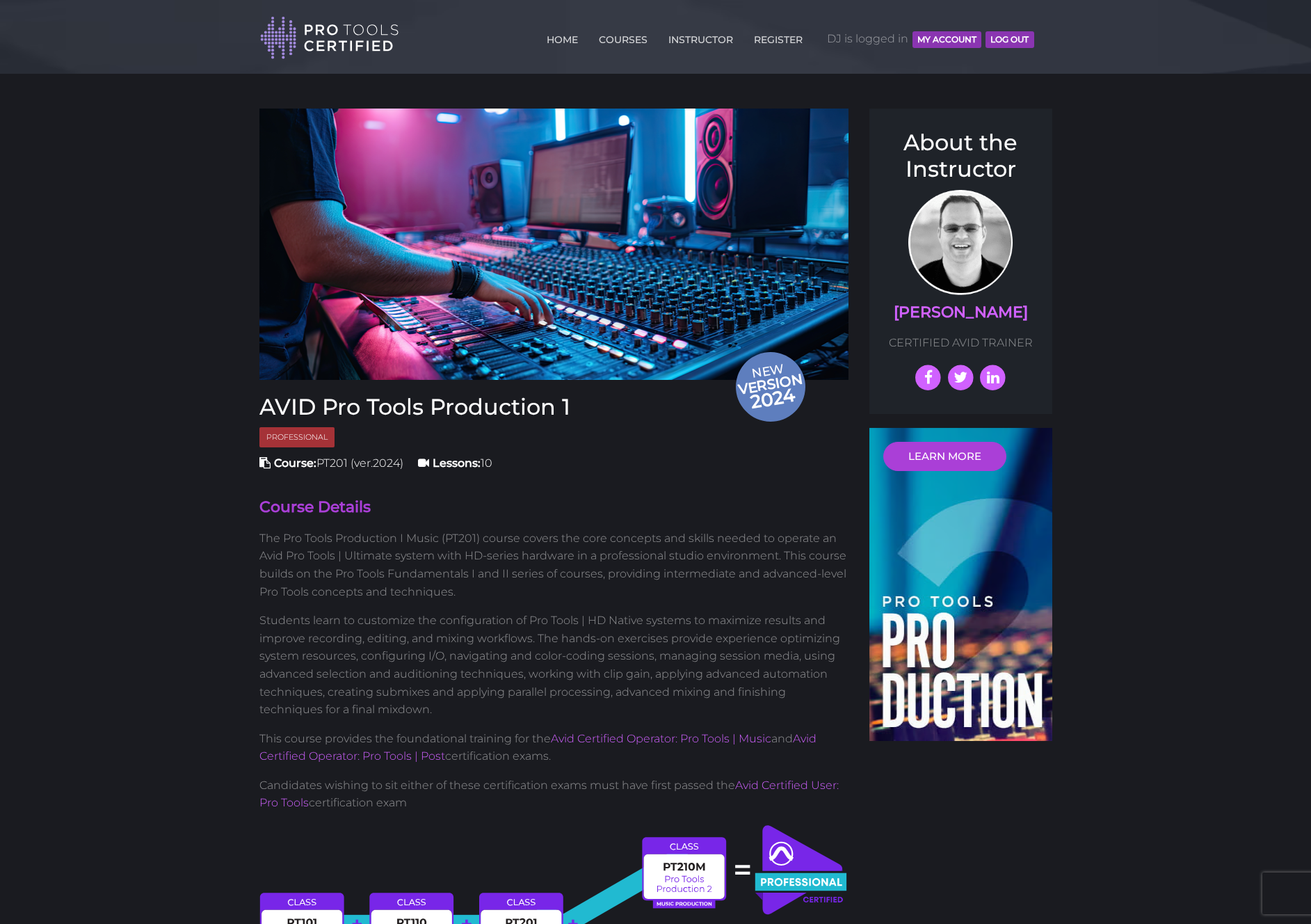
click at [124, 36] on header "Toggle navigation HOME COURSES INSTRUCTOR REGISTER DJ is logged in MY ACCOUNT L…" at bounding box center [655, 37] width 1311 height 74
click at [1039, 34] on div "HOME COURSES INSTRUCTOR REGISTER DJ is logged in MY ACCOUNT Log Out" at bounding box center [653, 35] width 784 height 49
click at [76, 35] on header "Toggle navigation HOME COURSES INSTRUCTOR REGISTER DJ is logged in MY ACCOUNT L…" at bounding box center [655, 37] width 1311 height 74
click at [1043, 35] on div "HOME COURSES INSTRUCTOR REGISTER DJ is logged in MY ACCOUNT Log Out" at bounding box center [653, 35] width 784 height 49
click at [1040, 35] on div "HOME COURSES INSTRUCTOR REGISTER DJ is logged in MY ACCOUNT Log Out" at bounding box center [653, 35] width 784 height 49
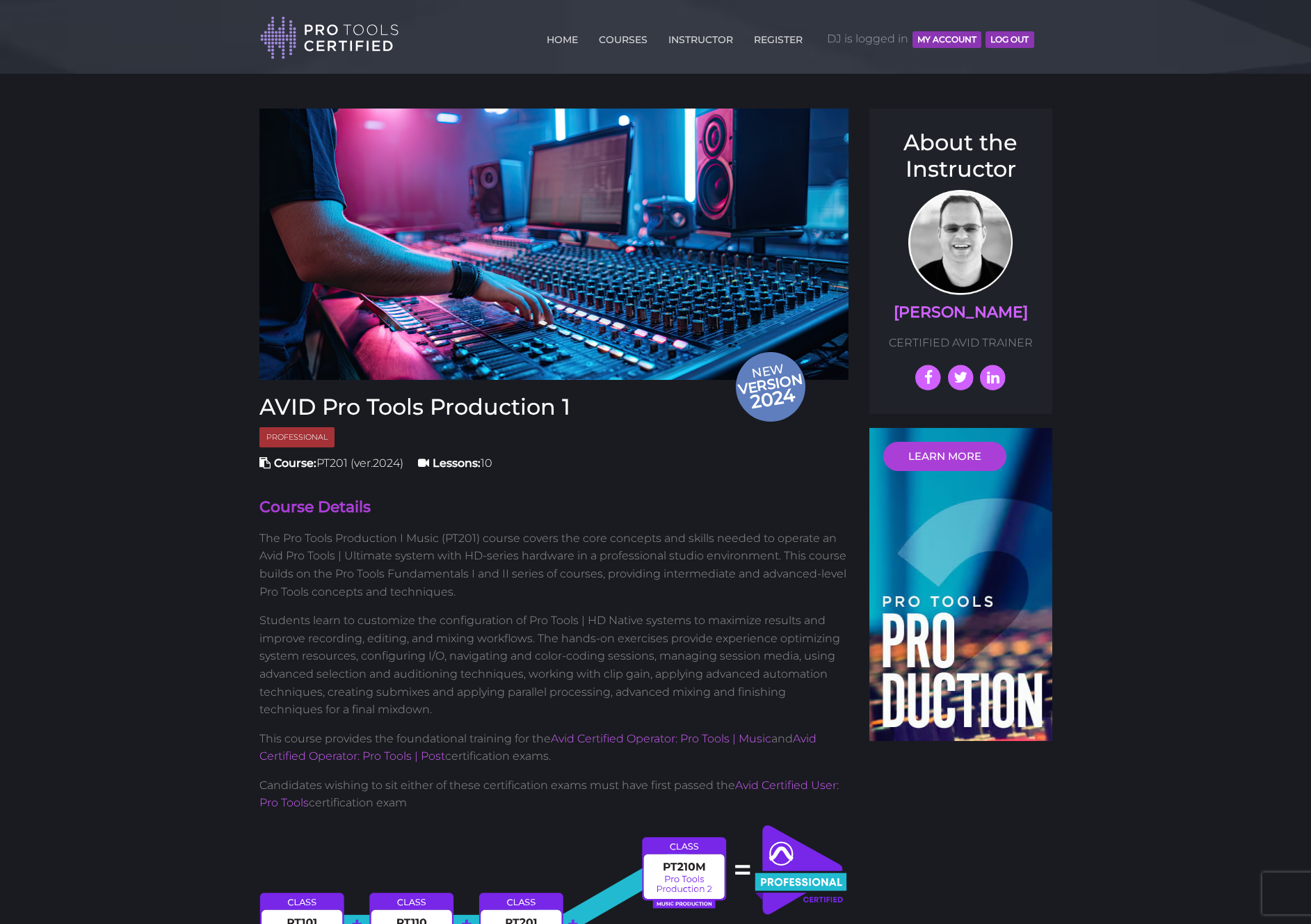
click at [1040, 34] on div "HOME COURSES INSTRUCTOR REGISTER DJ is logged in MY ACCOUNT Log Out" at bounding box center [653, 35] width 784 height 49
